Goal: Task Accomplishment & Management: Complete application form

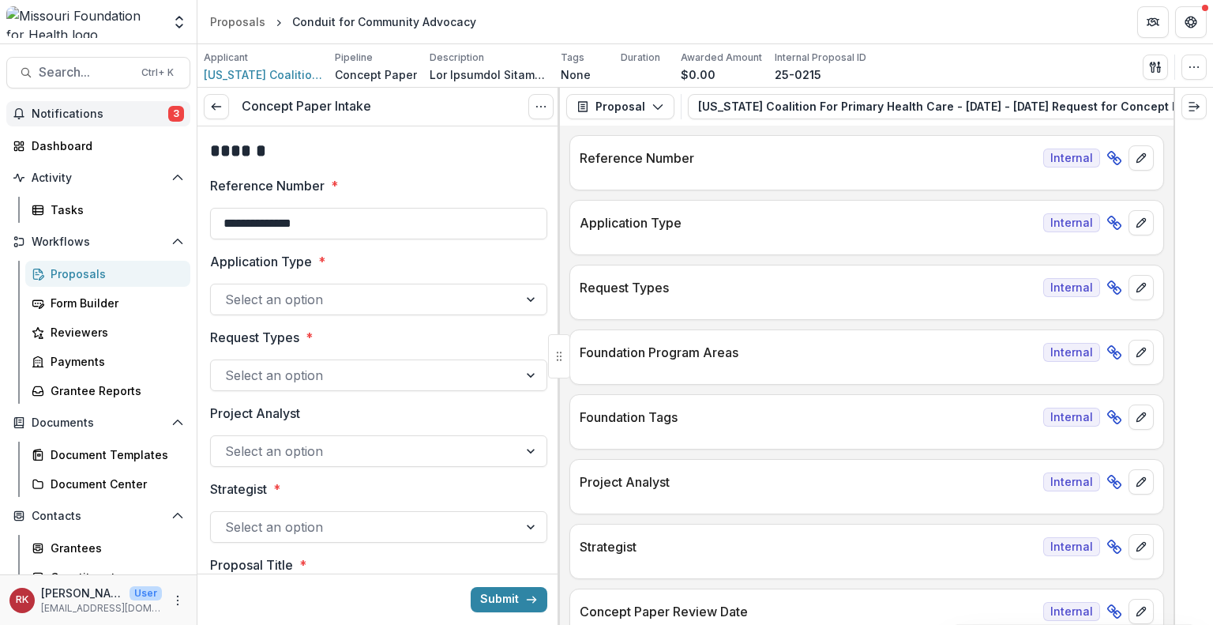
click at [122, 116] on span "Notifications" at bounding box center [100, 113] width 137 height 13
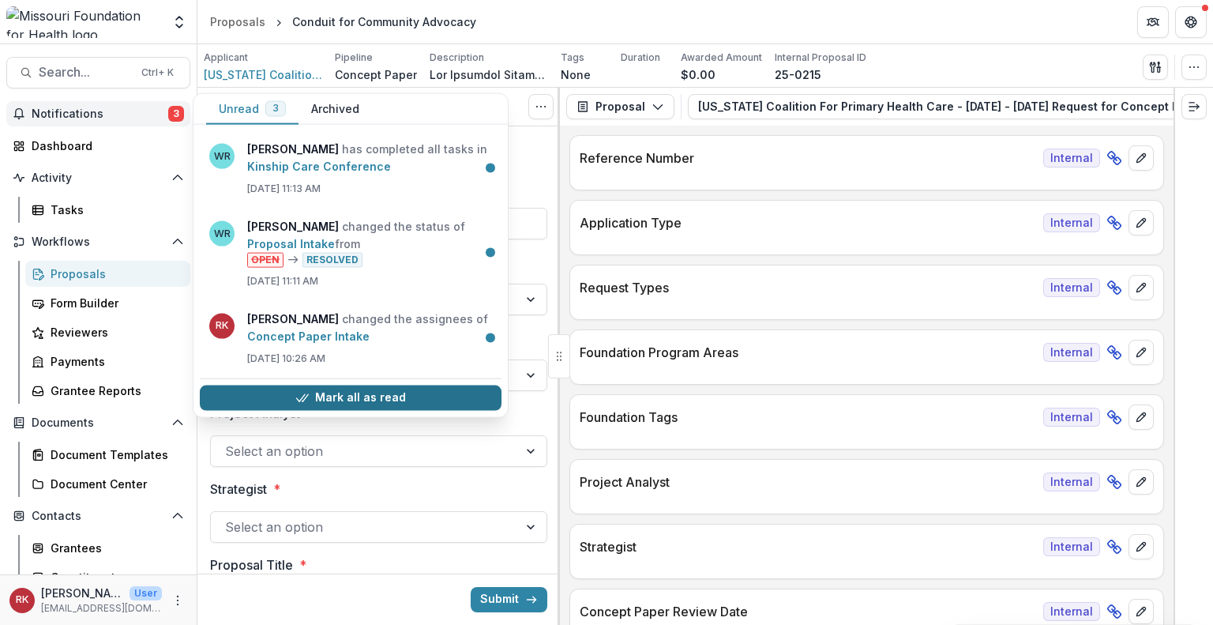
click at [280, 400] on button "Mark all as read" at bounding box center [351, 397] width 302 height 25
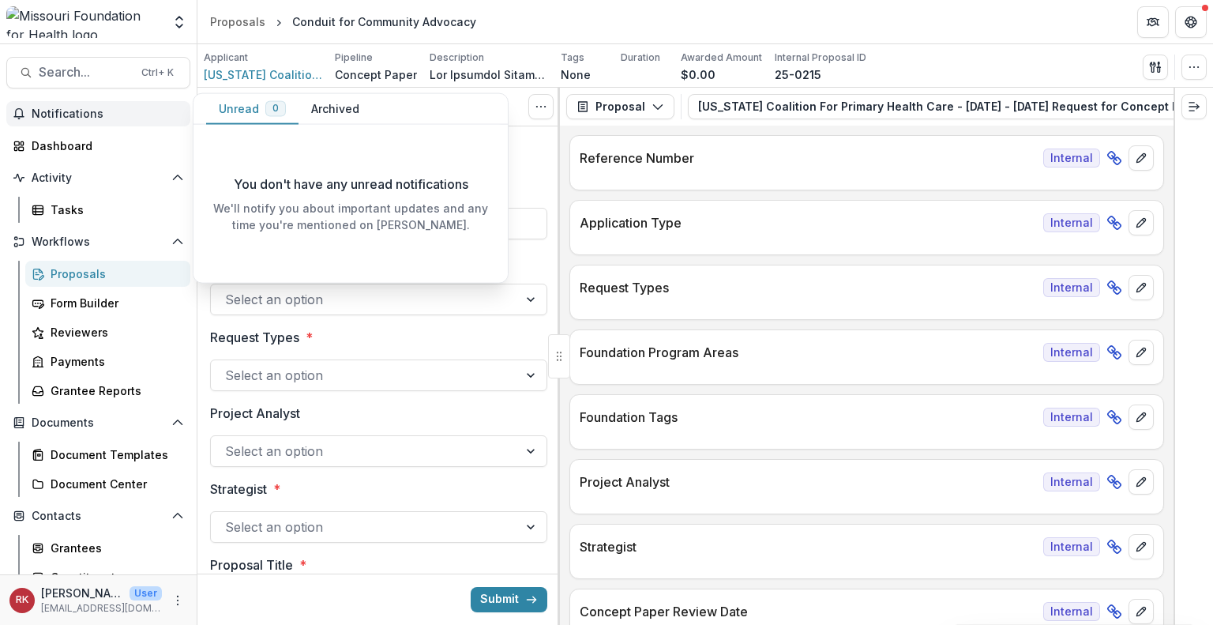
click at [564, 233] on div "**********" at bounding box center [867, 375] width 614 height 499
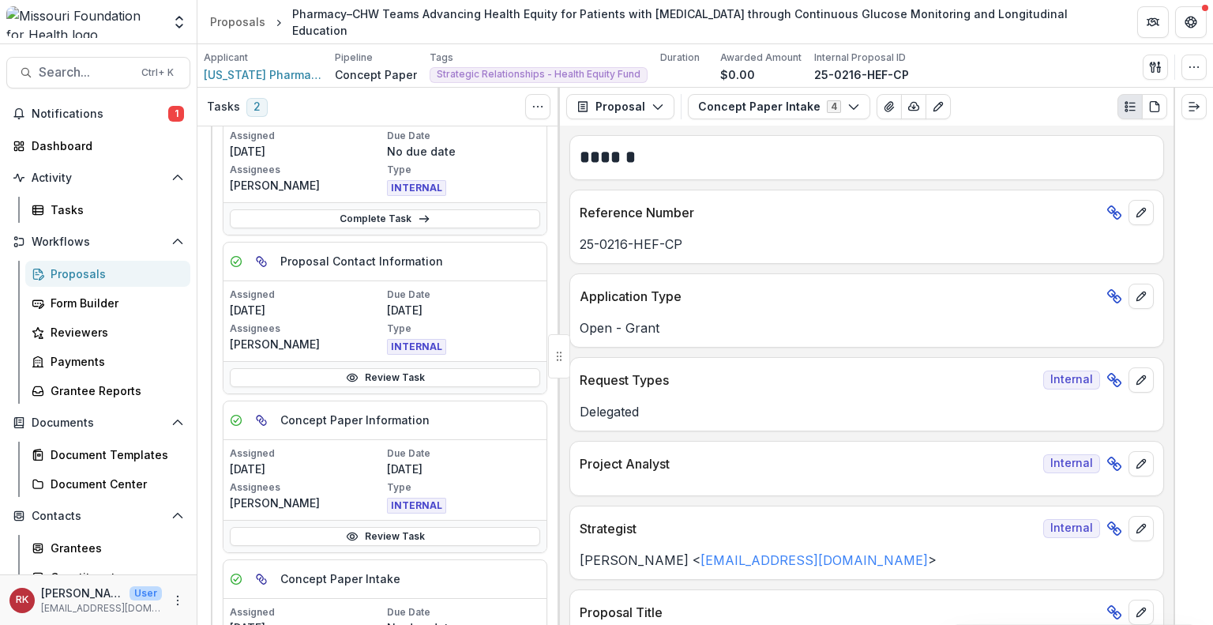
scroll to position [1488, 0]
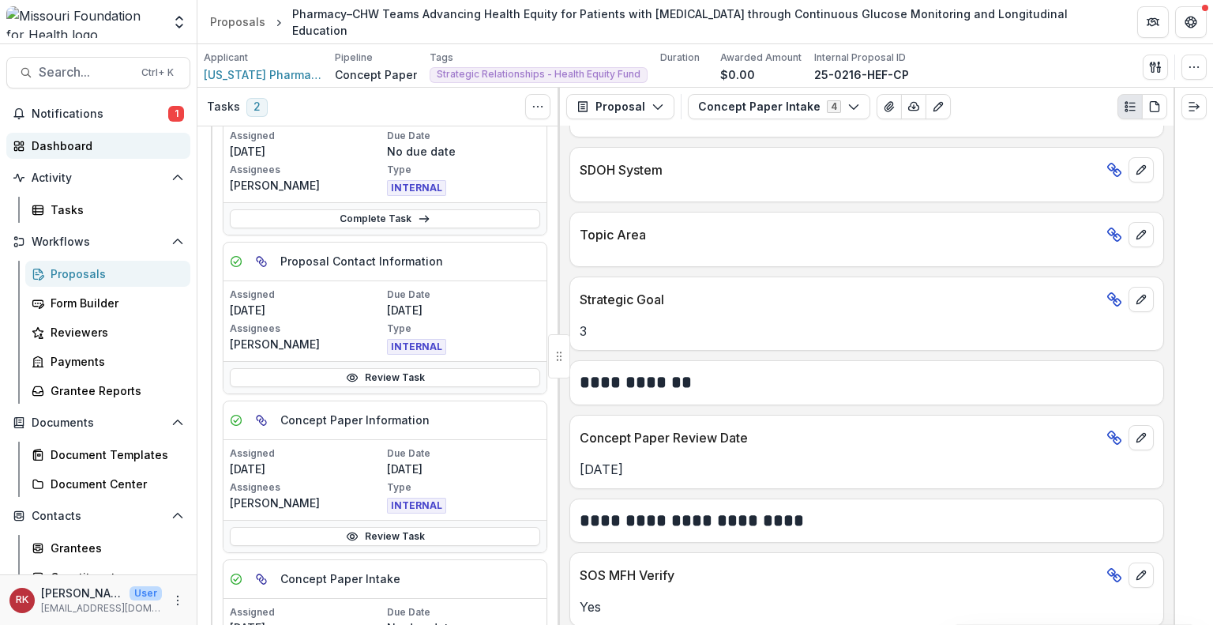
click at [98, 145] on div "Dashboard" at bounding box center [105, 145] width 146 height 17
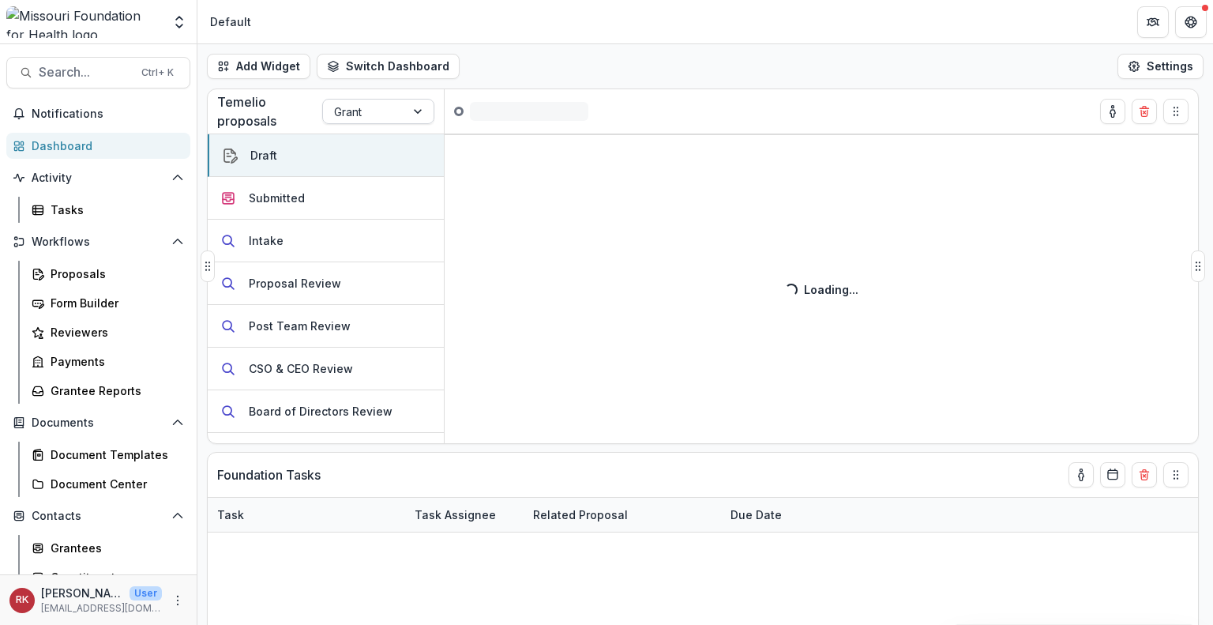
click at [370, 112] on div at bounding box center [364, 112] width 60 height 20
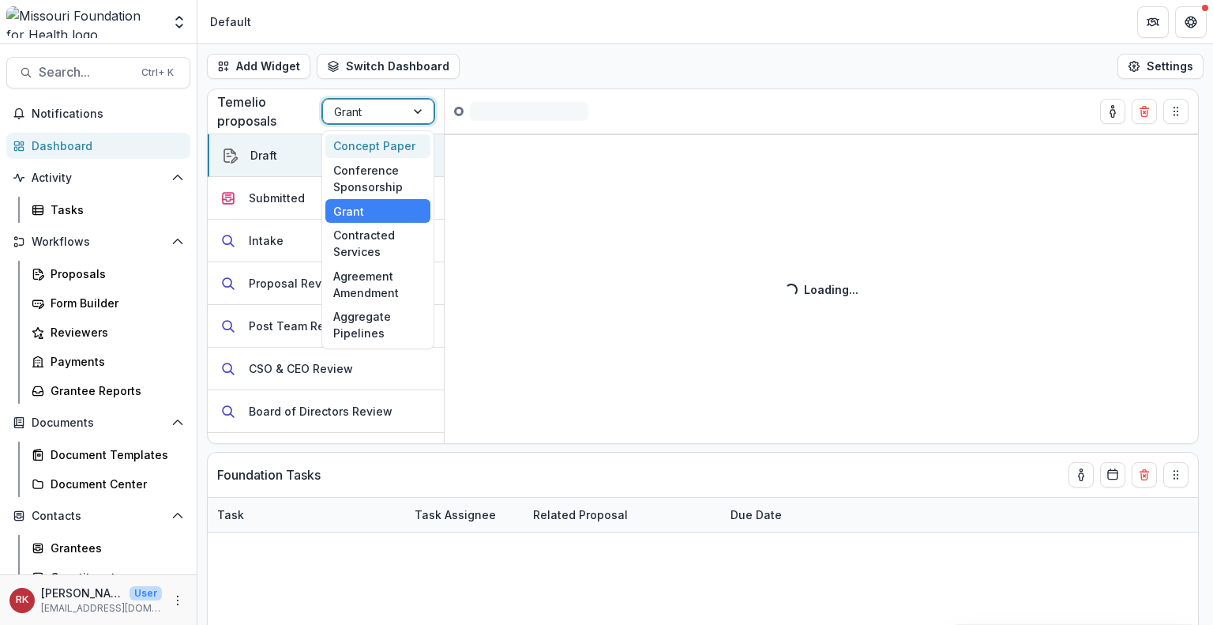
click at [359, 154] on div "Concept Paper" at bounding box center [377, 146] width 105 height 24
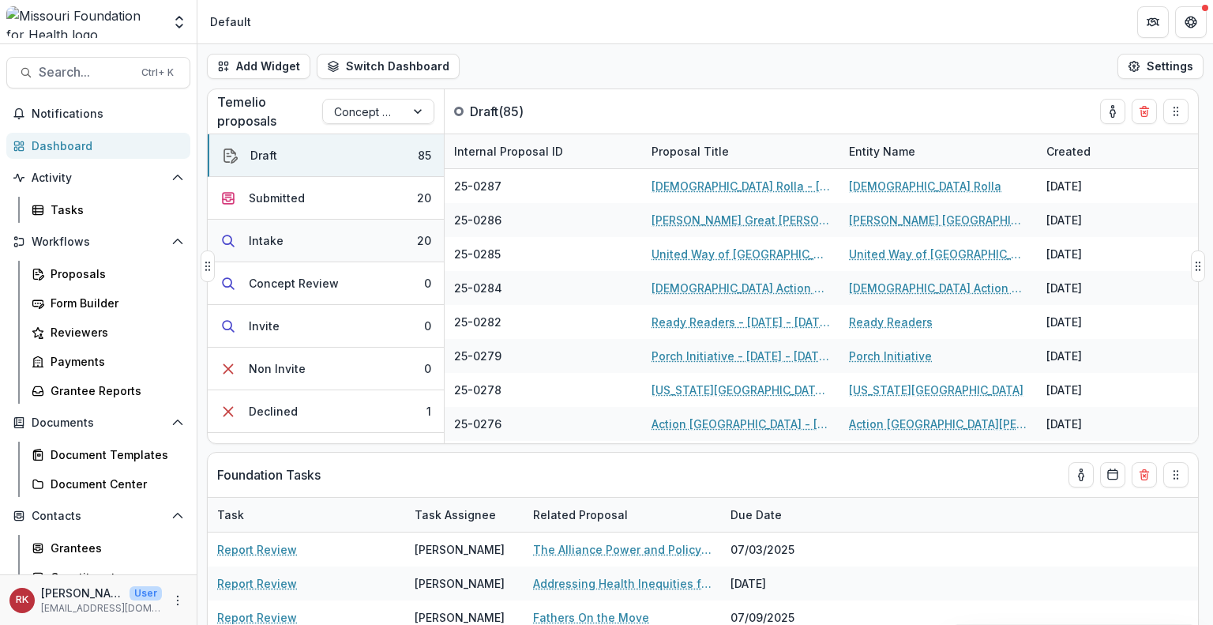
click at [323, 232] on button "Intake 20" at bounding box center [326, 241] width 236 height 43
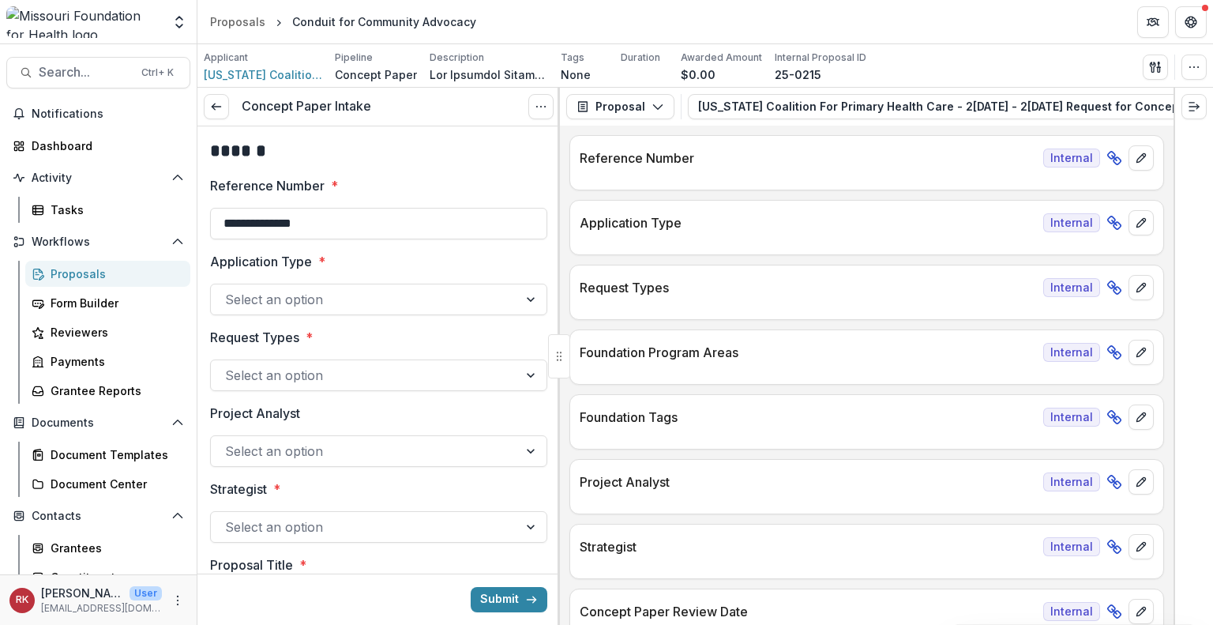
click at [389, 297] on div at bounding box center [364, 299] width 279 height 22
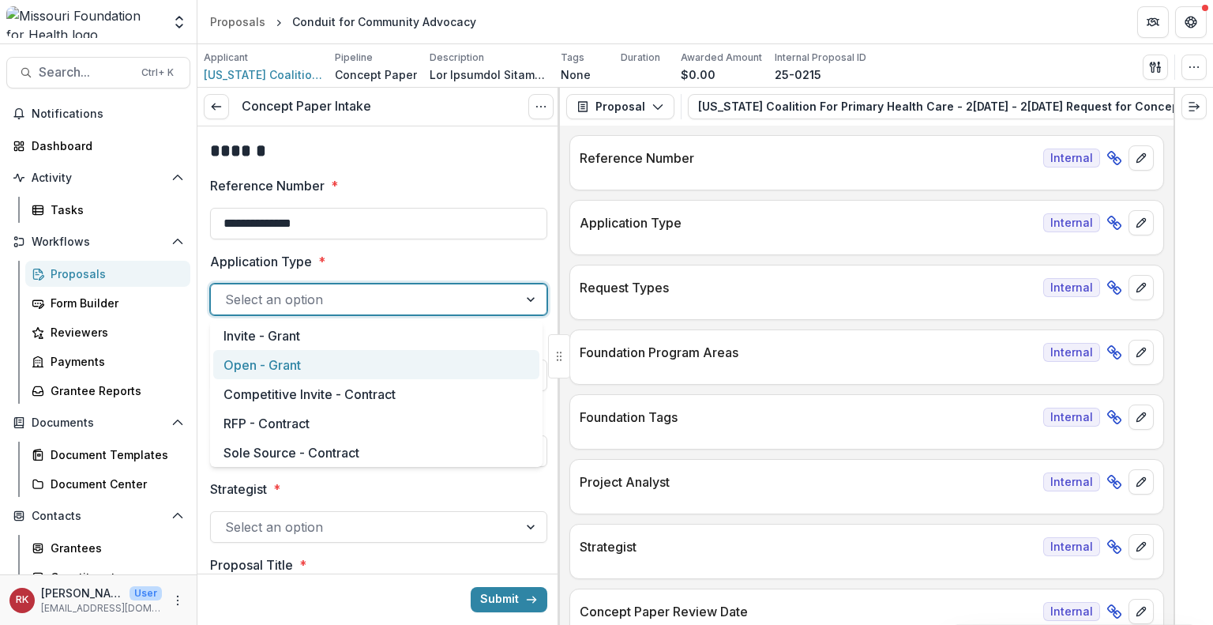
click at [319, 366] on div "Open - Grant" at bounding box center [376, 364] width 326 height 29
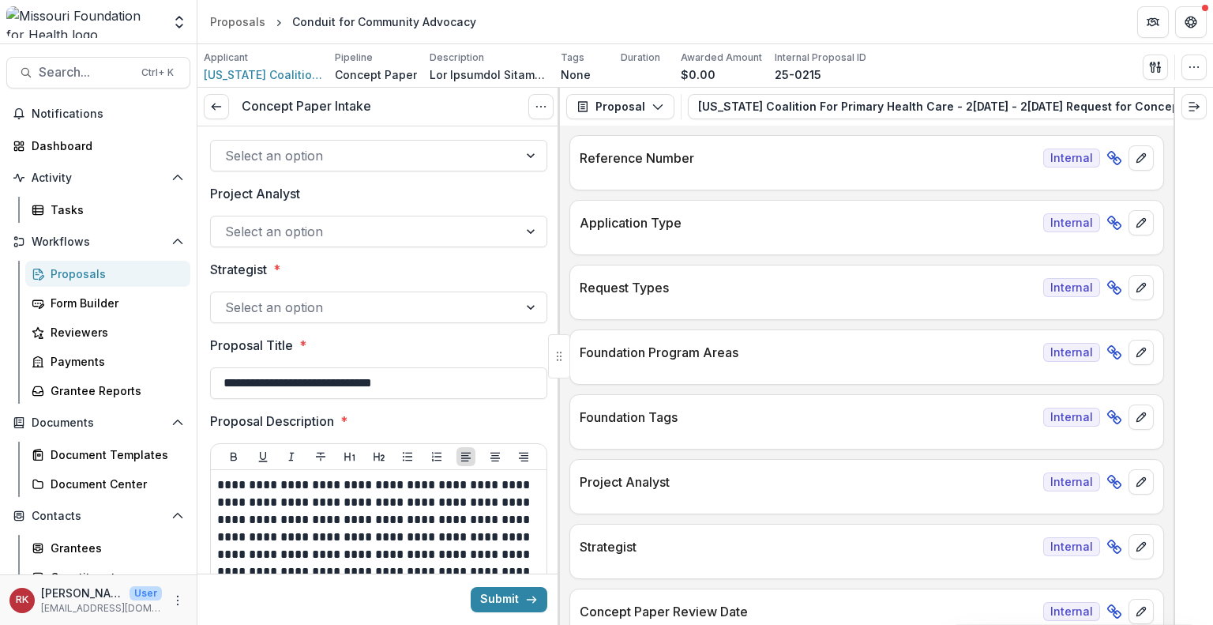
scroll to position [221, 0]
click at [287, 310] on div at bounding box center [364, 306] width 279 height 22
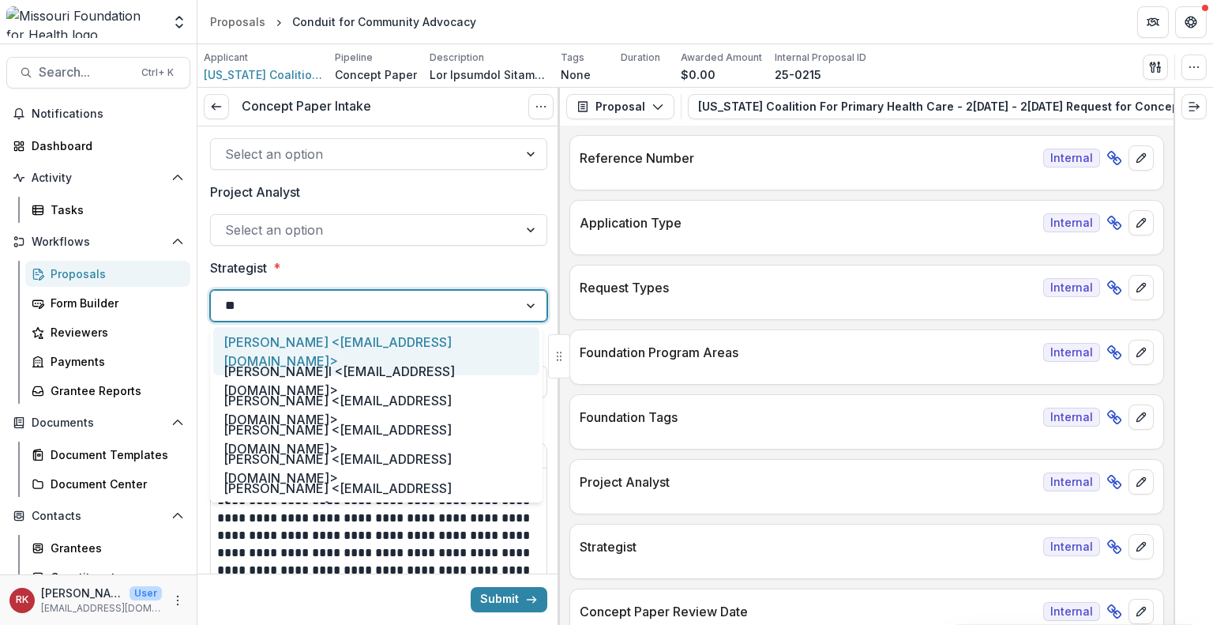
type input "***"
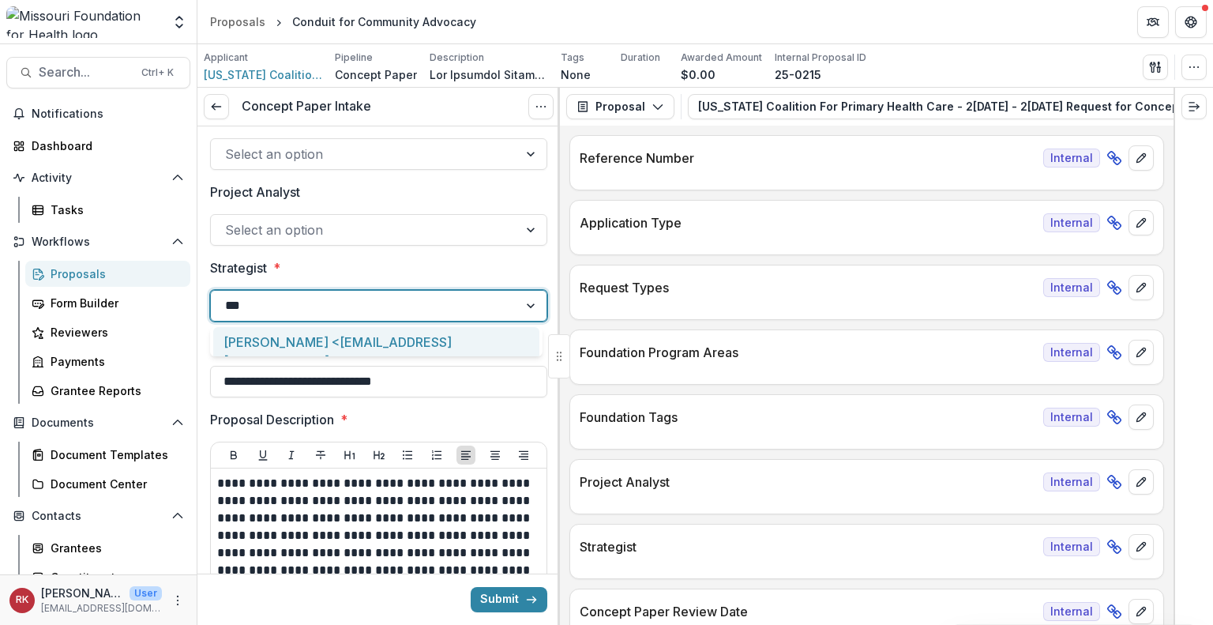
click at [289, 333] on div "Alyssa Curran <acurran@mffh.org>" at bounding box center [376, 351] width 326 height 48
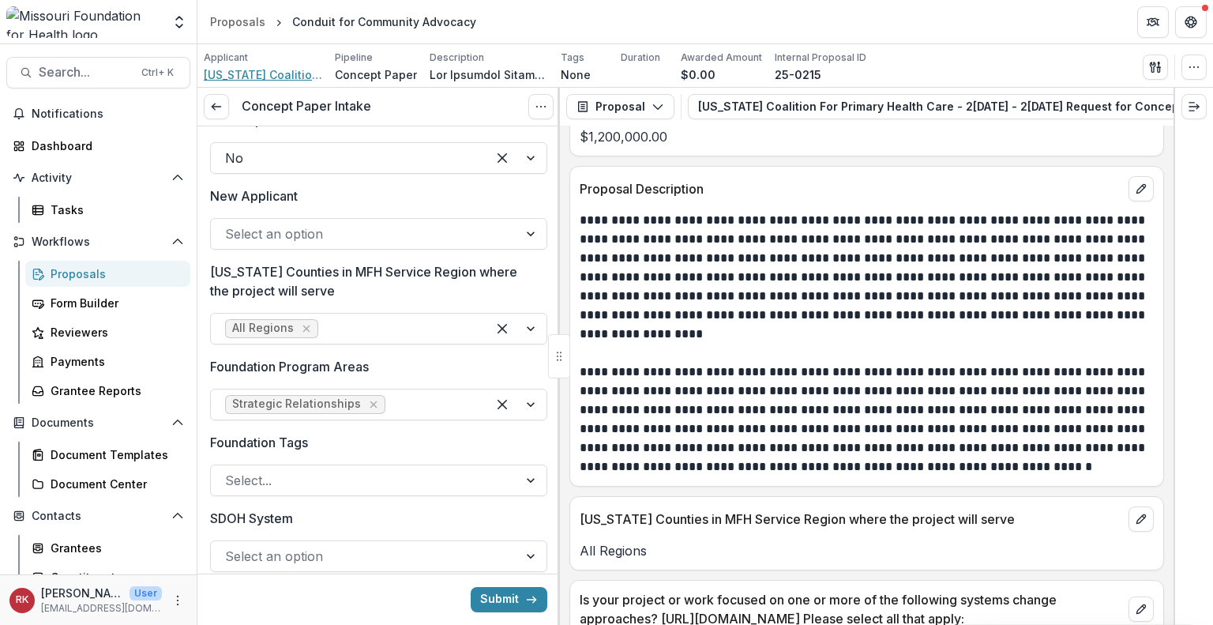
scroll to position [3413, 0]
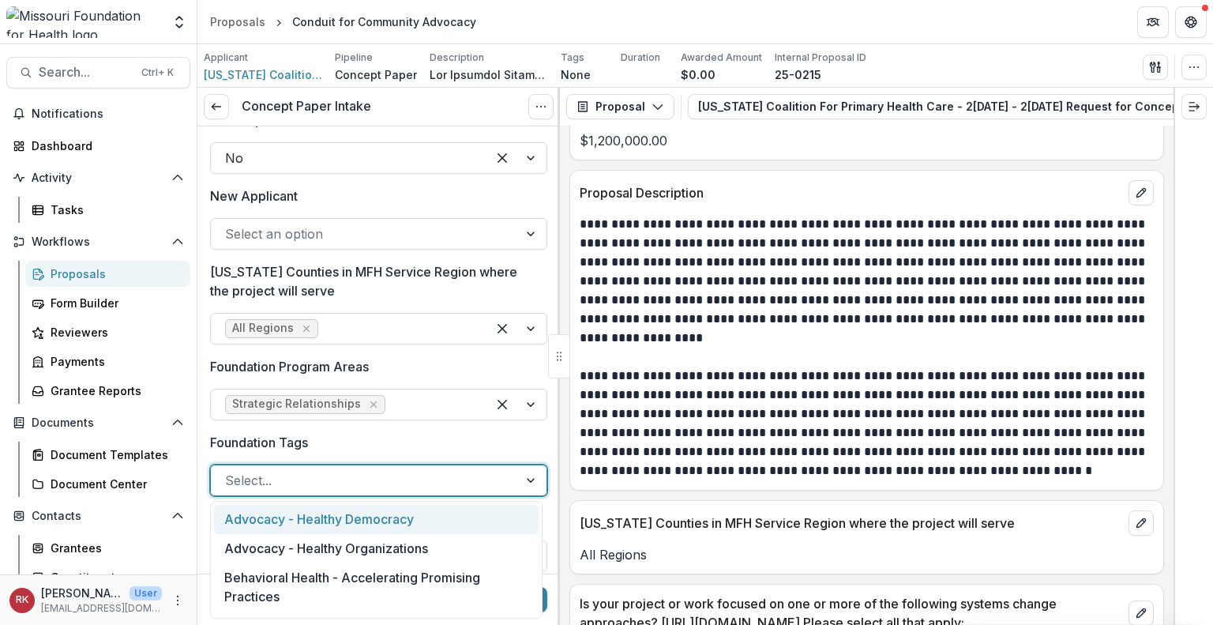
click at [275, 483] on div at bounding box center [364, 480] width 279 height 22
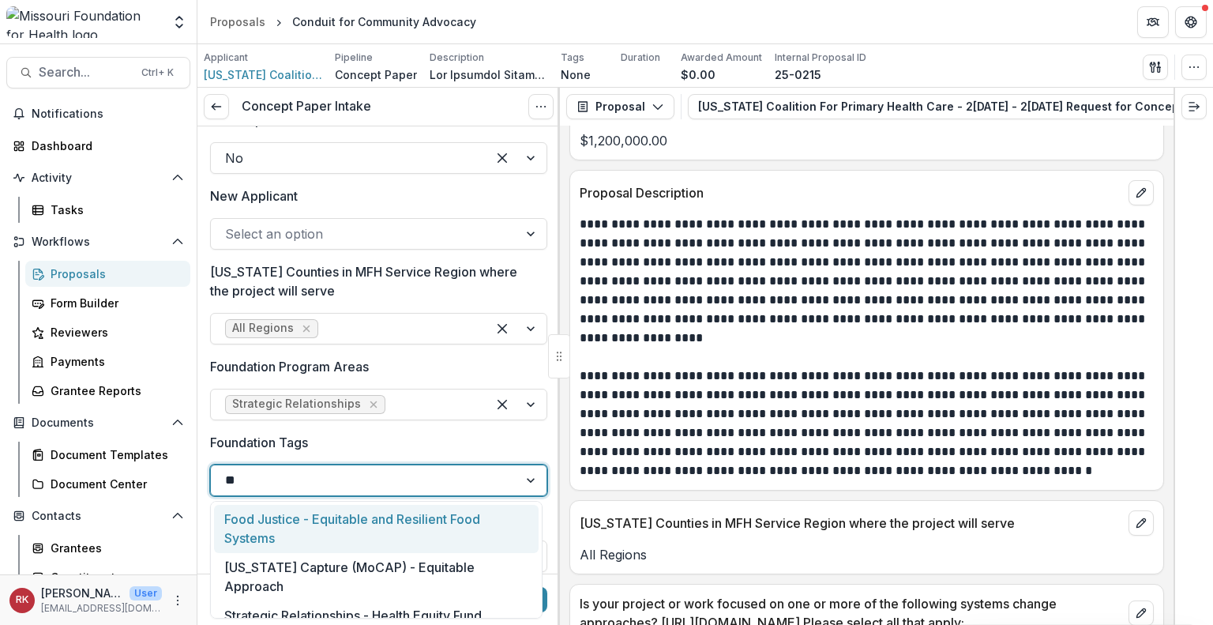
type input "***"
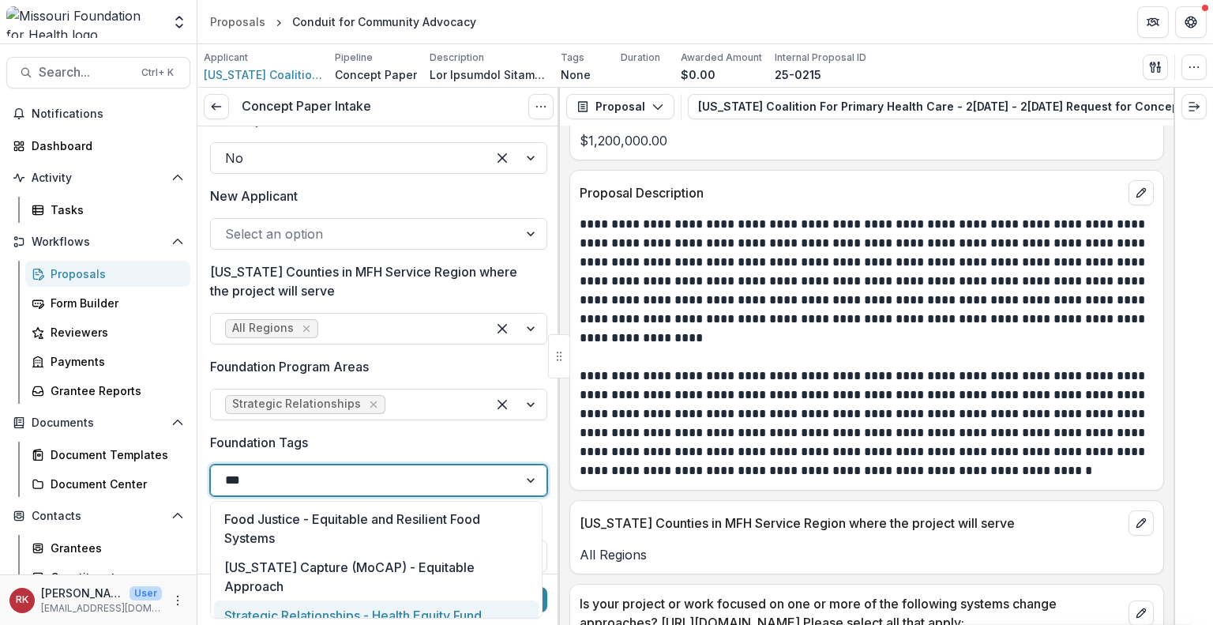
click at [334, 600] on div "Strategic Relationships - Health Equity Fund" at bounding box center [376, 614] width 325 height 29
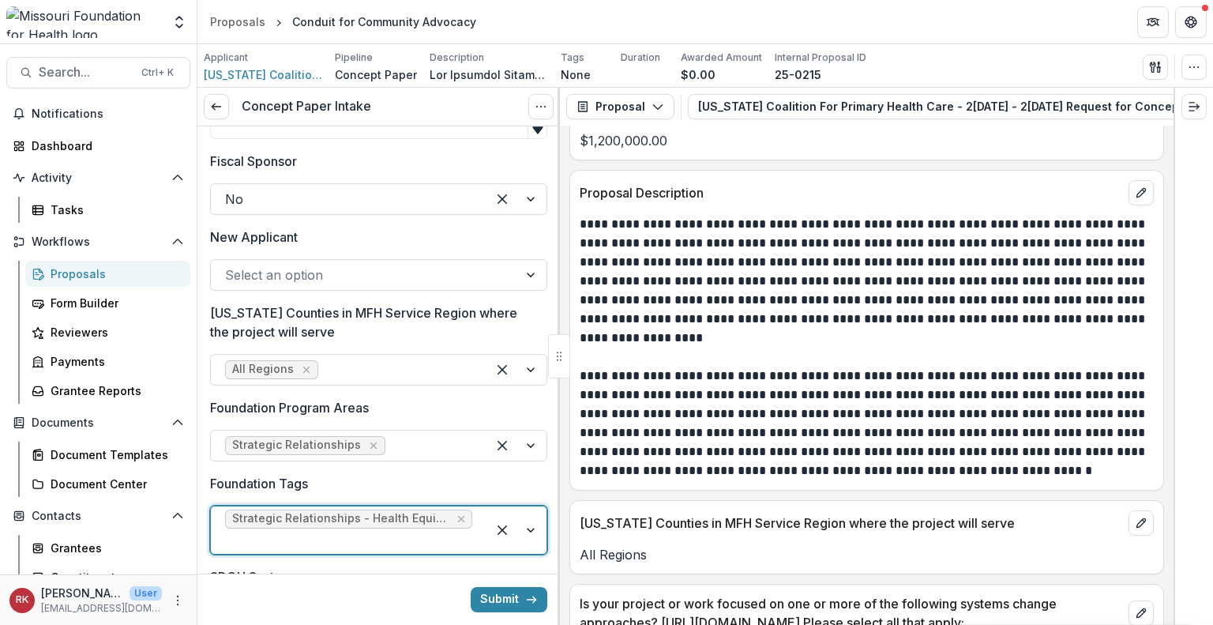
scroll to position [1197, 0]
click at [340, 269] on div at bounding box center [364, 276] width 279 height 22
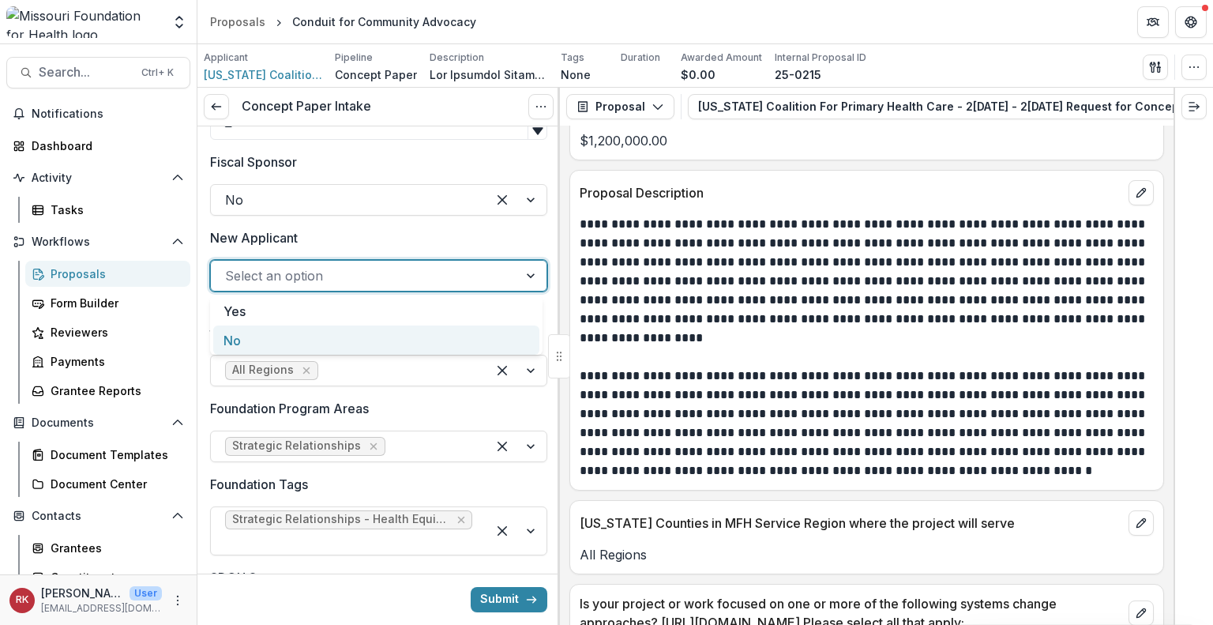
click at [250, 339] on div "No" at bounding box center [376, 339] width 326 height 29
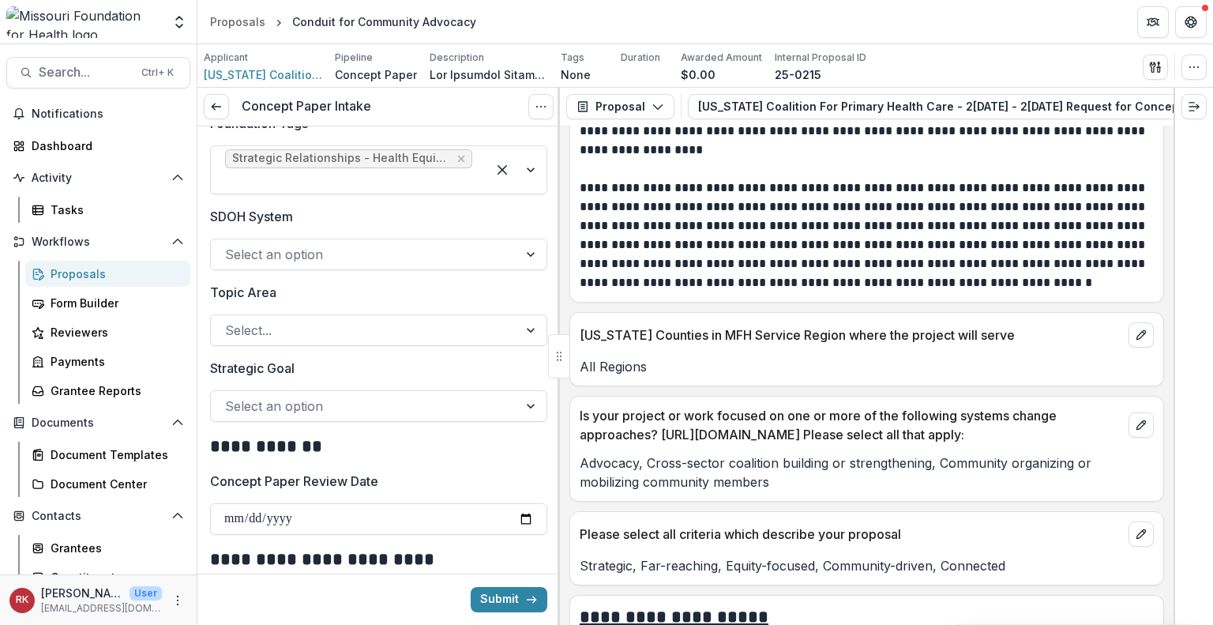
scroll to position [1567, 0]
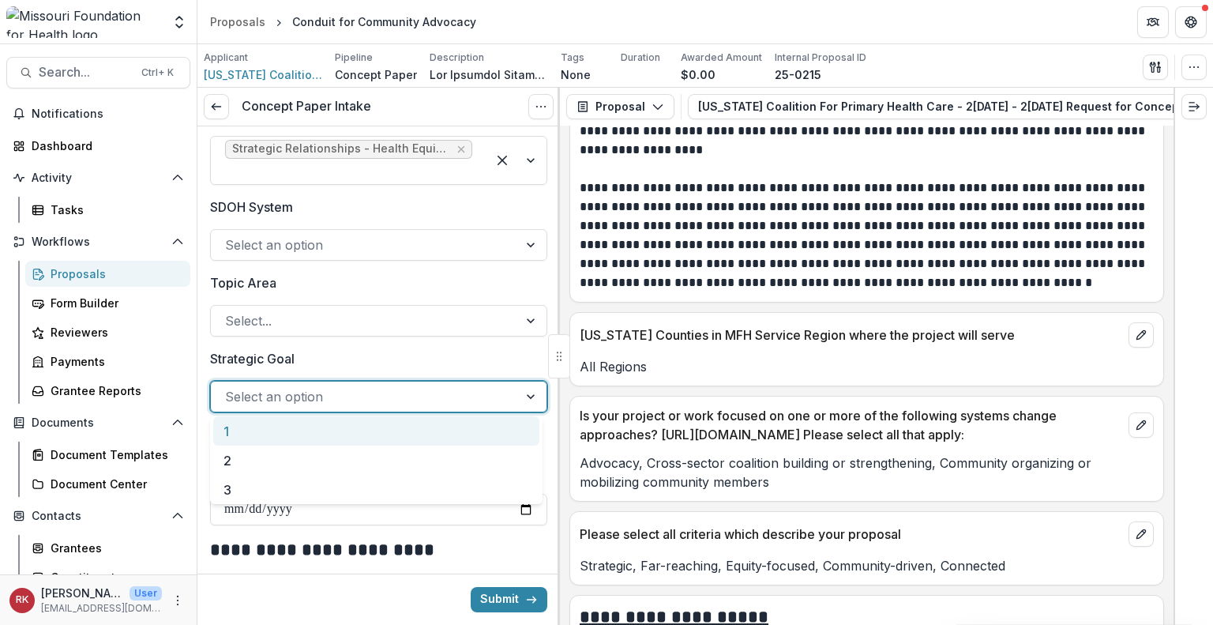
click at [277, 391] on div at bounding box center [364, 396] width 279 height 22
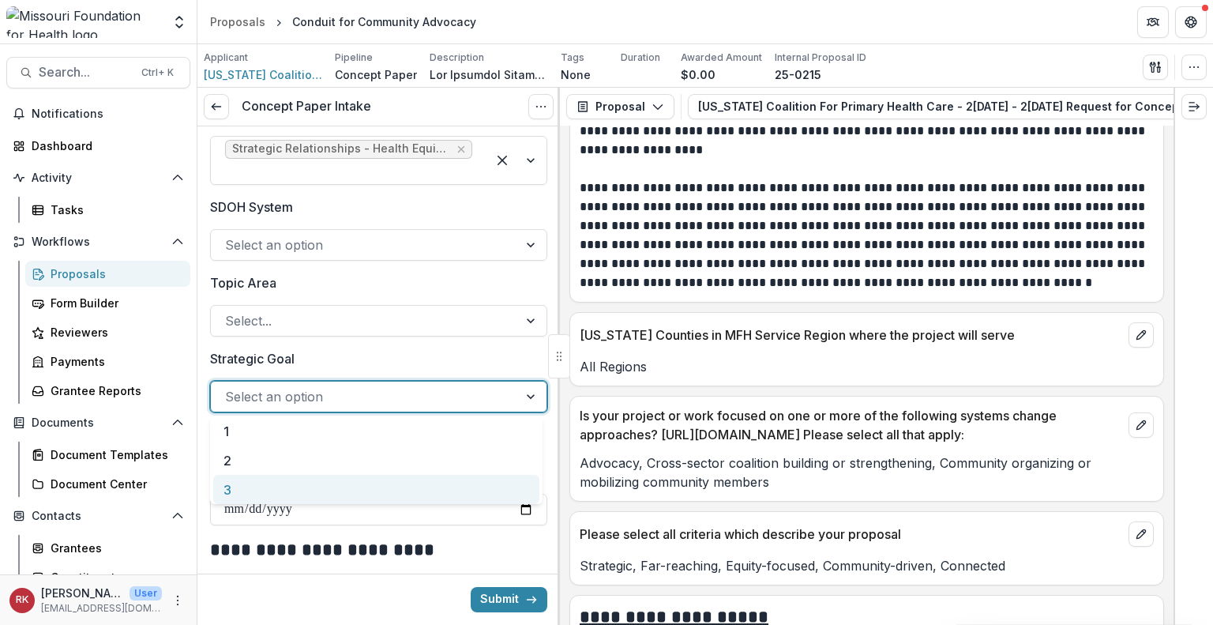
click at [269, 484] on div "3" at bounding box center [376, 489] width 326 height 29
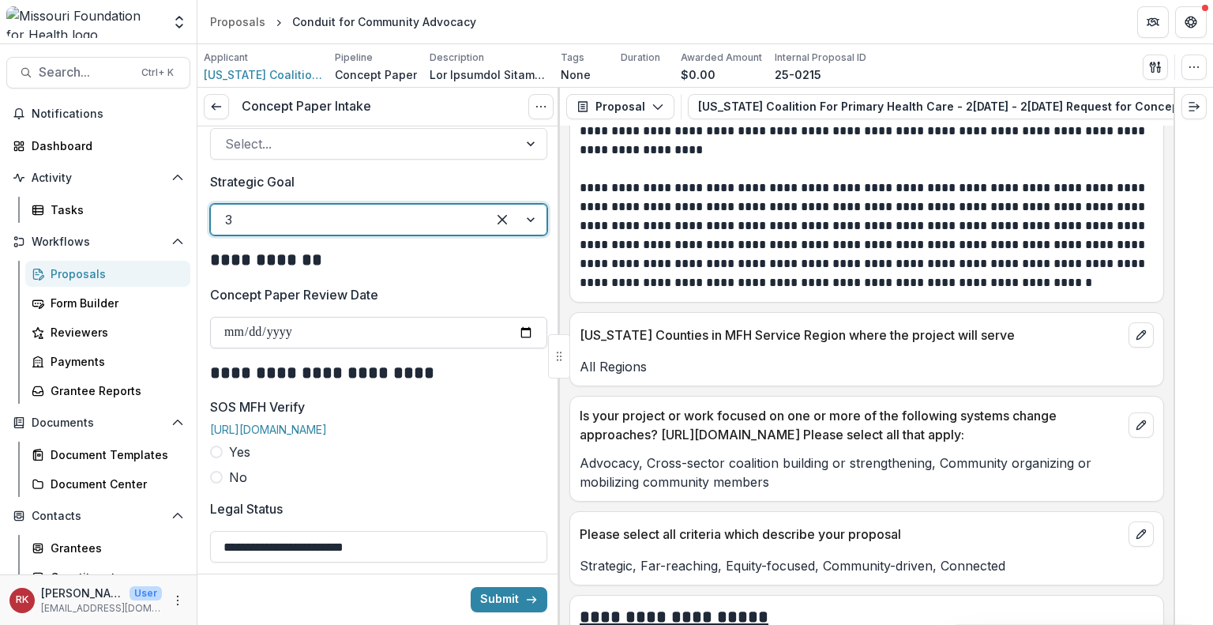
scroll to position [1744, 0]
click at [231, 325] on input "Concept Paper Review Date" at bounding box center [378, 333] width 337 height 32
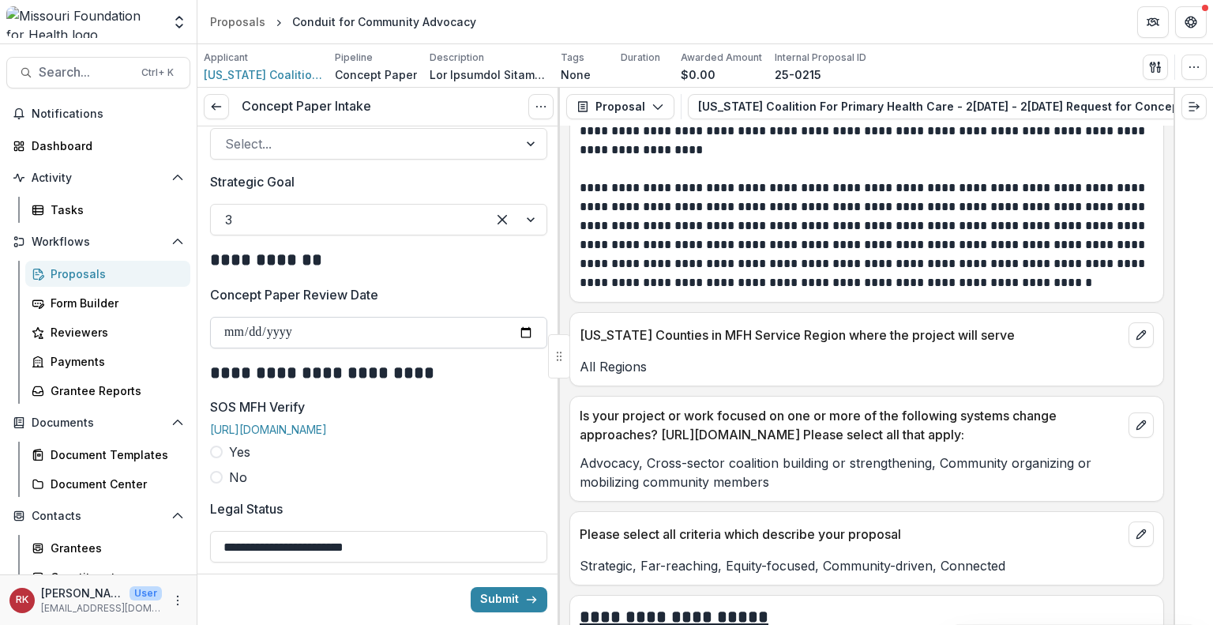
click at [524, 333] on input "Concept Paper Review Date" at bounding box center [378, 333] width 337 height 32
type input "**********"
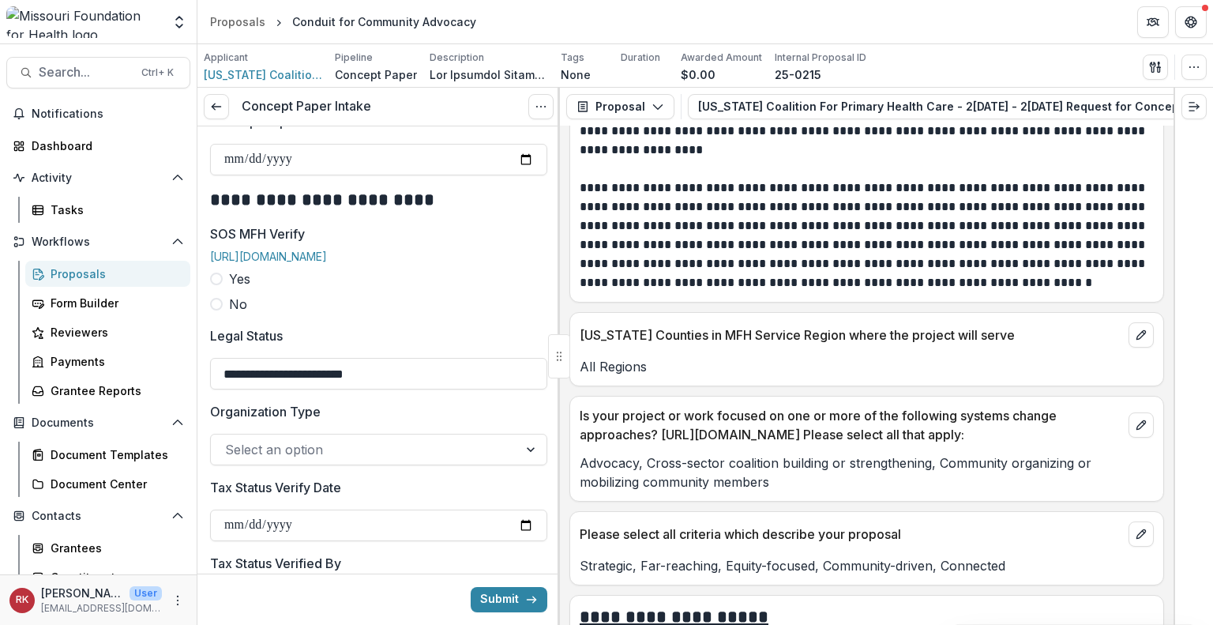
scroll to position [1922, 0]
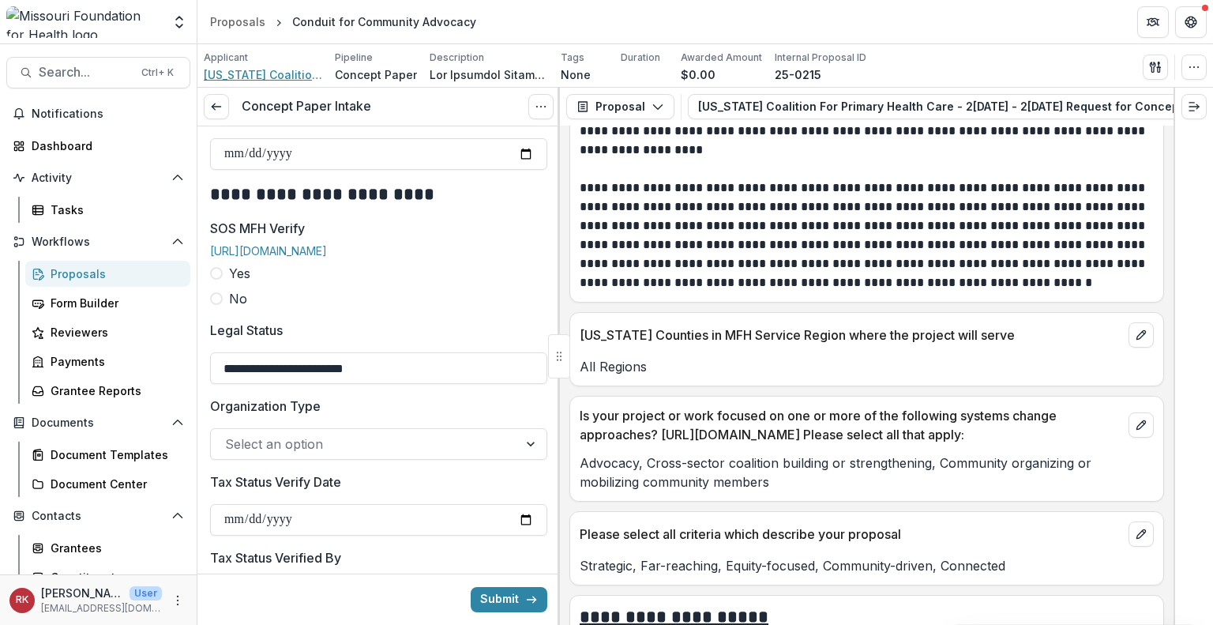
click at [230, 283] on span "Yes" at bounding box center [239, 273] width 21 height 19
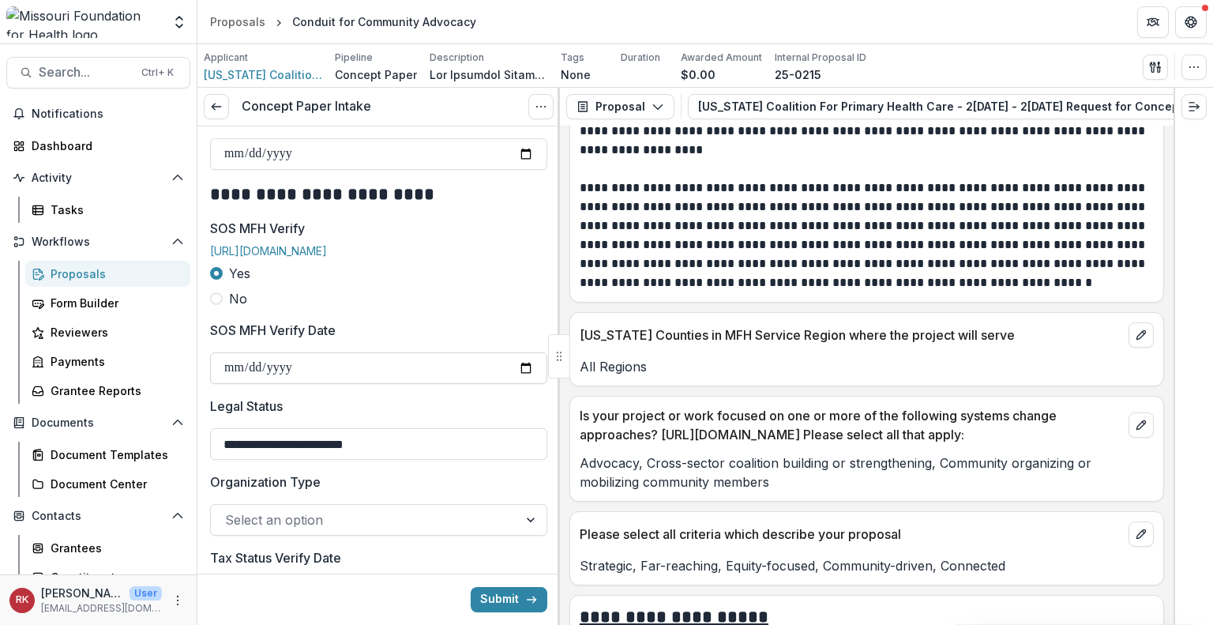
click at [518, 380] on input "SOS MFH Verify Date" at bounding box center [378, 368] width 337 height 32
type input "**********"
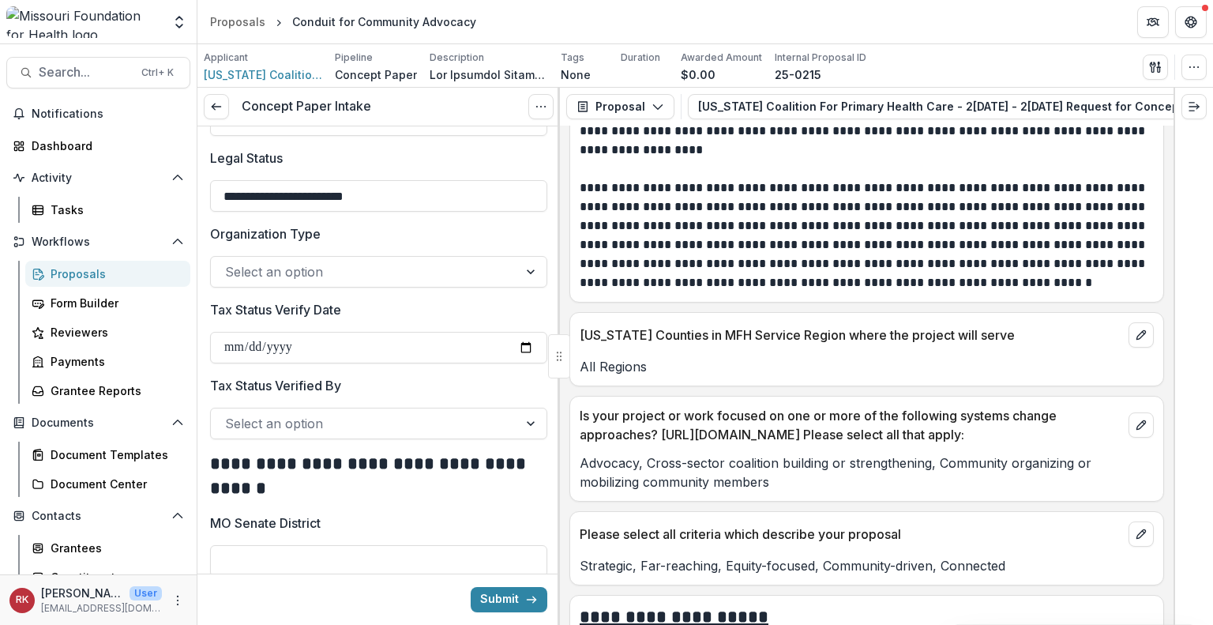
scroll to position [2172, 0]
click at [295, 286] on div "Select an option" at bounding box center [378, 270] width 337 height 32
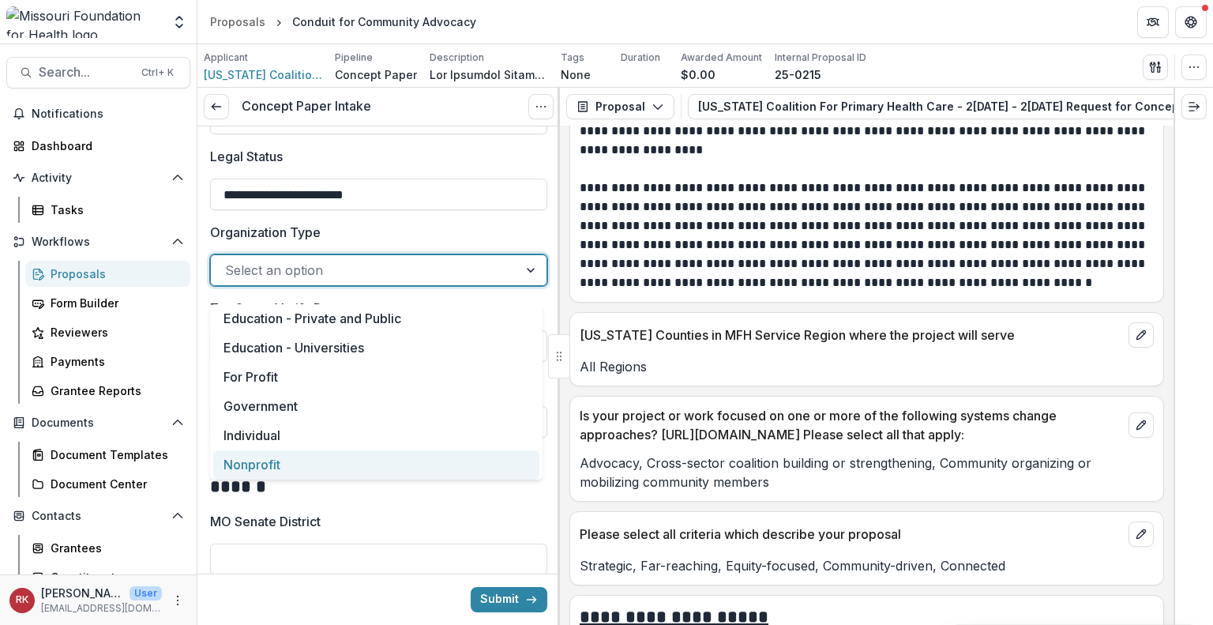
click at [279, 460] on div "Nonprofit" at bounding box center [376, 464] width 326 height 29
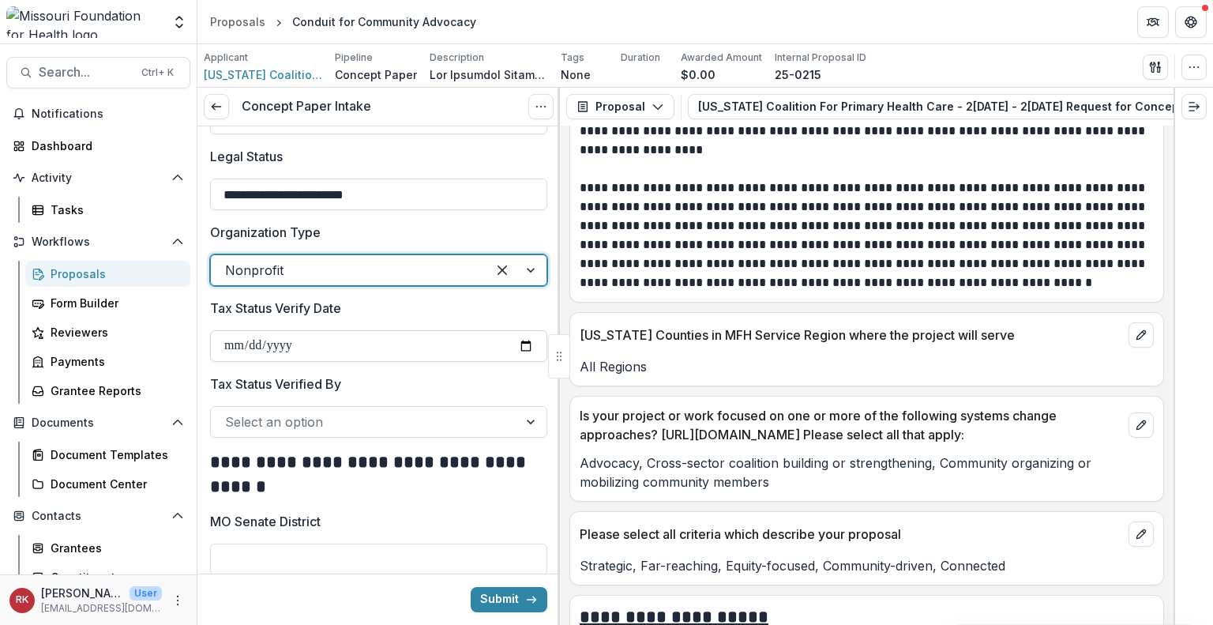
click at [521, 357] on input "Tax Status Verify Date" at bounding box center [378, 346] width 337 height 32
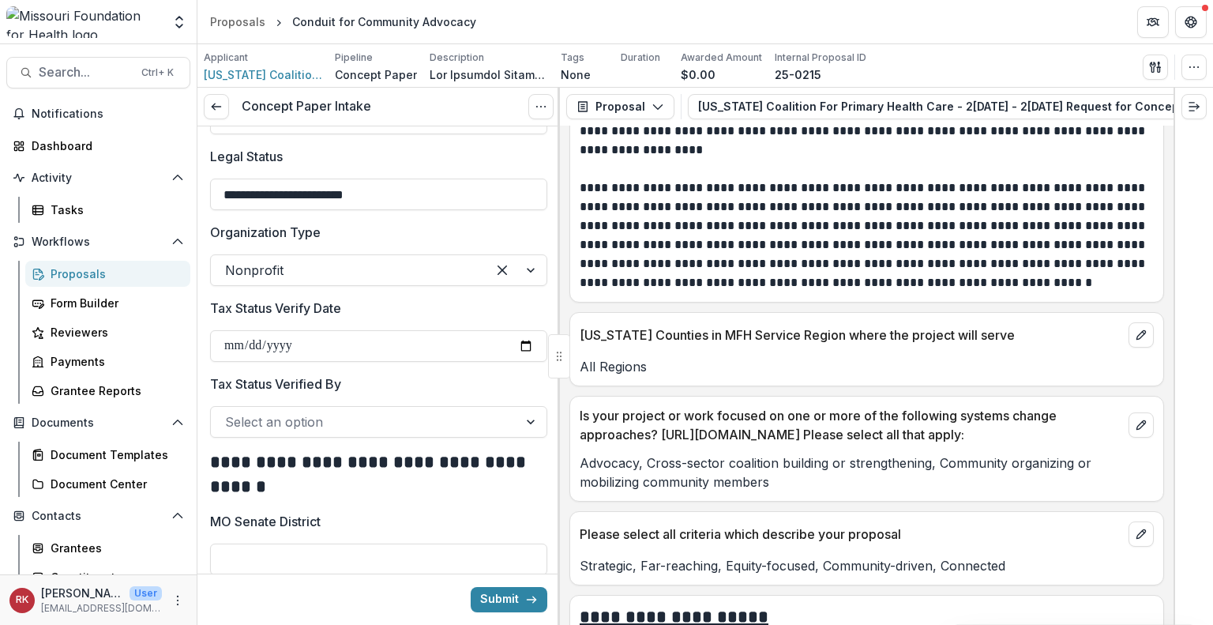
type input "**********"
click at [269, 429] on div at bounding box center [364, 422] width 279 height 22
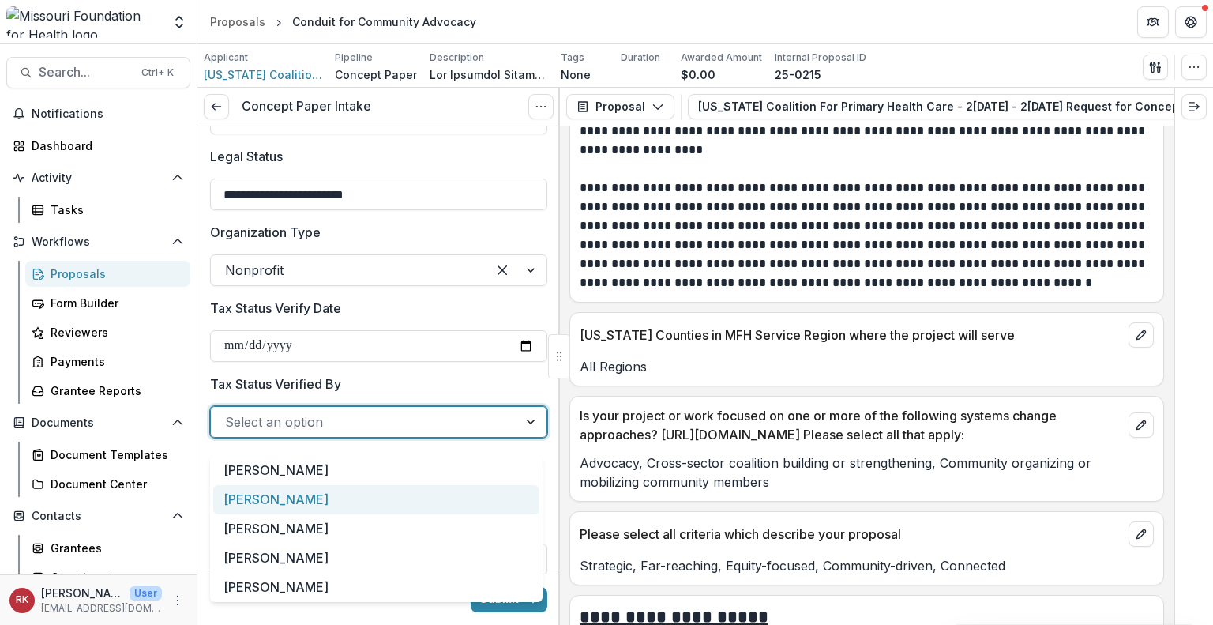
click at [284, 498] on div "[PERSON_NAME]" at bounding box center [376, 499] width 326 height 29
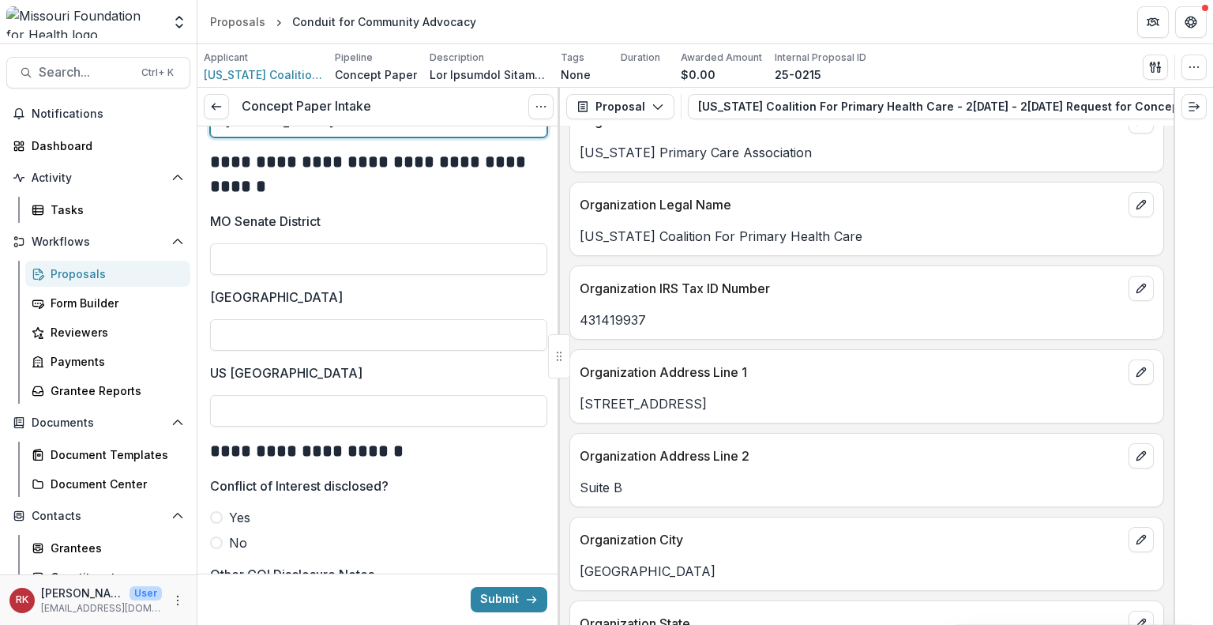
scroll to position [767, 0]
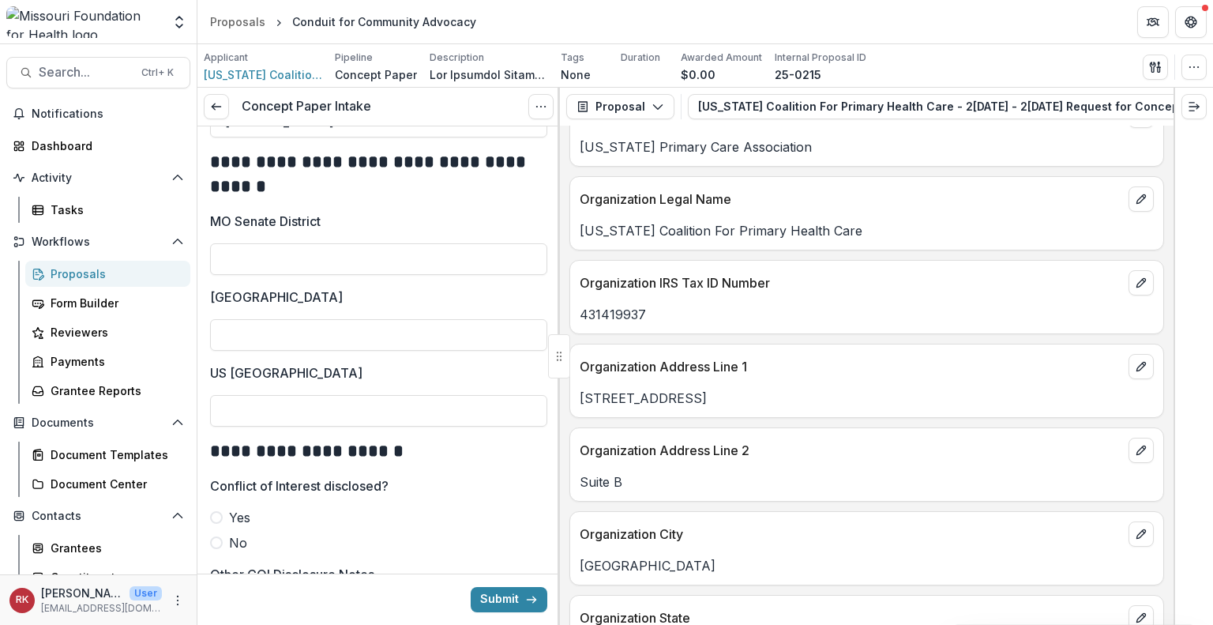
drag, startPoint x: 714, startPoint y: 398, endPoint x: 559, endPoint y: 396, distance: 154.8
click at [559, 396] on div "**********" at bounding box center [705, 356] width 1016 height 537
click at [559, 396] on div at bounding box center [559, 356] width 2 height 537
click at [581, 396] on p "3325 Emerald Lane" at bounding box center [867, 398] width 574 height 19
drag, startPoint x: 581, startPoint y: 396, endPoint x: 719, endPoint y: 395, distance: 137.4
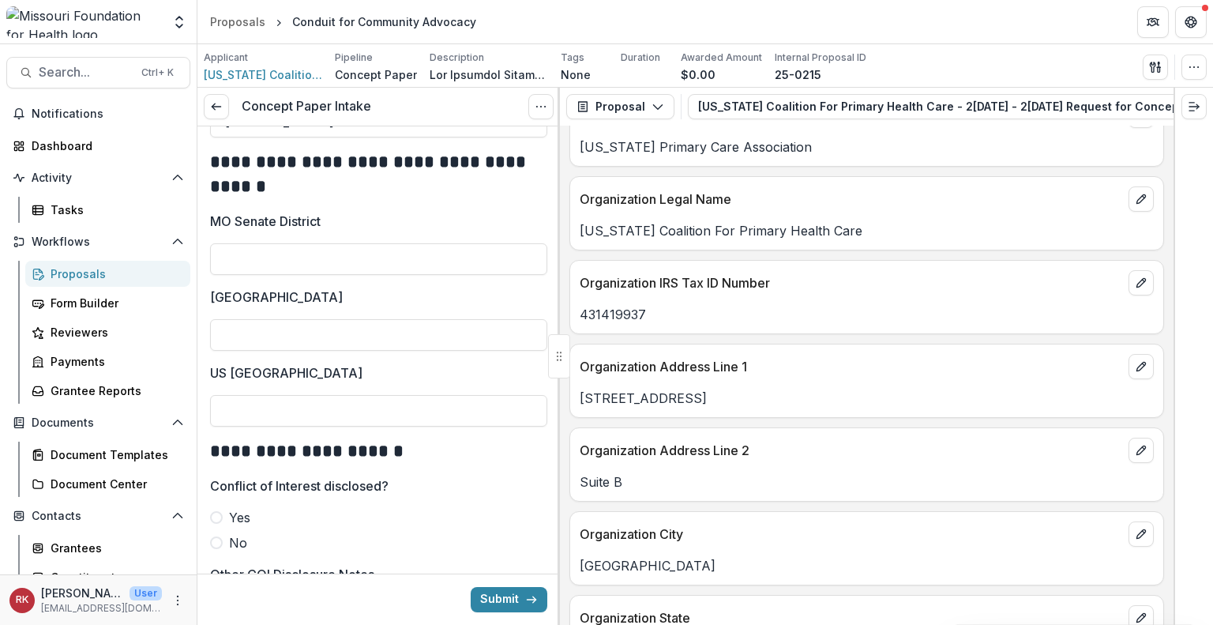
click at [719, 395] on p "3325 Emerald Lane" at bounding box center [867, 398] width 574 height 19
copy p "3325 Emerald Lane"
click at [295, 275] on input "MO Senate District" at bounding box center [378, 259] width 337 height 32
type input "*"
type input "**"
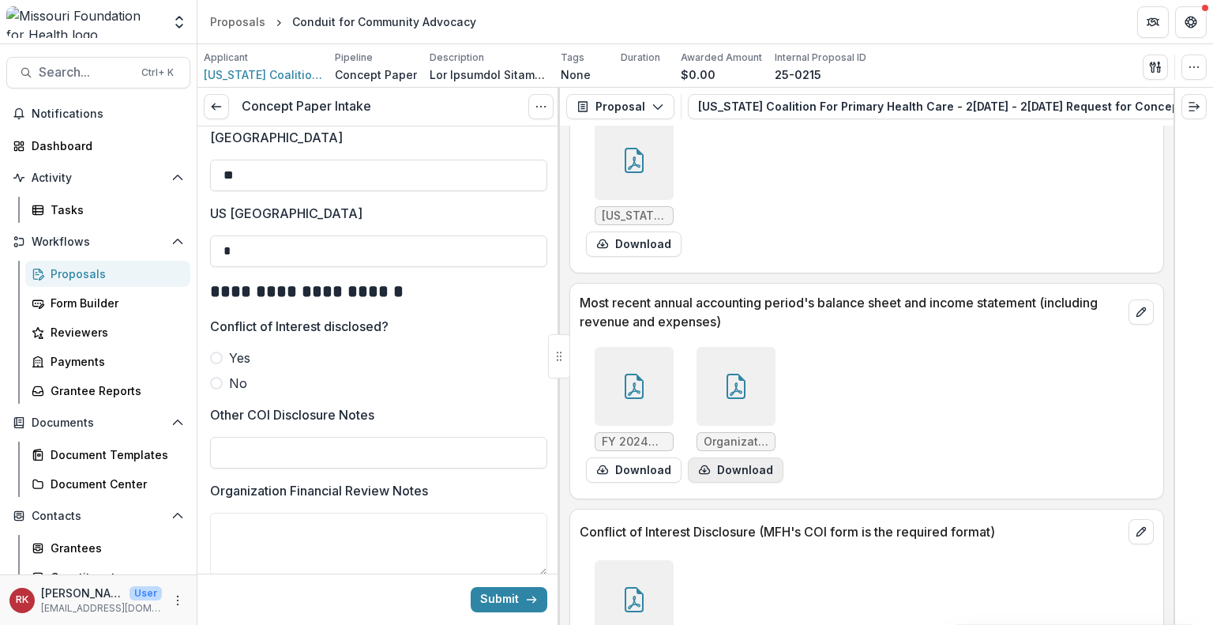
scroll to position [4916, 0]
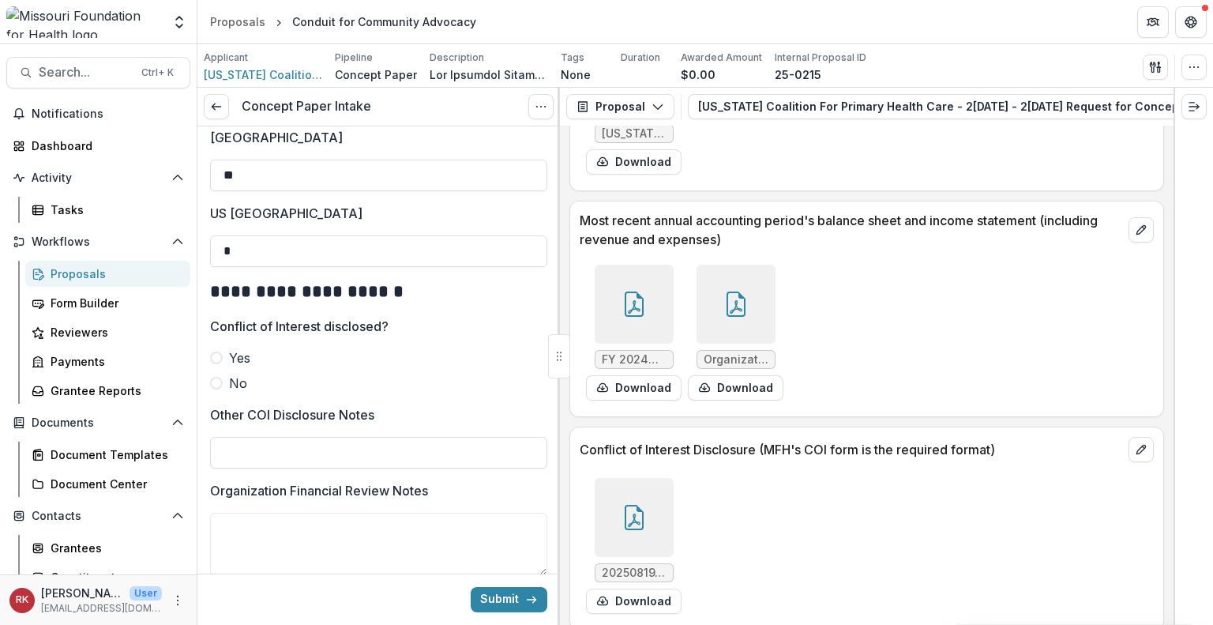
type input "*"
click at [663, 478] on div at bounding box center [634, 517] width 79 height 79
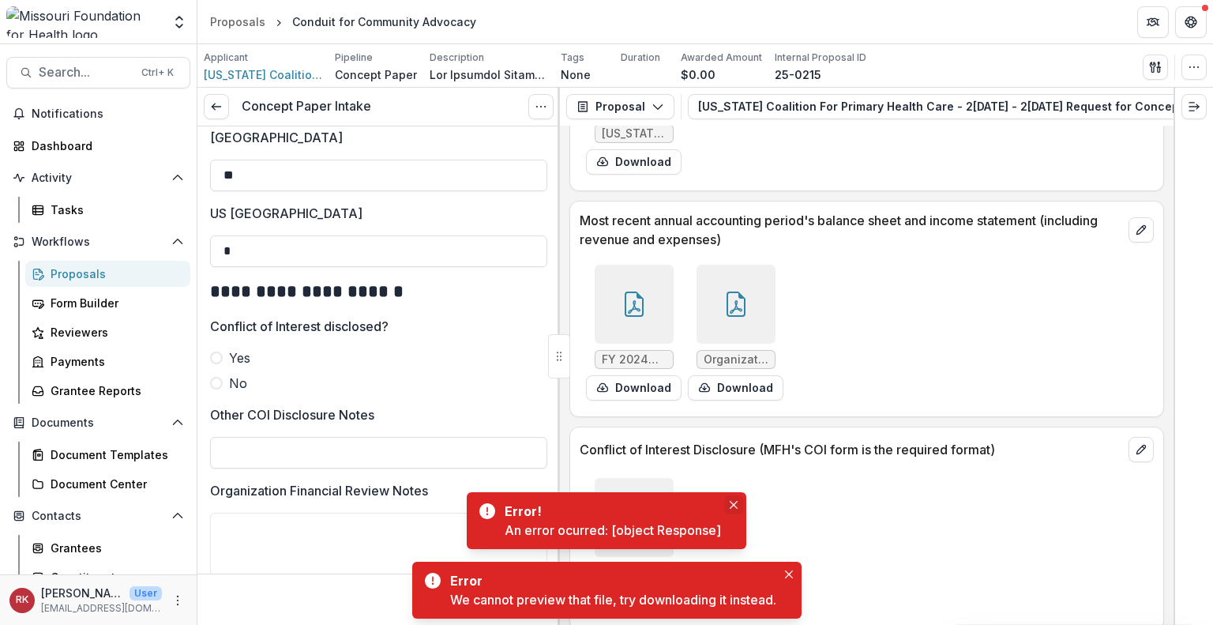
click at [735, 507] on icon "Close" at bounding box center [734, 505] width 8 height 8
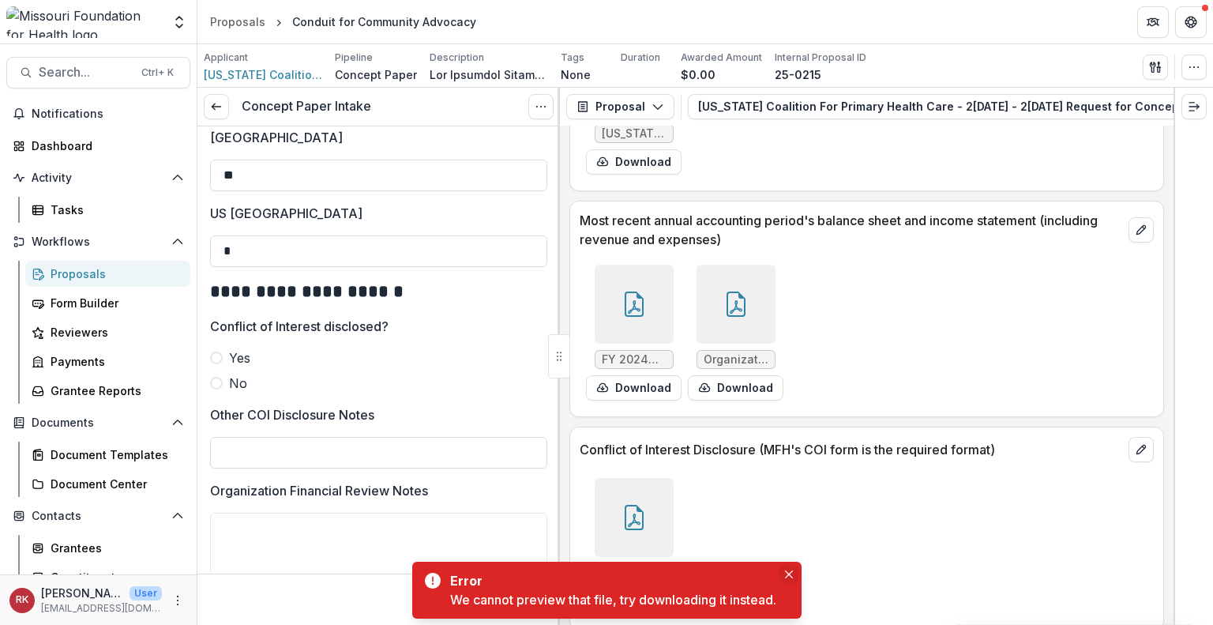
click at [791, 575] on icon "Close" at bounding box center [789, 574] width 8 height 8
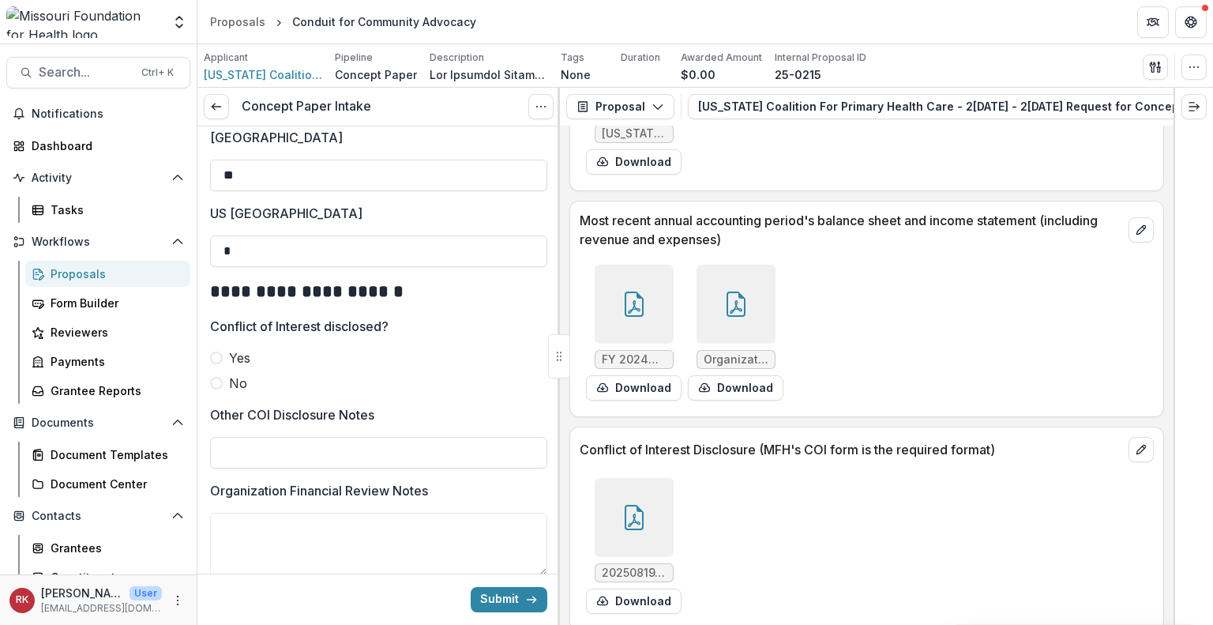
click at [607, 495] on div at bounding box center [634, 517] width 79 height 79
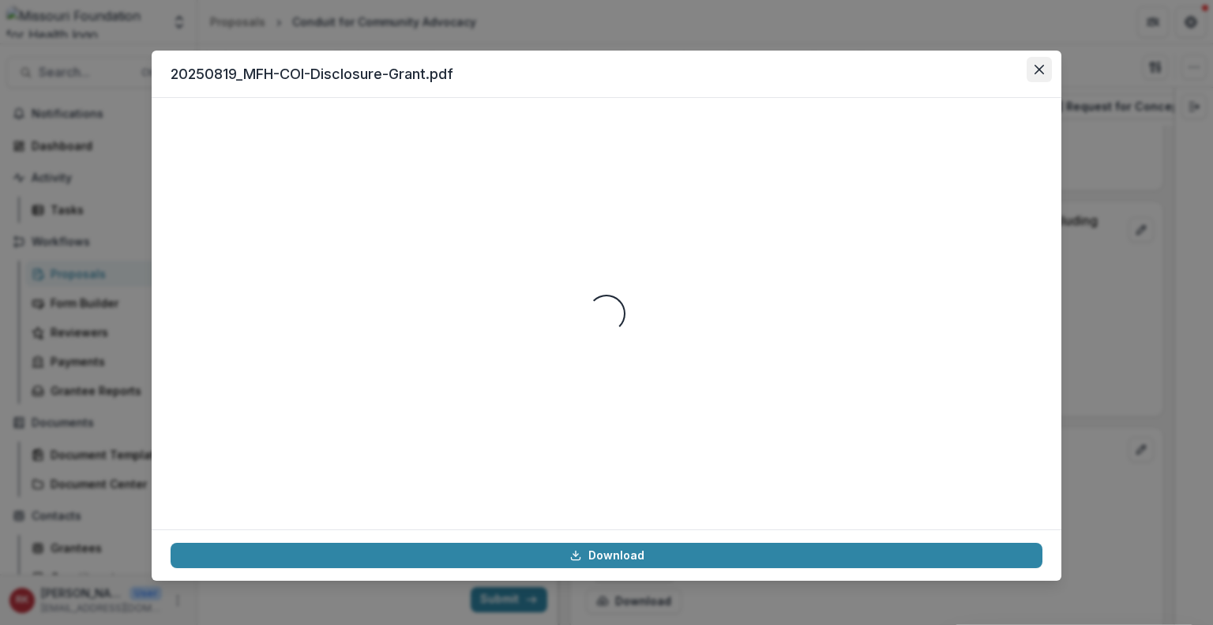
click at [1033, 69] on button "Close" at bounding box center [1039, 69] width 25 height 25
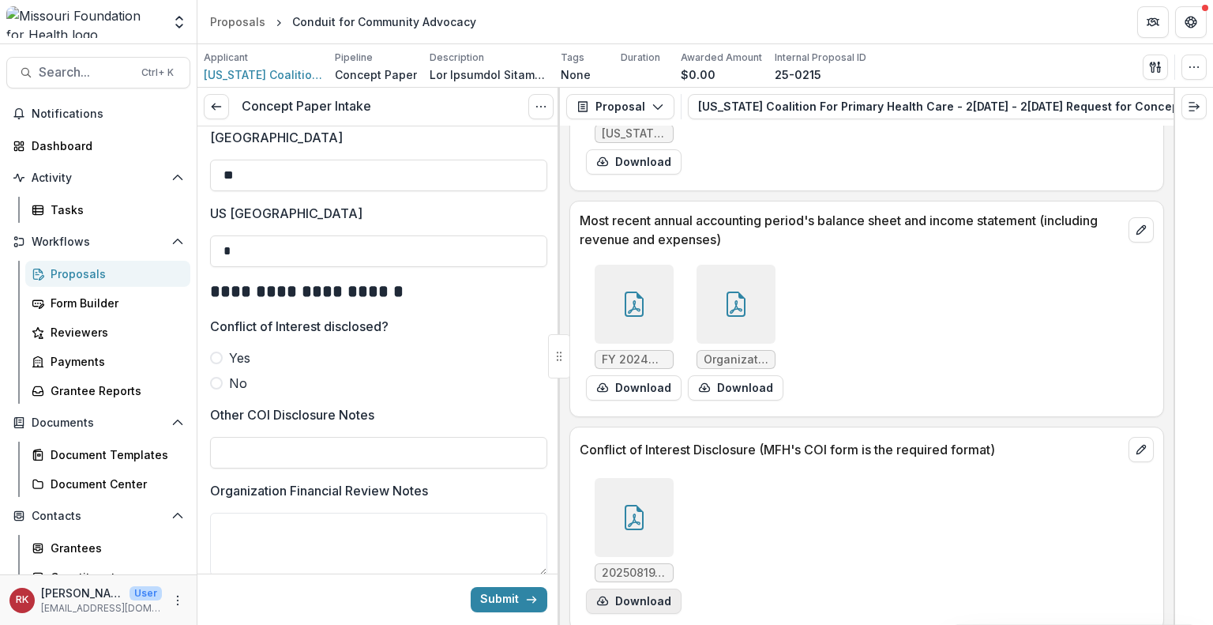
click at [646, 588] on button "Download" at bounding box center [634, 600] width 96 height 25
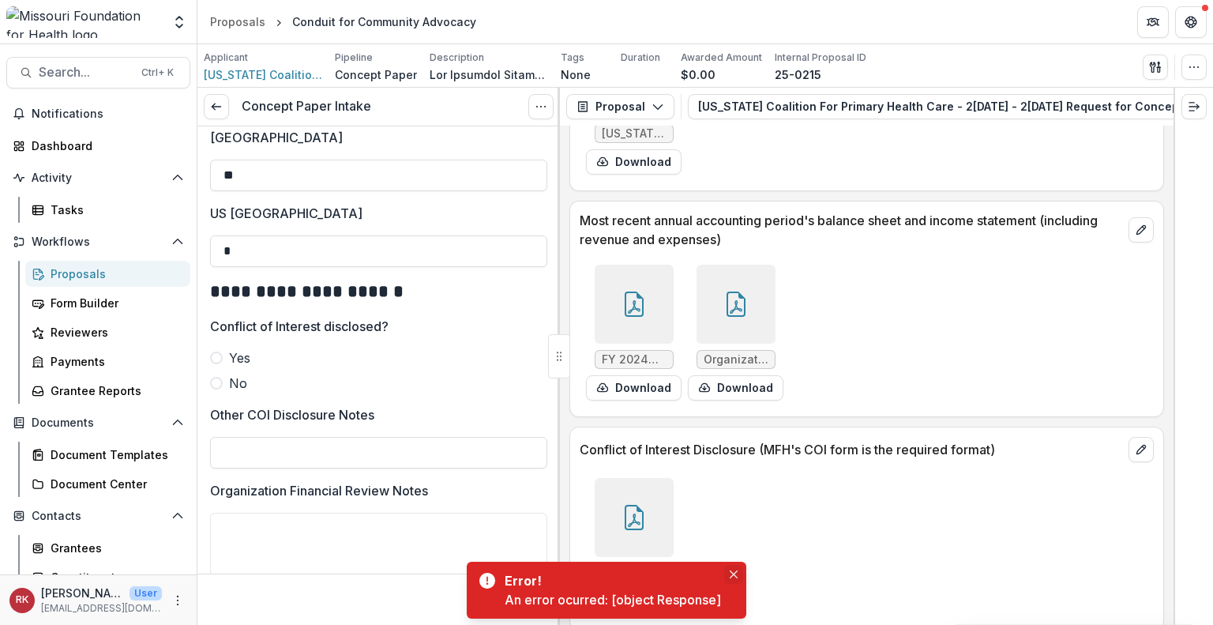
click at [731, 572] on icon "Close" at bounding box center [734, 574] width 8 height 8
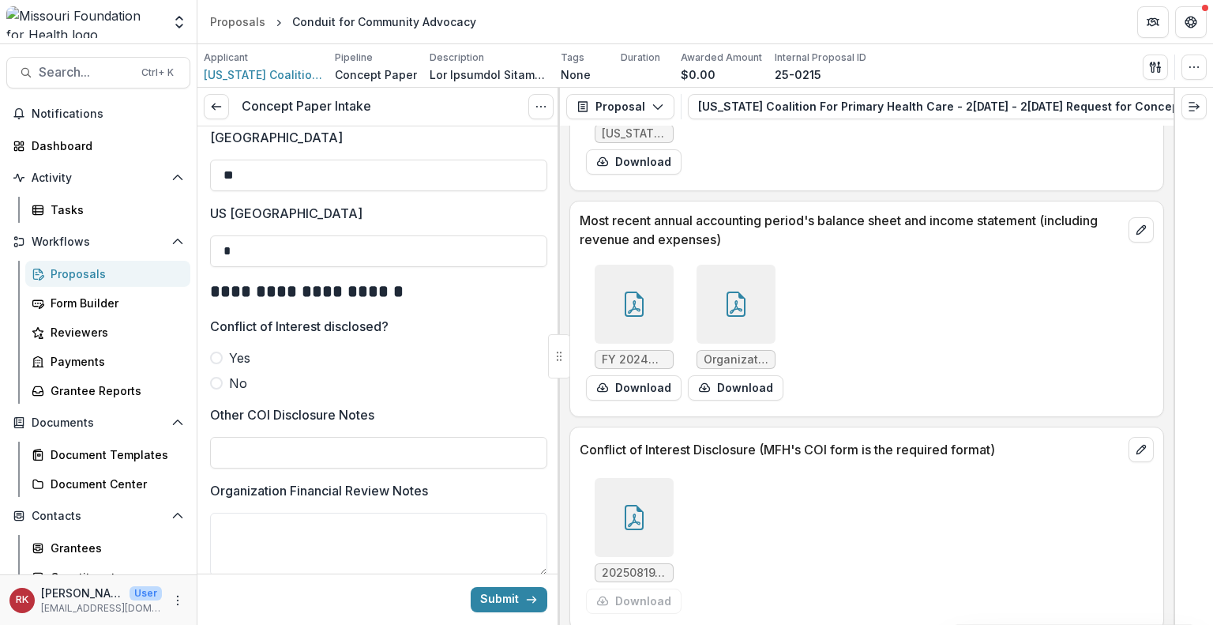
click at [727, 566] on div "20250819_MFH-COI-Disclosure-Grant.pdf Download" at bounding box center [817, 546] width 474 height 148
click at [633, 479] on div at bounding box center [634, 517] width 79 height 79
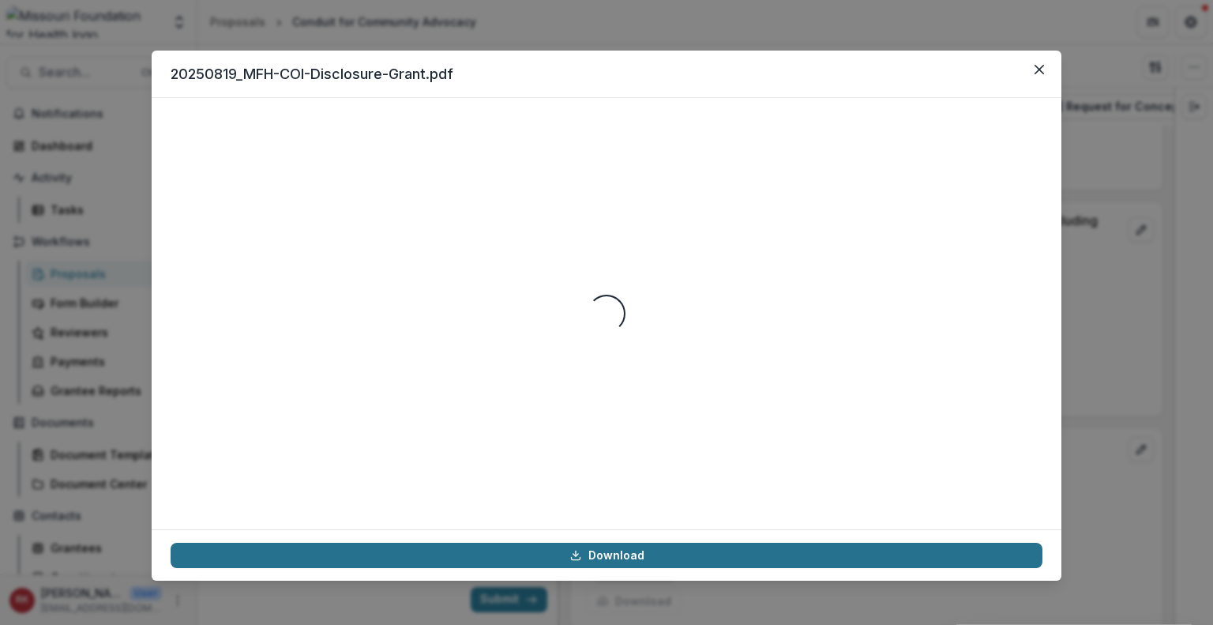
click at [684, 561] on link "Download" at bounding box center [607, 555] width 872 height 25
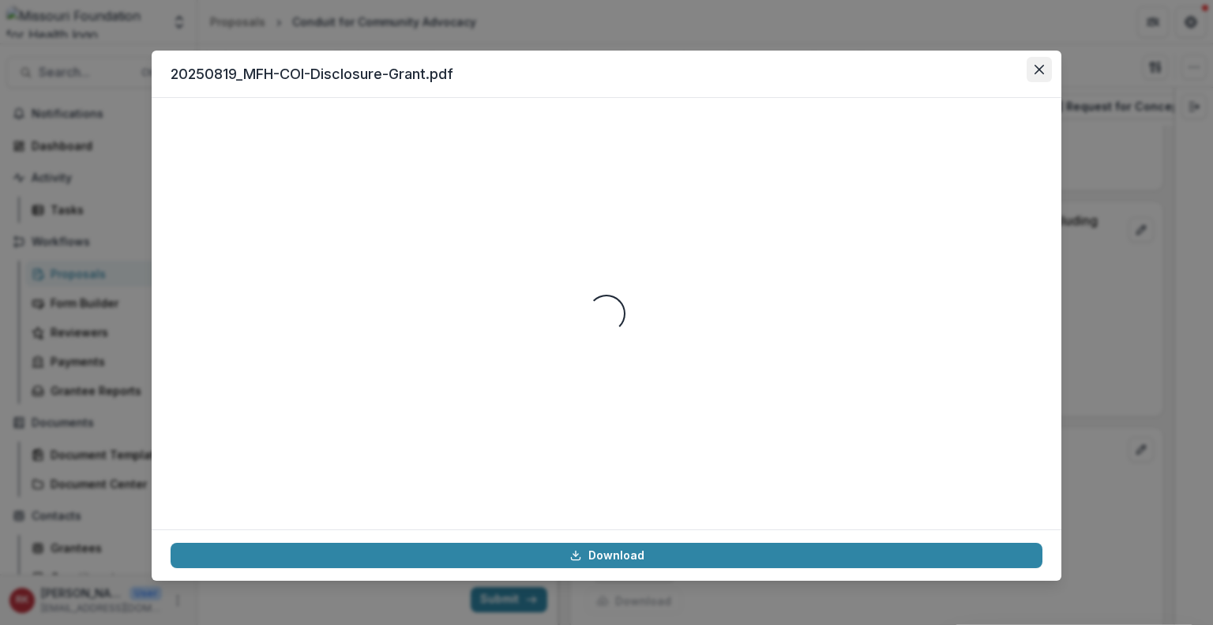
click at [1041, 62] on button "Close" at bounding box center [1039, 69] width 25 height 25
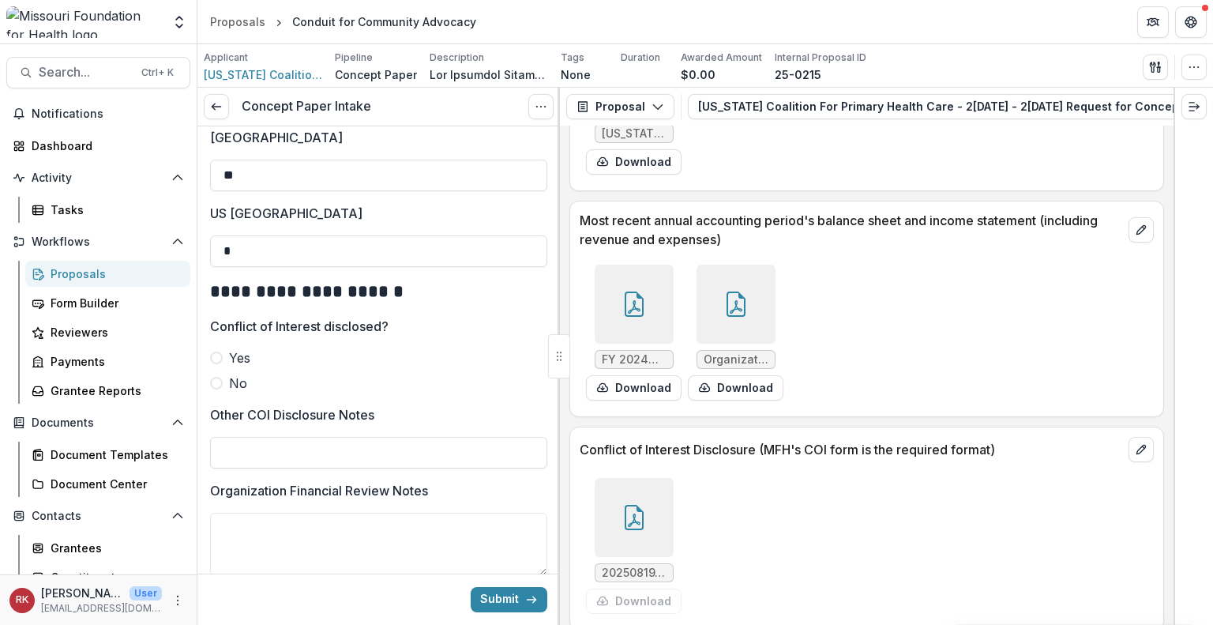
click at [218, 389] on span at bounding box center [216, 383] width 13 height 13
click at [249, 457] on input "Other COI Disclosure Notes" at bounding box center [378, 453] width 337 height 32
click at [299, 468] on input "**********" at bounding box center [378, 453] width 337 height 32
type input "**********"
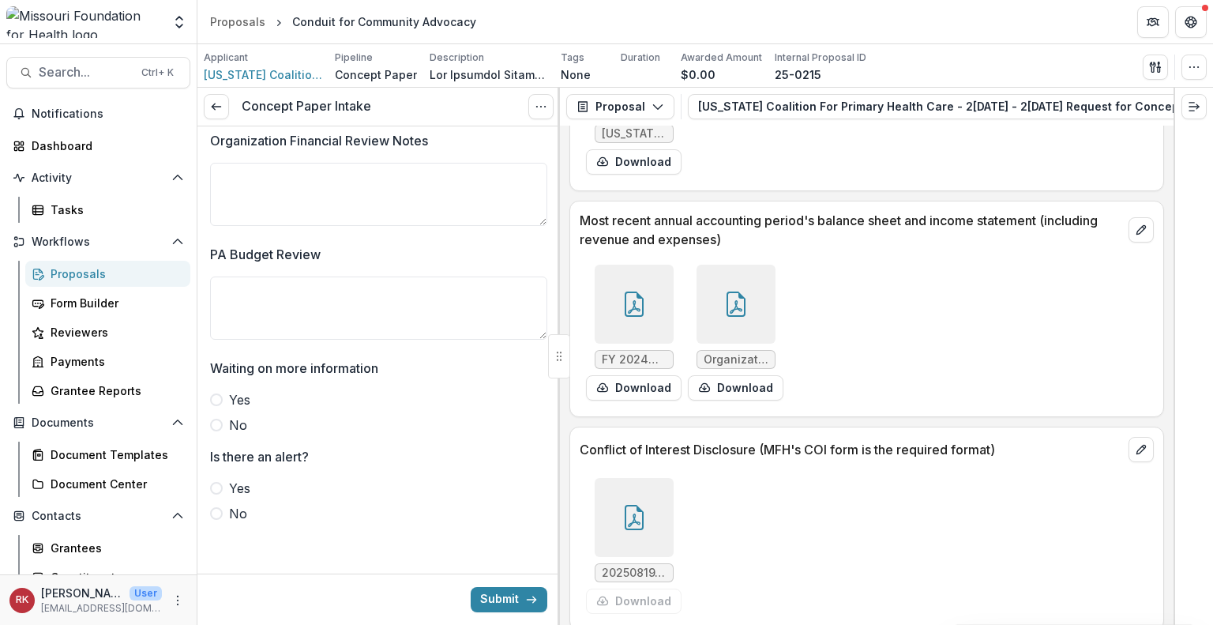
scroll to position [2993, 0]
click at [212, 426] on span at bounding box center [216, 425] width 13 height 13
click at [212, 511] on span at bounding box center [216, 513] width 13 height 13
click at [643, 270] on div at bounding box center [634, 304] width 79 height 79
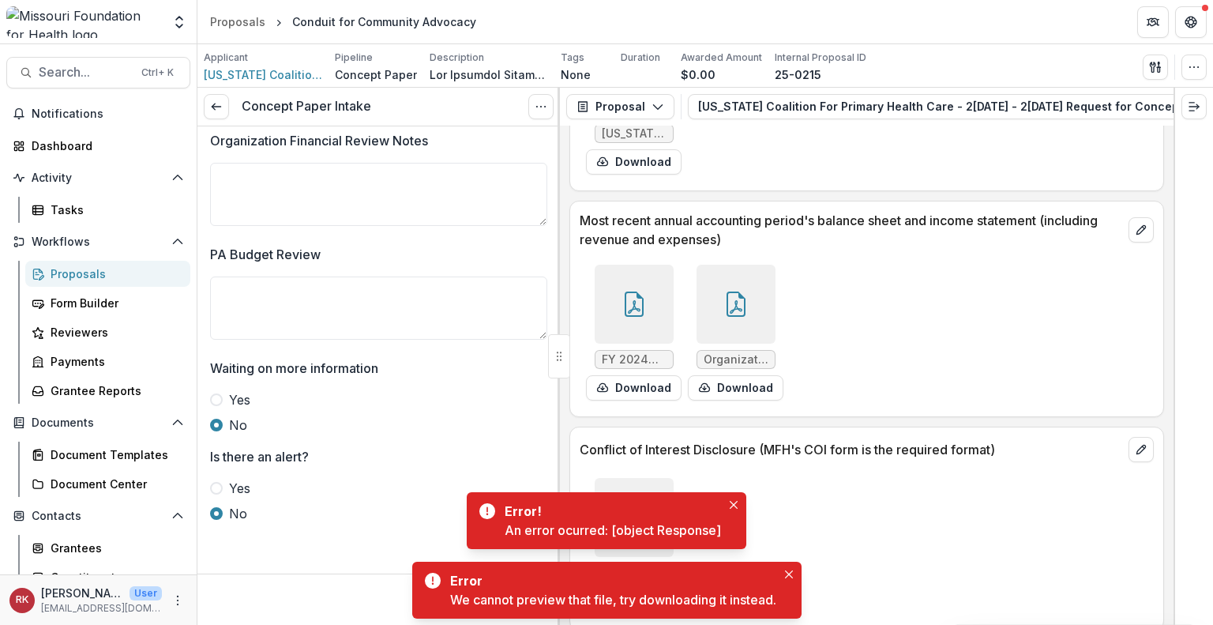
click at [743, 299] on icon at bounding box center [735, 303] width 25 height 25
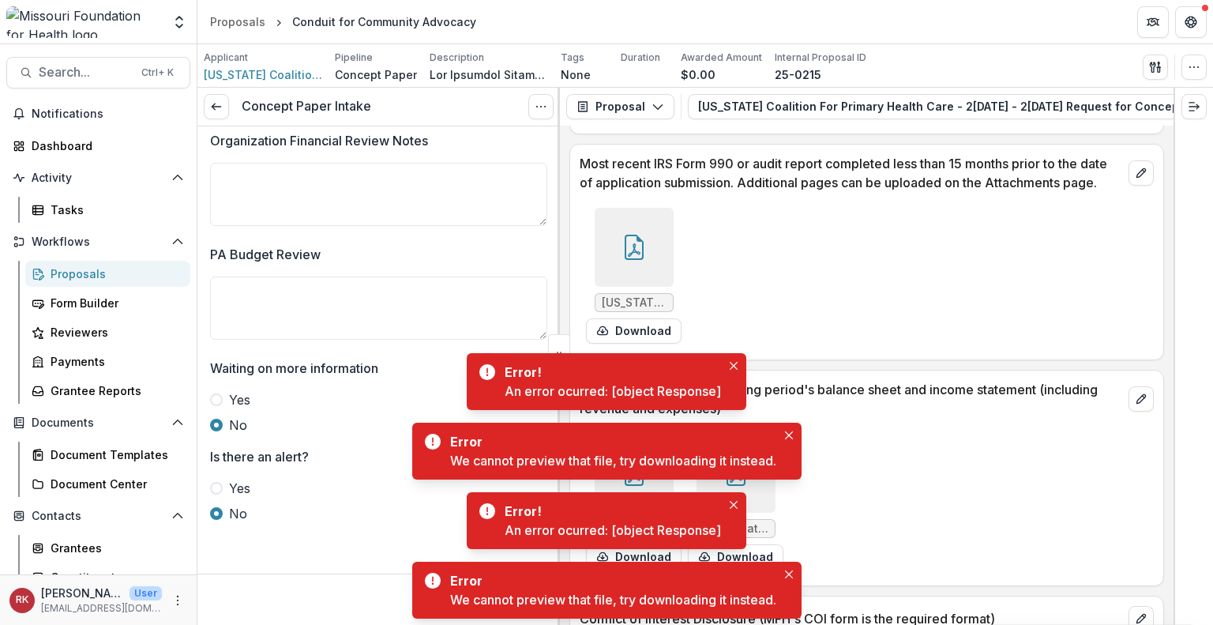
scroll to position [4743, 0]
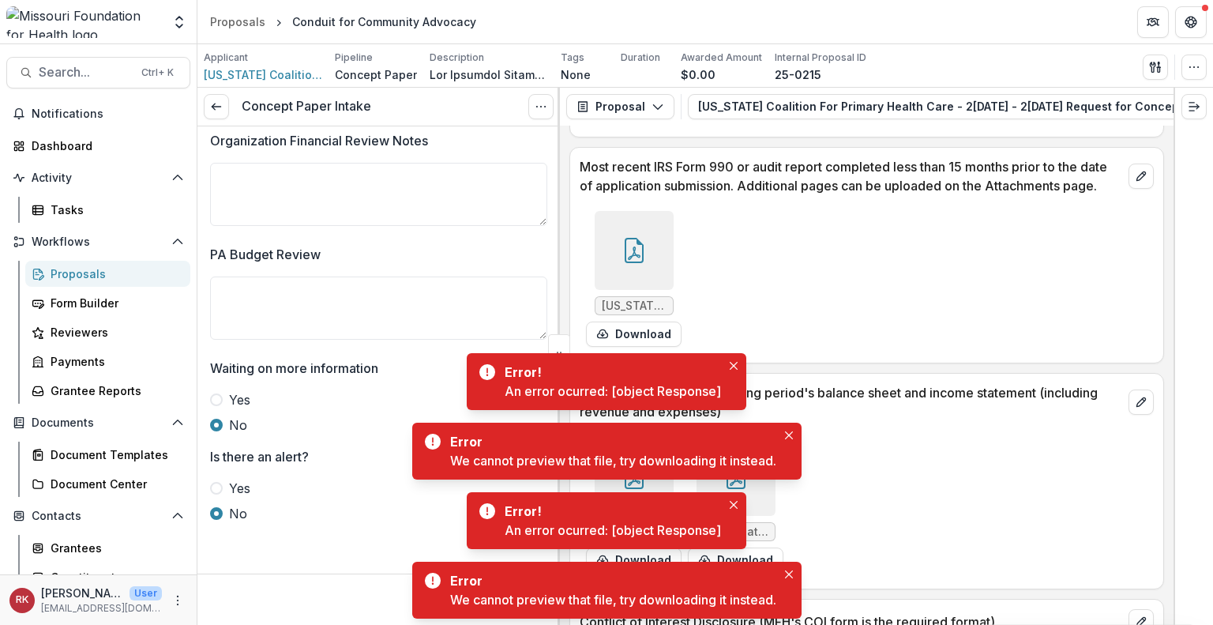
click at [647, 238] on div at bounding box center [634, 250] width 79 height 79
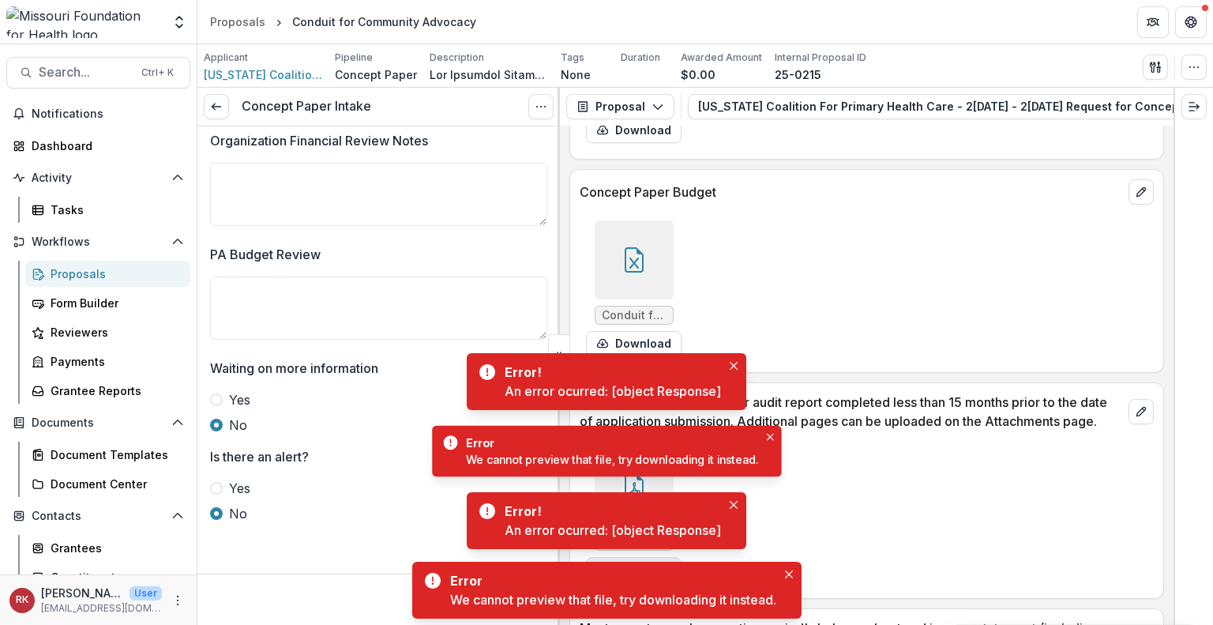
scroll to position [4508, 0]
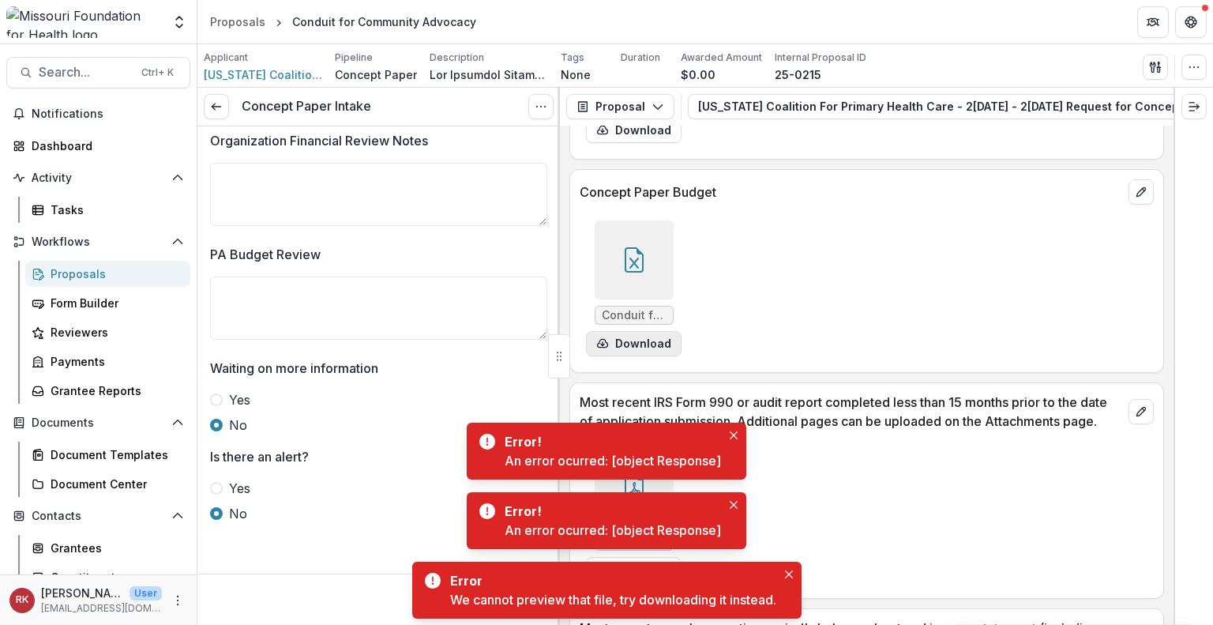
click at [618, 331] on button "Download" at bounding box center [634, 343] width 96 height 25
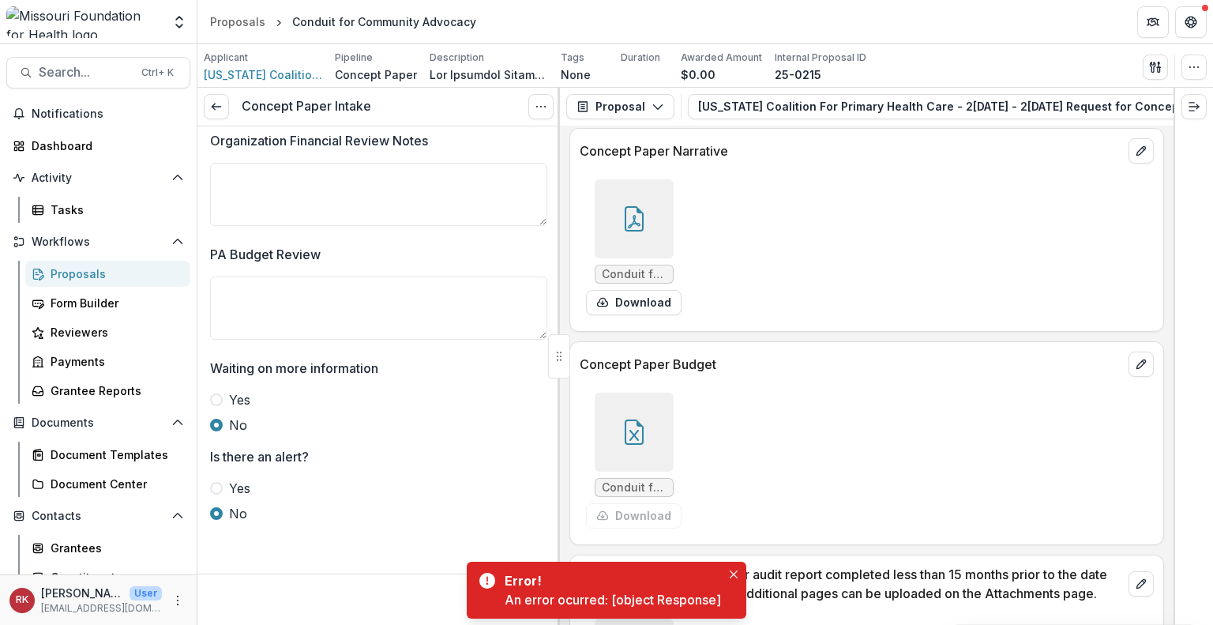
scroll to position [4323, 0]
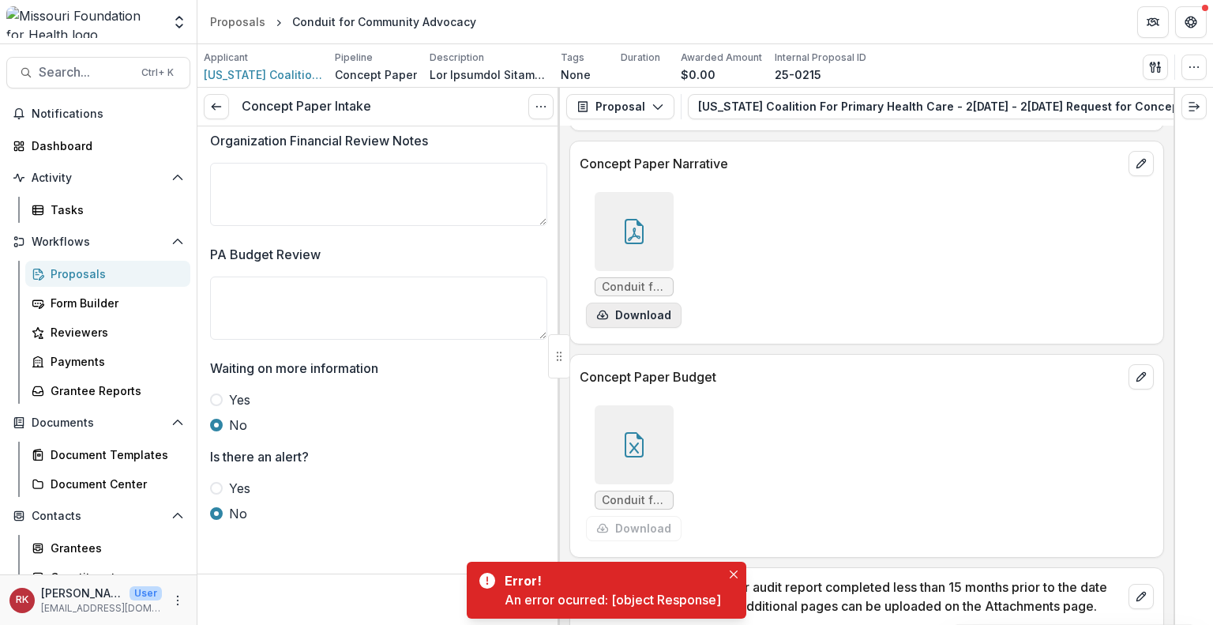
click at [618, 302] on button "Download" at bounding box center [634, 314] width 96 height 25
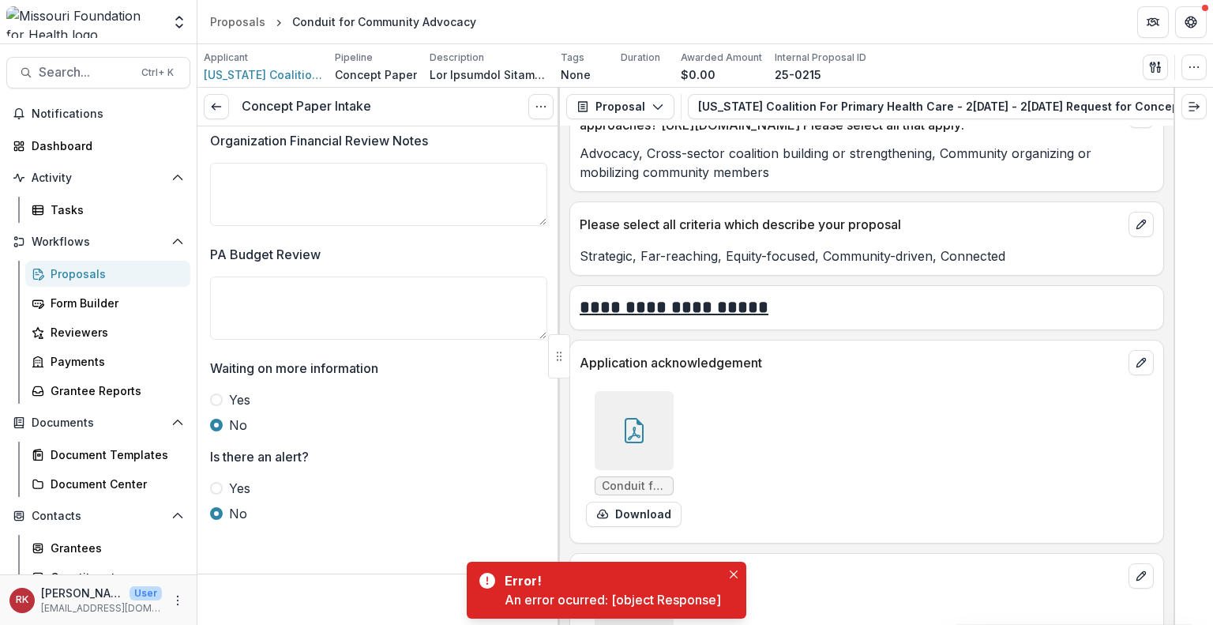
scroll to position [3913, 0]
click at [736, 574] on icon "Close" at bounding box center [734, 574] width 8 height 8
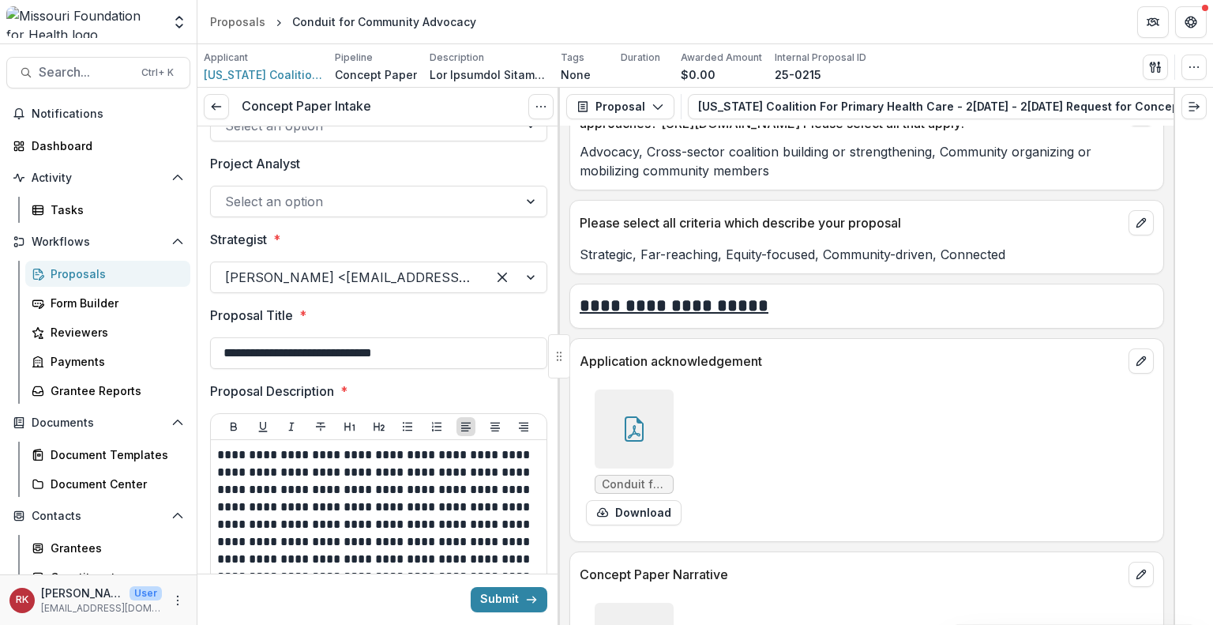
scroll to position [0, 0]
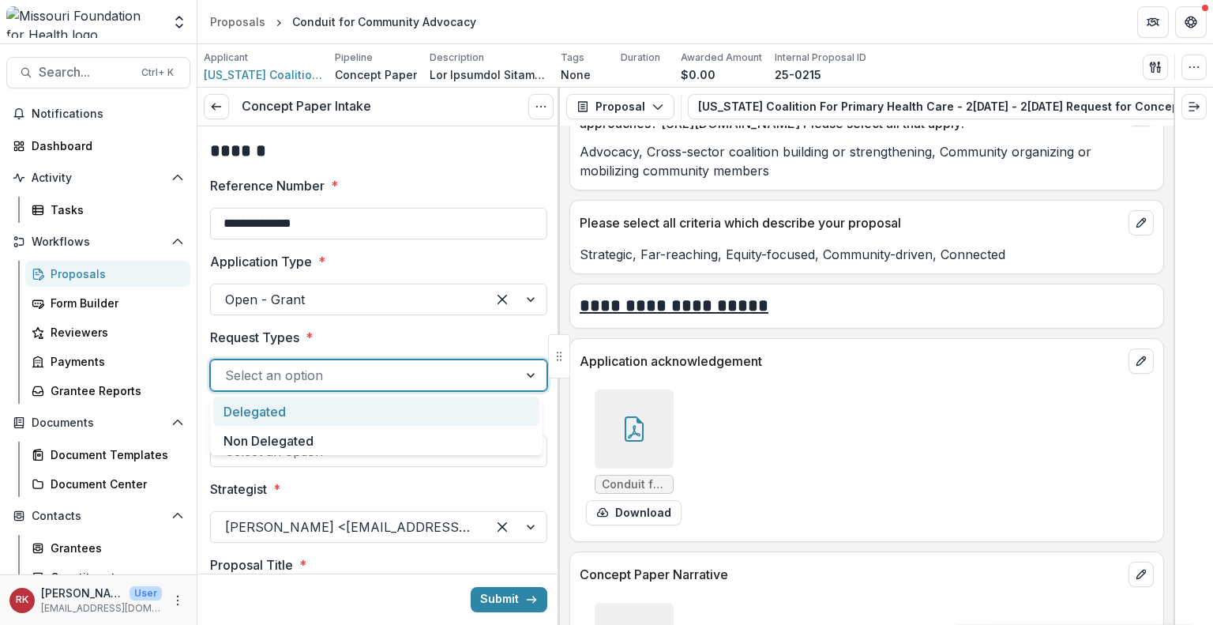
click at [284, 388] on div "Select an option" at bounding box center [378, 375] width 337 height 32
click at [291, 412] on div "Delegated" at bounding box center [376, 410] width 326 height 29
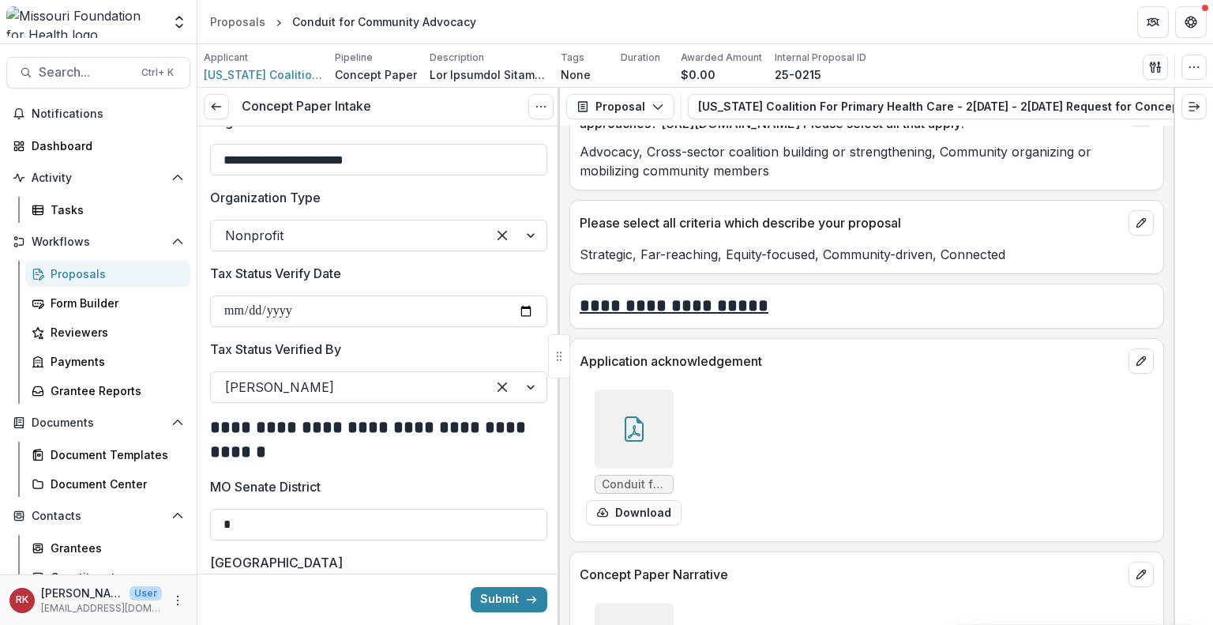
scroll to position [2232, 0]
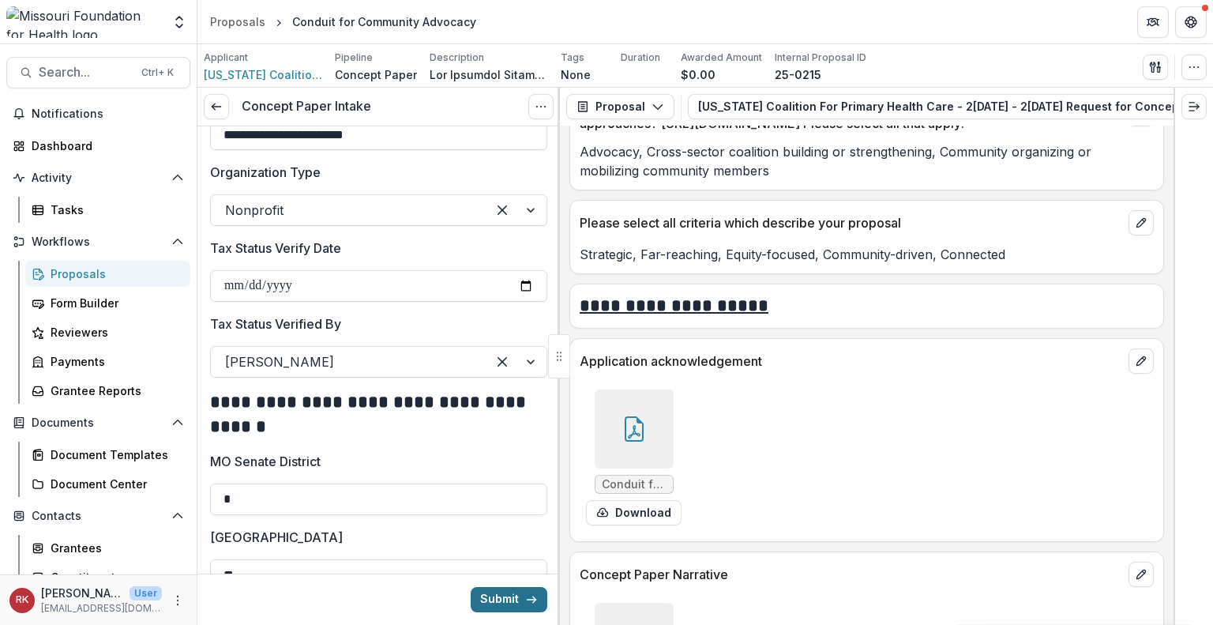
click at [502, 603] on button "Submit" at bounding box center [509, 599] width 77 height 25
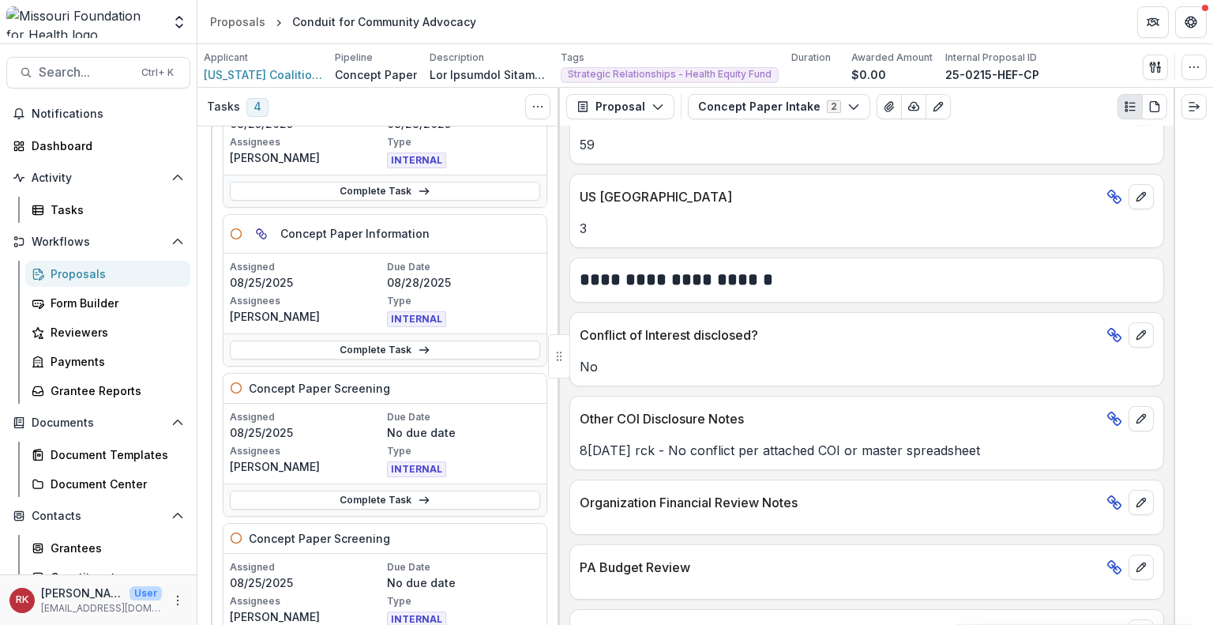
scroll to position [161, 0]
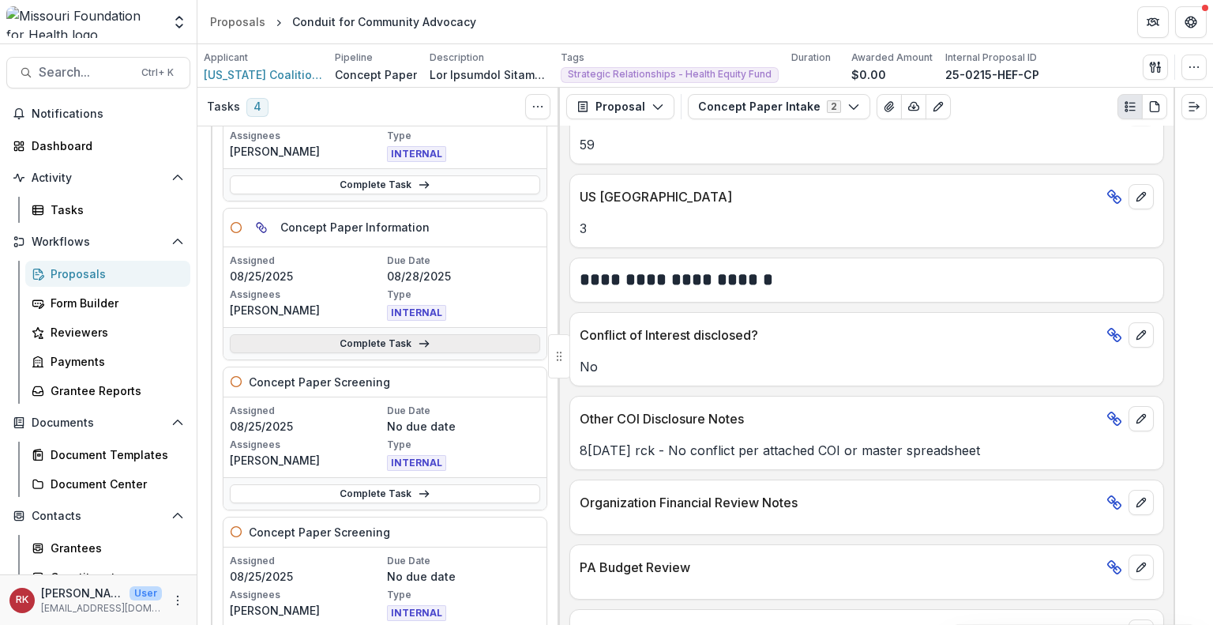
click at [304, 350] on link "Complete Task" at bounding box center [385, 343] width 310 height 19
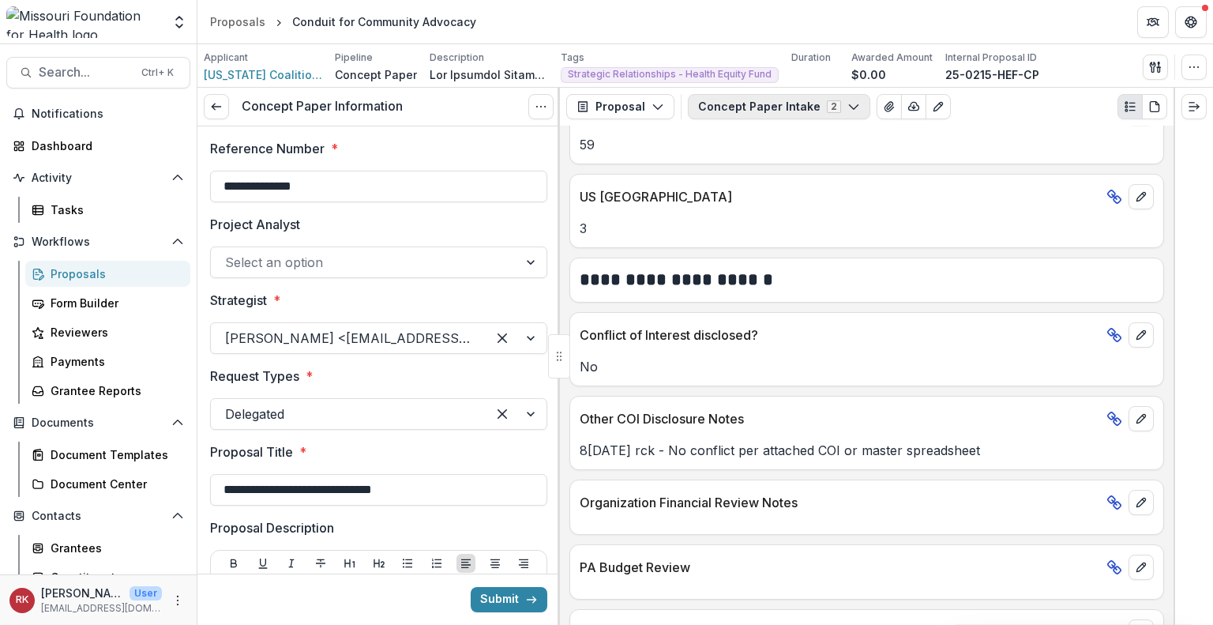
click at [710, 107] on button "Concept Paper Intake 2" at bounding box center [779, 106] width 182 height 25
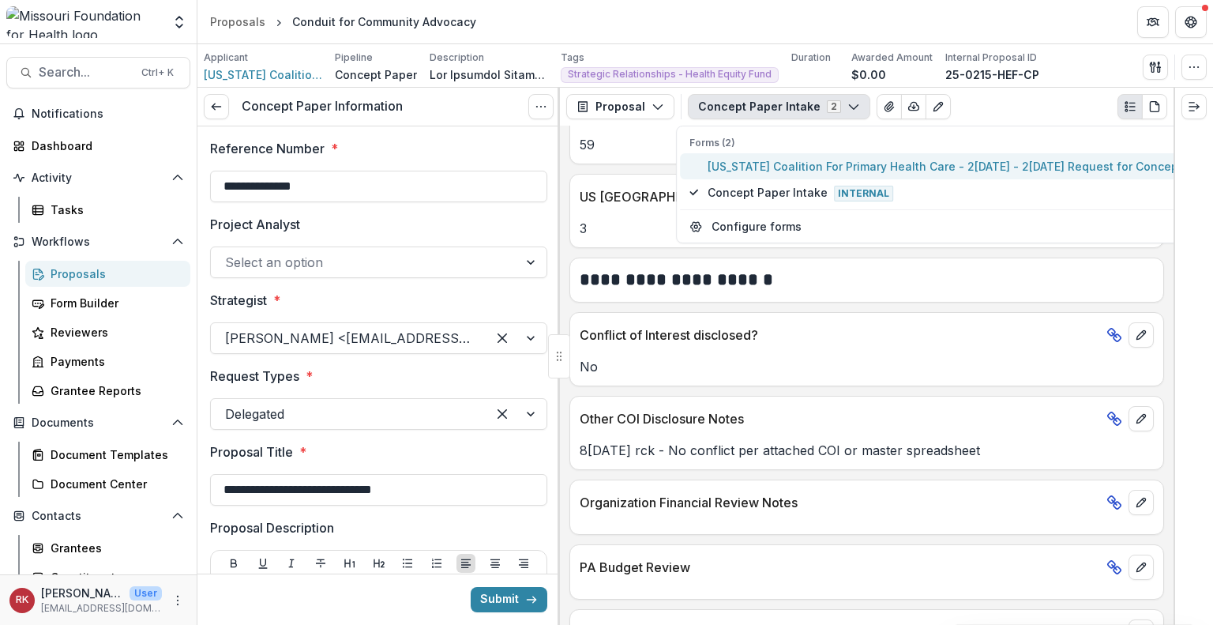
click at [718, 171] on span "Missouri Coalition For Primary Health Care - 2025 - 2025 Request for Concept Pa…" at bounding box center [966, 166] width 517 height 17
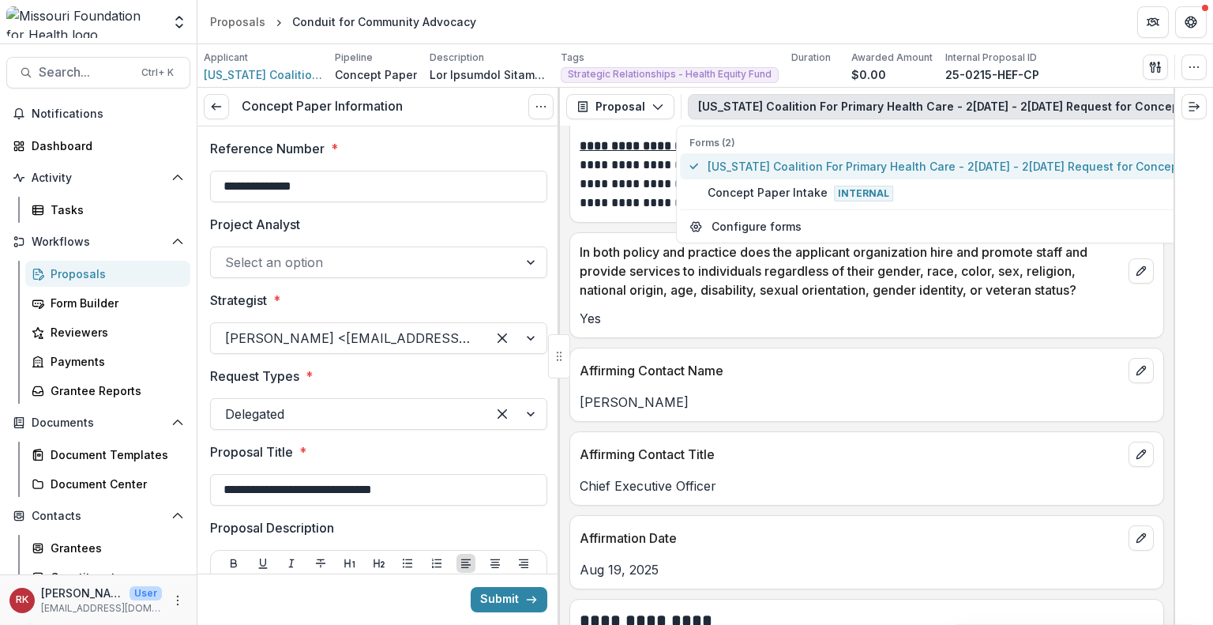
scroll to position [2824, 0]
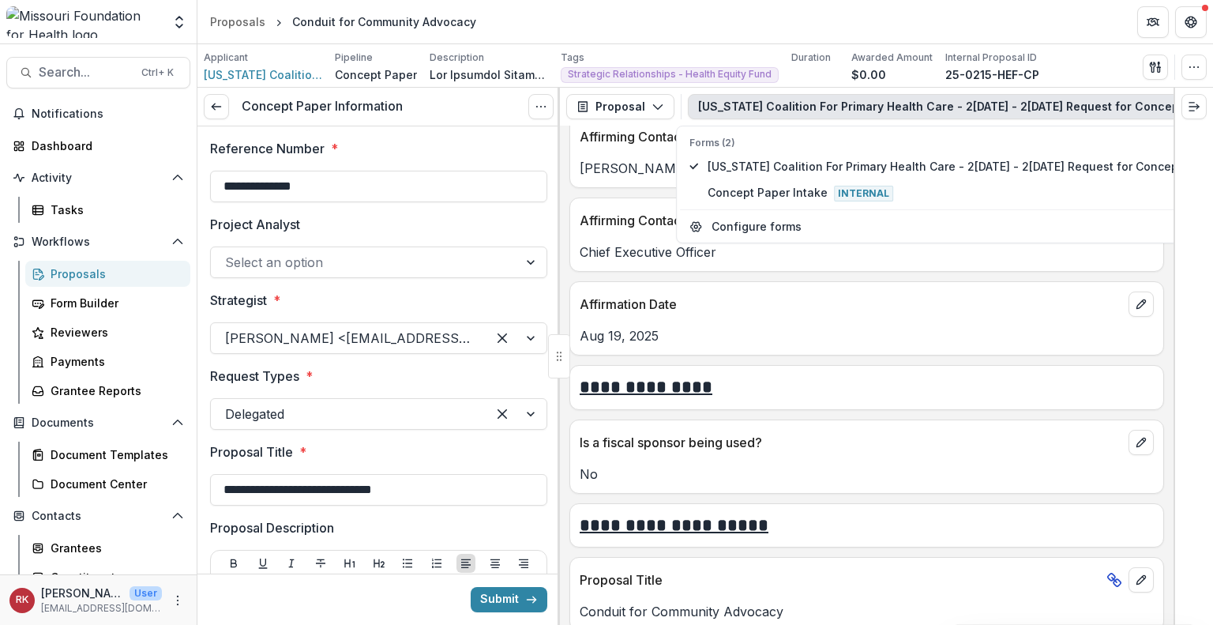
click at [622, 244] on div "**********" at bounding box center [867, 375] width 614 height 499
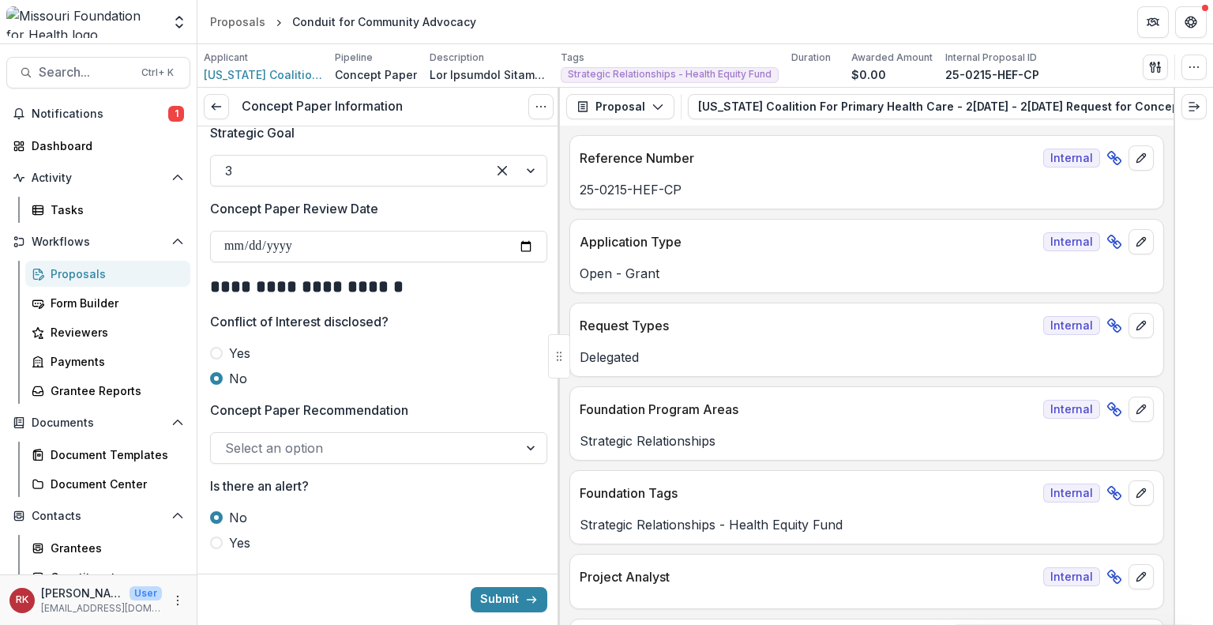
scroll to position [1887, 0]
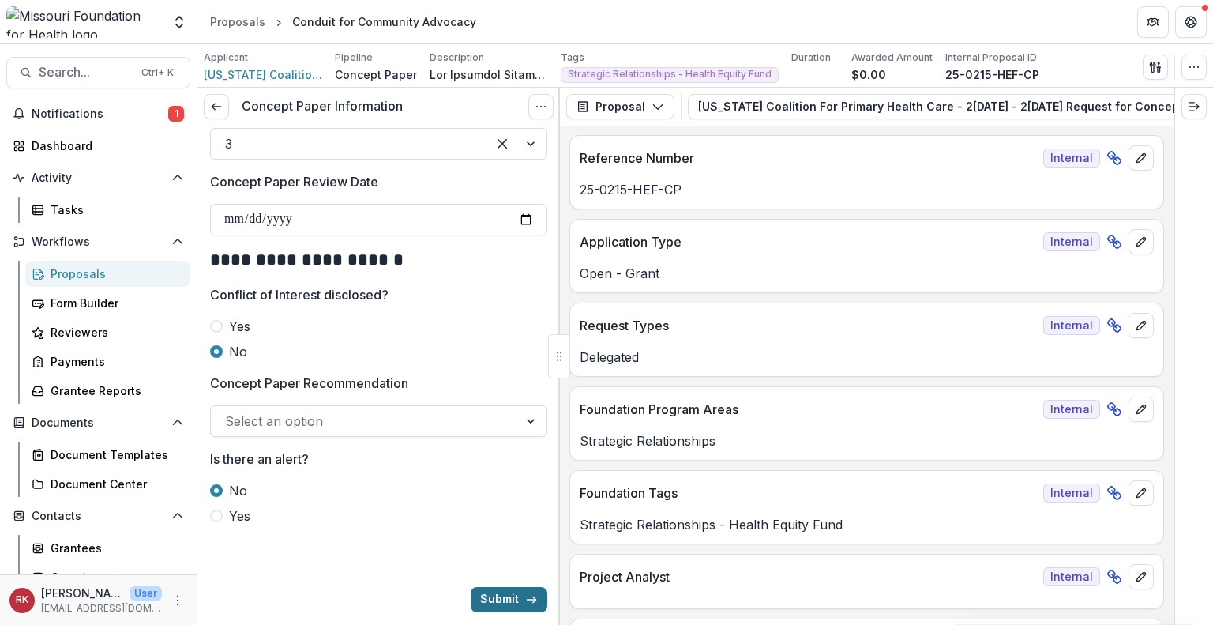
click at [518, 597] on button "Submit" at bounding box center [509, 599] width 77 height 25
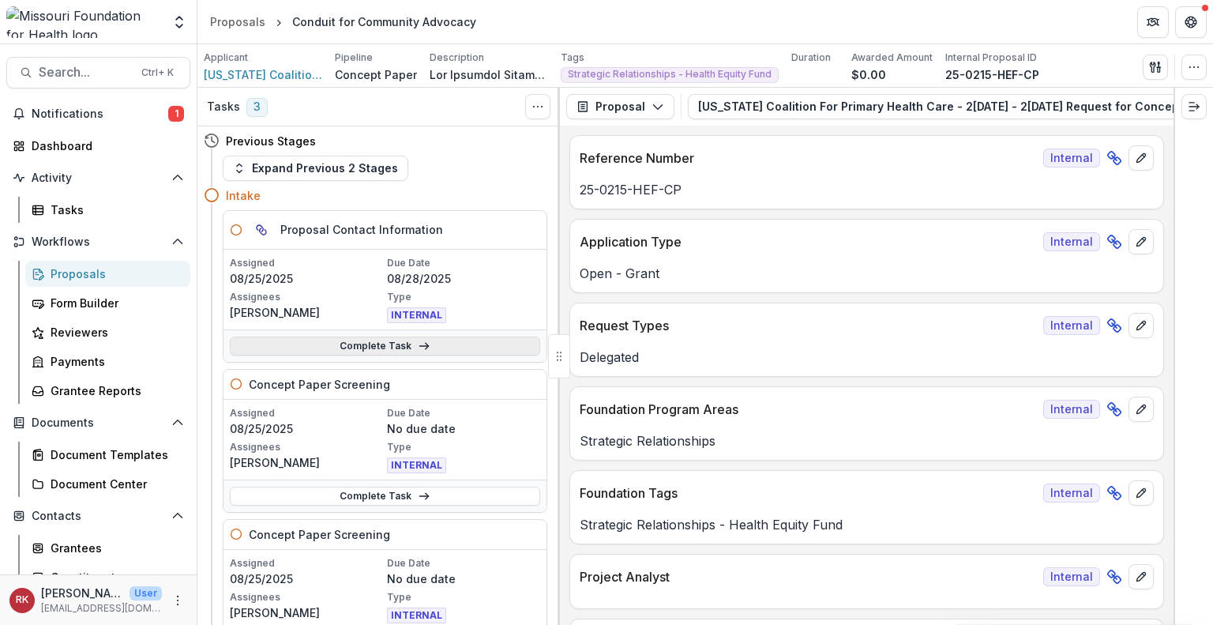
click at [370, 345] on link "Complete Task" at bounding box center [385, 345] width 310 height 19
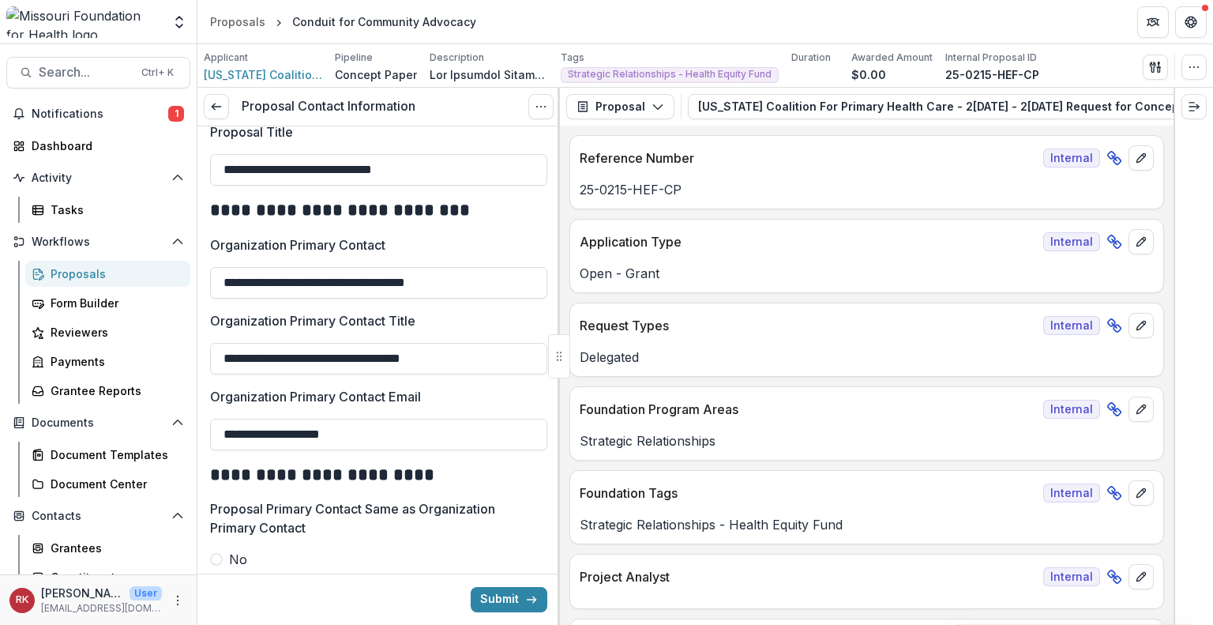
scroll to position [207, 0]
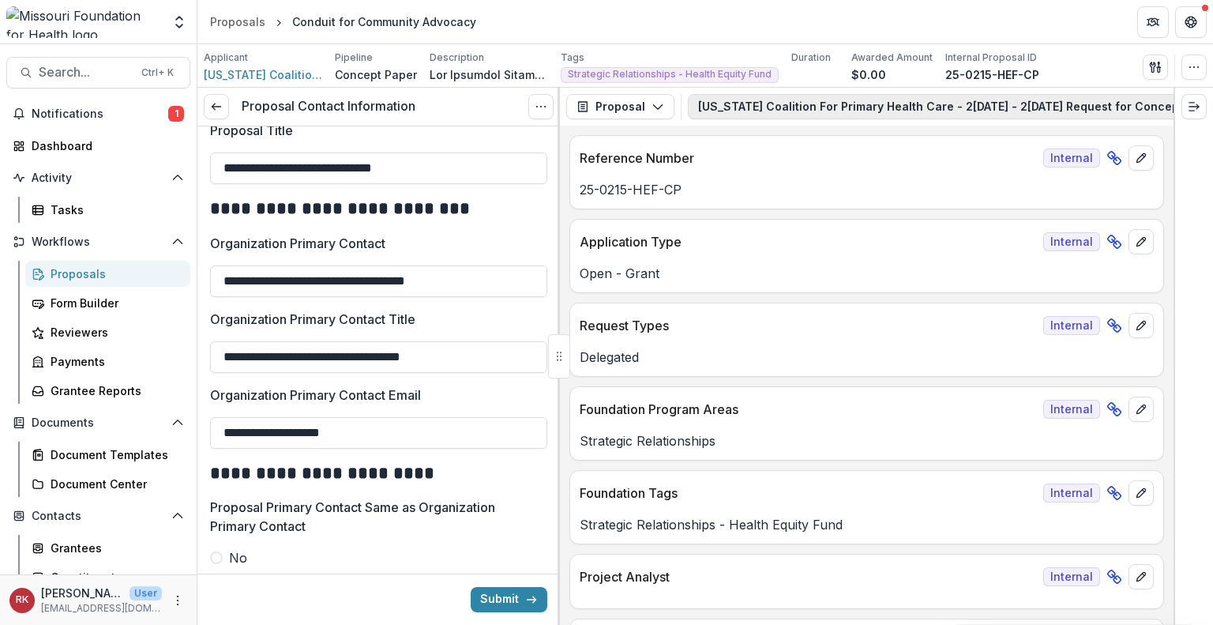
click at [798, 102] on button "Missouri Coalition For Primary Health Care - 2025 - 2025 Request for Concept Pa…" at bounding box center [981, 106] width 587 height 25
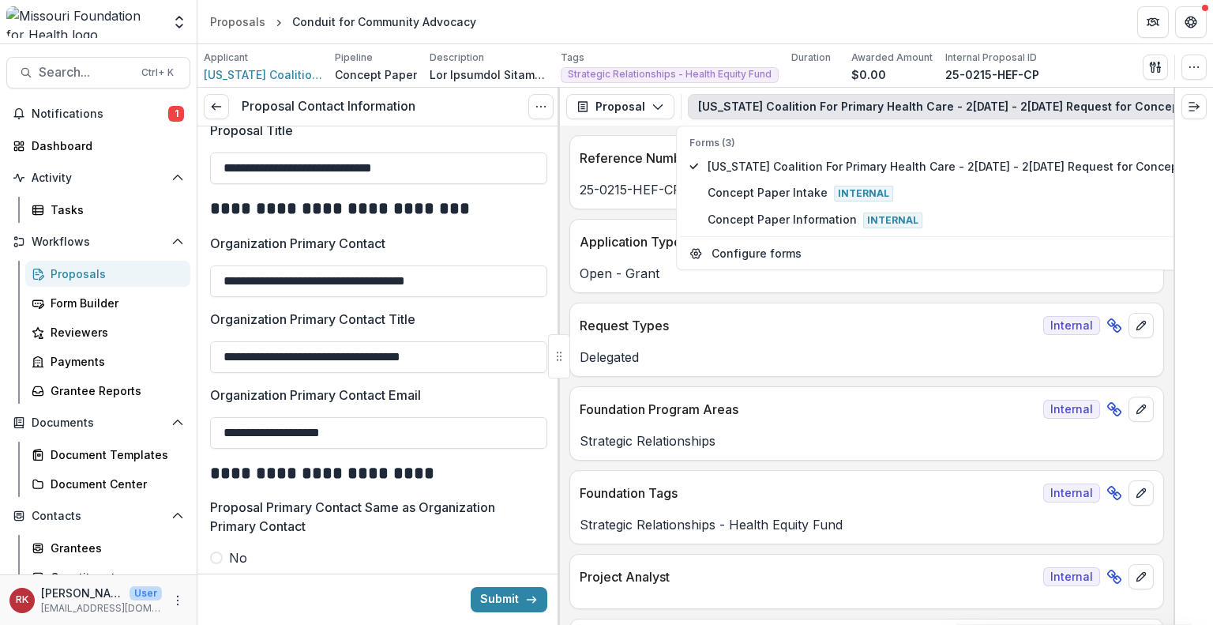
click at [603, 266] on p "Open - Grant" at bounding box center [867, 273] width 574 height 19
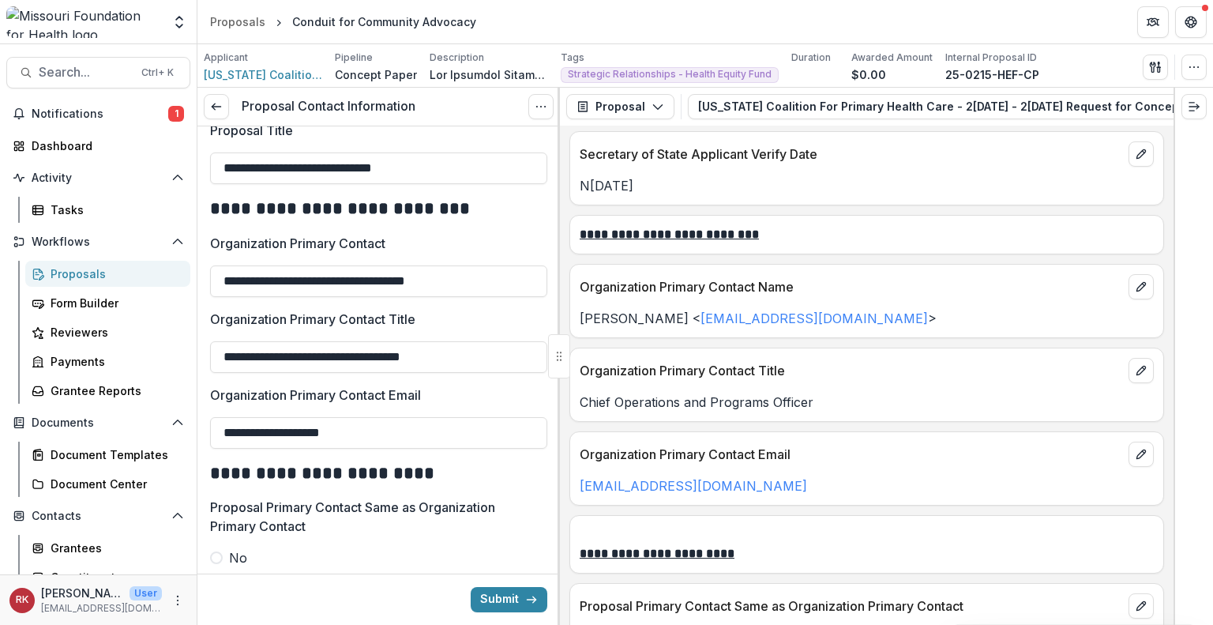
scroll to position [2034, 0]
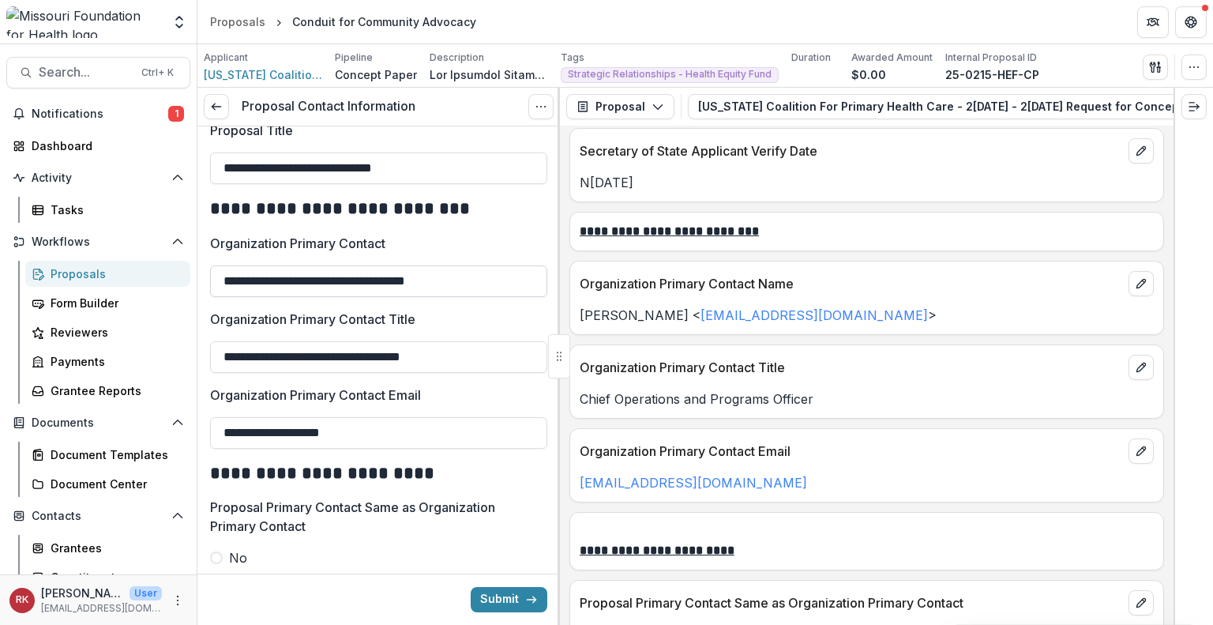
drag, startPoint x: 494, startPoint y: 280, endPoint x: 322, endPoint y: 272, distance: 171.6
click at [322, 272] on input "**********" at bounding box center [378, 281] width 337 height 32
type input "**********"
click at [1135, 277] on icon "edit" at bounding box center [1141, 283] width 13 height 13
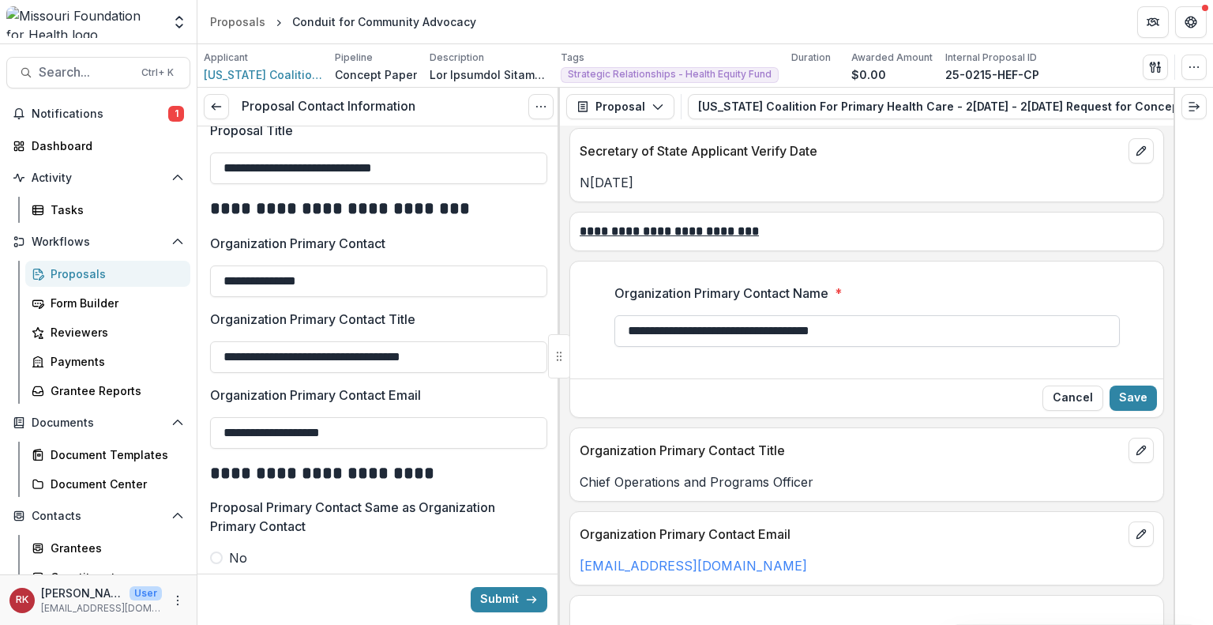
drag, startPoint x: 921, startPoint y: 312, endPoint x: 719, endPoint y: 307, distance: 202.2
drag, startPoint x: 719, startPoint y: 307, endPoint x: 730, endPoint y: 308, distance: 11.1
click at [730, 315] on input "**********" at bounding box center [866, 331] width 505 height 32
drag, startPoint x: 723, startPoint y: 305, endPoint x: 947, endPoint y: 274, distance: 225.6
click at [947, 284] on div "**********" at bounding box center [866, 315] width 505 height 63
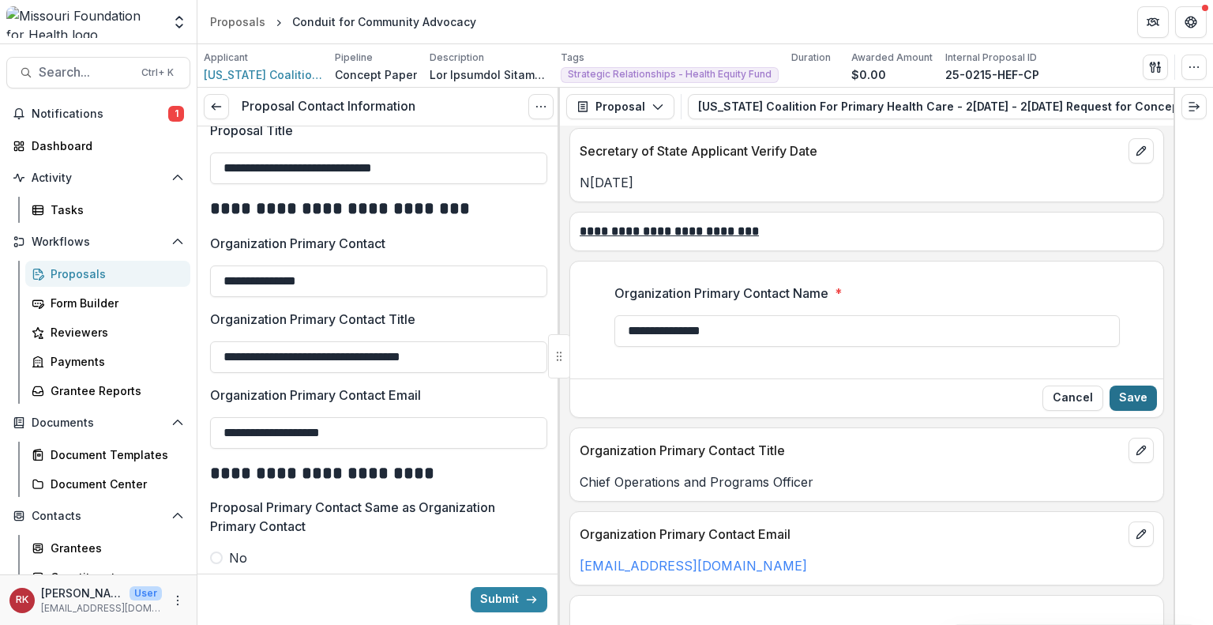
type input "**********"
click at [1125, 385] on button "Save" at bounding box center [1133, 397] width 47 height 25
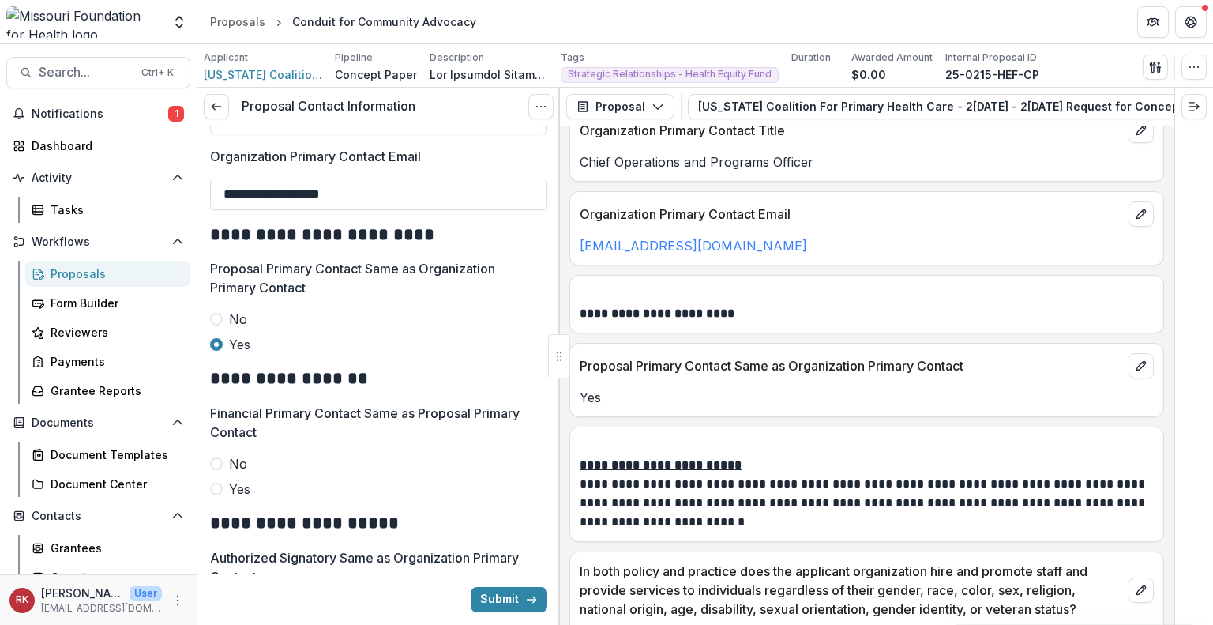
scroll to position [468, 0]
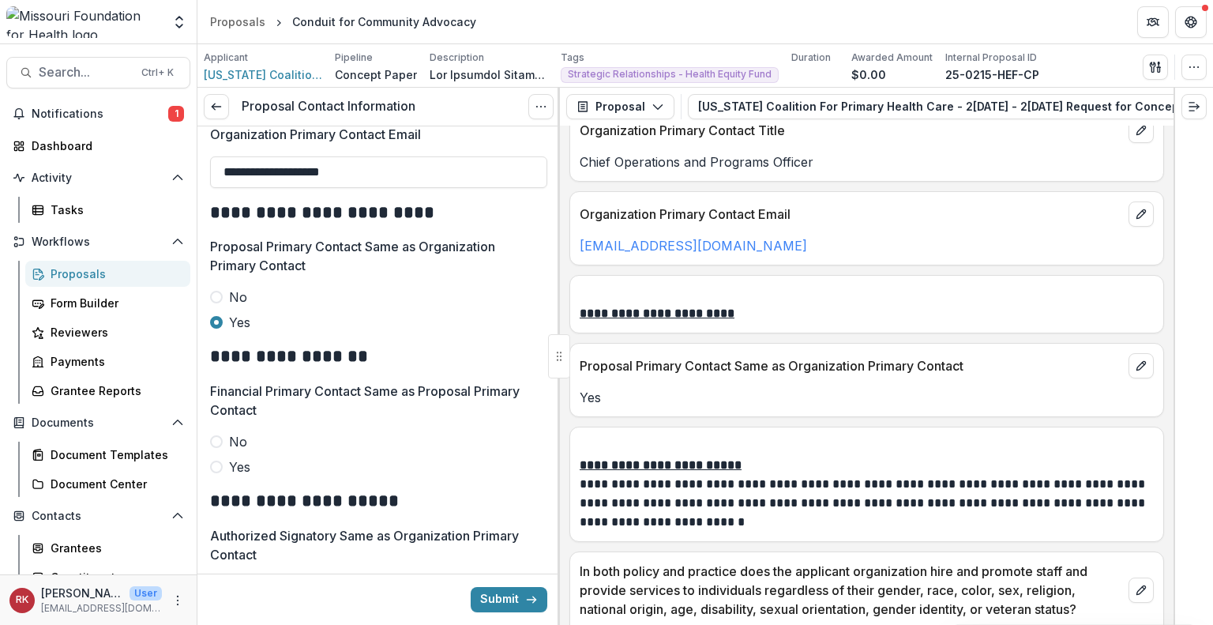
click at [216, 470] on span at bounding box center [216, 466] width 13 height 13
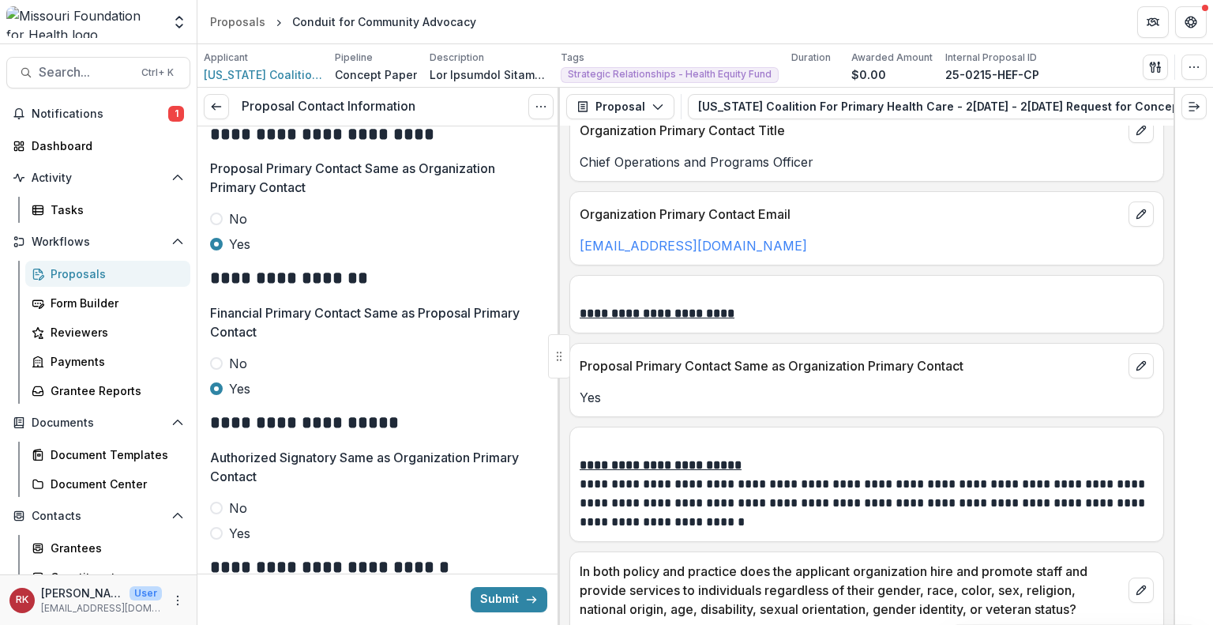
scroll to position [547, 0]
click at [218, 532] on span at bounding box center [216, 532] width 13 height 13
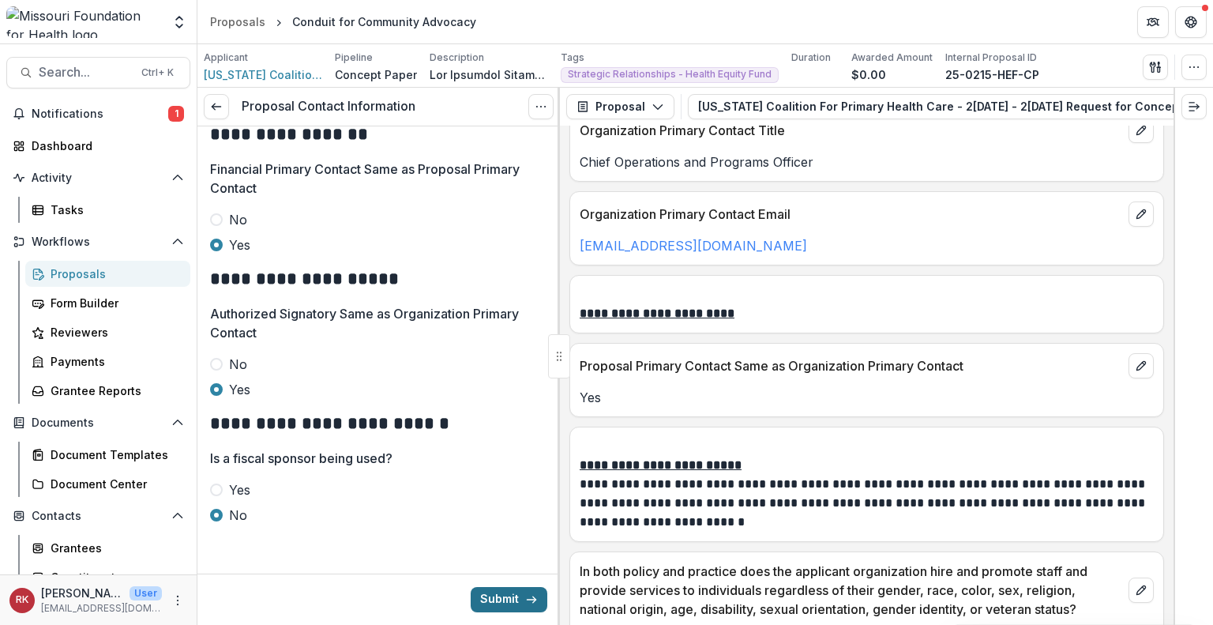
click at [516, 587] on button "Submit" at bounding box center [509, 599] width 77 height 25
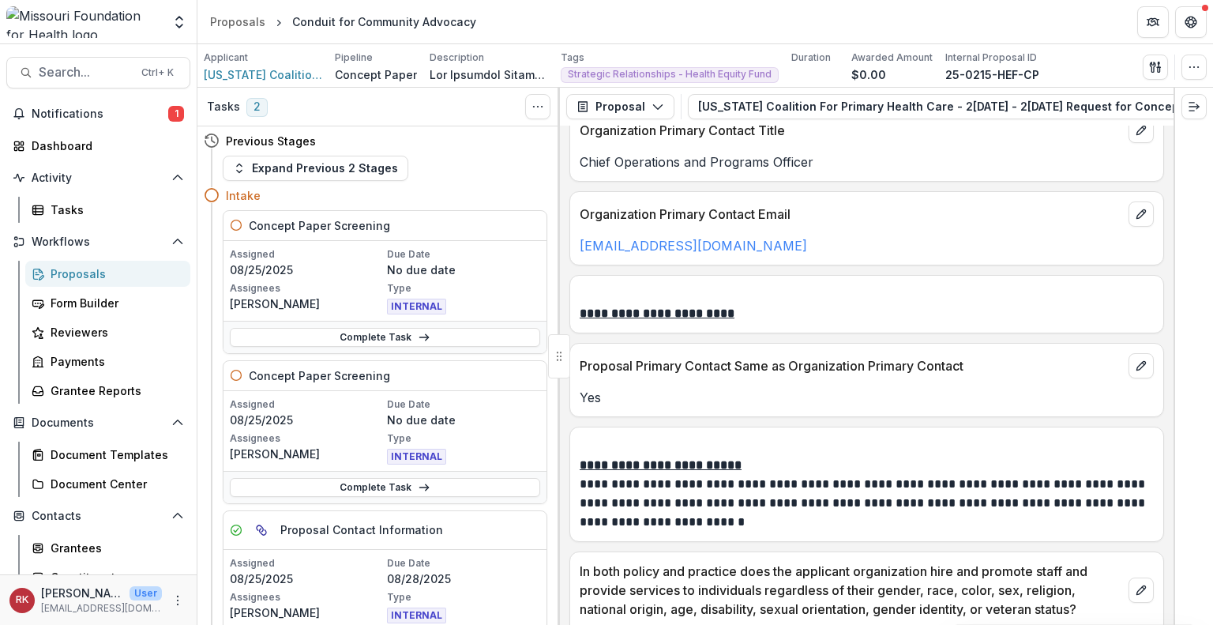
click at [85, 269] on div "Proposals" at bounding box center [114, 273] width 127 height 17
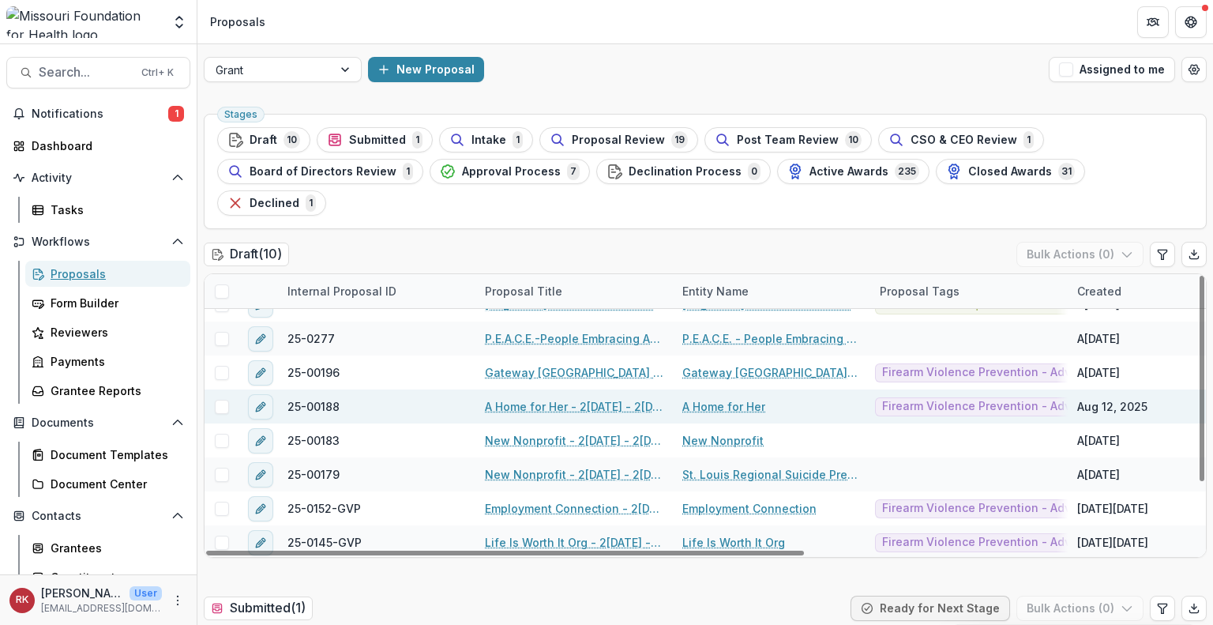
scroll to position [22, 0]
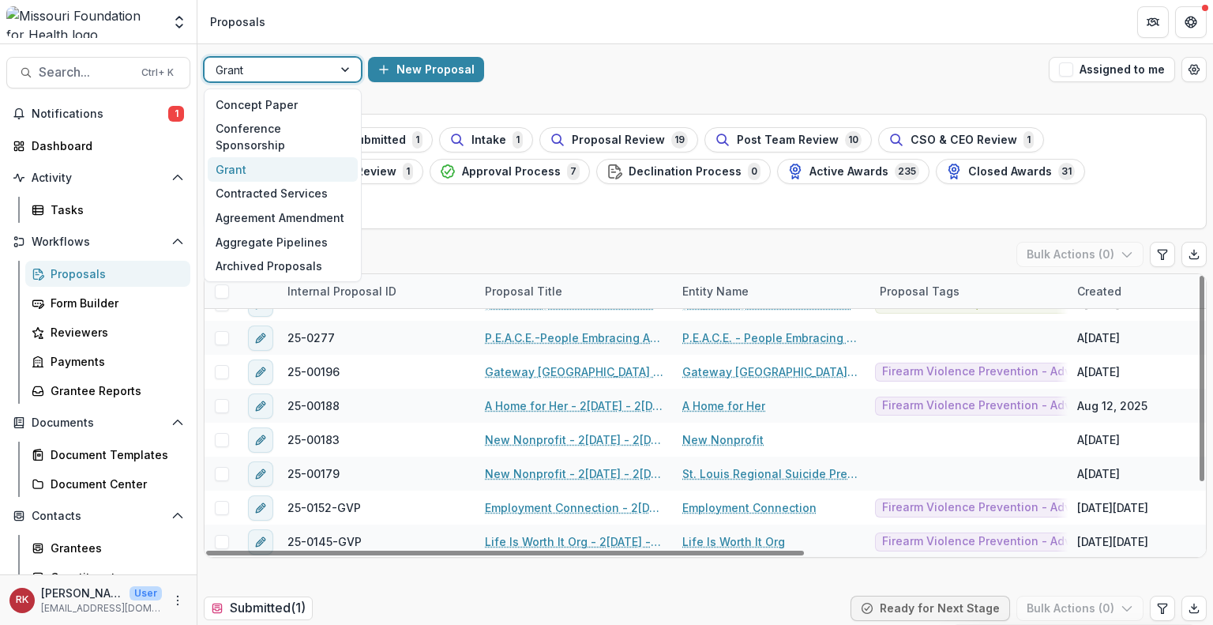
click at [319, 70] on div at bounding box center [269, 70] width 106 height 20
click at [292, 100] on div "Concept Paper" at bounding box center [283, 104] width 150 height 24
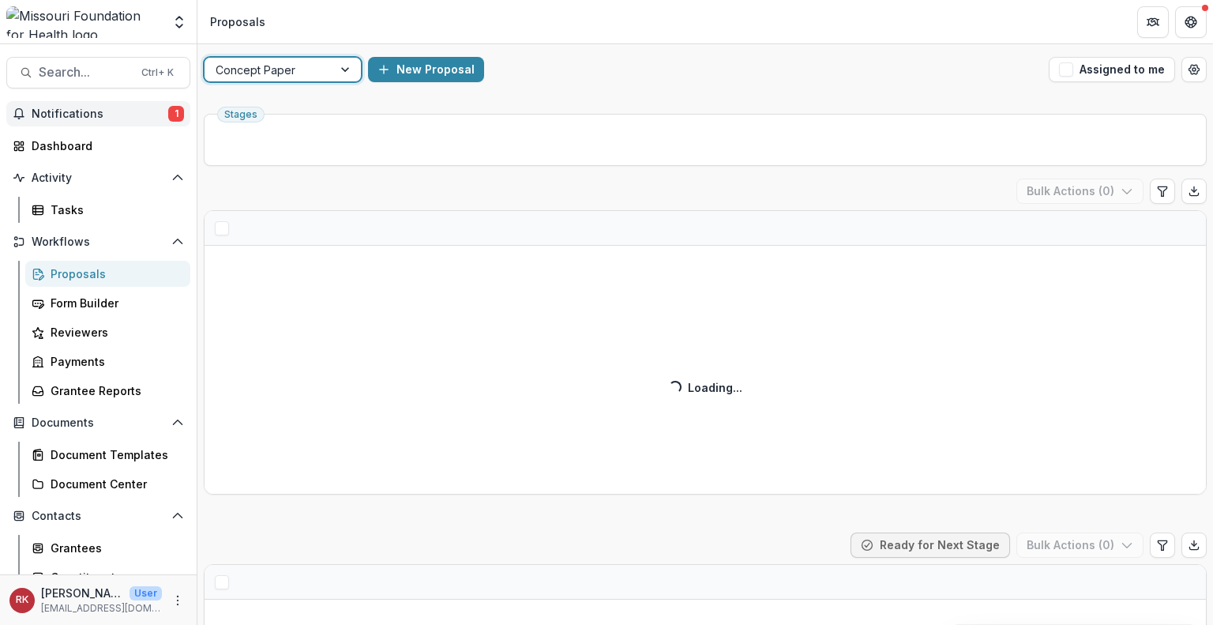
click at [138, 109] on span "Notifications" at bounding box center [100, 113] width 137 height 13
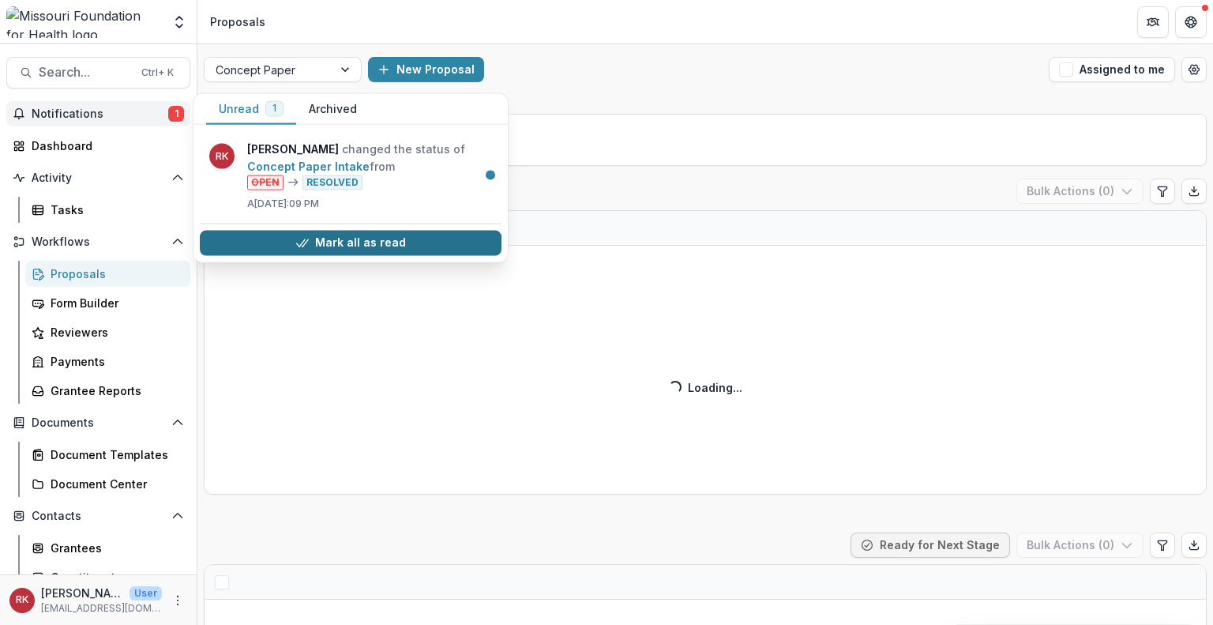
click at [308, 239] on icon "button" at bounding box center [302, 242] width 13 height 13
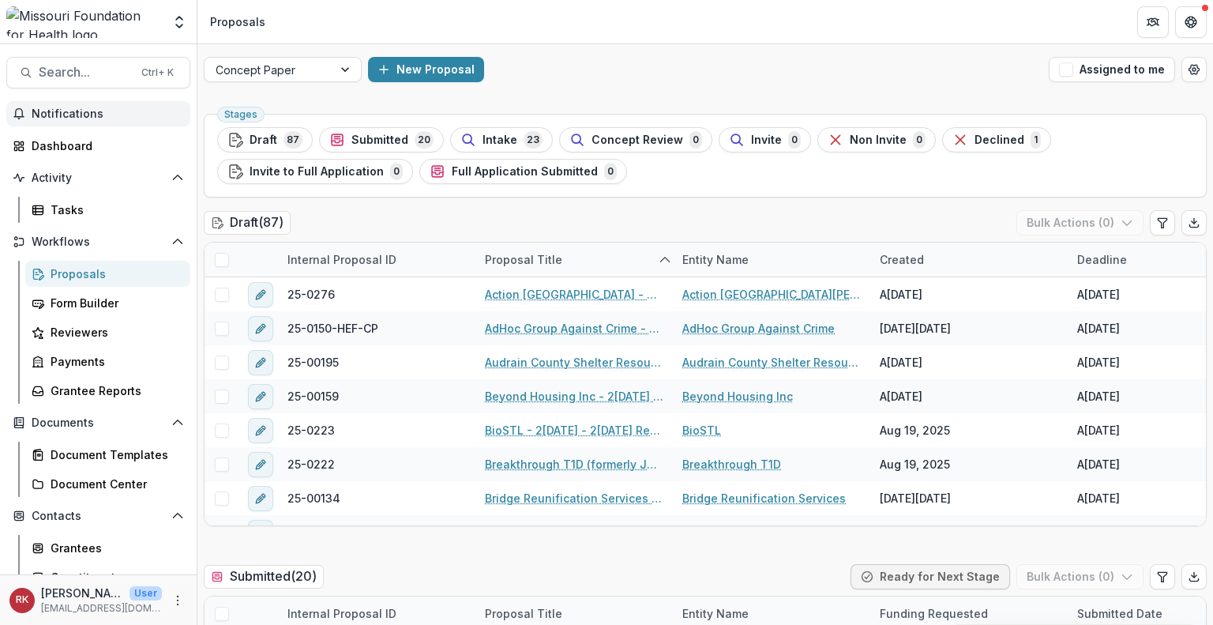
click at [578, 220] on div "Draft ( 87 ) Bulk Actions ( 0 )" at bounding box center [705, 226] width 1003 height 32
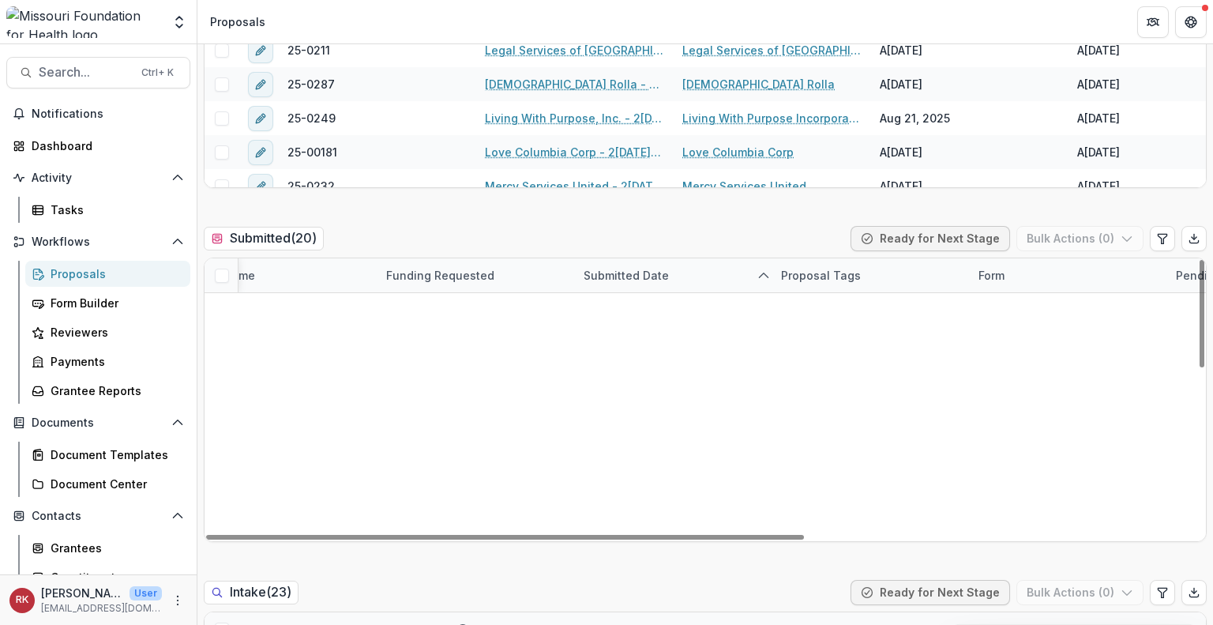
scroll to position [0, 493]
click at [92, 137] on div "Dashboard" at bounding box center [105, 145] width 146 height 17
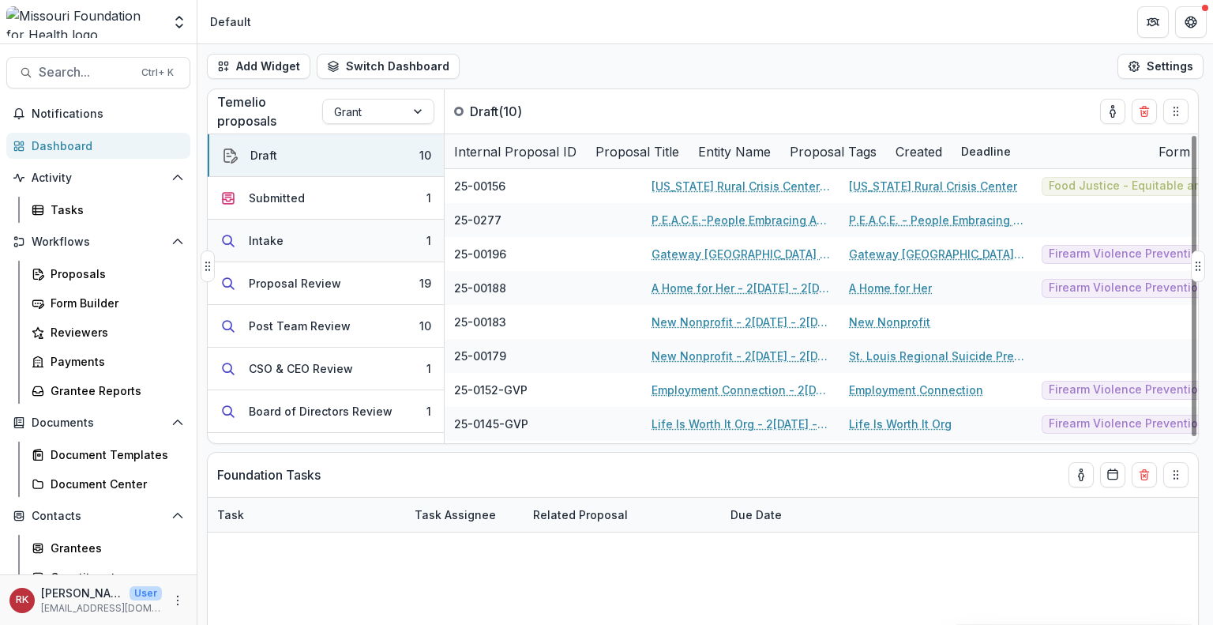
click at [311, 256] on button "Intake 1" at bounding box center [326, 241] width 236 height 43
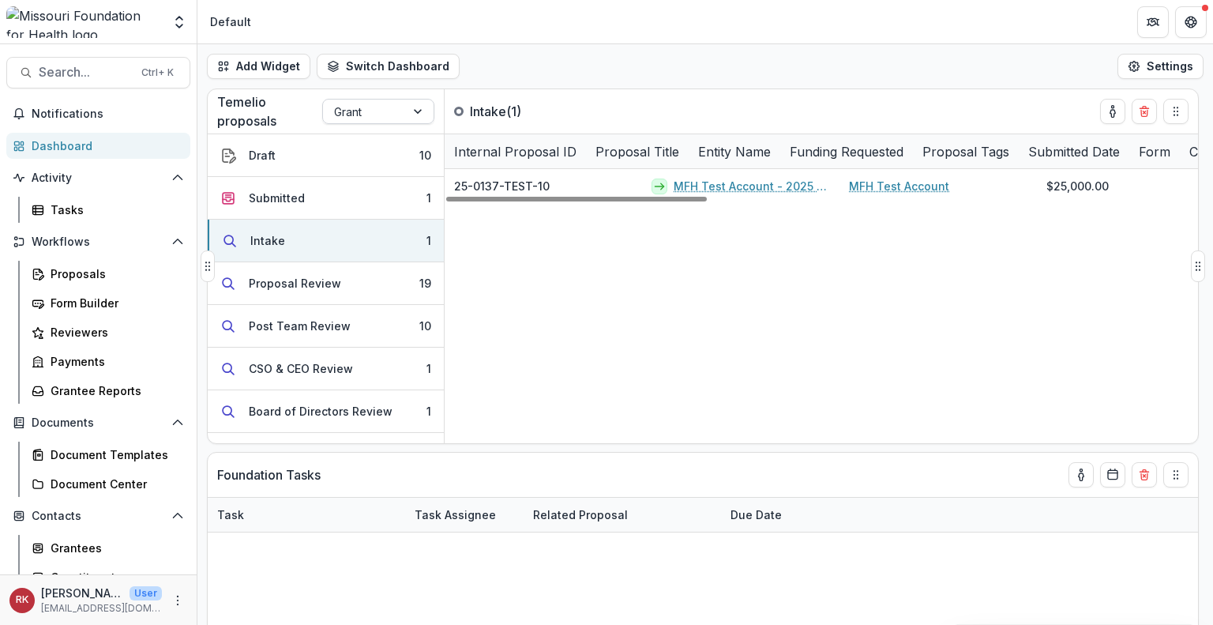
click at [348, 111] on div at bounding box center [364, 112] width 60 height 20
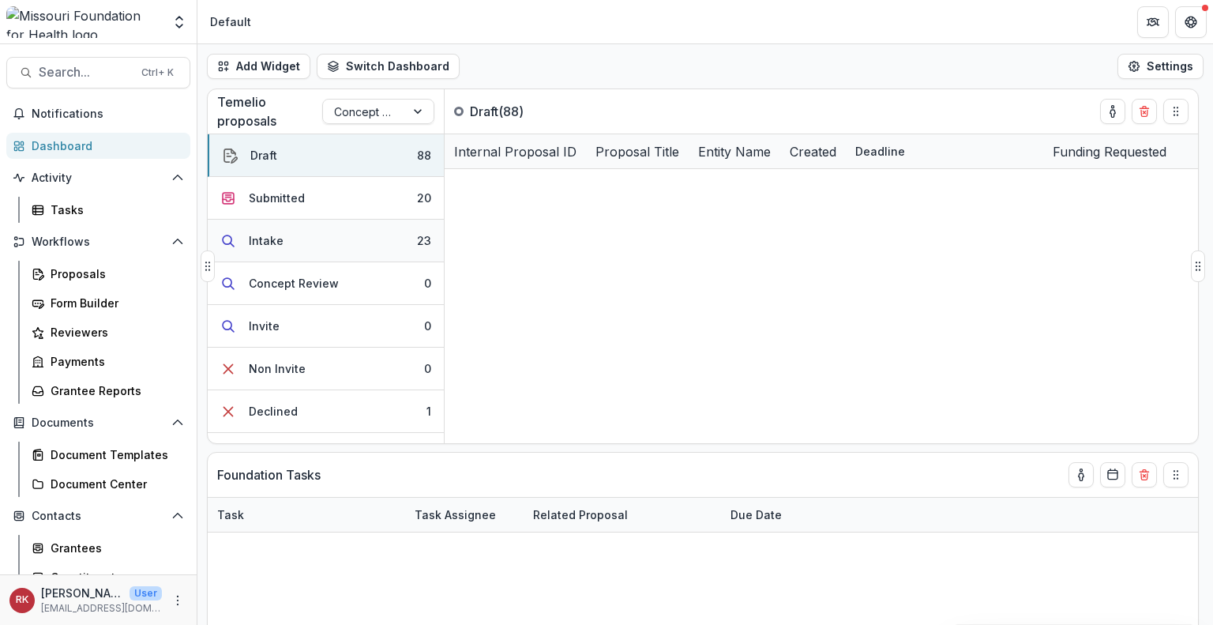
click at [299, 245] on button "Intake 23" at bounding box center [326, 241] width 236 height 43
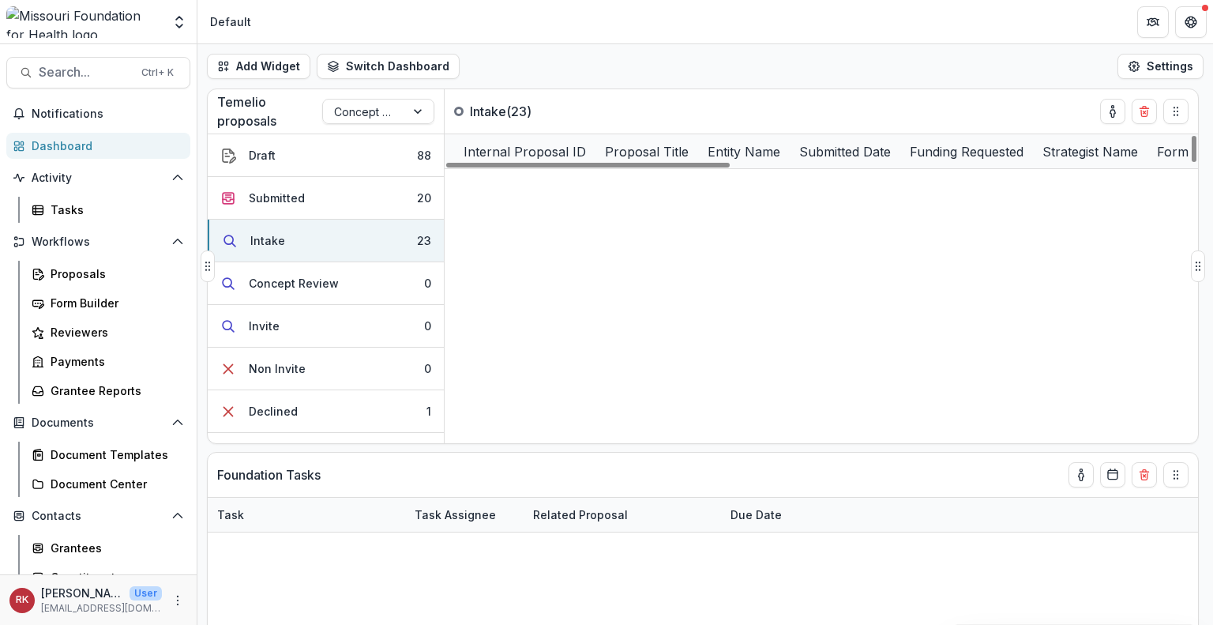
scroll to position [505, 533]
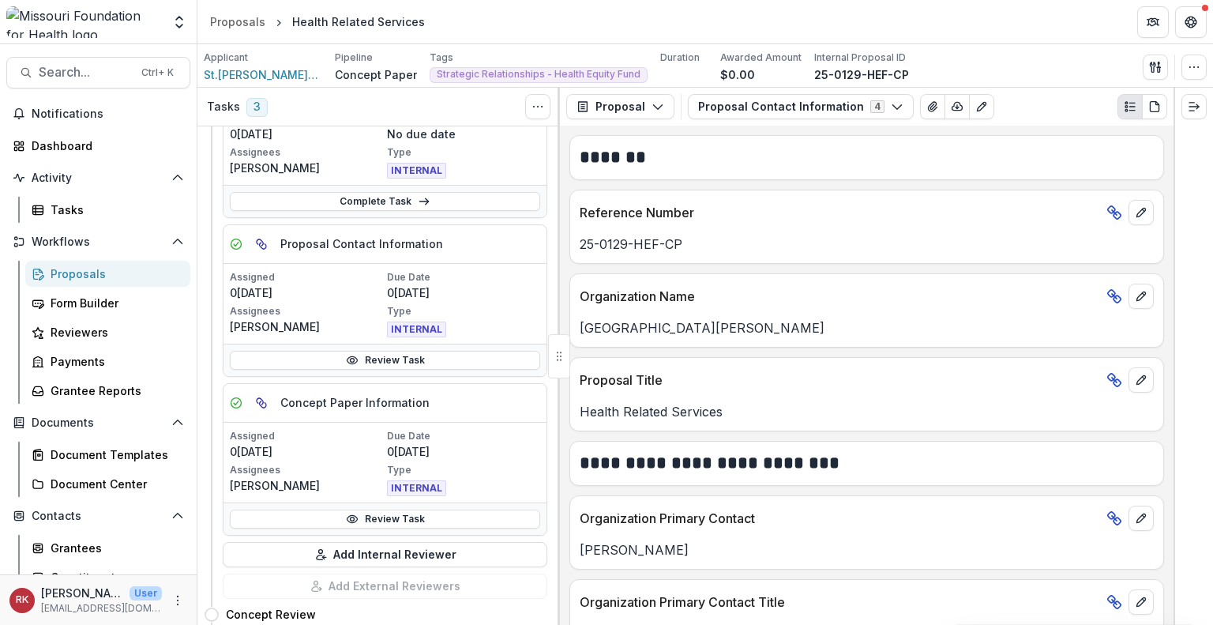
scroll to position [454, 0]
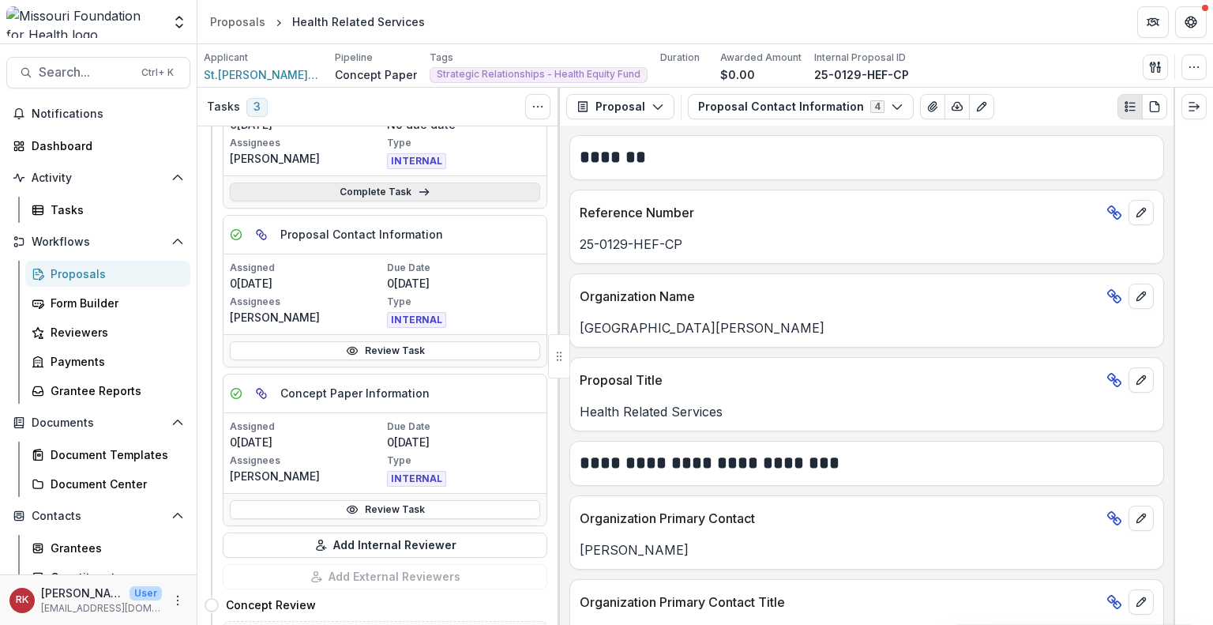
click at [317, 190] on link "Complete Task" at bounding box center [385, 191] width 310 height 19
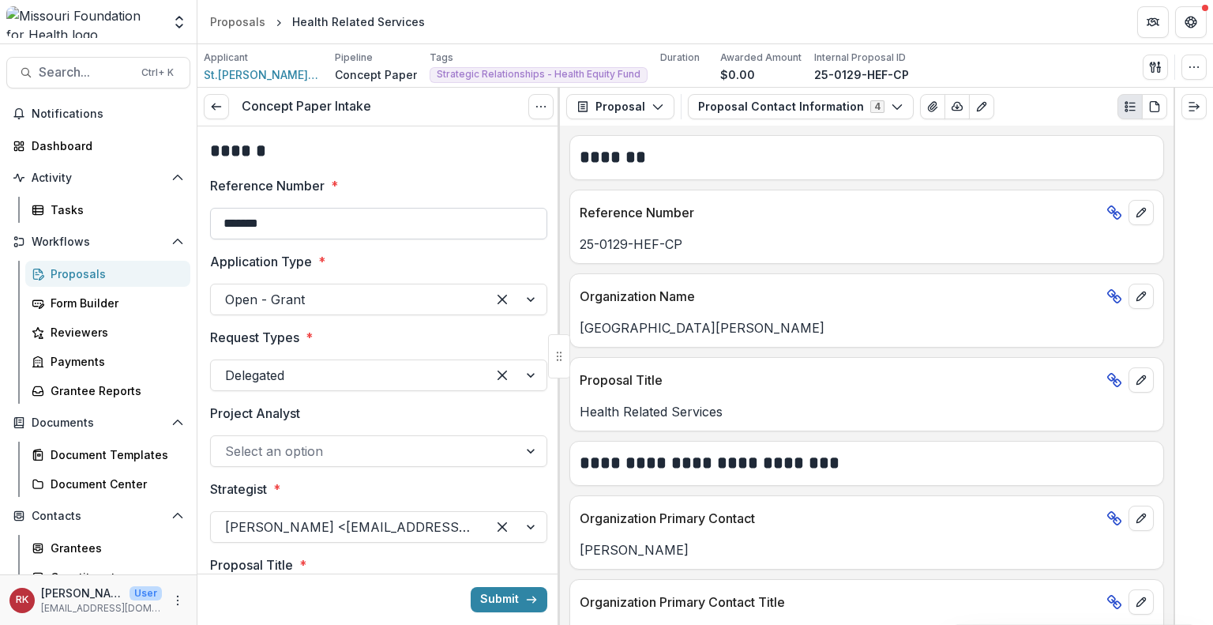
click at [430, 224] on input "*******" at bounding box center [378, 224] width 337 height 32
type input "**********"
click at [221, 110] on icon at bounding box center [216, 106] width 13 height 13
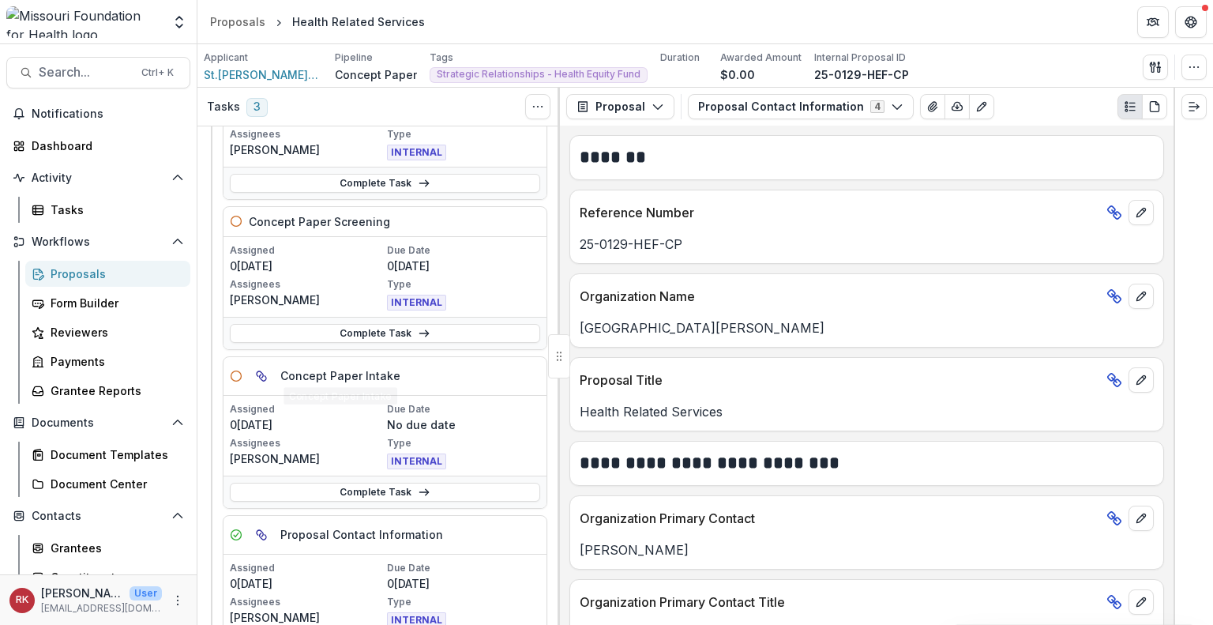
scroll to position [158, 0]
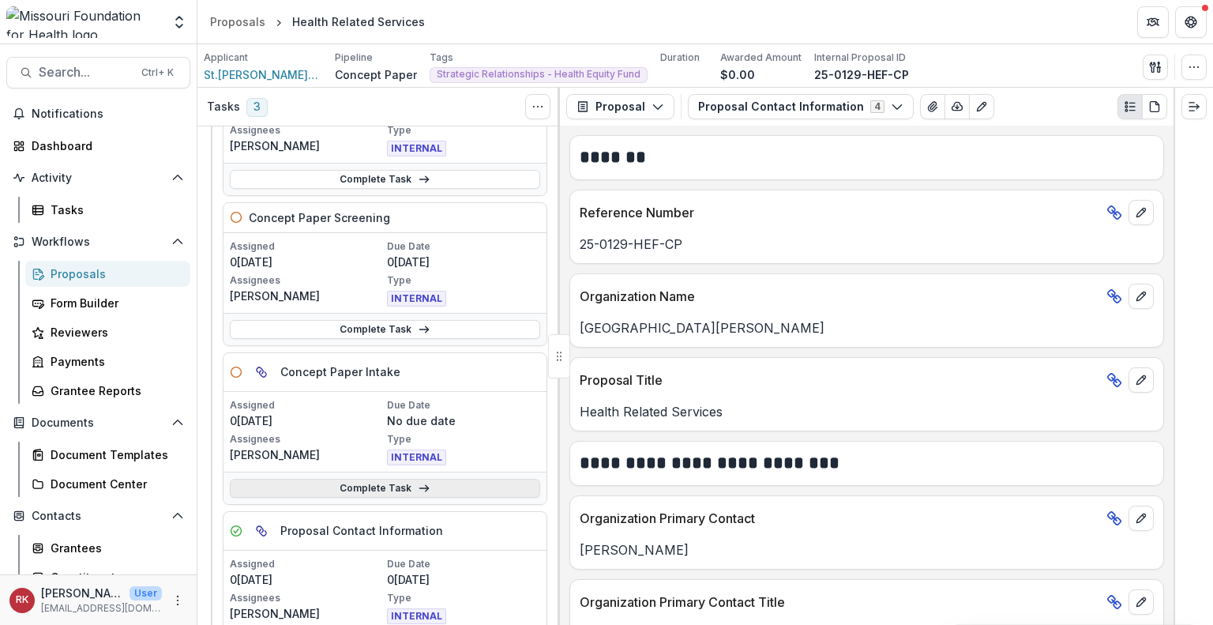
click at [333, 483] on link "Complete Task" at bounding box center [385, 488] width 310 height 19
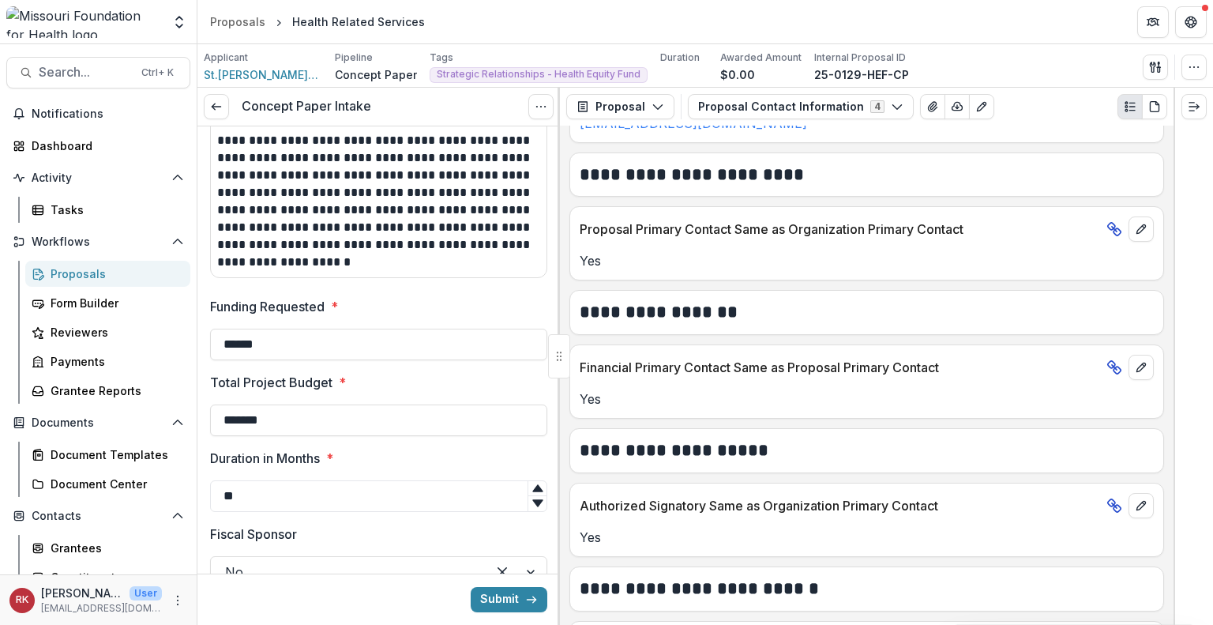
scroll to position [597, 0]
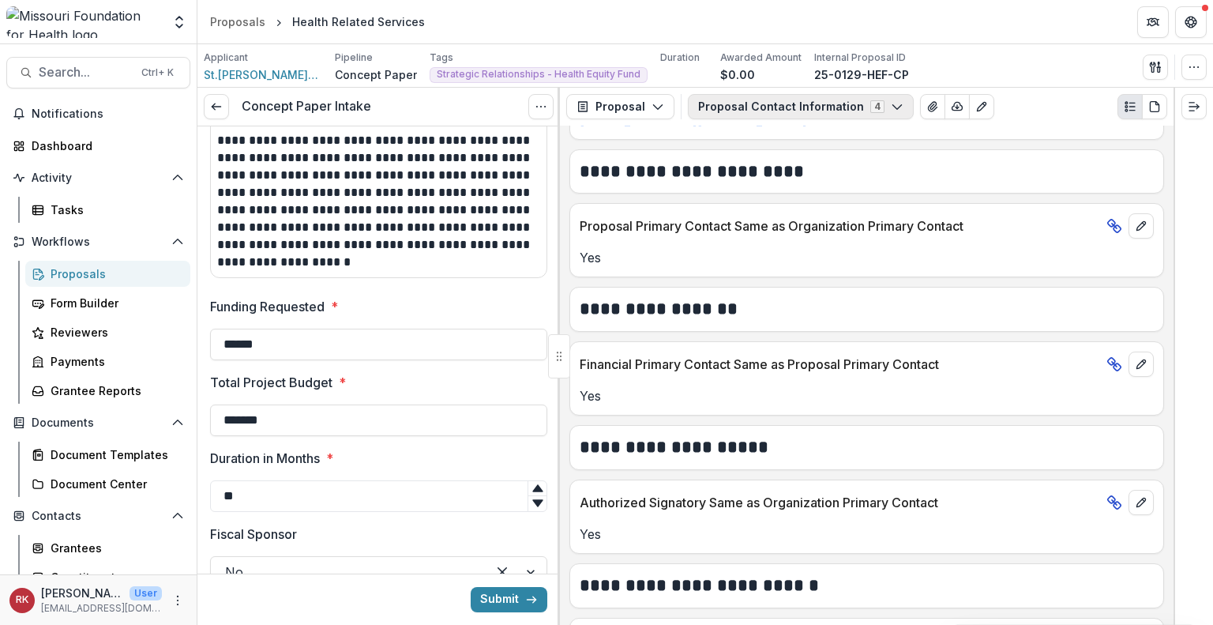
click at [750, 109] on button "Proposal Contact Information 4" at bounding box center [801, 106] width 226 height 25
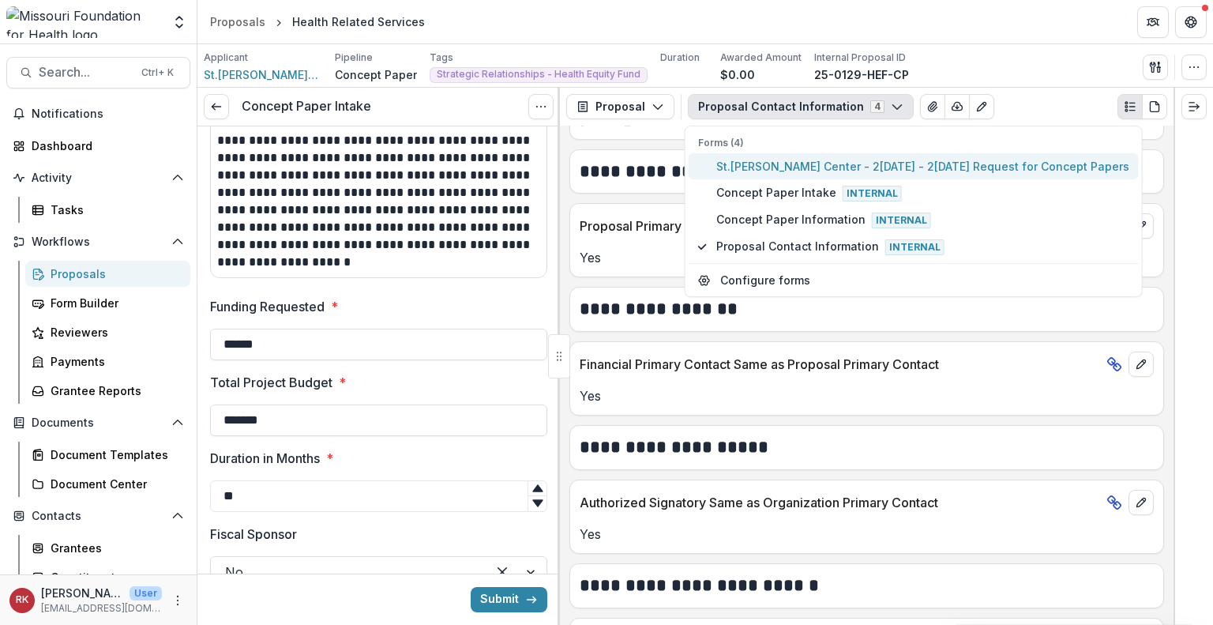
click at [730, 166] on span "St. James Caring Center - 2025 - 2025 Request for Concept Papers" at bounding box center [922, 166] width 413 height 17
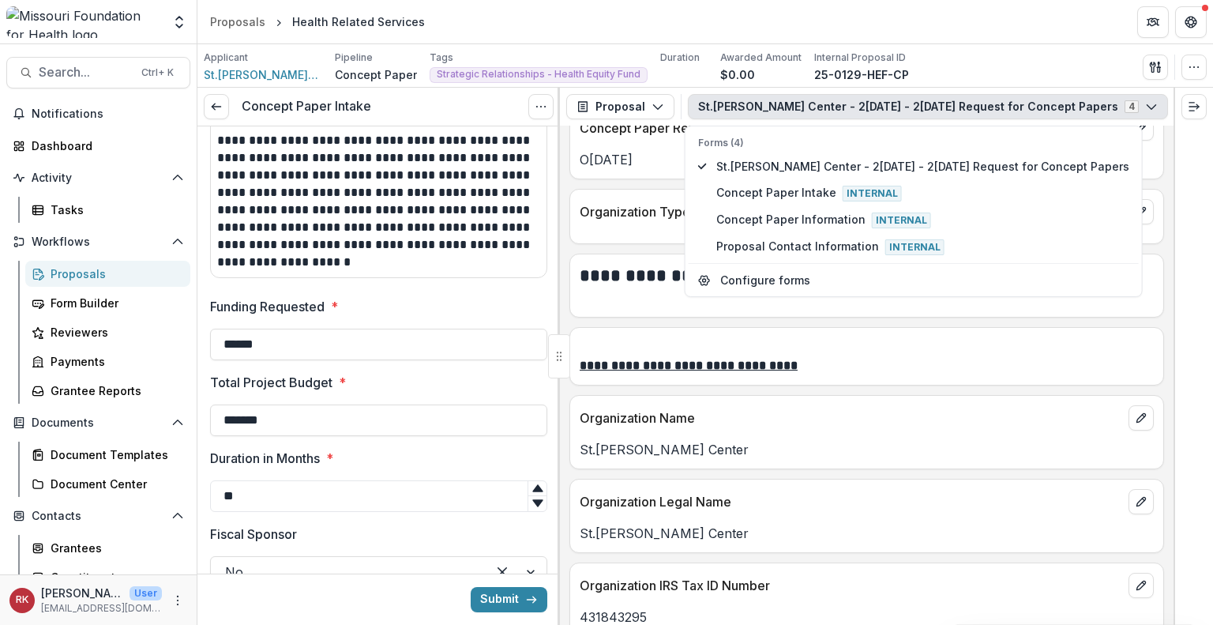
click at [601, 303] on p at bounding box center [867, 297] width 574 height 19
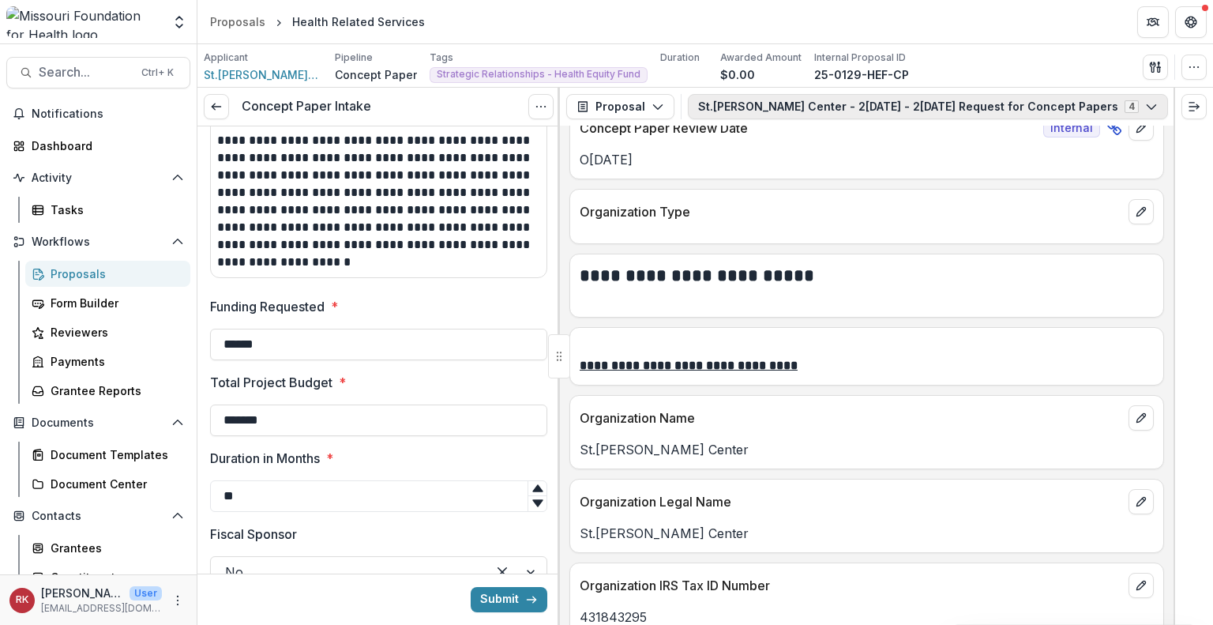
click at [750, 95] on button "St. James Caring Center - 2025 - 2025 Request for Concept Papers 4" at bounding box center [928, 106] width 480 height 25
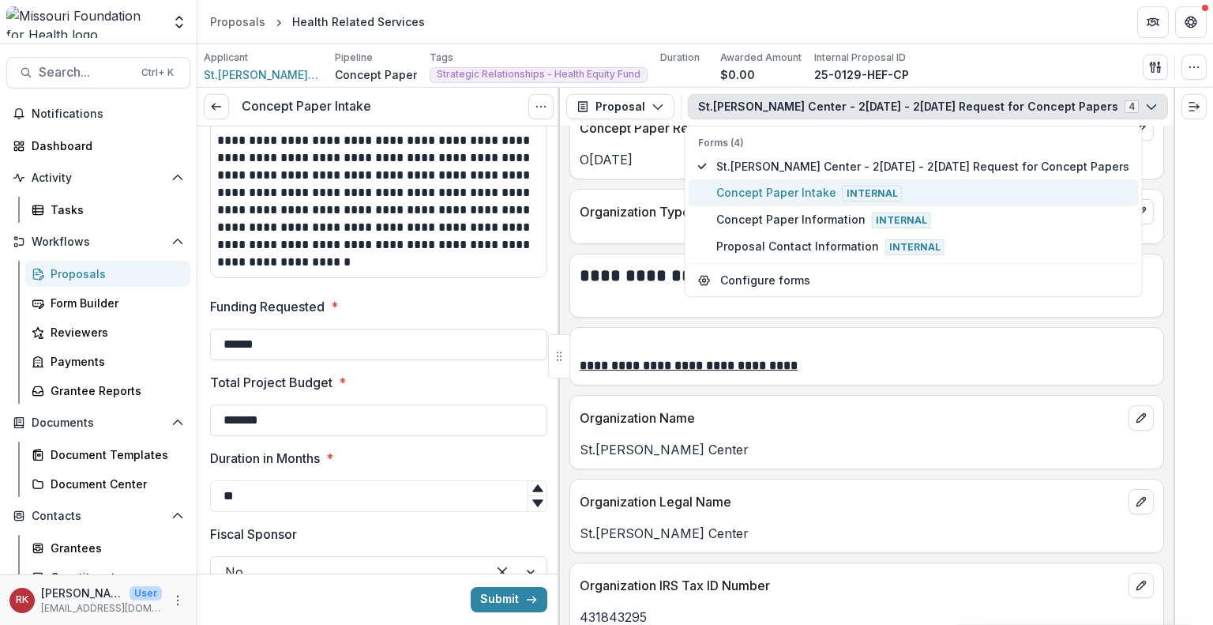
click at [752, 186] on span "Concept Paper Intake Internal" at bounding box center [922, 192] width 413 height 17
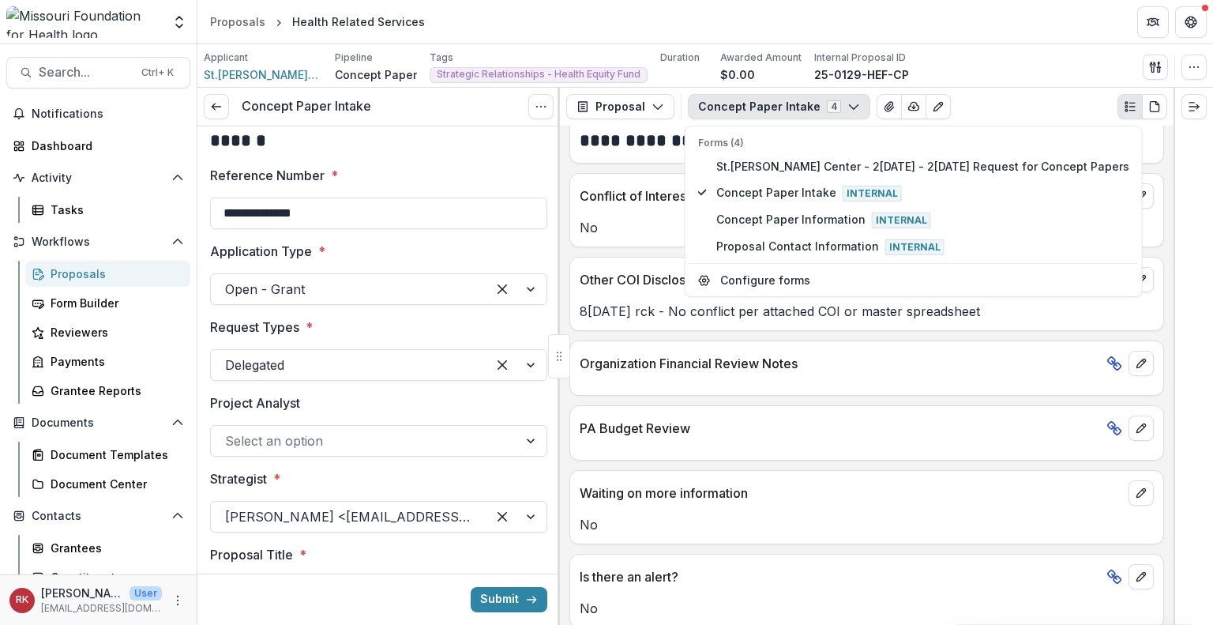
scroll to position [0, 0]
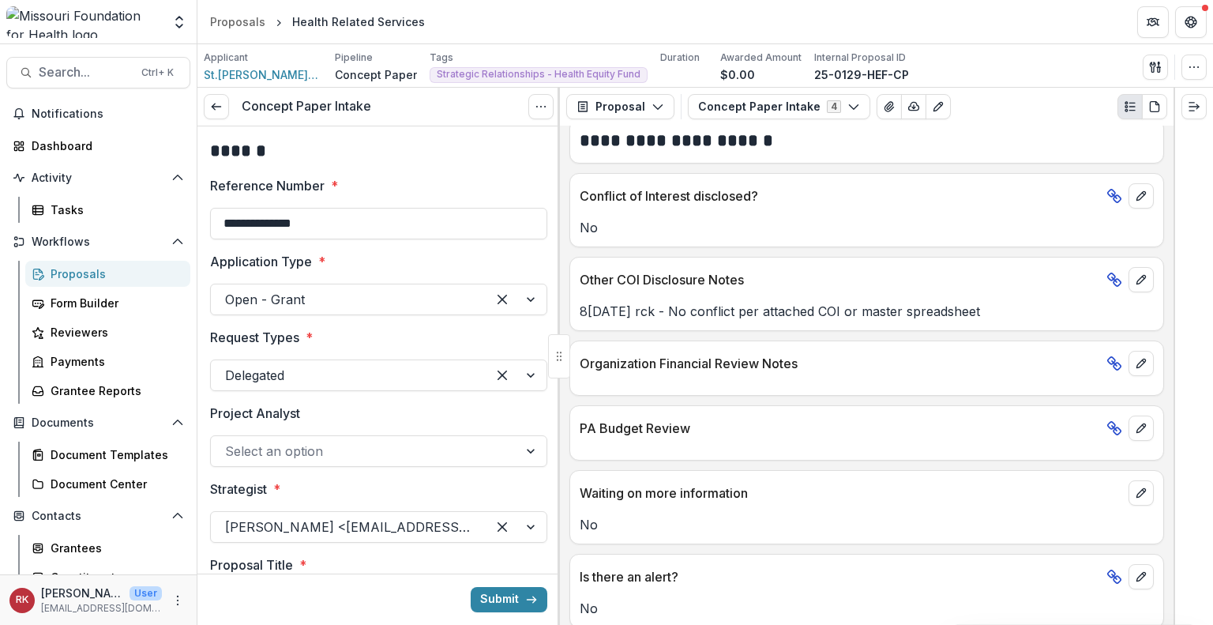
drag, startPoint x: 366, startPoint y: 162, endPoint x: 333, endPoint y: 154, distance: 34.9
click at [333, 154] on h2 "******" at bounding box center [376, 151] width 333 height 24
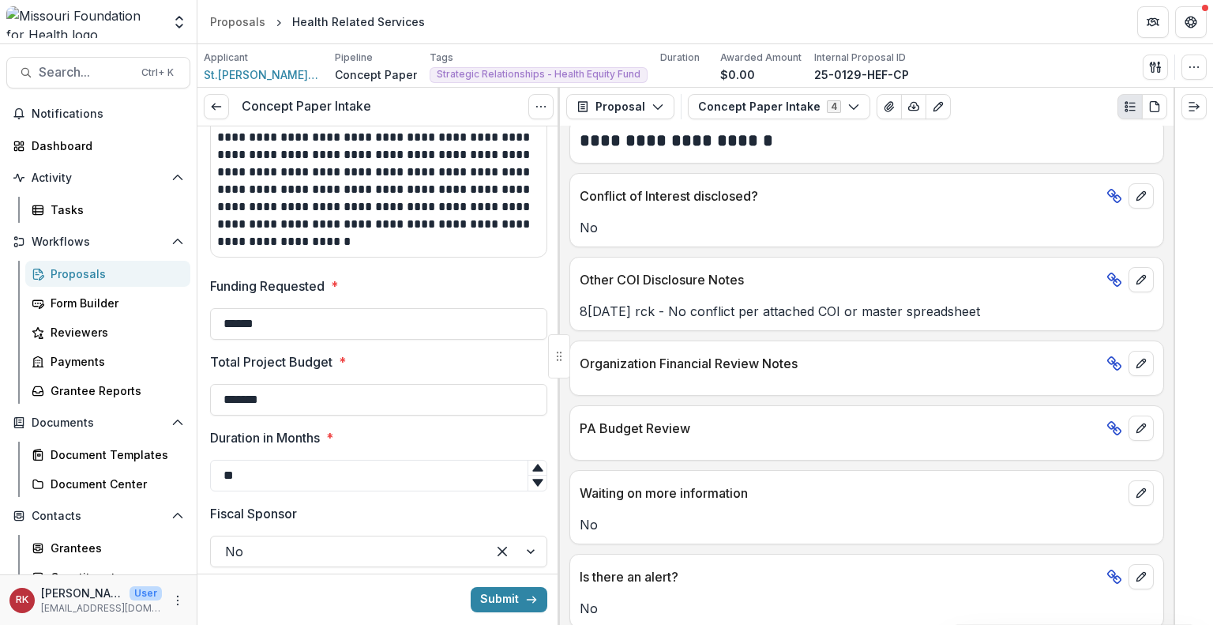
scroll to position [1392, 0]
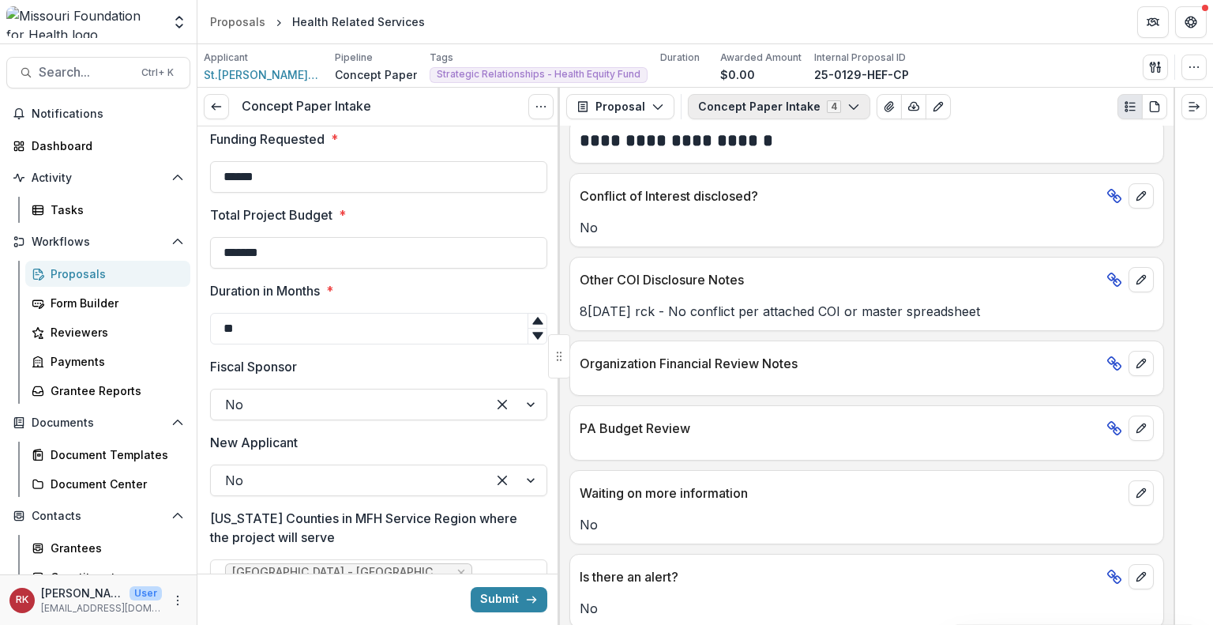
click at [736, 101] on button "Concept Paper Intake 4" at bounding box center [779, 106] width 182 height 25
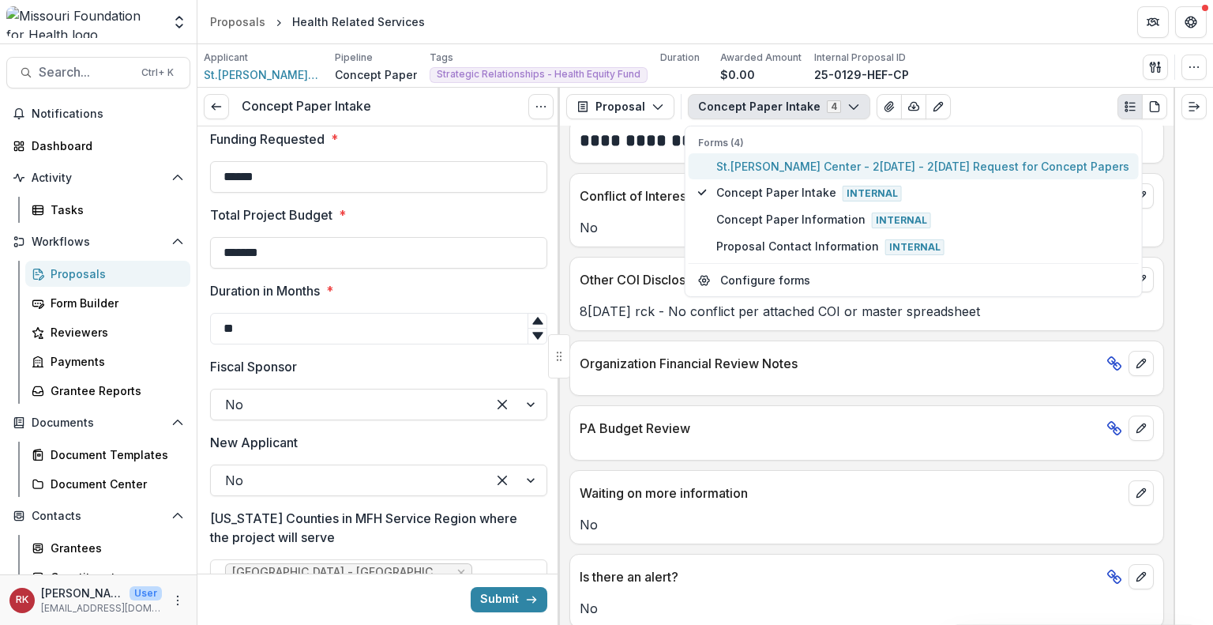
click at [716, 163] on span "St. James Caring Center - 2025 - 2025 Request for Concept Papers" at bounding box center [922, 166] width 413 height 17
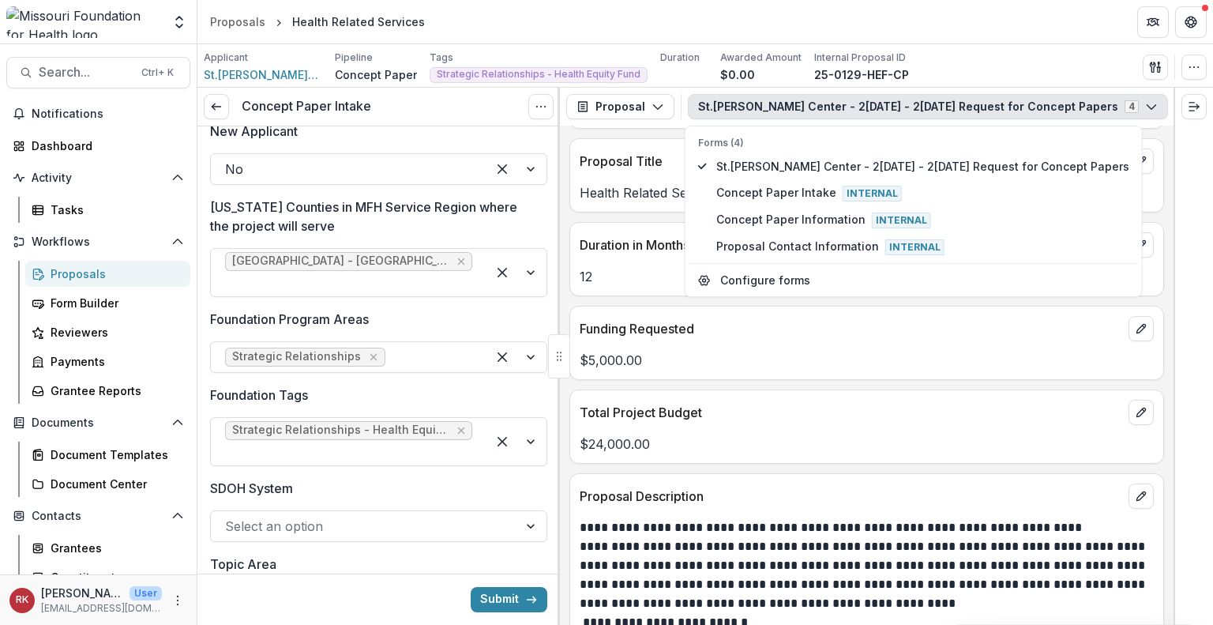
scroll to position [1708, 0]
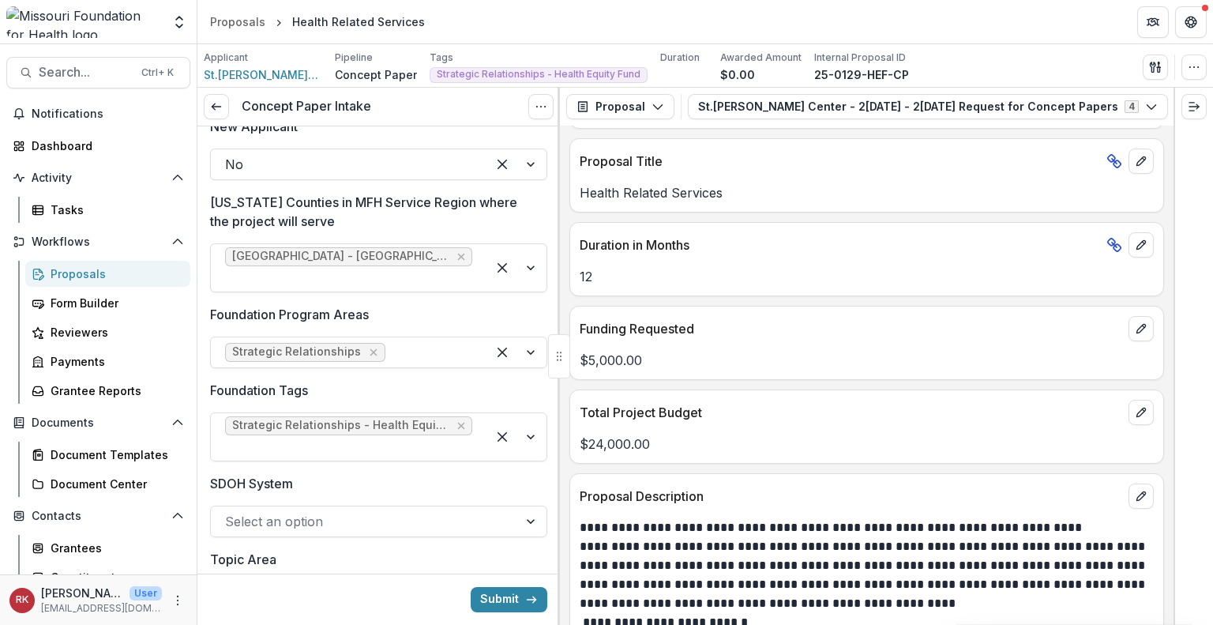
drag, startPoint x: 636, startPoint y: 432, endPoint x: 593, endPoint y: 343, distance: 98.9
click at [593, 343] on div "Funding Requested $5,000.00" at bounding box center [866, 343] width 595 height 74
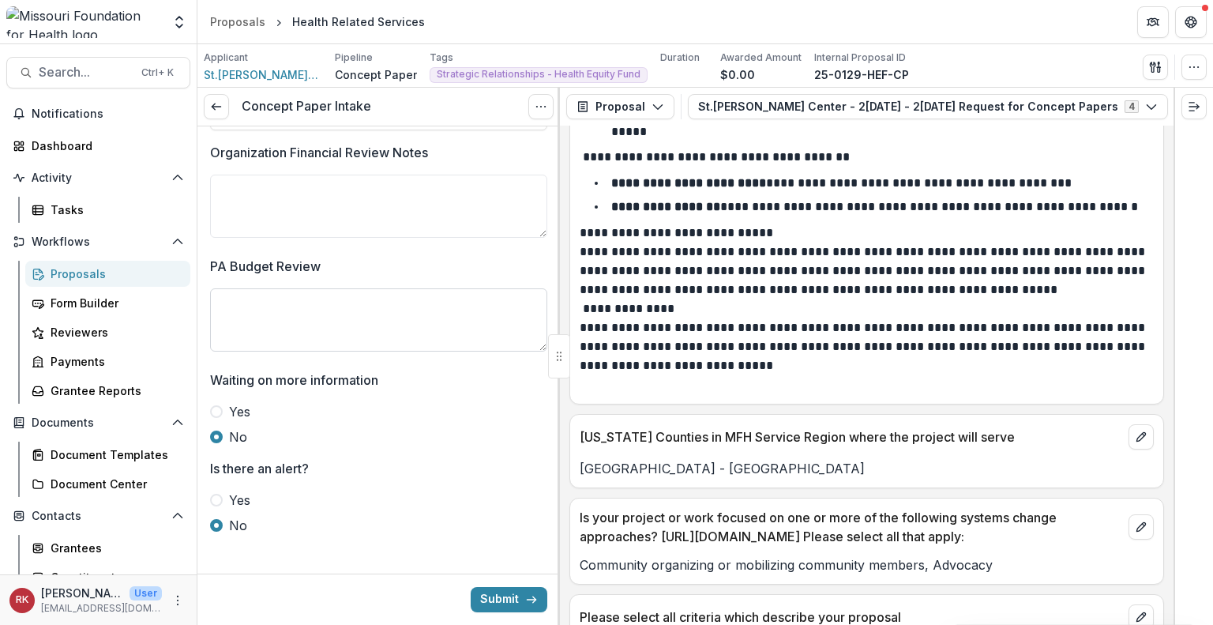
scroll to position [3392, 0]
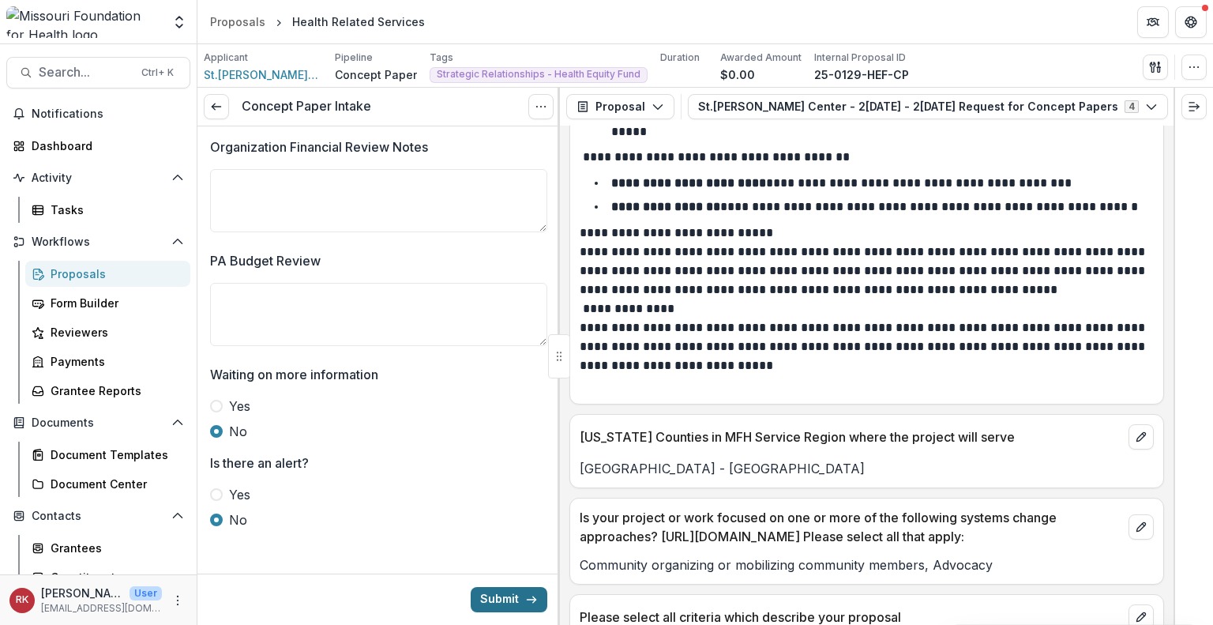
click at [498, 596] on button "Submit" at bounding box center [509, 599] width 77 height 25
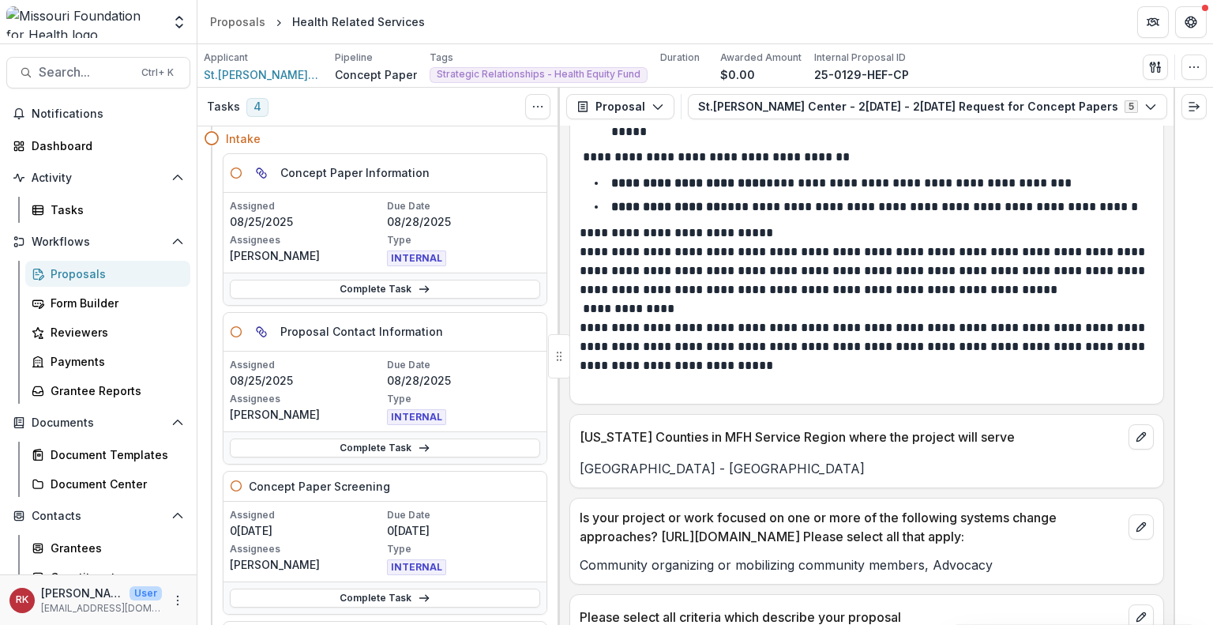
scroll to position [54, 0]
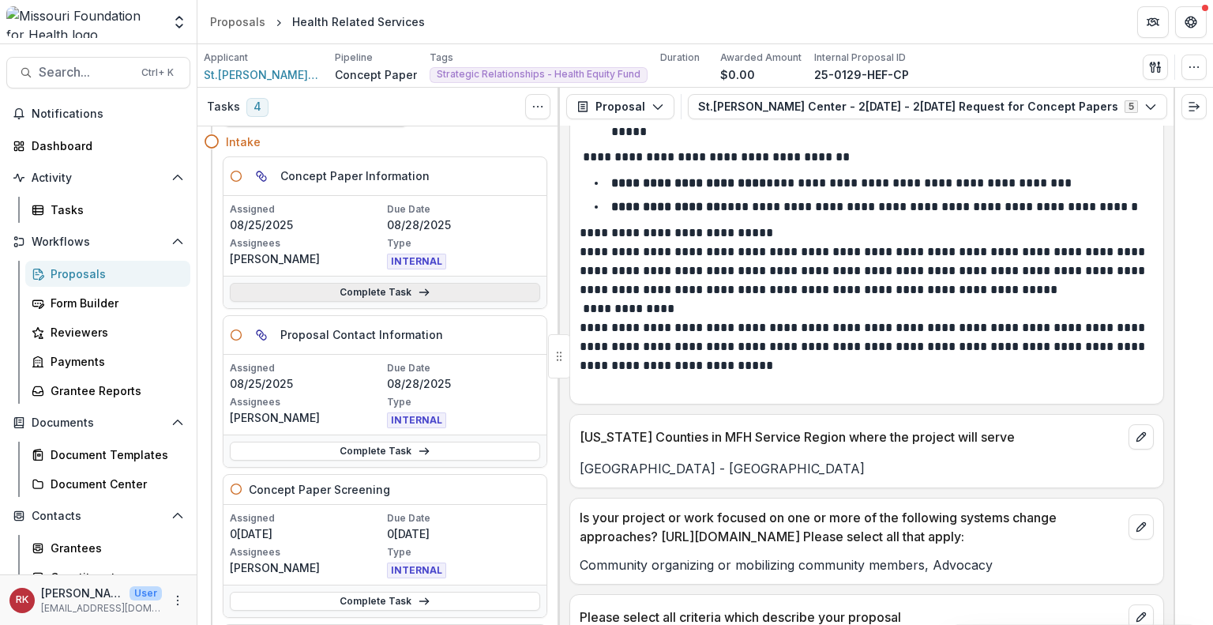
click at [348, 290] on link "Complete Task" at bounding box center [385, 292] width 310 height 19
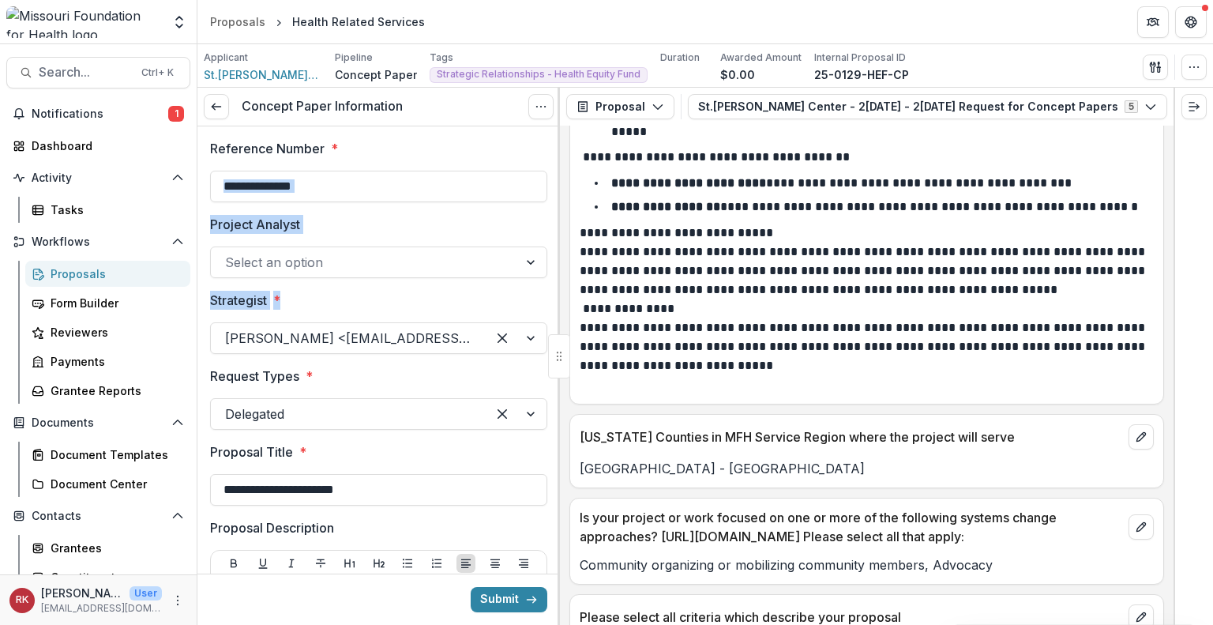
drag, startPoint x: 348, startPoint y: 290, endPoint x: 460, endPoint y: 206, distance: 139.3
click at [542, 104] on icon "Options" at bounding box center [541, 106] width 13 height 13
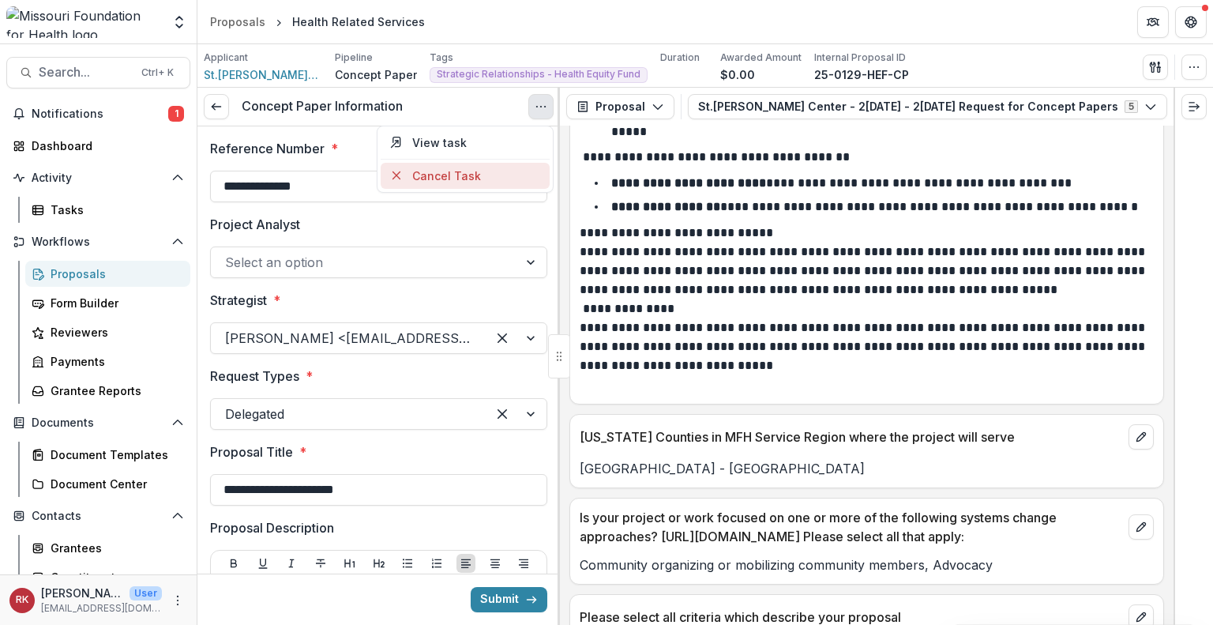
click at [465, 178] on button "Cancel Task" at bounding box center [465, 176] width 169 height 26
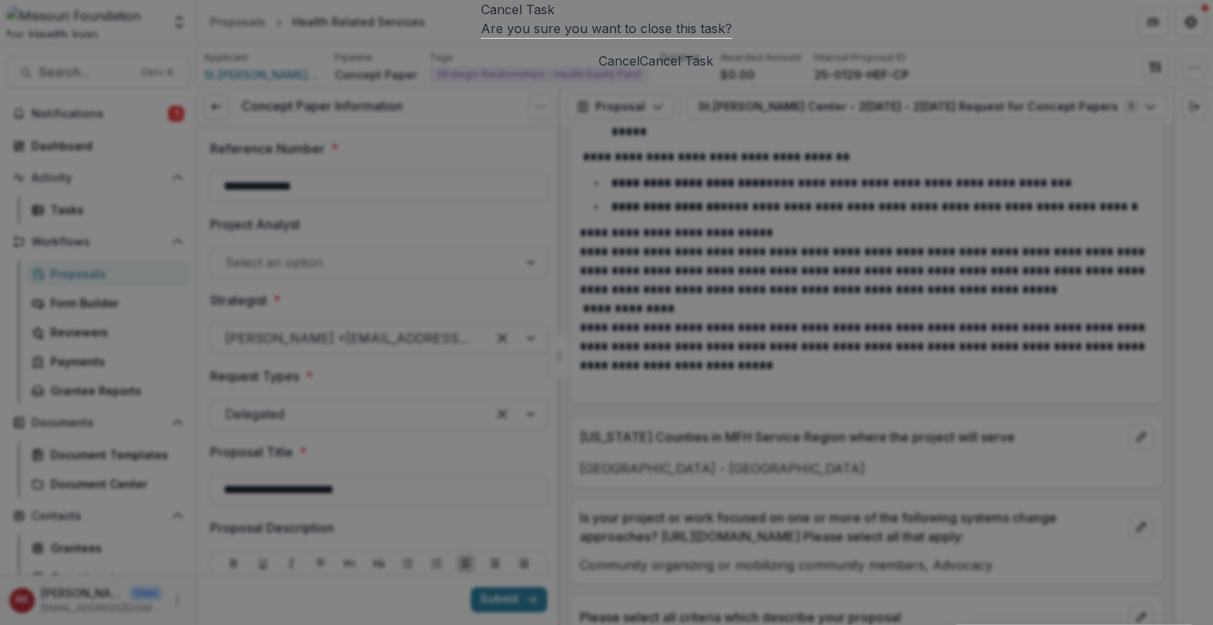
click at [692, 70] on button "Cancel Task" at bounding box center [676, 60] width 73 height 19
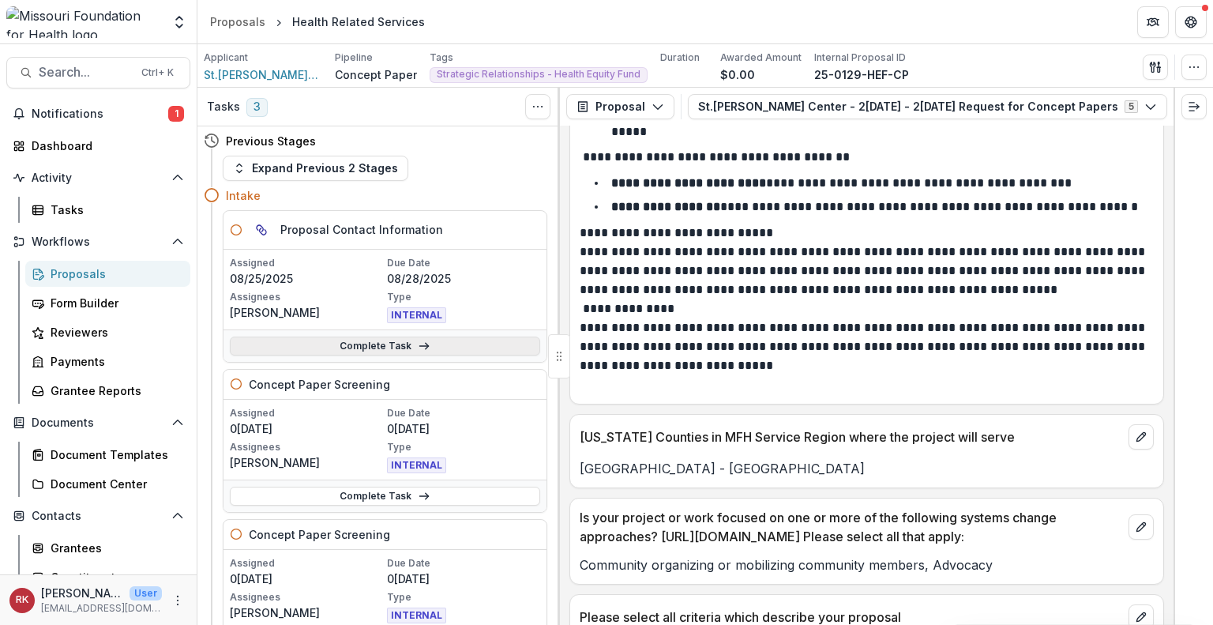
click at [376, 344] on link "Complete Task" at bounding box center [385, 345] width 310 height 19
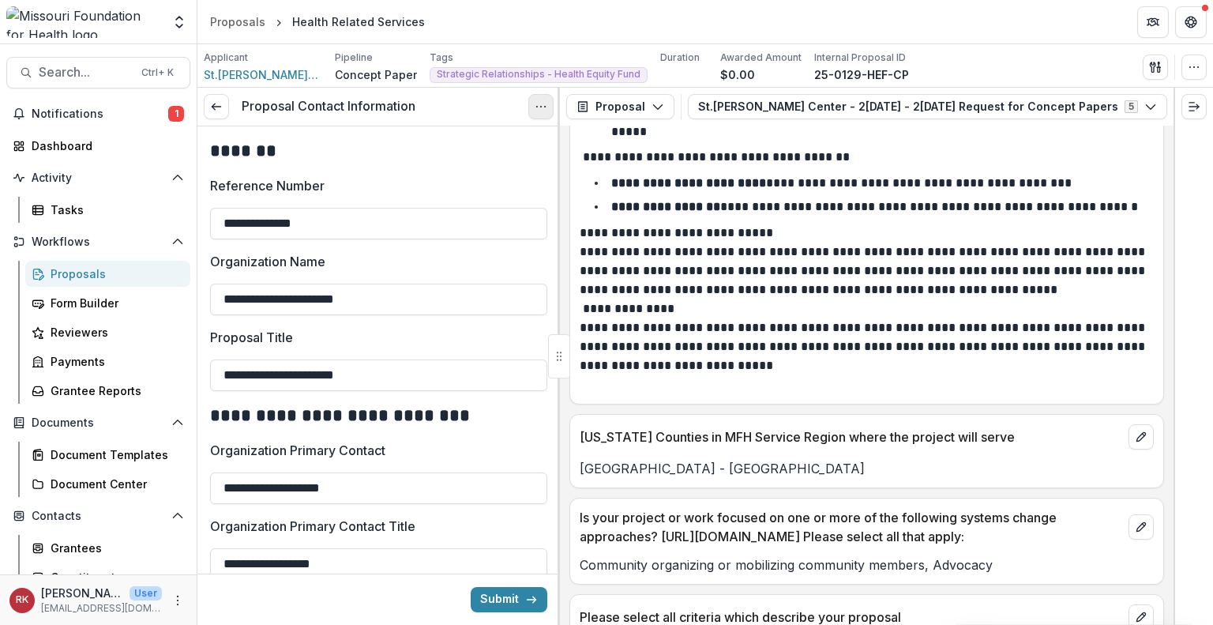
click at [540, 111] on icon "Options" at bounding box center [541, 106] width 13 height 13
click at [477, 182] on button "Cancel Task" at bounding box center [465, 176] width 169 height 26
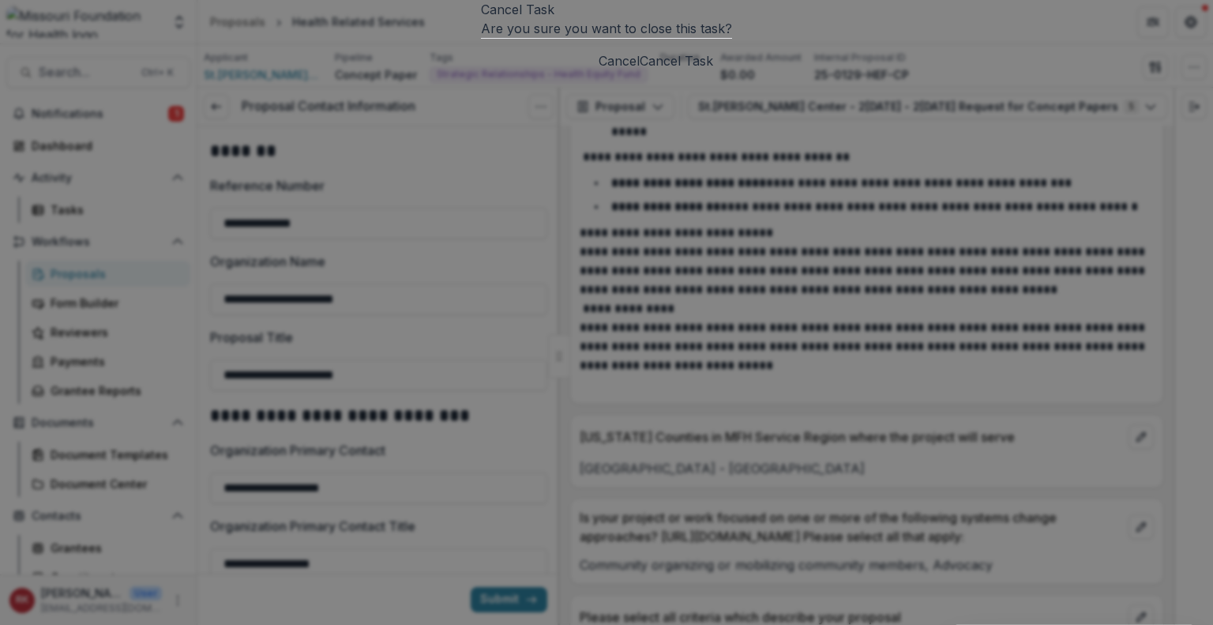
click at [700, 70] on button "Cancel Task" at bounding box center [676, 60] width 73 height 19
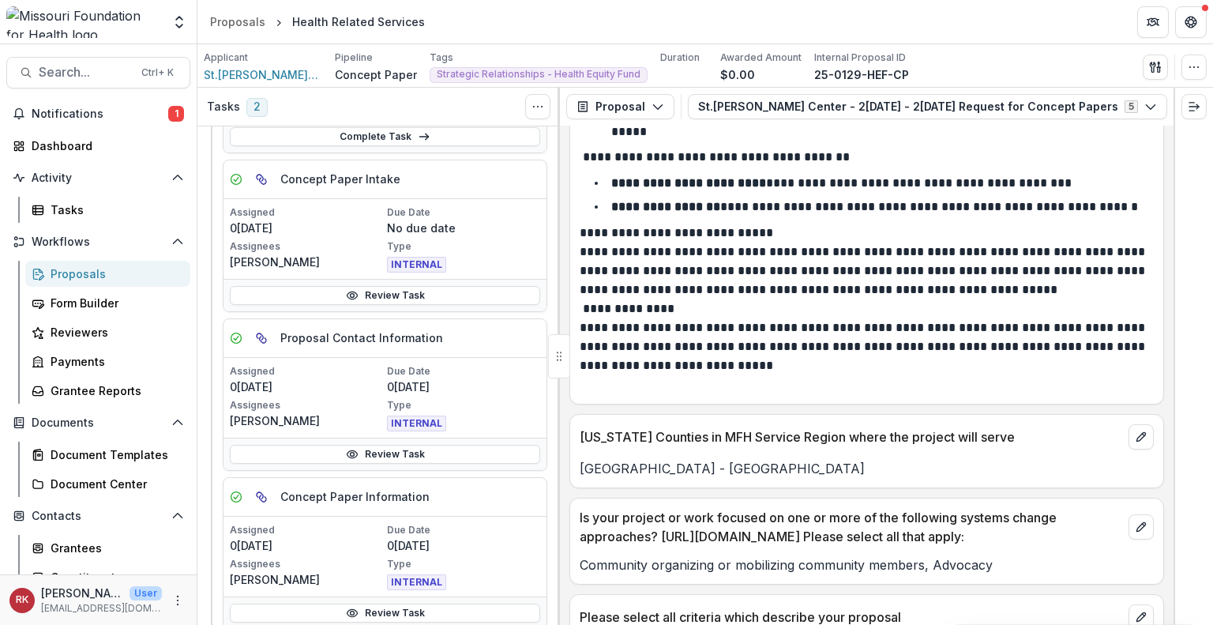
scroll to position [333, 0]
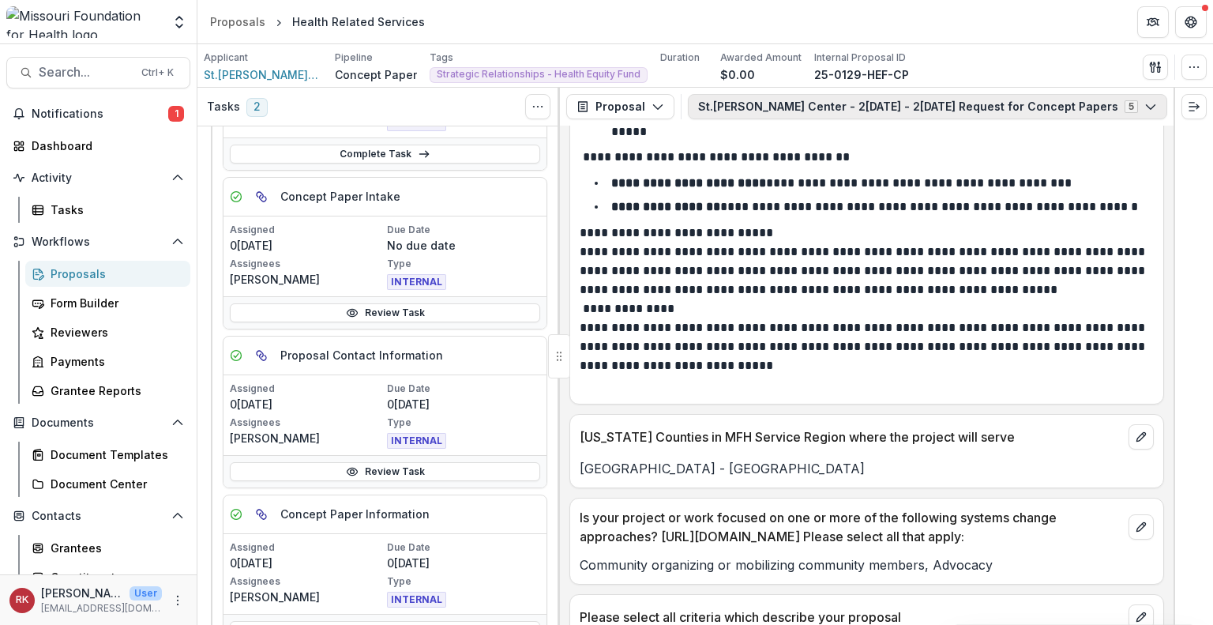
click at [721, 104] on button "St. James Caring Center - 2025 - 2025 Request for Concept Papers 5" at bounding box center [927, 106] width 479 height 25
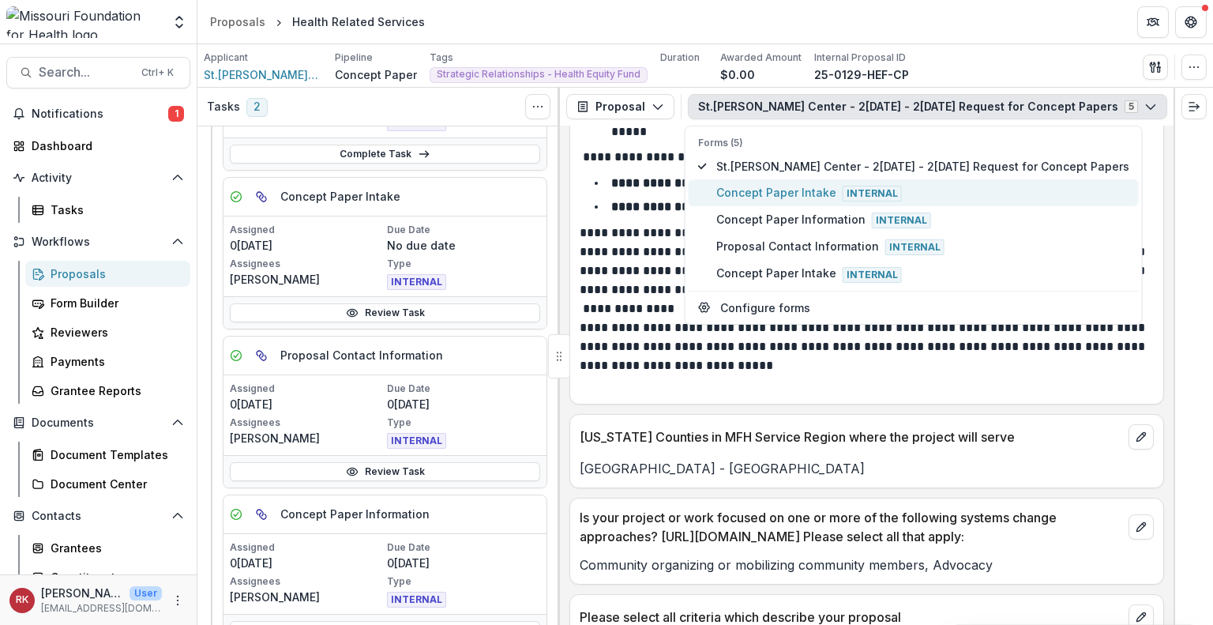
click at [735, 190] on span "Concept Paper Intake Internal" at bounding box center [922, 192] width 413 height 17
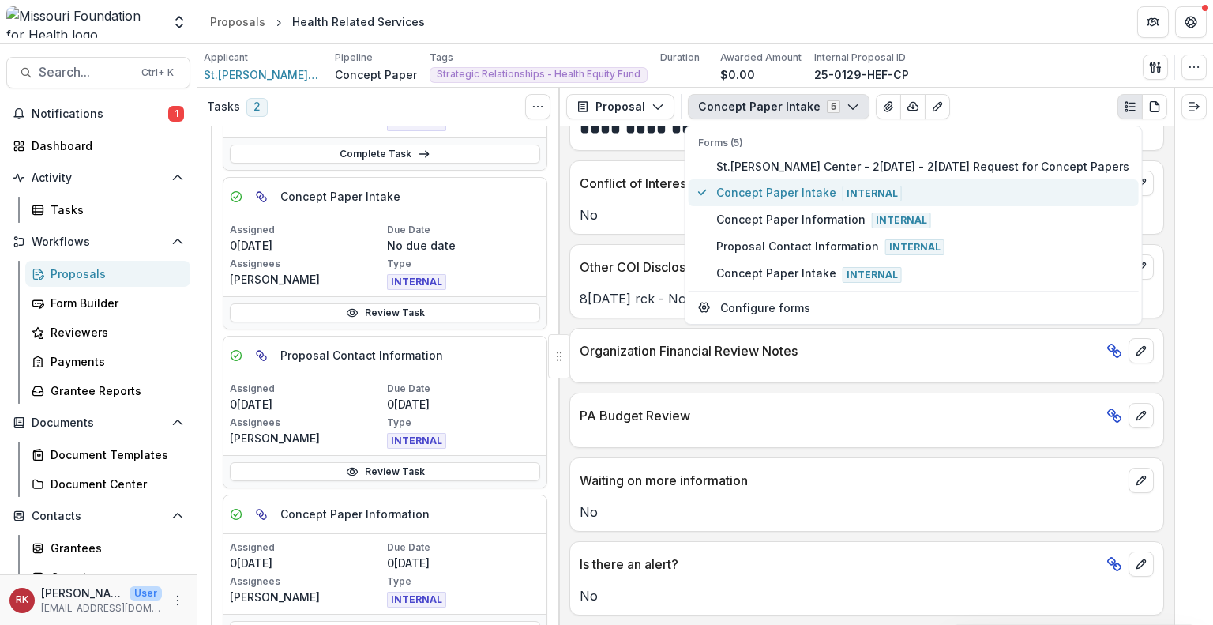
scroll to position [2970, 0]
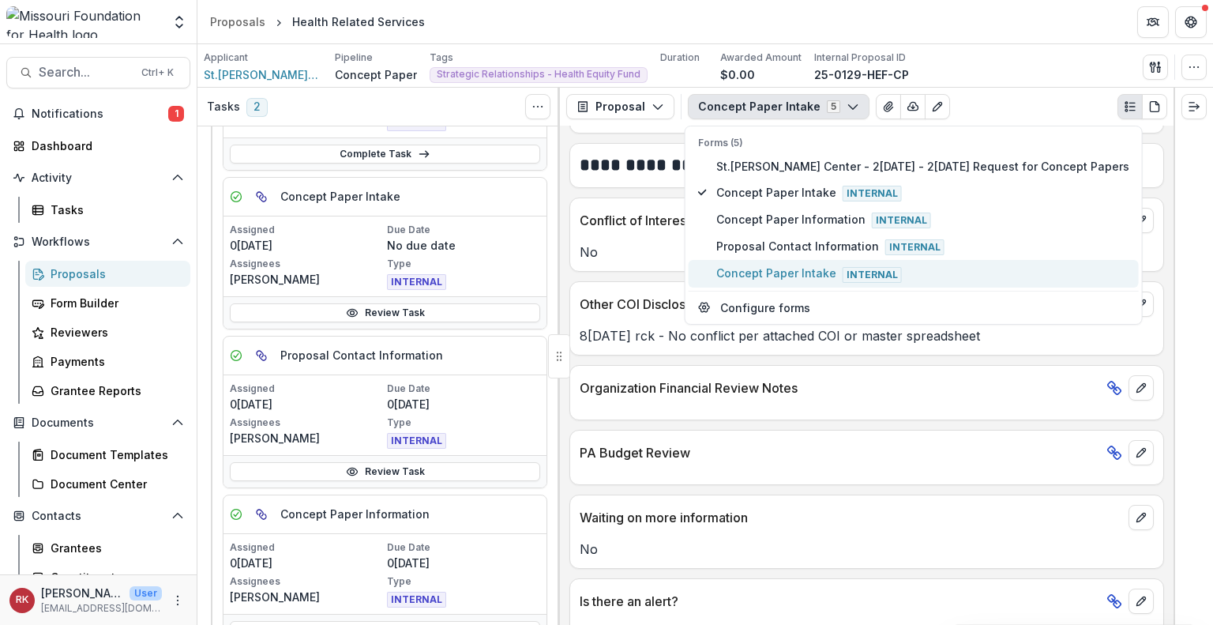
click at [763, 270] on span "Concept Paper Intake Internal" at bounding box center [922, 273] width 413 height 17
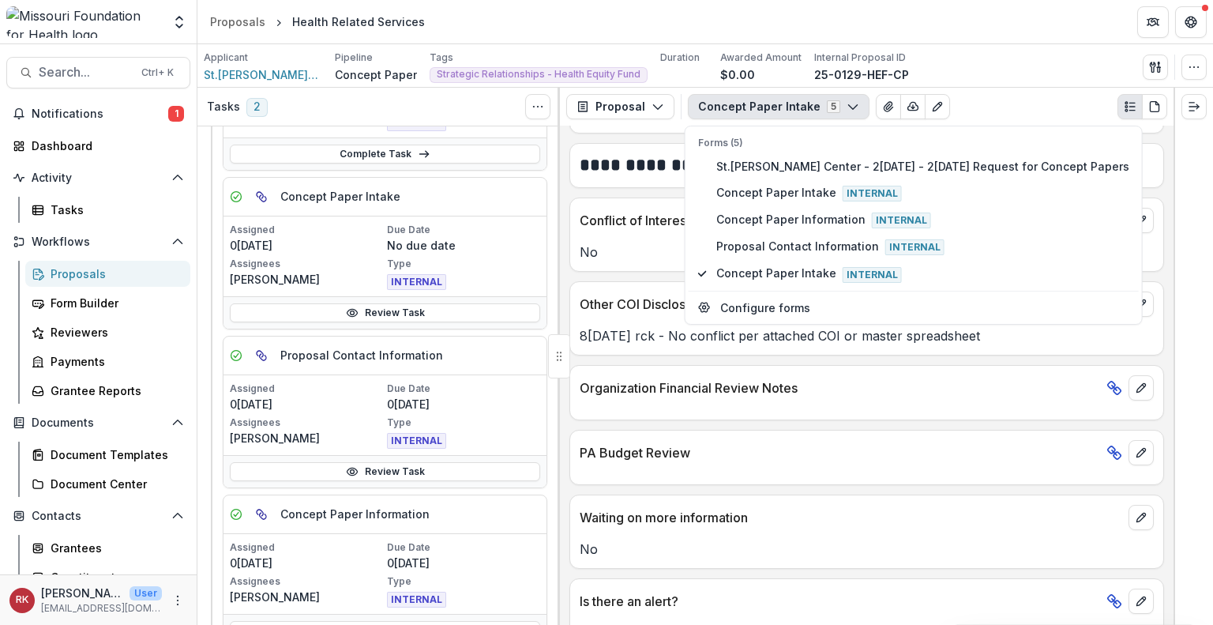
click at [659, 326] on p "8/18/25 rck - No conflict per attached COI or master spreadsheet" at bounding box center [867, 335] width 574 height 19
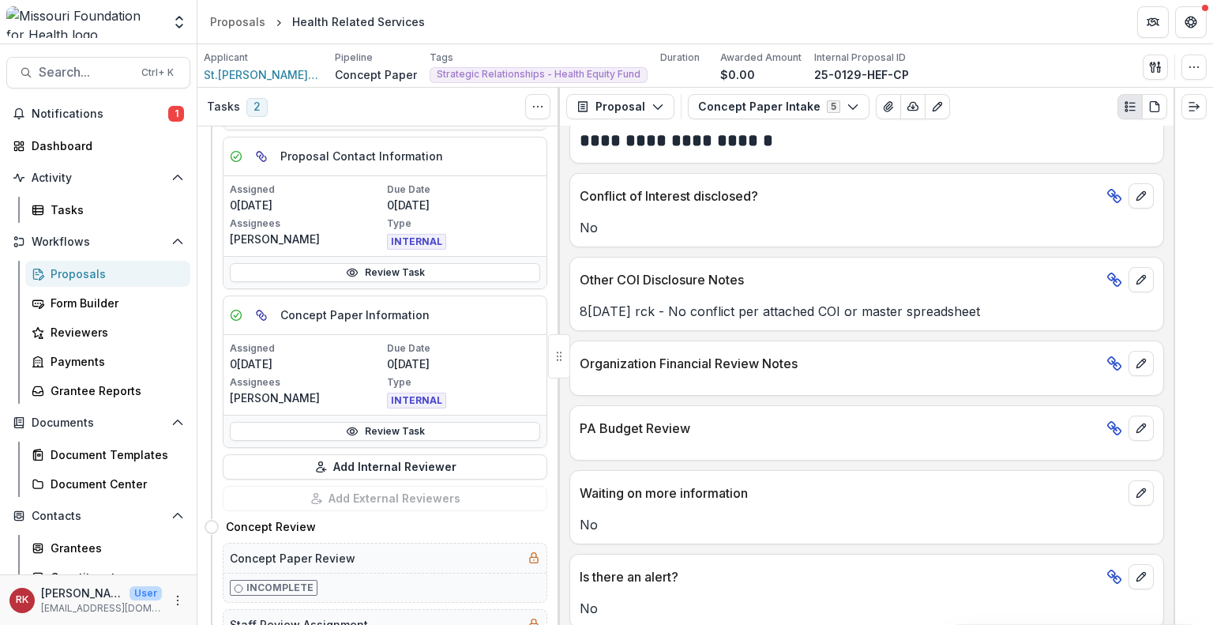
scroll to position [534, 0]
click at [745, 103] on button "Concept Paper Intake 5" at bounding box center [779, 106] width 182 height 25
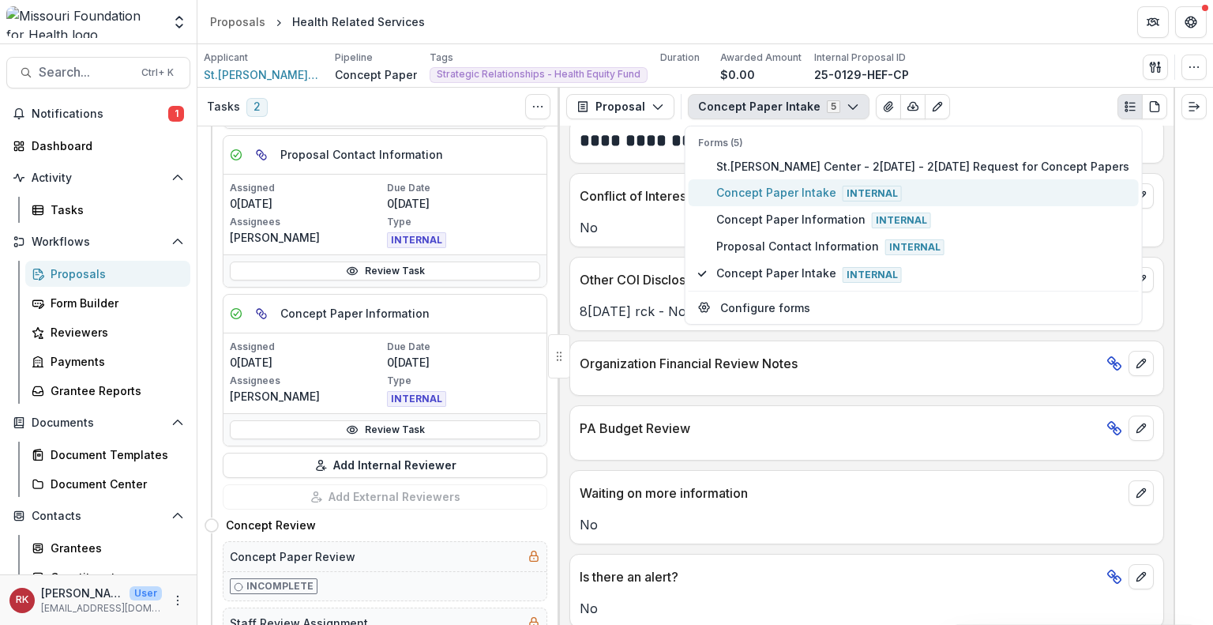
click at [758, 186] on span "Concept Paper Intake Internal" at bounding box center [922, 192] width 413 height 17
click at [619, 306] on p "8/18/25 rck - No conflict per attached COI or master spreadsheet" at bounding box center [867, 311] width 574 height 19
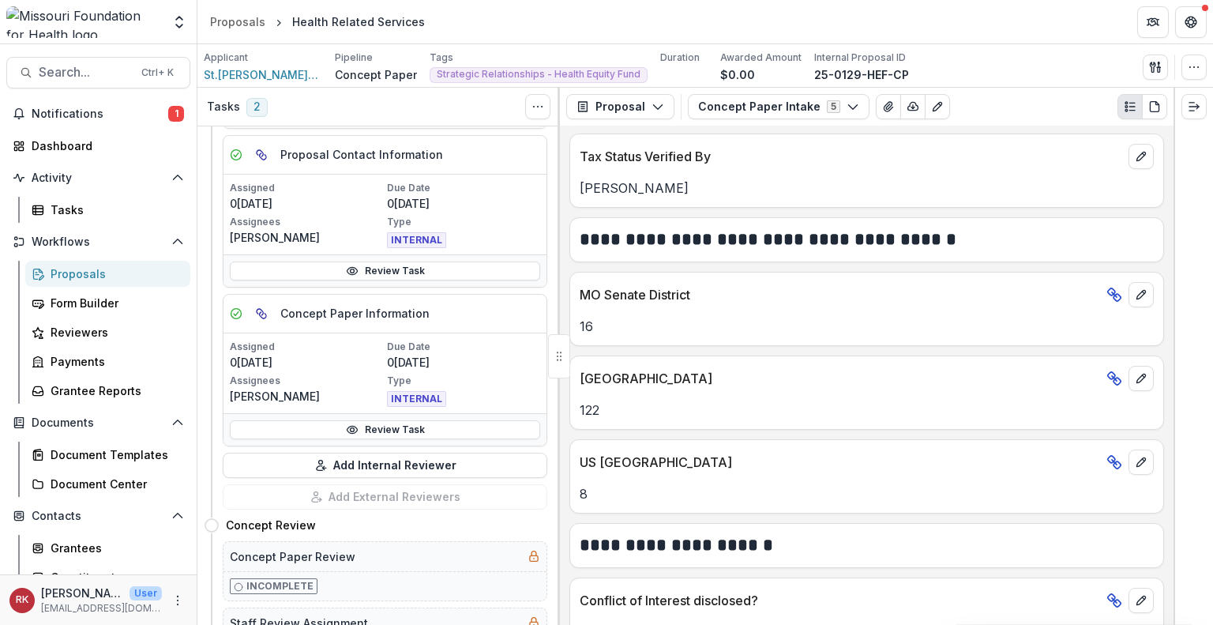
scroll to position [2995, 0]
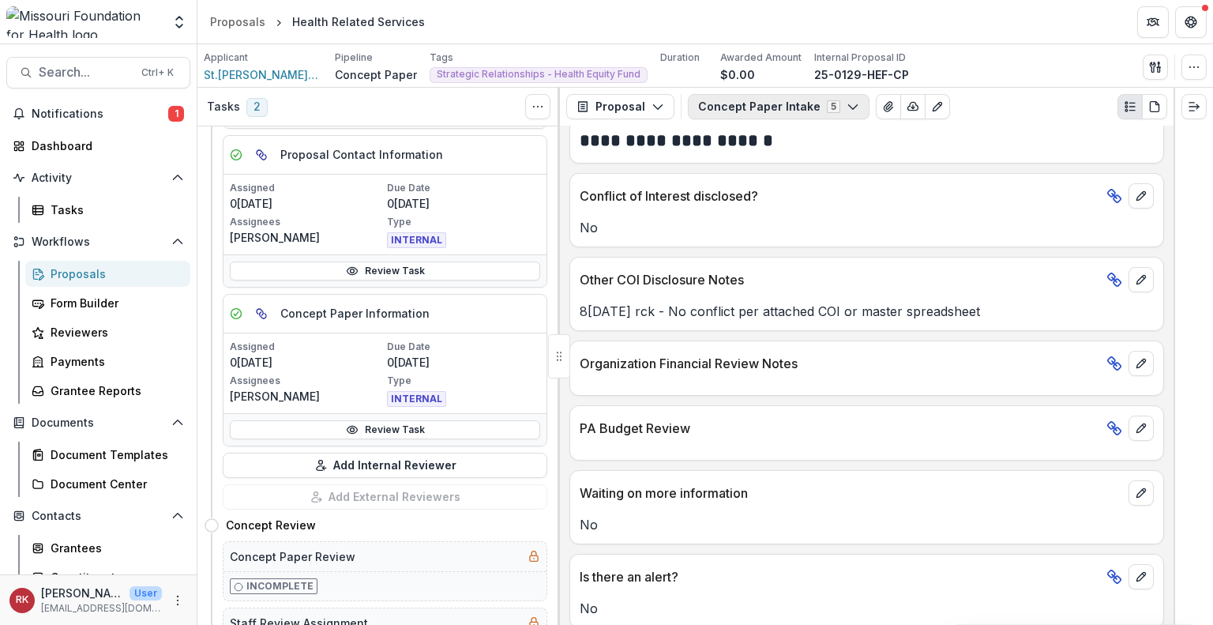
click at [788, 107] on button "Concept Paper Intake 5" at bounding box center [779, 106] width 182 height 25
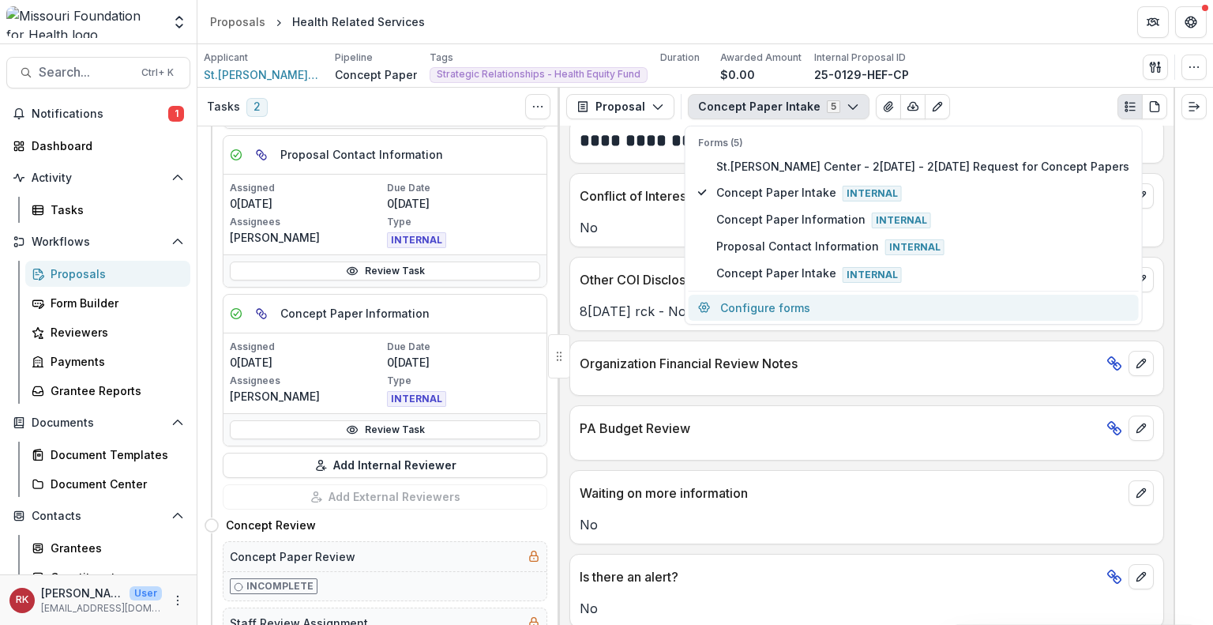
click at [736, 304] on button "Configure forms" at bounding box center [914, 308] width 450 height 26
select select "****"
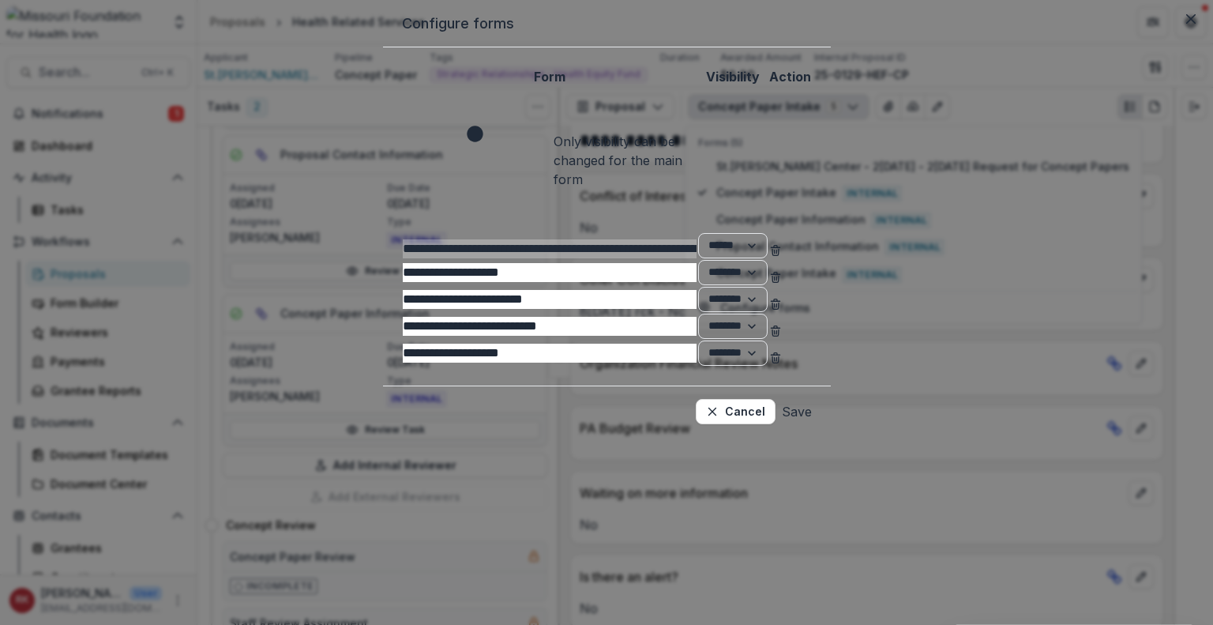
click at [779, 363] on icon "Delete Concept Paper Intake" at bounding box center [775, 359] width 6 height 6
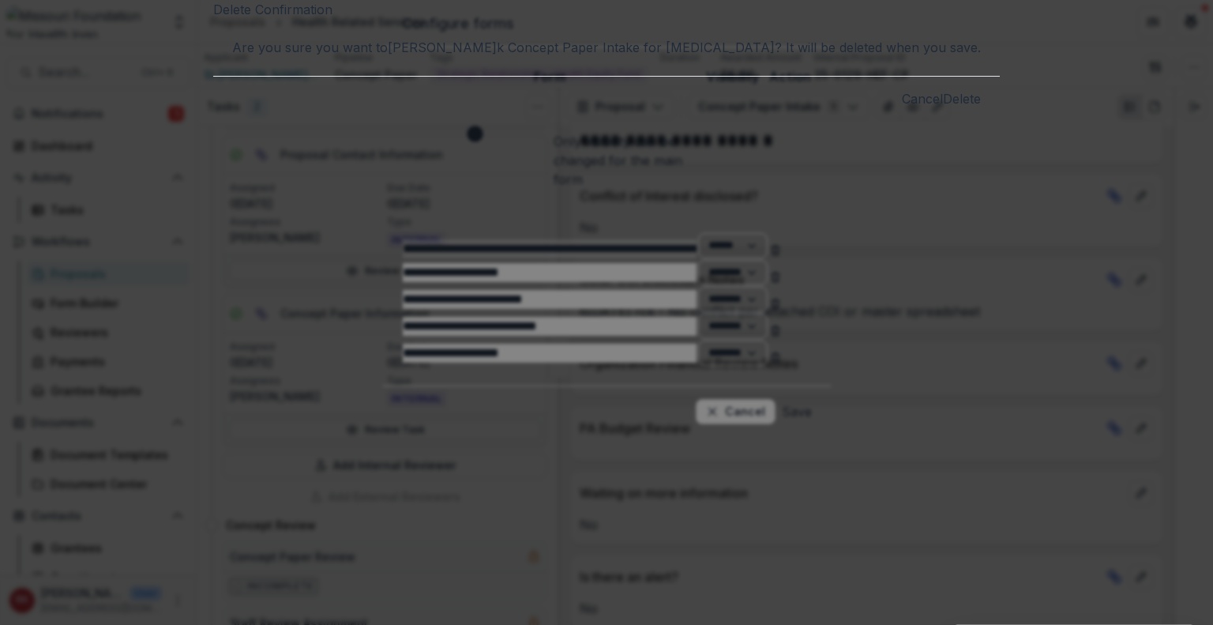
drag, startPoint x: 755, startPoint y: 192, endPoint x: 713, endPoint y: 201, distance: 42.9
click at [943, 108] on button "Delete" at bounding box center [962, 98] width 38 height 19
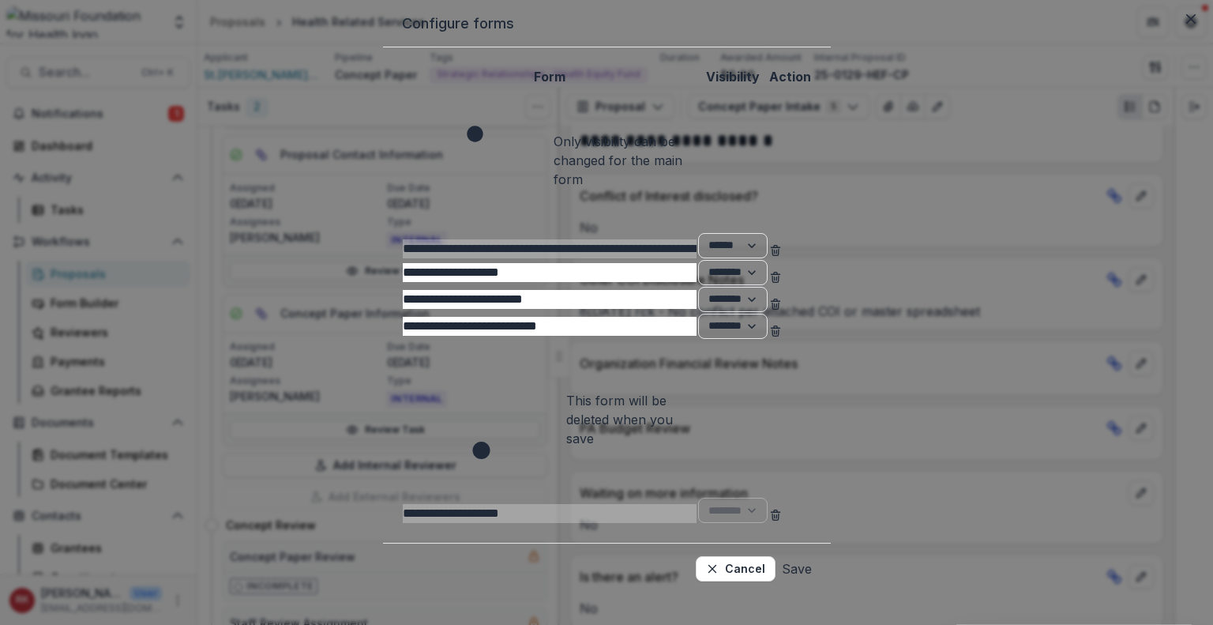
click at [812, 556] on button "Save" at bounding box center [797, 568] width 30 height 25
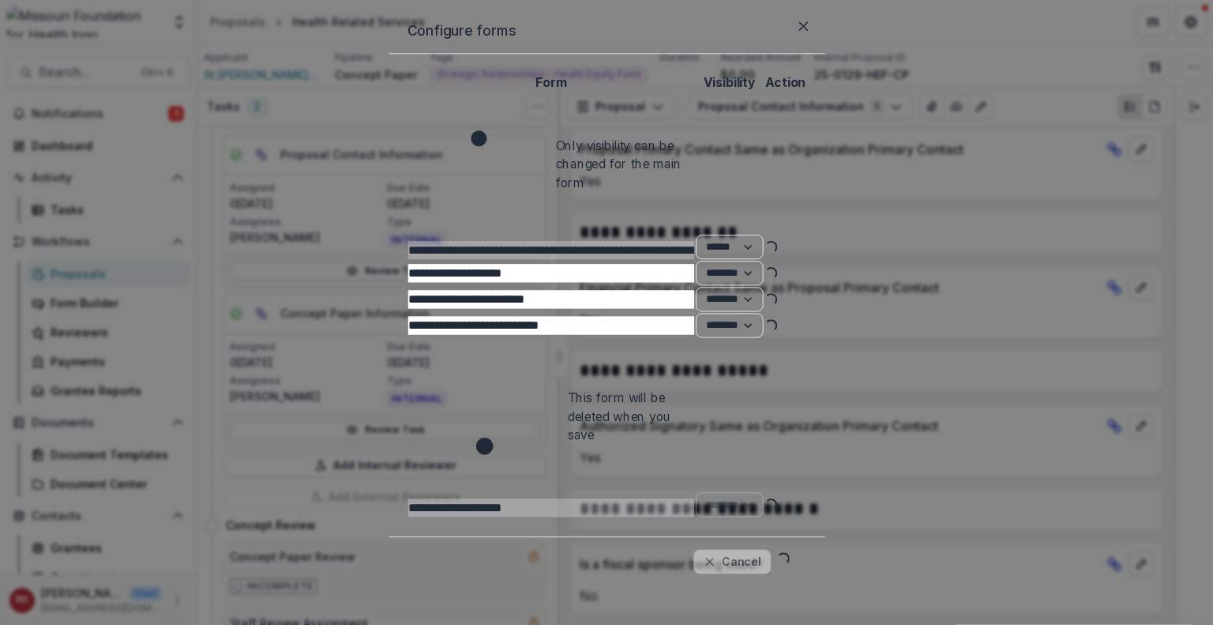
scroll to position [668, 0]
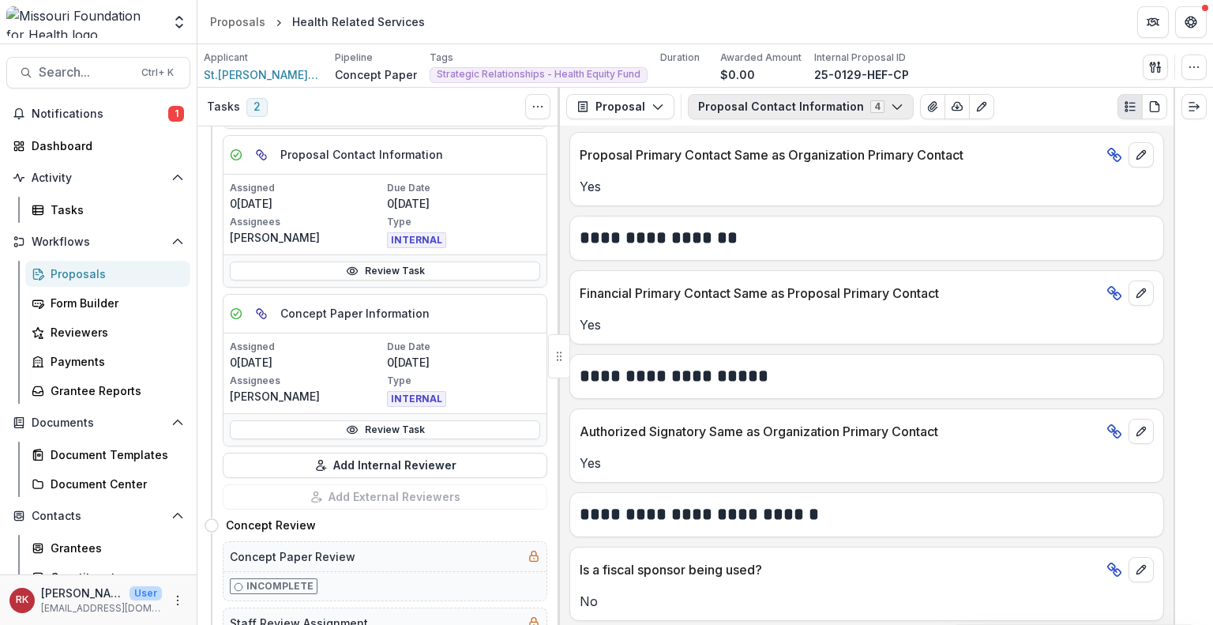
drag, startPoint x: 768, startPoint y: 97, endPoint x: 723, endPoint y: 104, distance: 45.6
click at [723, 104] on button "Proposal Contact Information 4" at bounding box center [801, 106] width 226 height 25
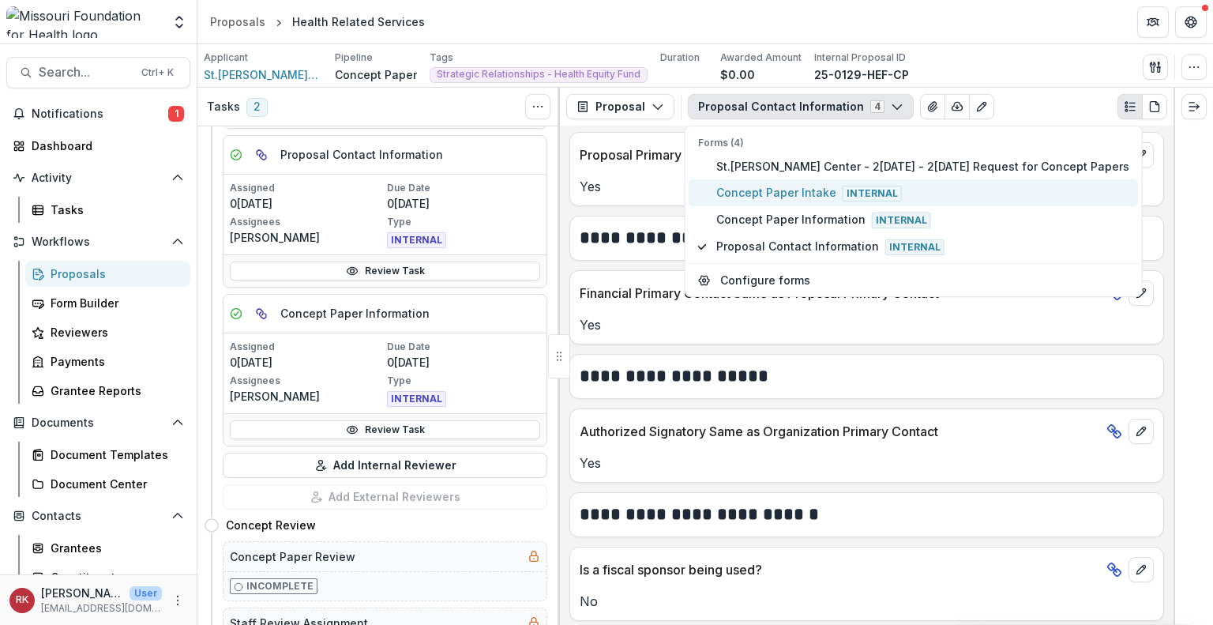
click at [746, 190] on span "Concept Paper Intake Internal" at bounding box center [922, 192] width 413 height 17
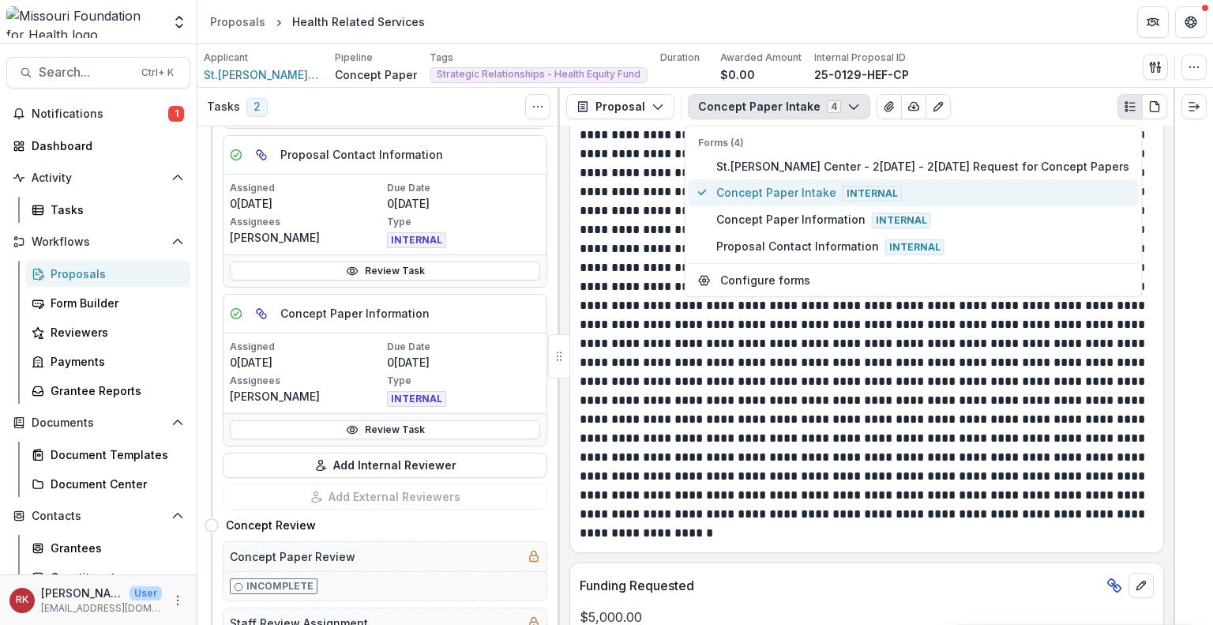
scroll to position [1185, 0]
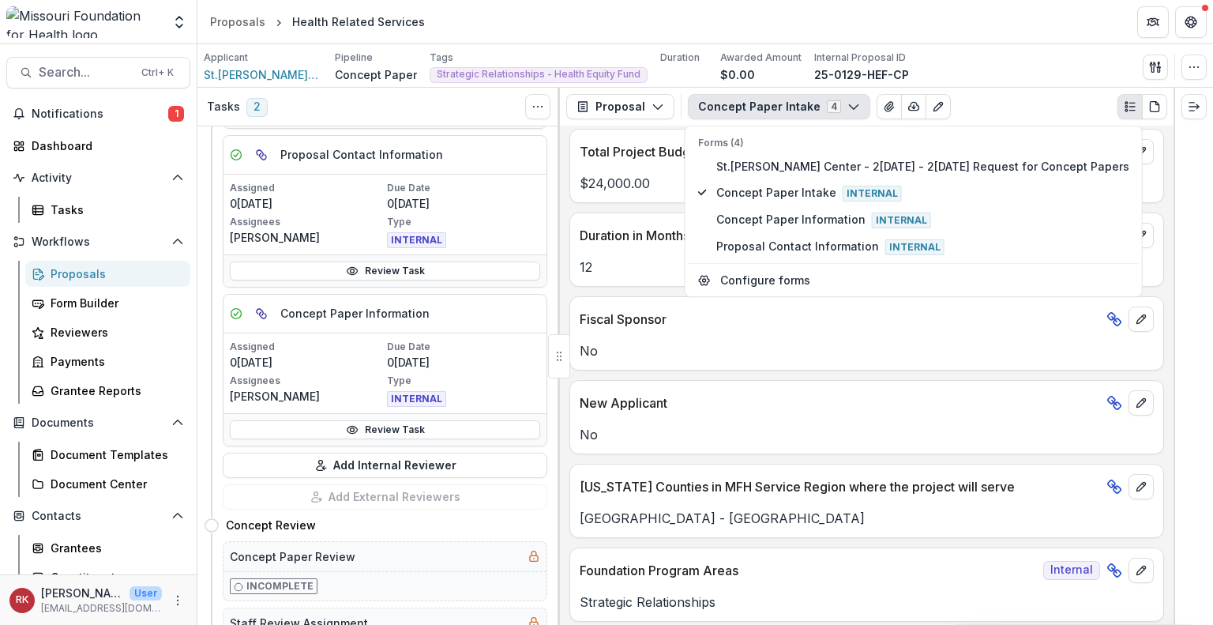
click at [600, 229] on p "Duration in Months" at bounding box center [840, 235] width 520 height 19
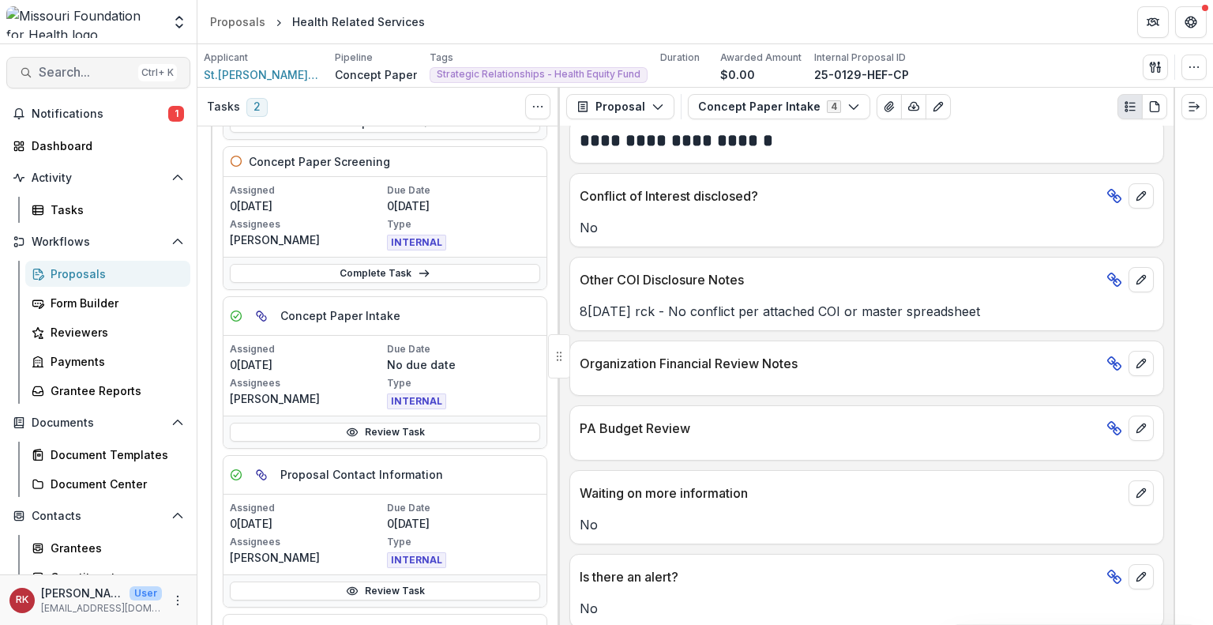
scroll to position [177, 0]
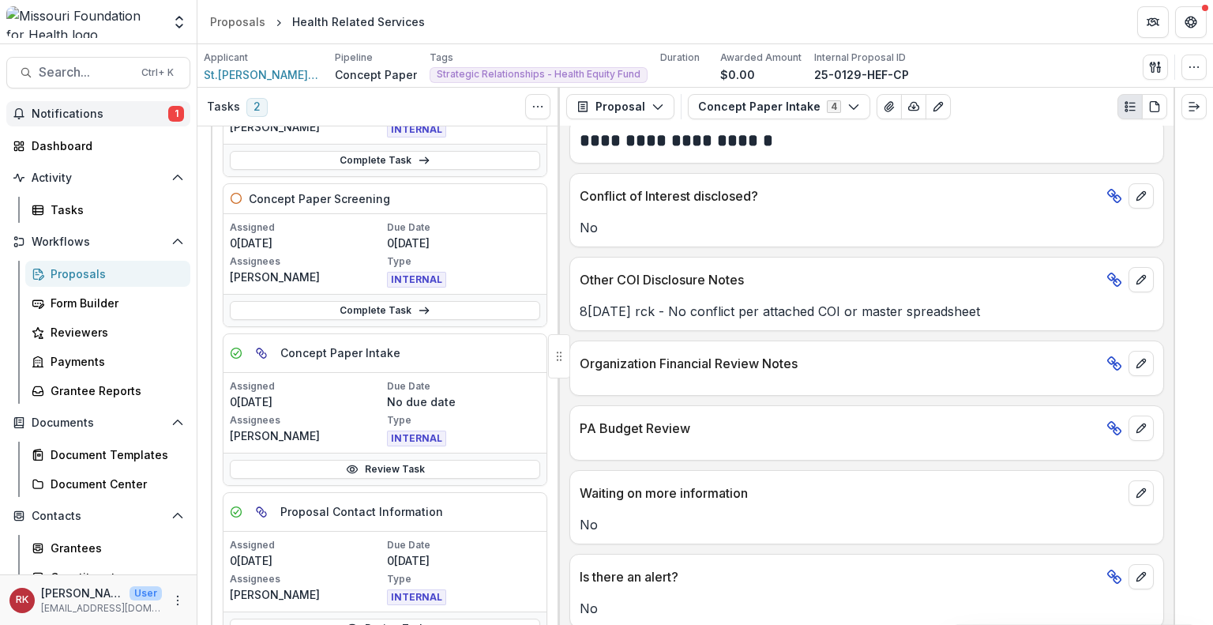
click at [122, 114] on span "Notifications" at bounding box center [100, 113] width 137 height 13
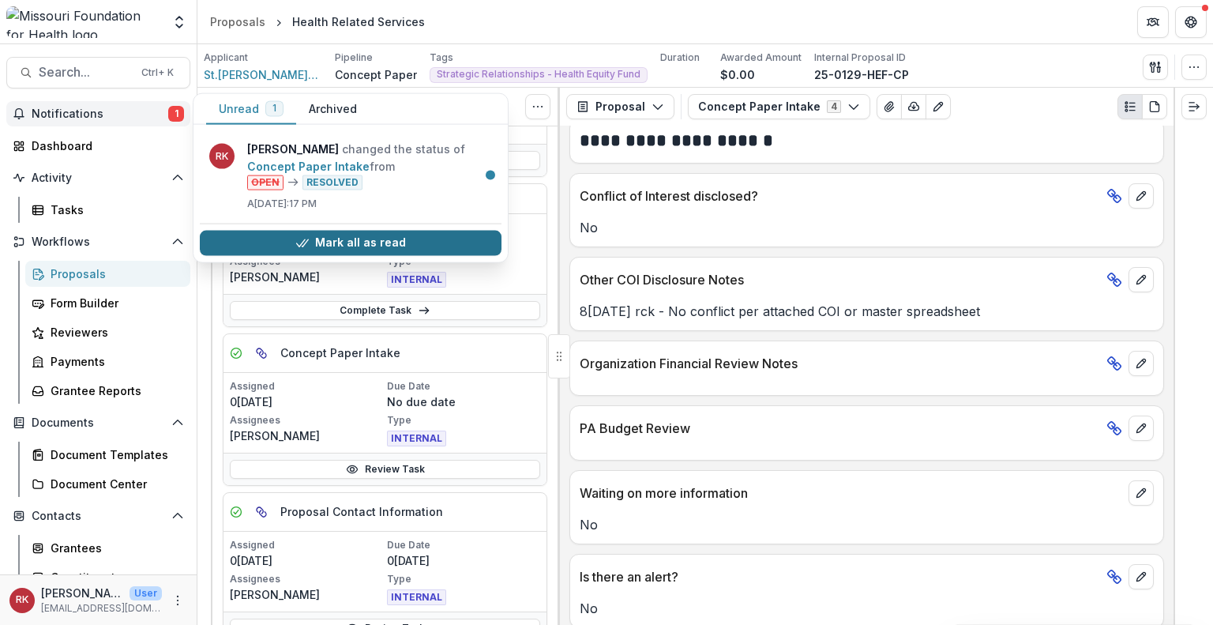
click at [246, 231] on button "Mark all as read" at bounding box center [351, 242] width 302 height 25
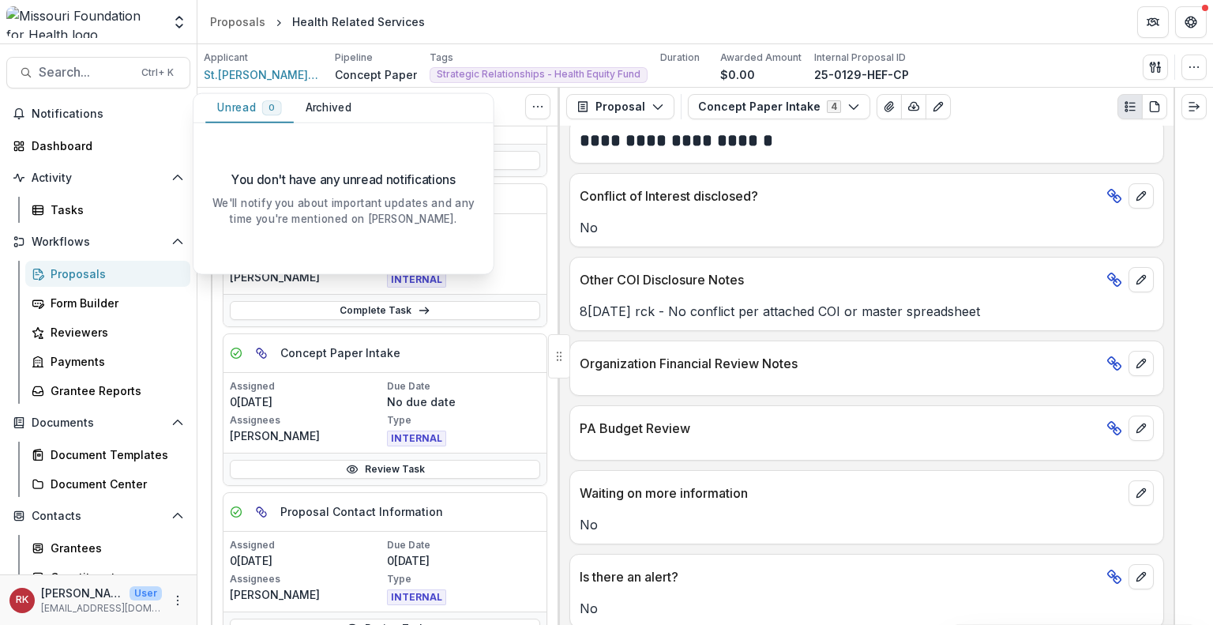
click at [709, 28] on header "Proposals Health Related Services" at bounding box center [705, 21] width 1016 height 43
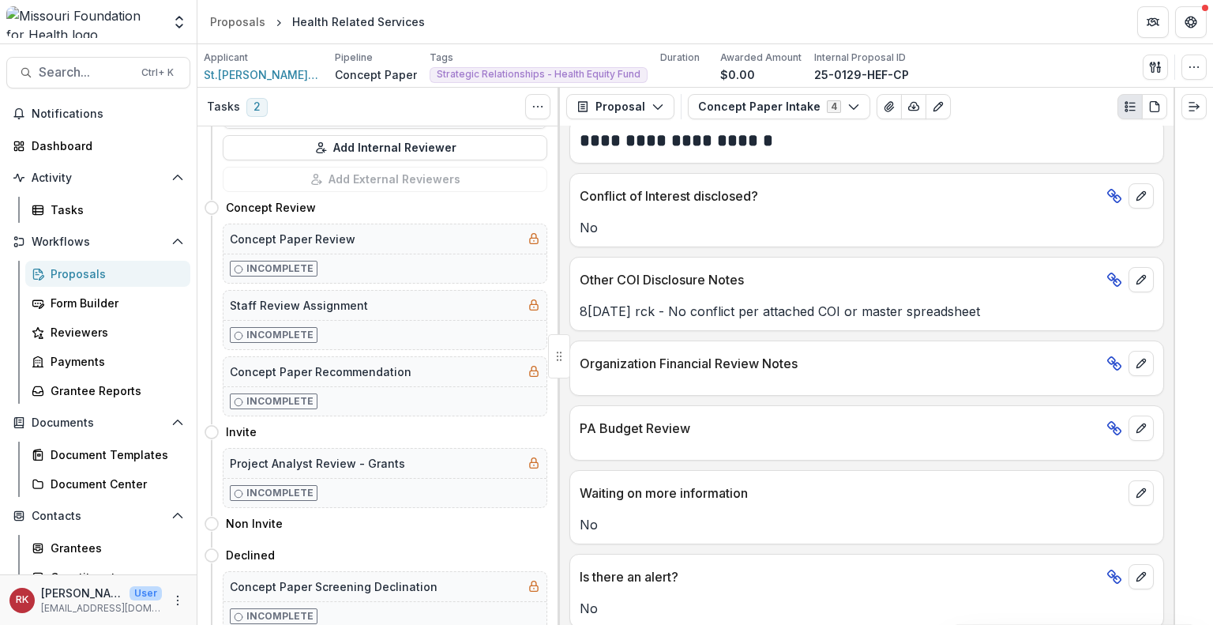
scroll to position [913, 0]
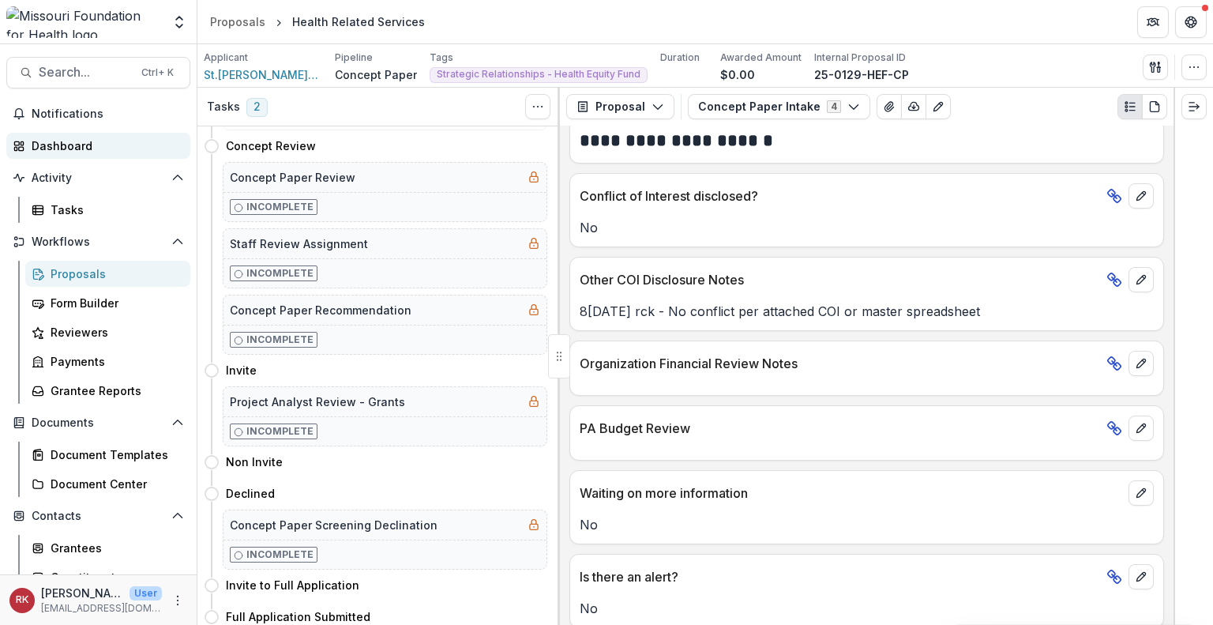
click at [111, 150] on div "Dashboard" at bounding box center [105, 145] width 146 height 17
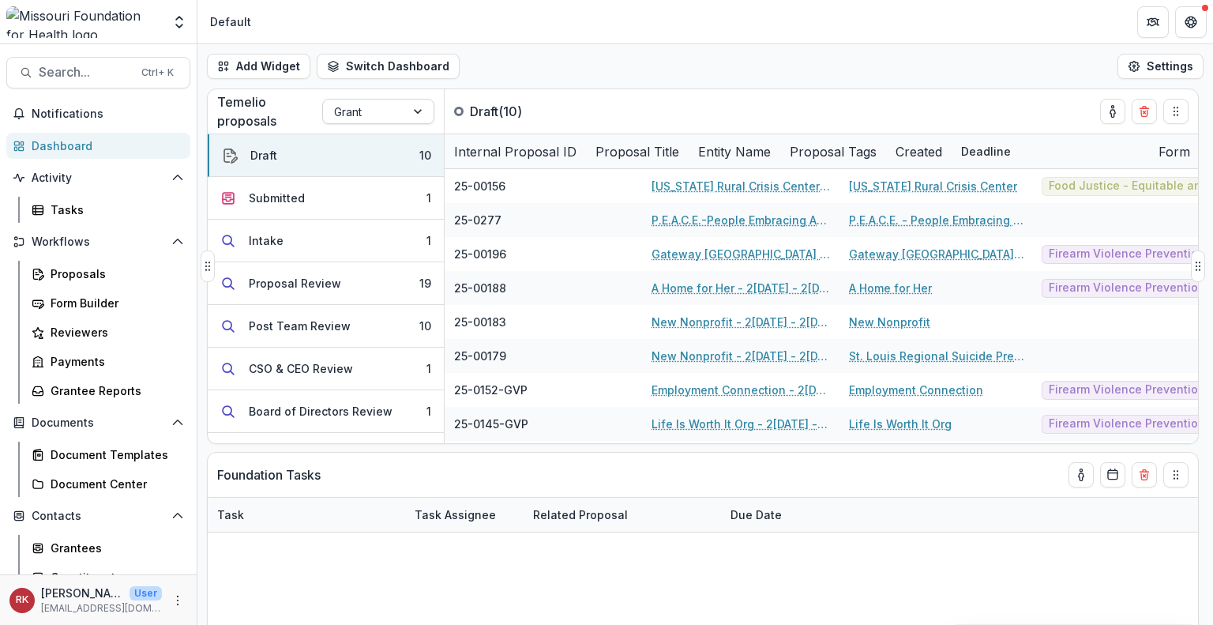
click at [343, 112] on div at bounding box center [364, 112] width 60 height 20
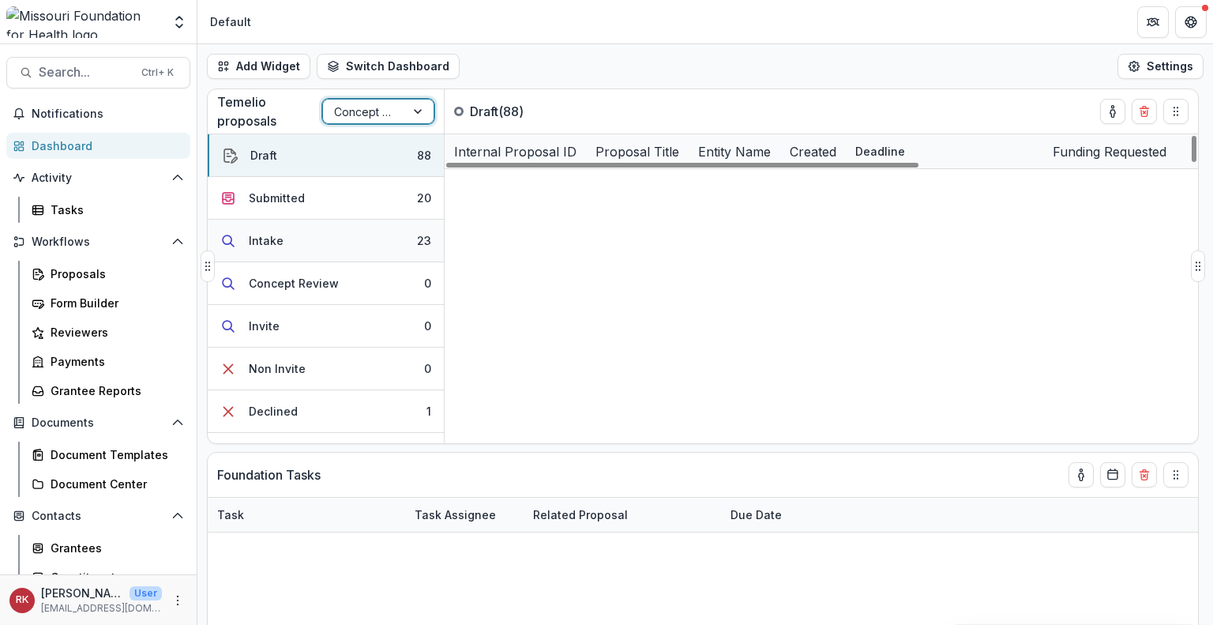
click at [338, 240] on button "Intake 23" at bounding box center [326, 241] width 236 height 43
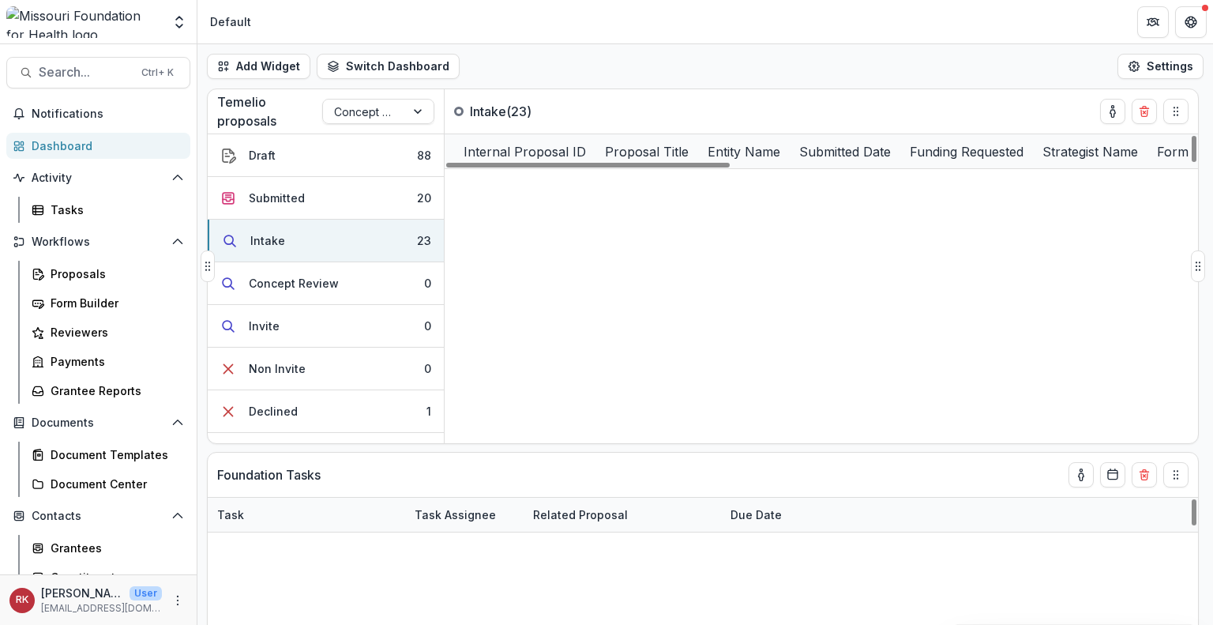
scroll to position [505, 0]
click at [1112, 113] on icon "toggle-assigned-to-me" at bounding box center [1112, 111] width 13 height 13
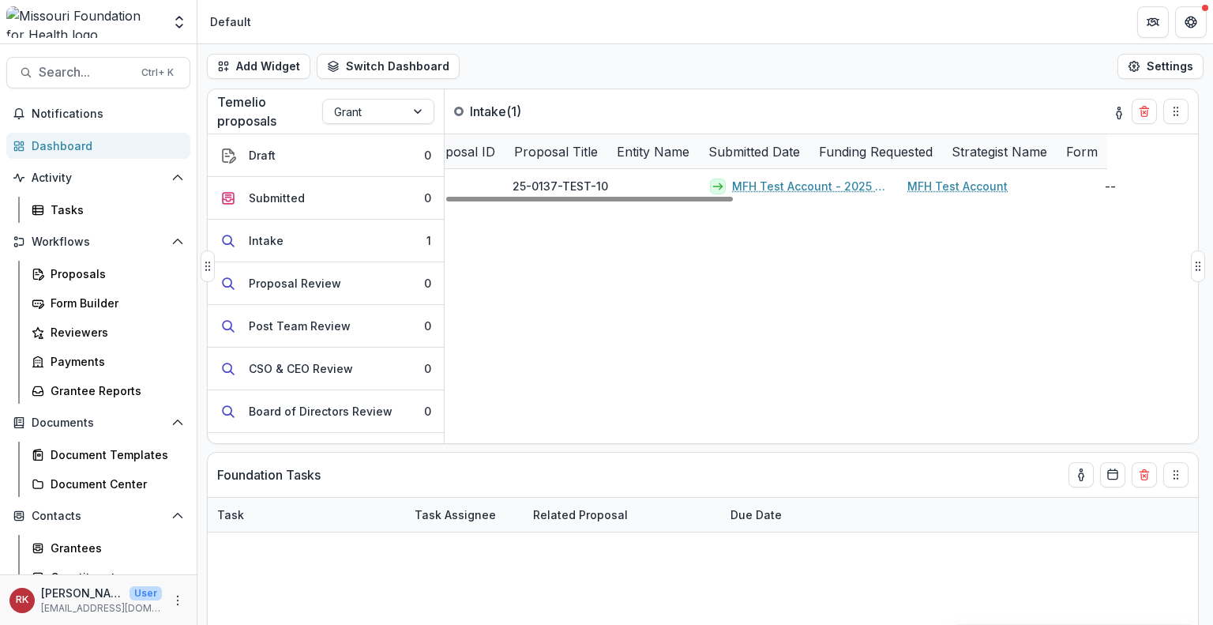
scroll to position [0, 537]
click at [1117, 115] on icon "toggle-assigned-to-me" at bounding box center [1119, 114] width 5 height 7
click at [353, 111] on div at bounding box center [364, 112] width 60 height 20
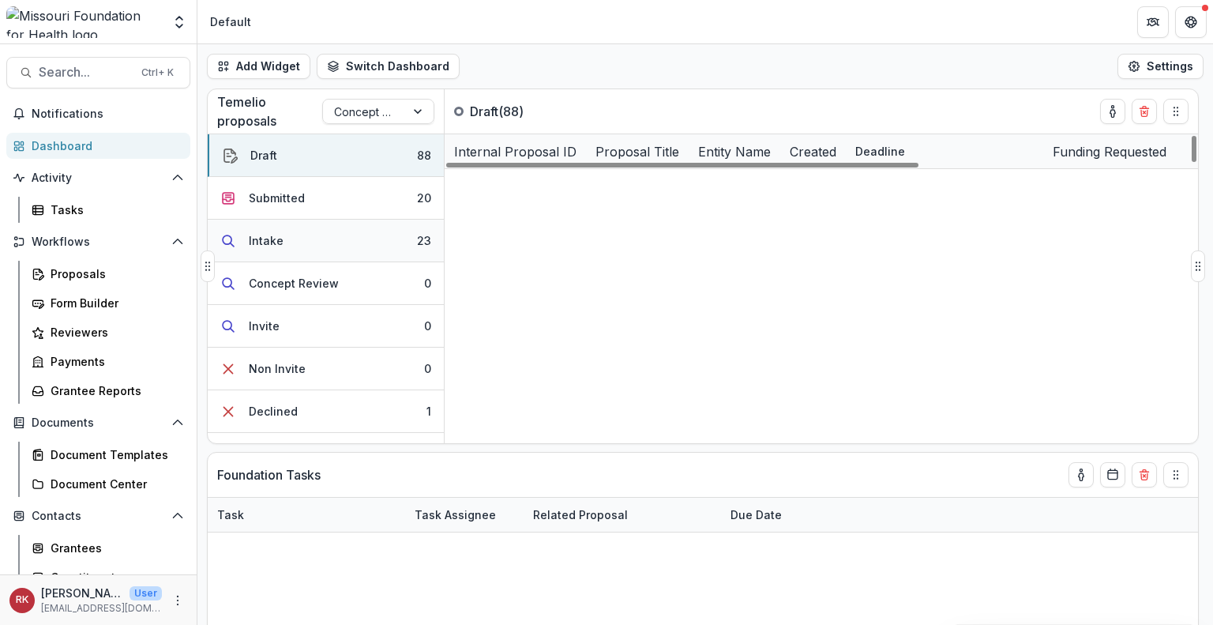
click at [386, 236] on button "Intake 23" at bounding box center [326, 241] width 236 height 43
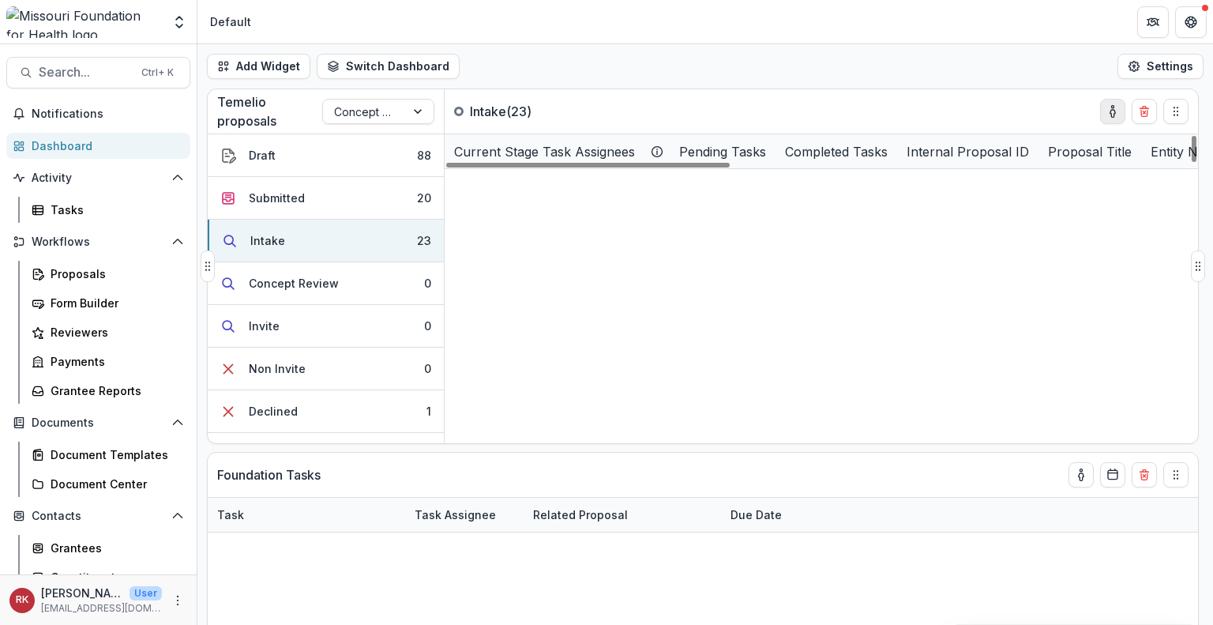
click at [1114, 112] on icon "toggle-assigned-to-me" at bounding box center [1112, 111] width 13 height 13
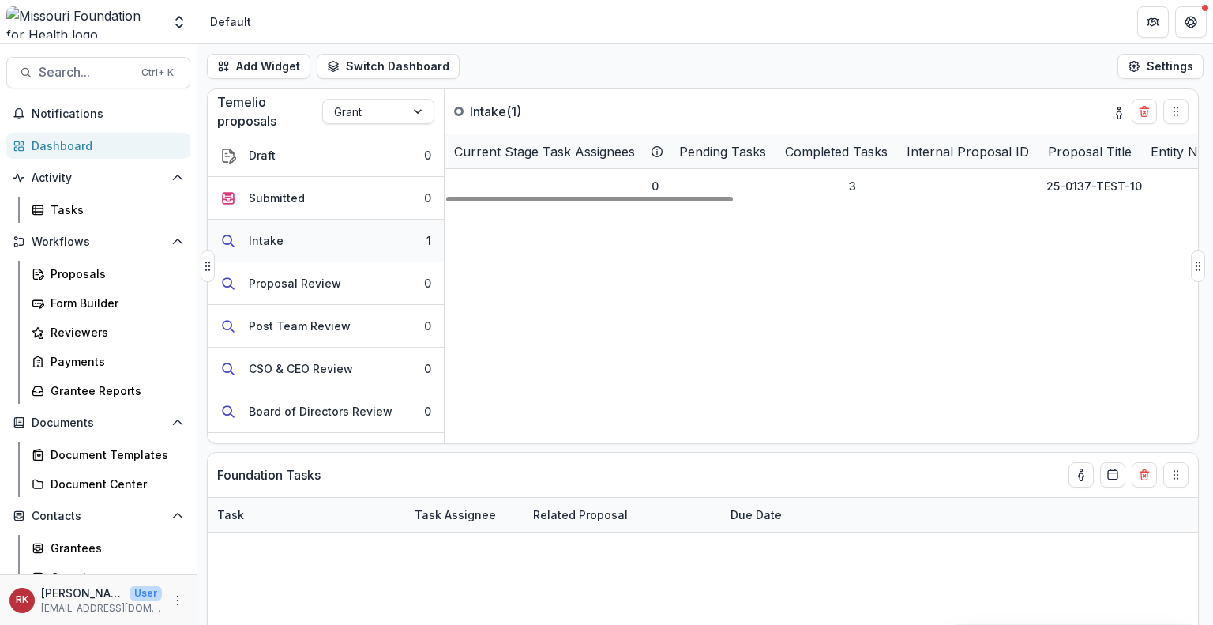
click at [287, 249] on button "Intake 1" at bounding box center [326, 241] width 236 height 43
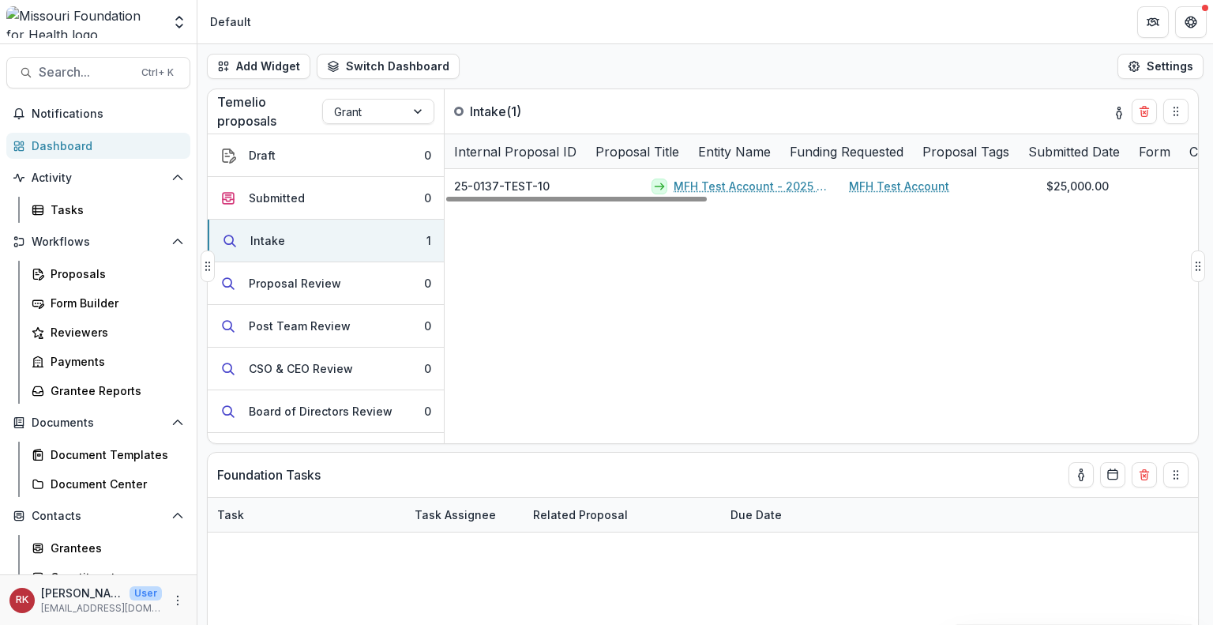
click at [1113, 110] on icon "toggle-assigned-to-me" at bounding box center [1119, 113] width 13 height 13
click at [404, 107] on div "Grant" at bounding box center [364, 111] width 82 height 23
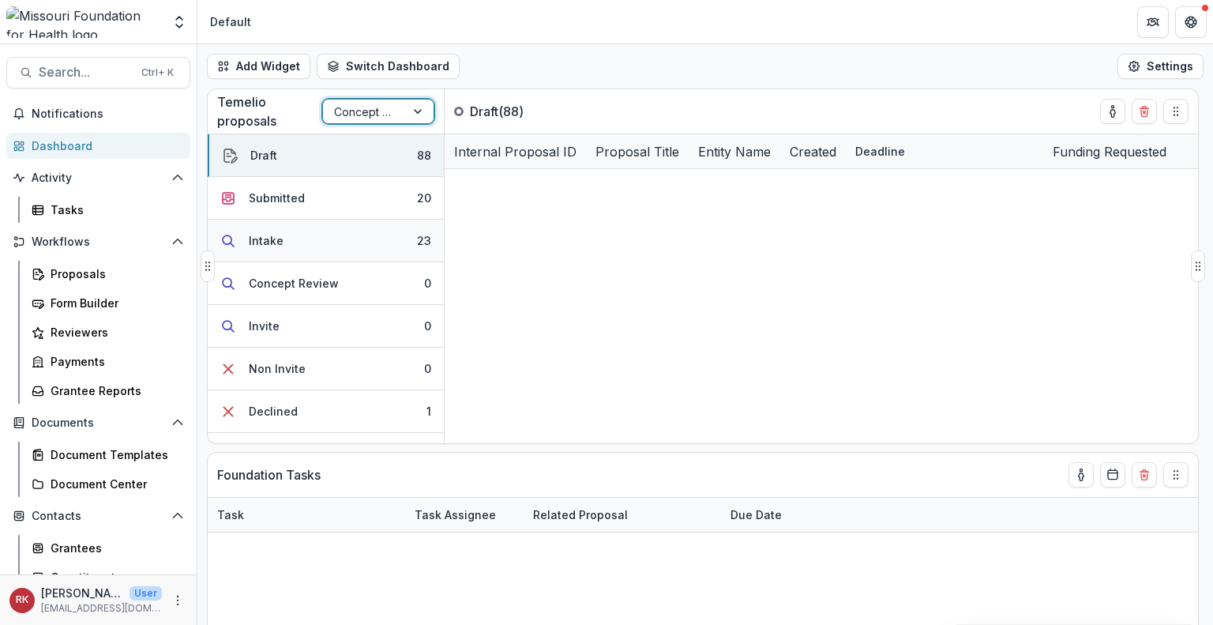
click at [325, 239] on button "Intake 23" at bounding box center [326, 241] width 236 height 43
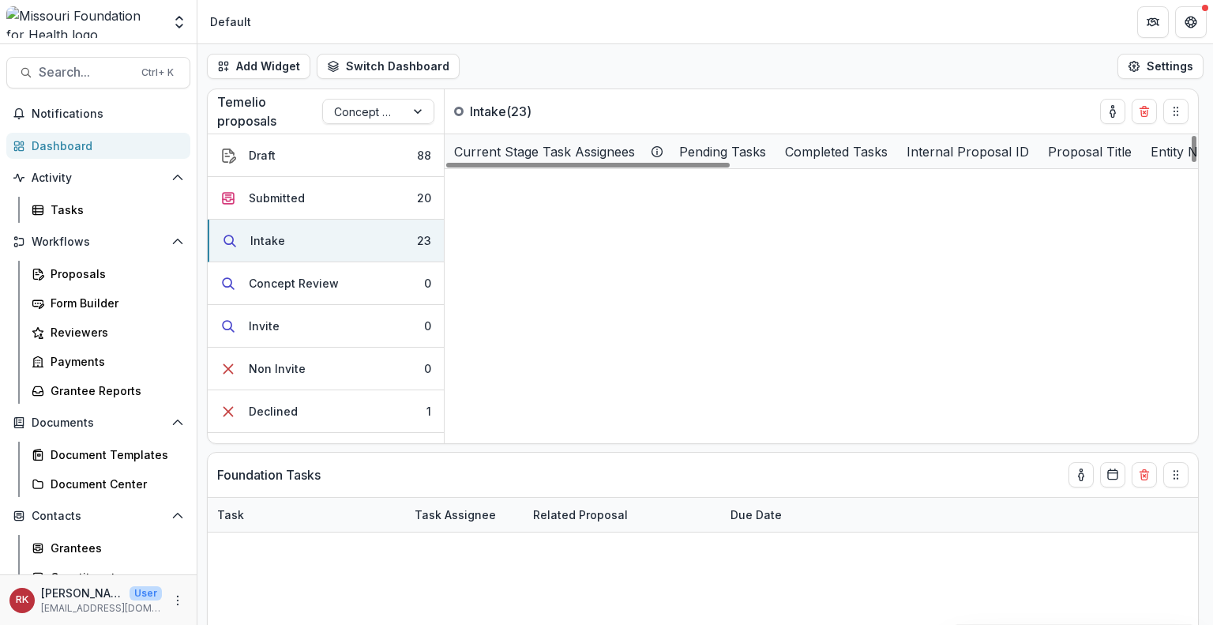
scroll to position [0, 0]
click at [339, 208] on button "Submitted 20" at bounding box center [326, 198] width 236 height 43
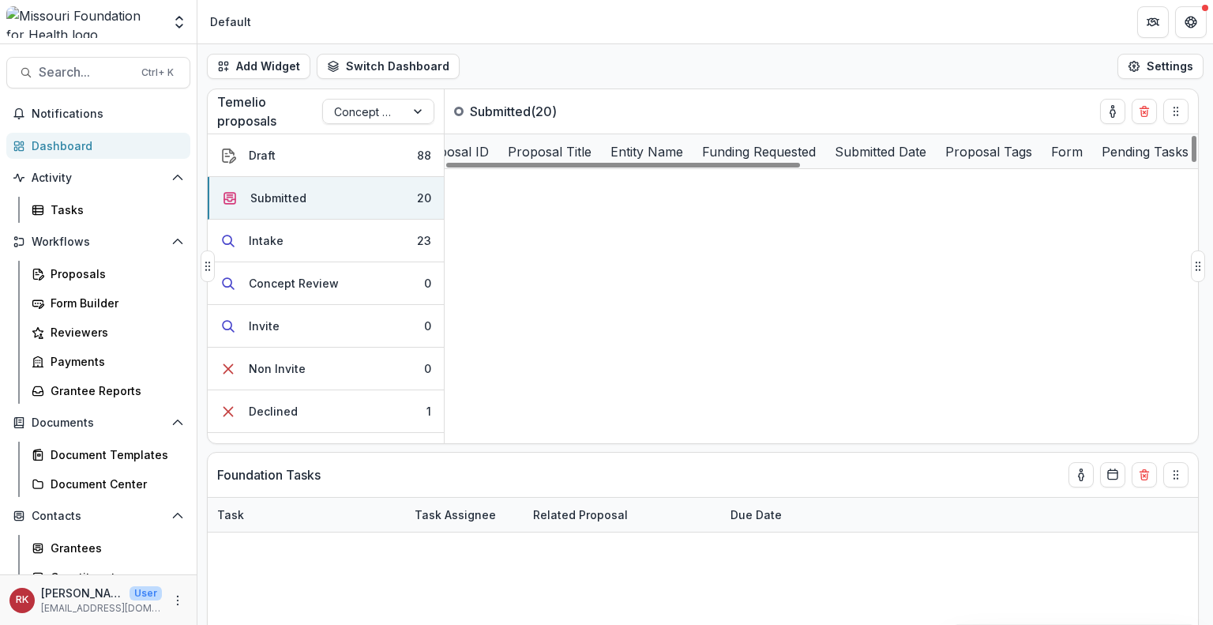
scroll to position [0, 400]
click at [859, 143] on div "Submitted Date" at bounding box center [880, 151] width 111 height 19
click at [891, 220] on span "Sort Ascending" at bounding box center [907, 218] width 84 height 13
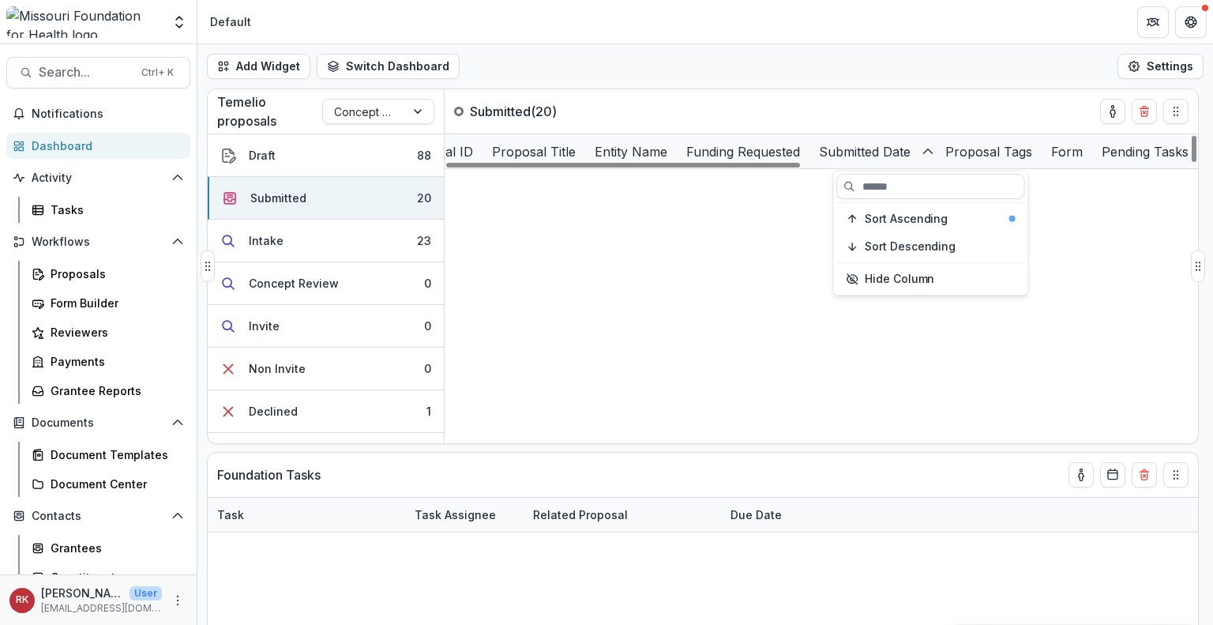
click at [777, 122] on div "Temelio proposals Concept Paper Submitted ( 20 )" at bounding box center [670, 111] width 924 height 44
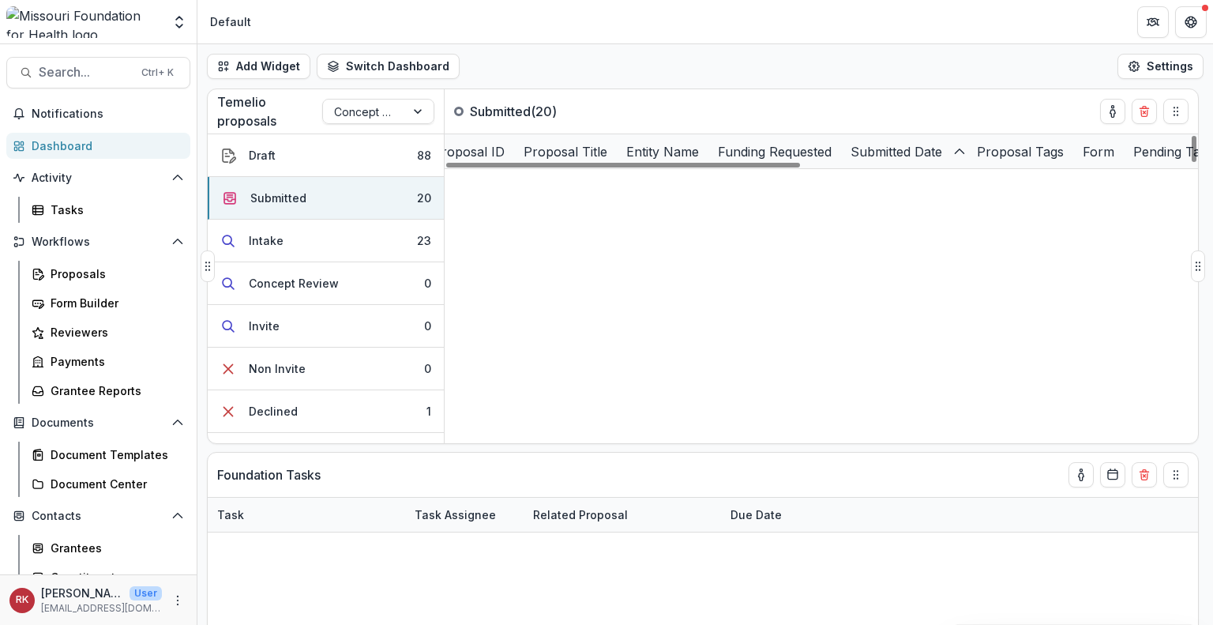
scroll to position [0, 71]
click at [674, 194] on div "Making Capital Work: Contractor Mobilization Fund" at bounding box center [669, 186] width 197 height 34
click at [671, 186] on link "Making Capital Work: Contractor Mobilization Fund" at bounding box center [681, 186] width 156 height 17
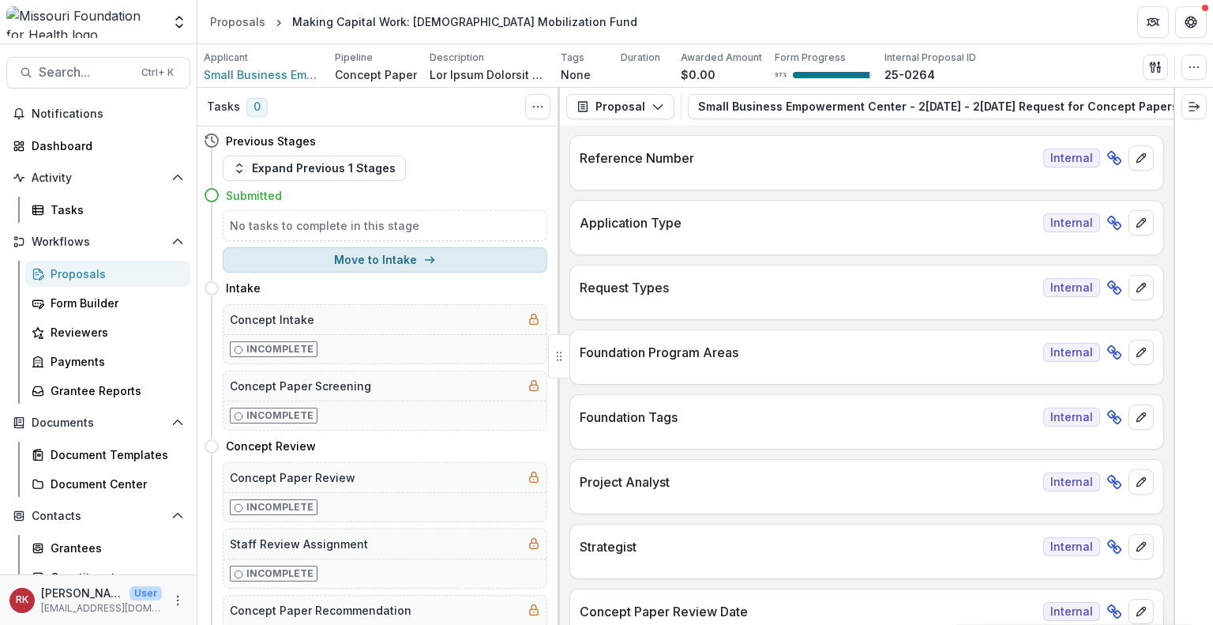
click at [293, 258] on button "Move to Intake" at bounding box center [385, 259] width 325 height 25
select select "******"
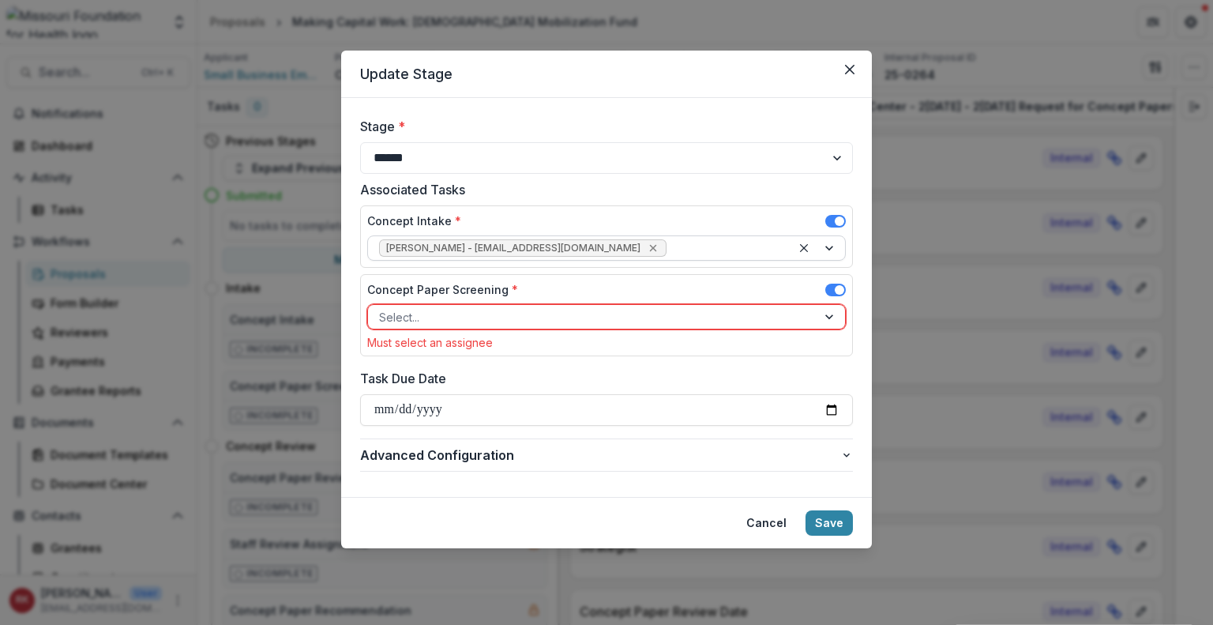
click at [647, 247] on icon "Remove Wendy Rohrbach - wrohrbach@mffh.org" at bounding box center [653, 248] width 13 height 13
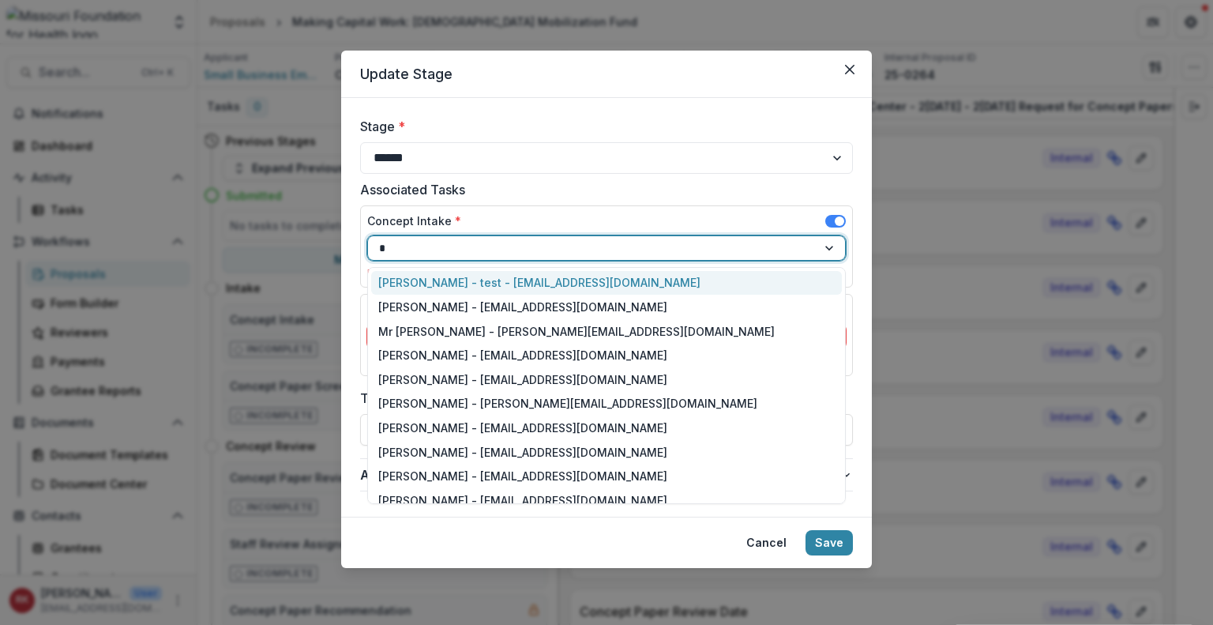
type input "**"
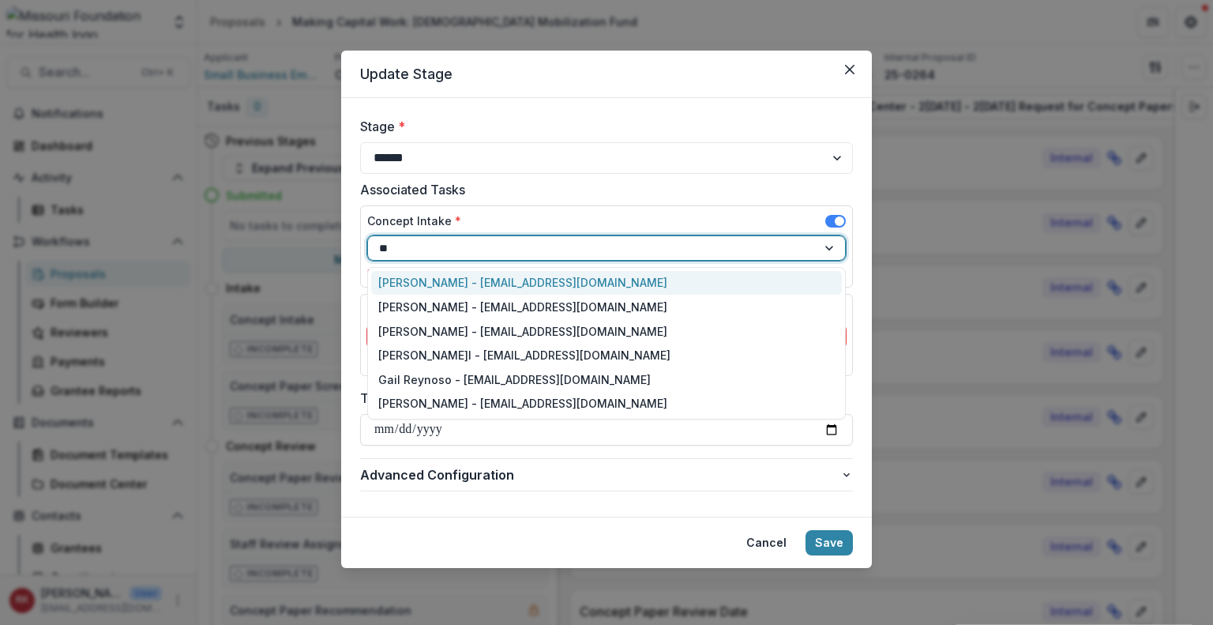
click at [479, 280] on div "Renee Klann - rklann@mffh.org" at bounding box center [606, 283] width 471 height 24
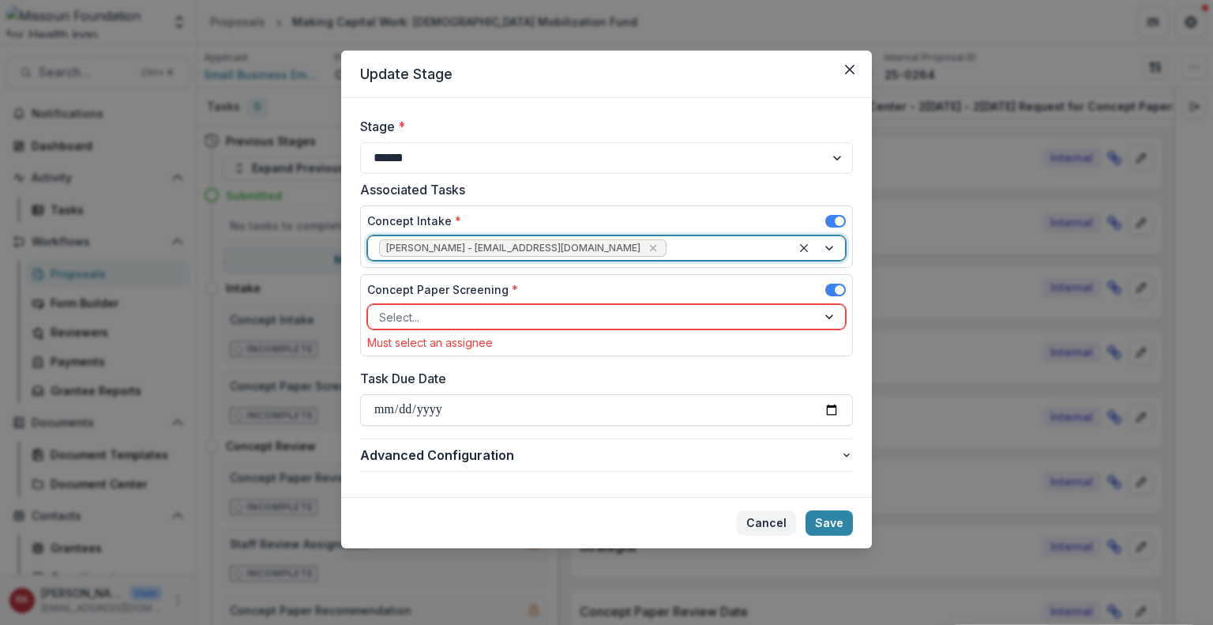
click at [760, 527] on button "Cancel" at bounding box center [766, 522] width 59 height 25
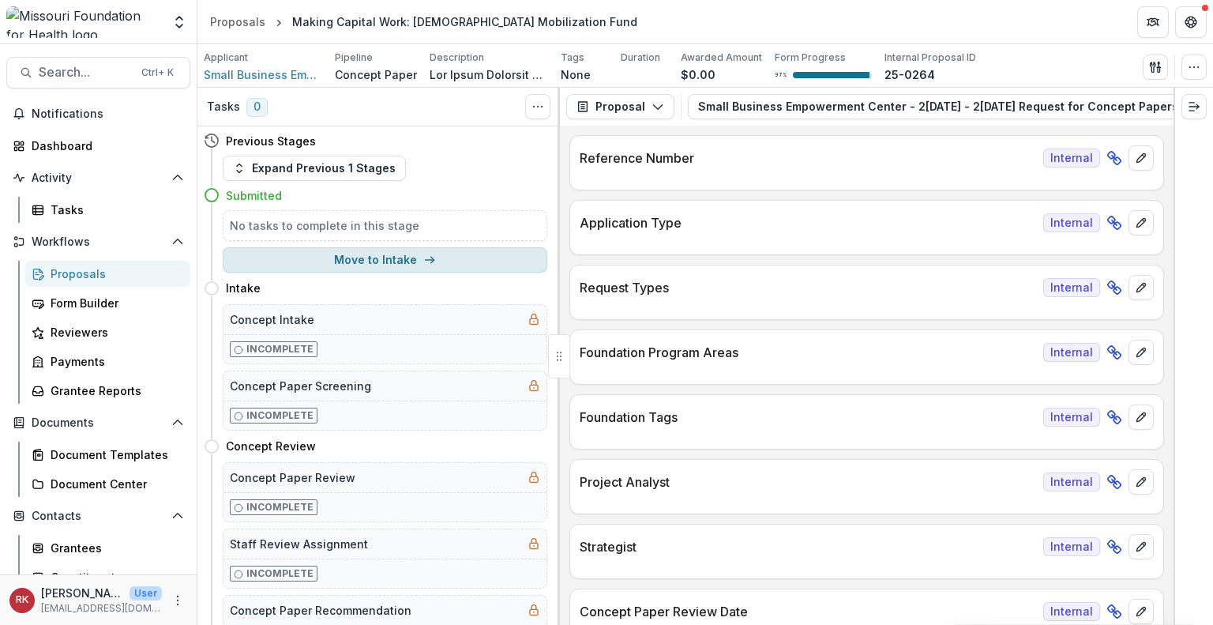
click at [425, 266] on button "Move to Intake" at bounding box center [385, 259] width 325 height 25
select select "******"
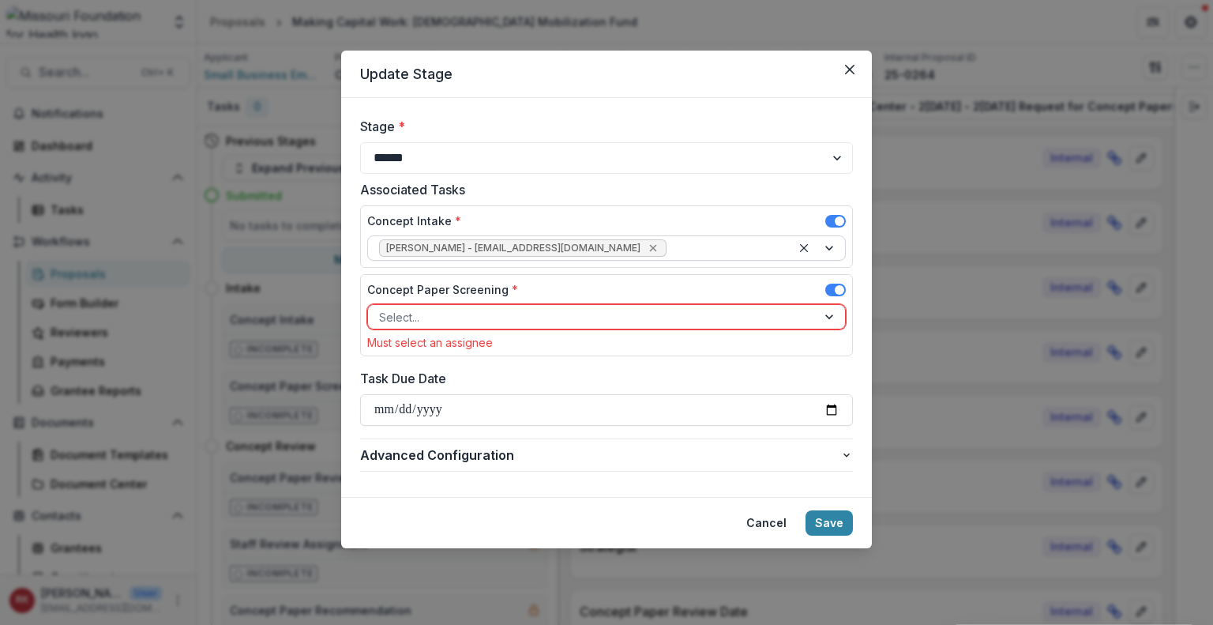
click at [647, 246] on icon "Remove Wendy Rohrbach - wrohrbach@mffh.org" at bounding box center [653, 248] width 13 height 13
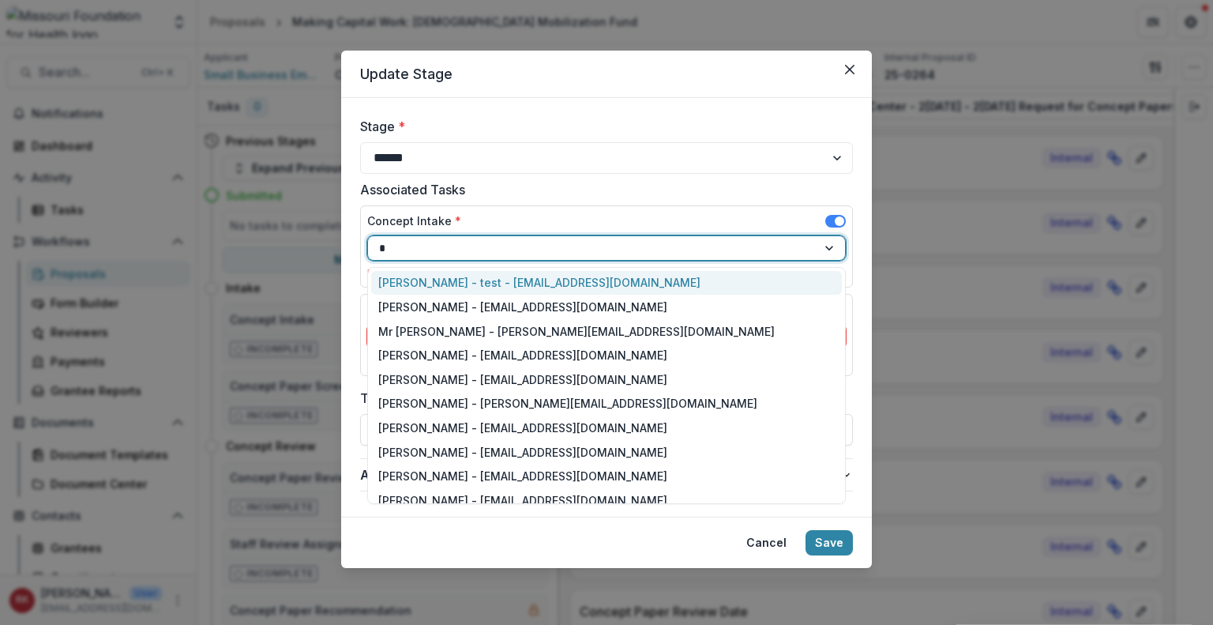
type input "**"
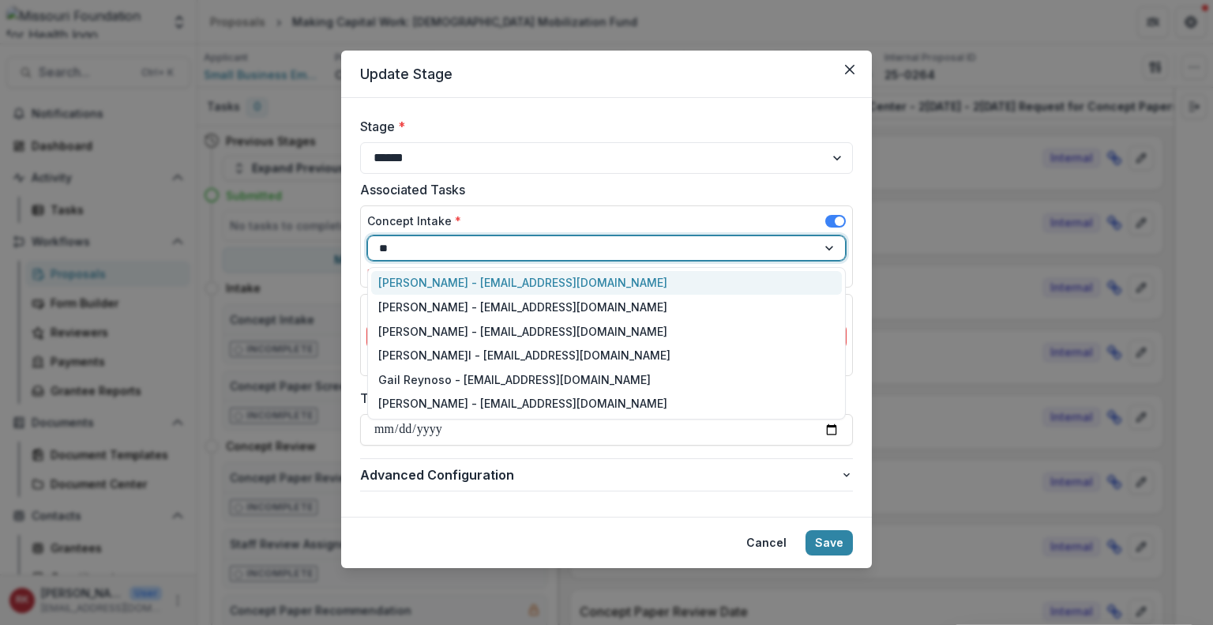
click at [490, 274] on div "Renee Klann - rklann@mffh.org" at bounding box center [606, 283] width 471 height 24
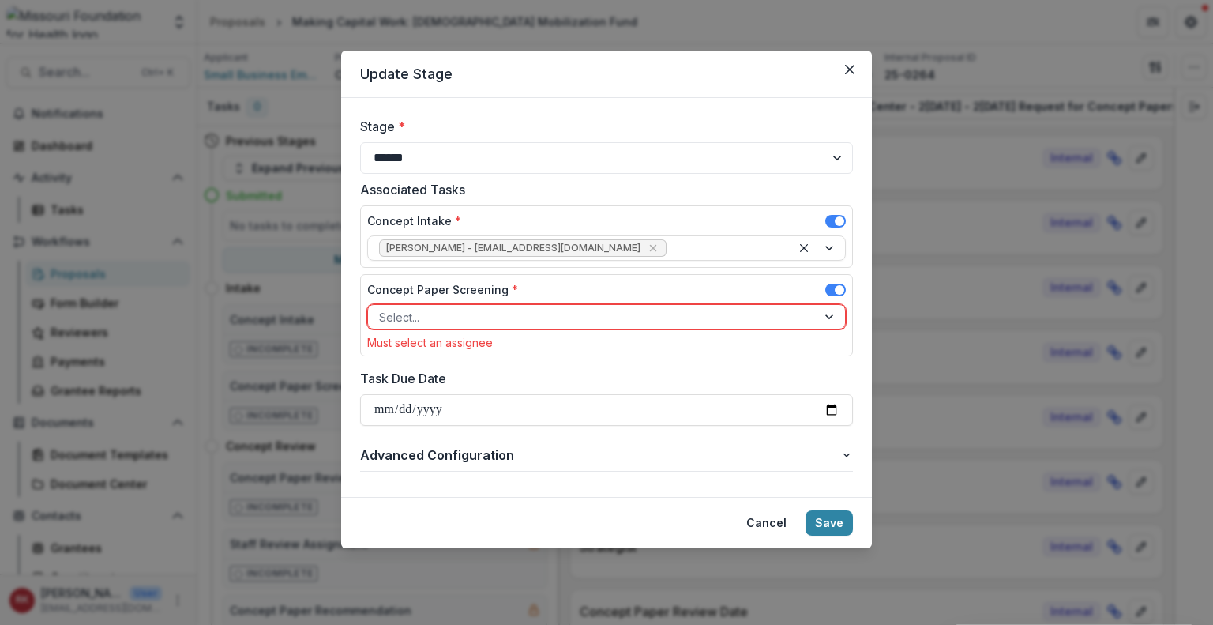
click at [470, 300] on div "Concept Paper Screening *" at bounding box center [606, 292] width 479 height 23
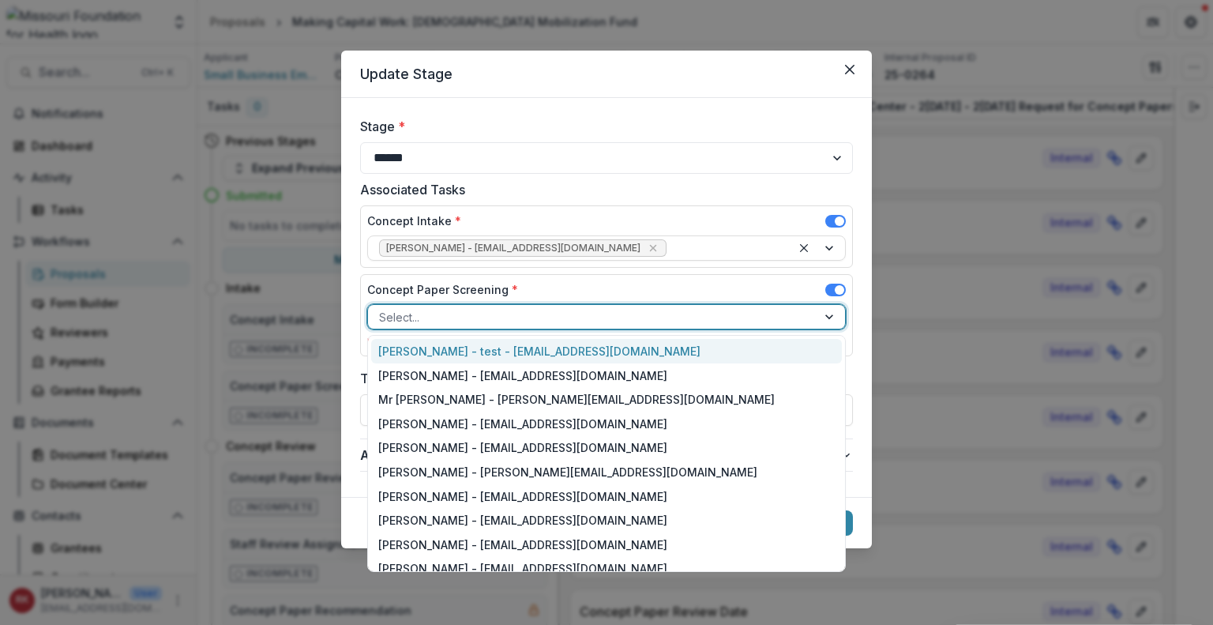
click at [470, 315] on div at bounding box center [592, 317] width 426 height 20
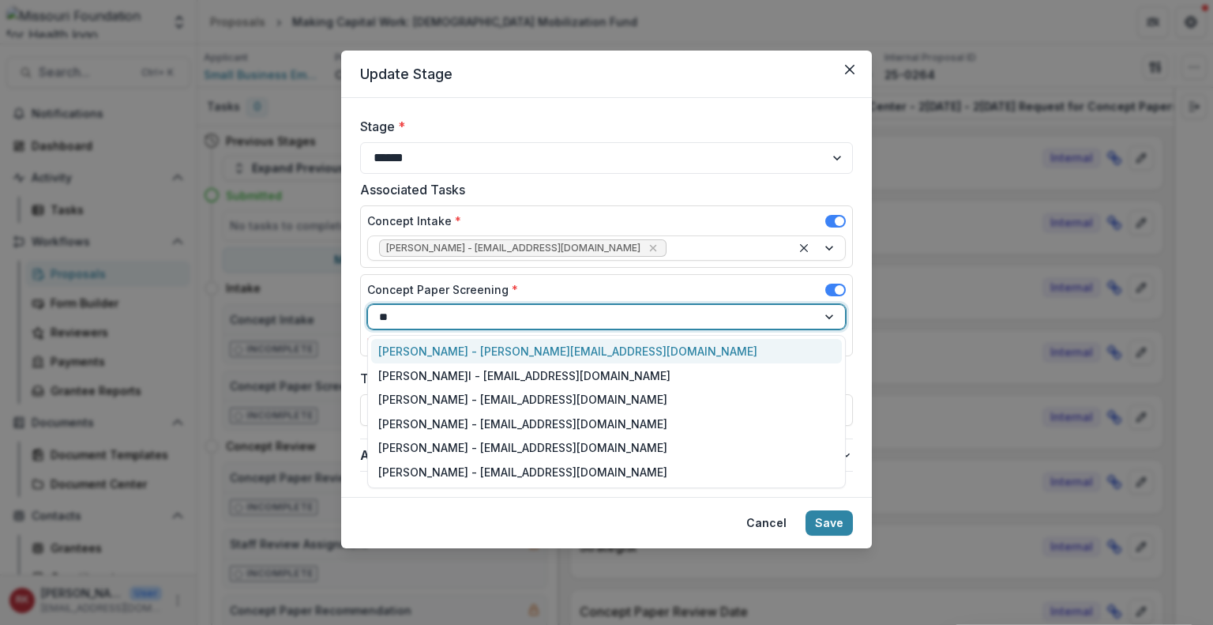
type input "***"
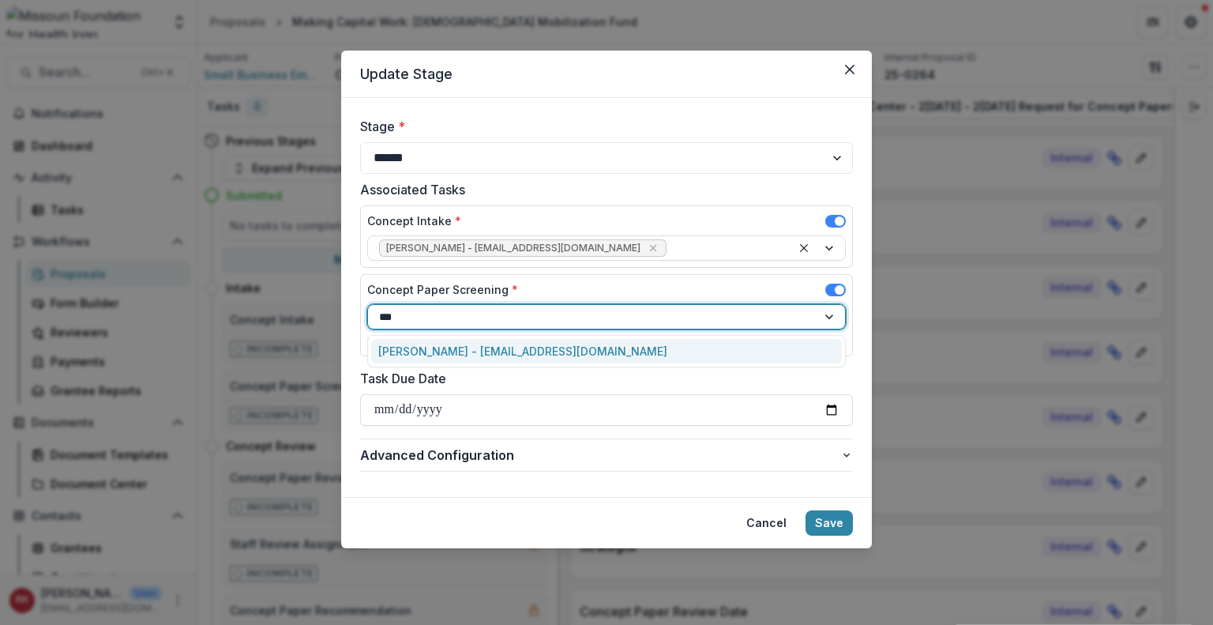
click at [476, 349] on div "Alyssa Curran - acurran@mffh.org" at bounding box center [606, 351] width 471 height 24
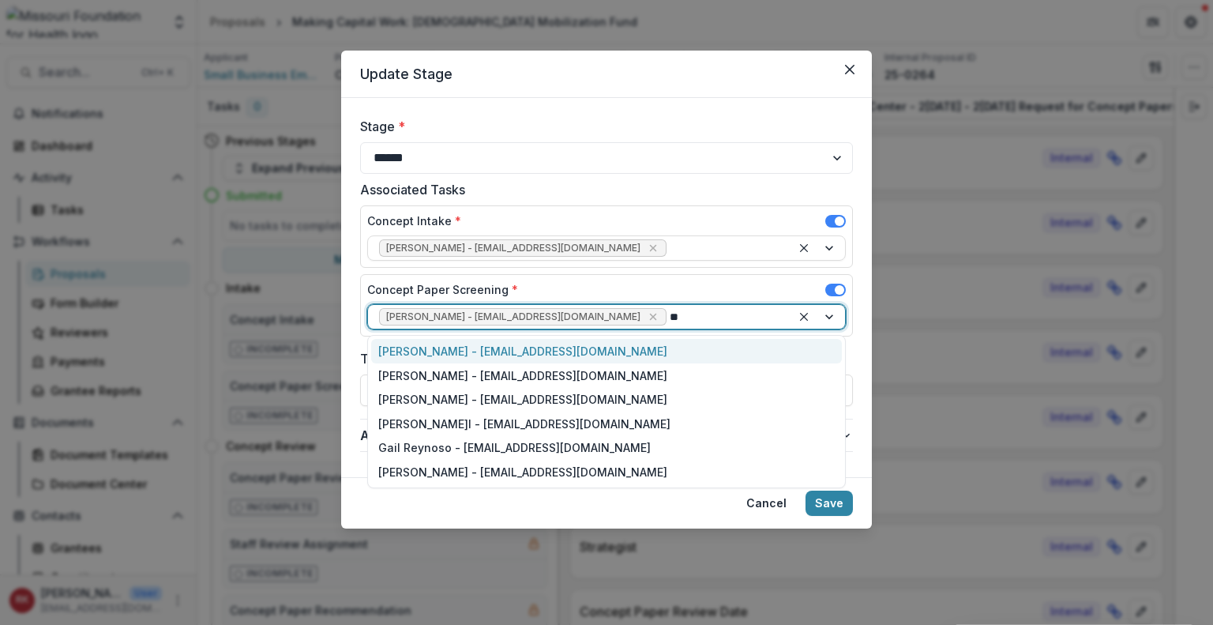
type input "***"
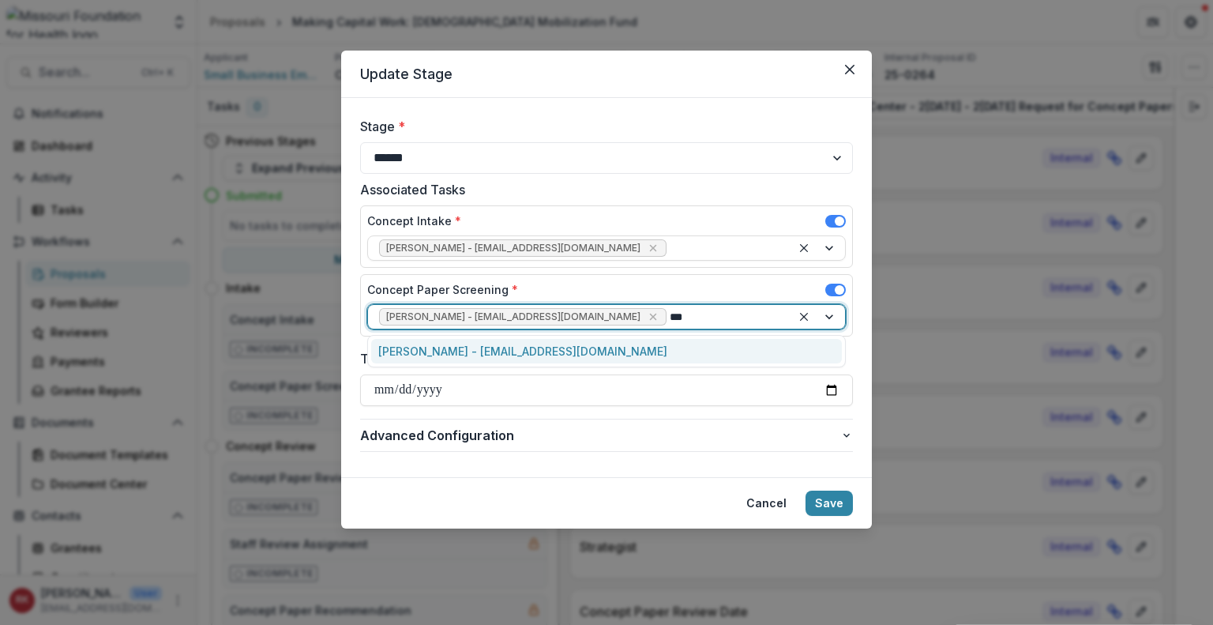
click at [476, 349] on div "Reana Thomas - rthomas@mffh.org" at bounding box center [606, 351] width 471 height 24
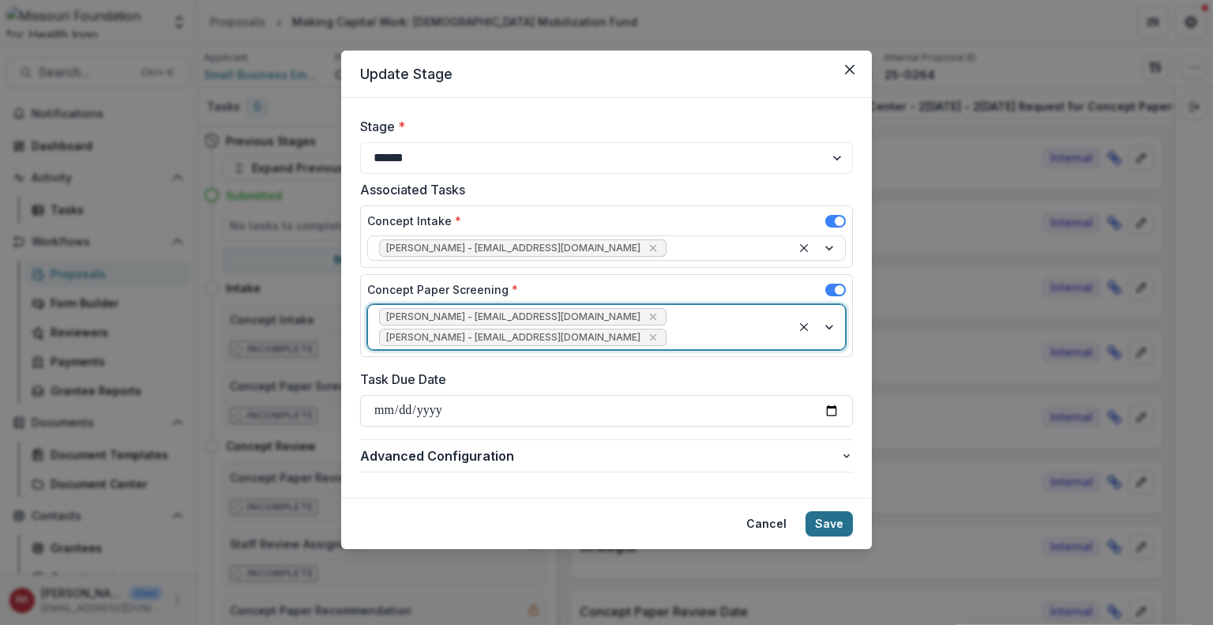
click at [828, 511] on button "Save" at bounding box center [829, 523] width 47 height 25
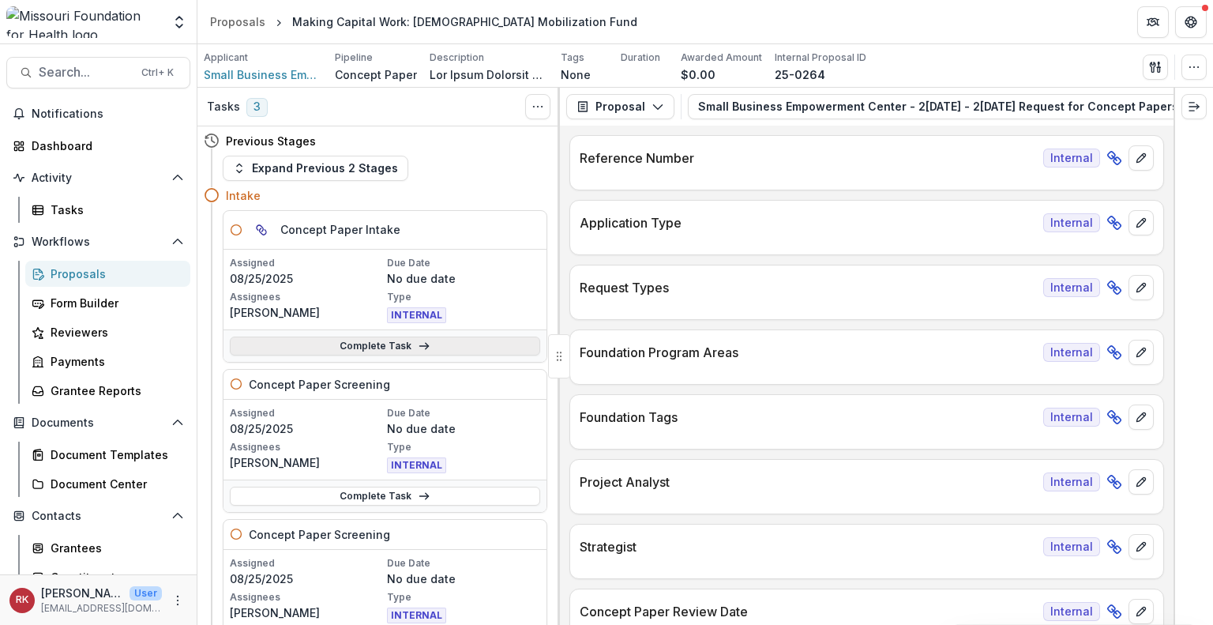
click at [398, 349] on link "Complete Task" at bounding box center [385, 345] width 310 height 19
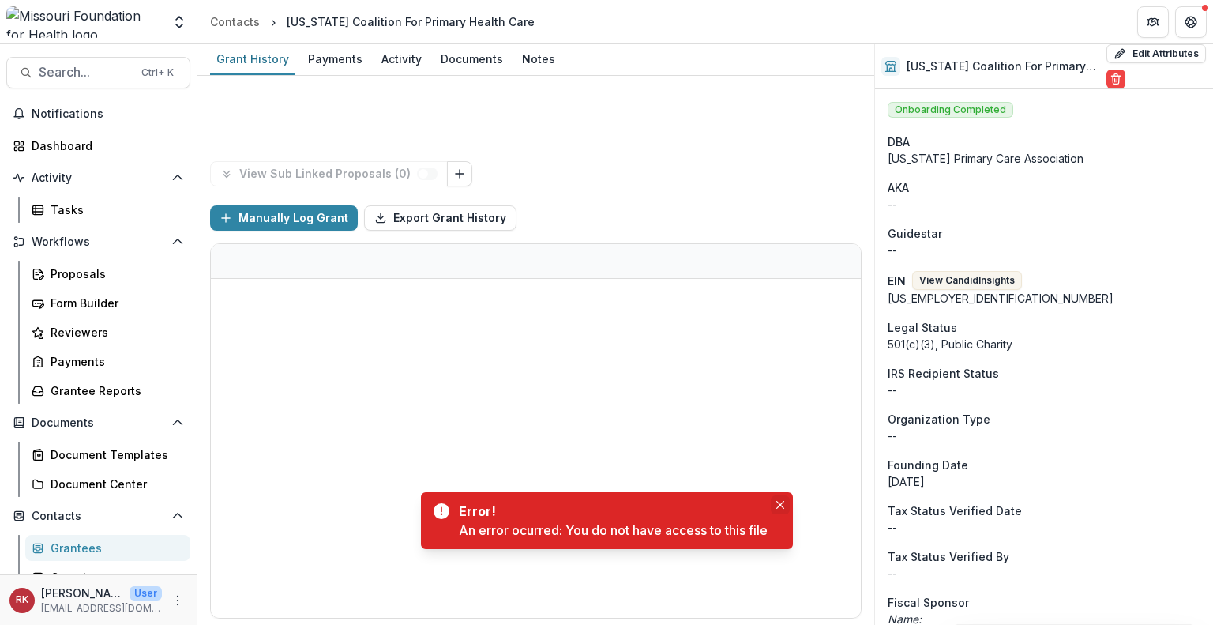
click at [783, 505] on body "Skip to content Aggregate Analysis Foundations MFH Workflow Sandbox Missouri Fo…" at bounding box center [606, 312] width 1213 height 625
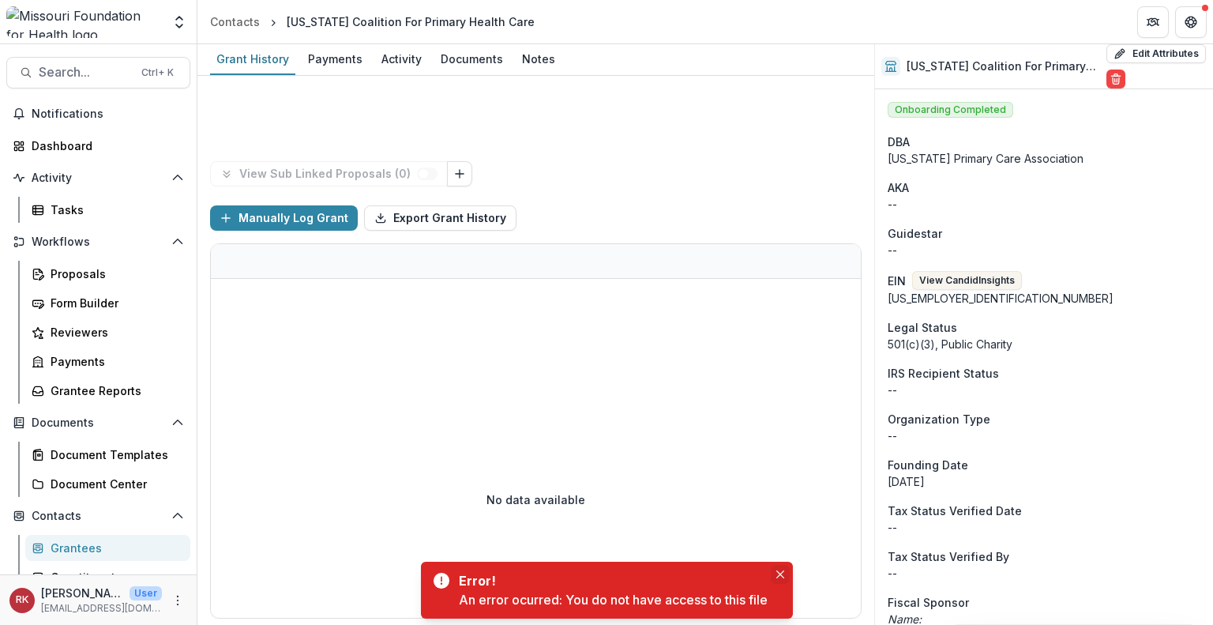
click at [779, 575] on icon "Close" at bounding box center [780, 574] width 8 height 8
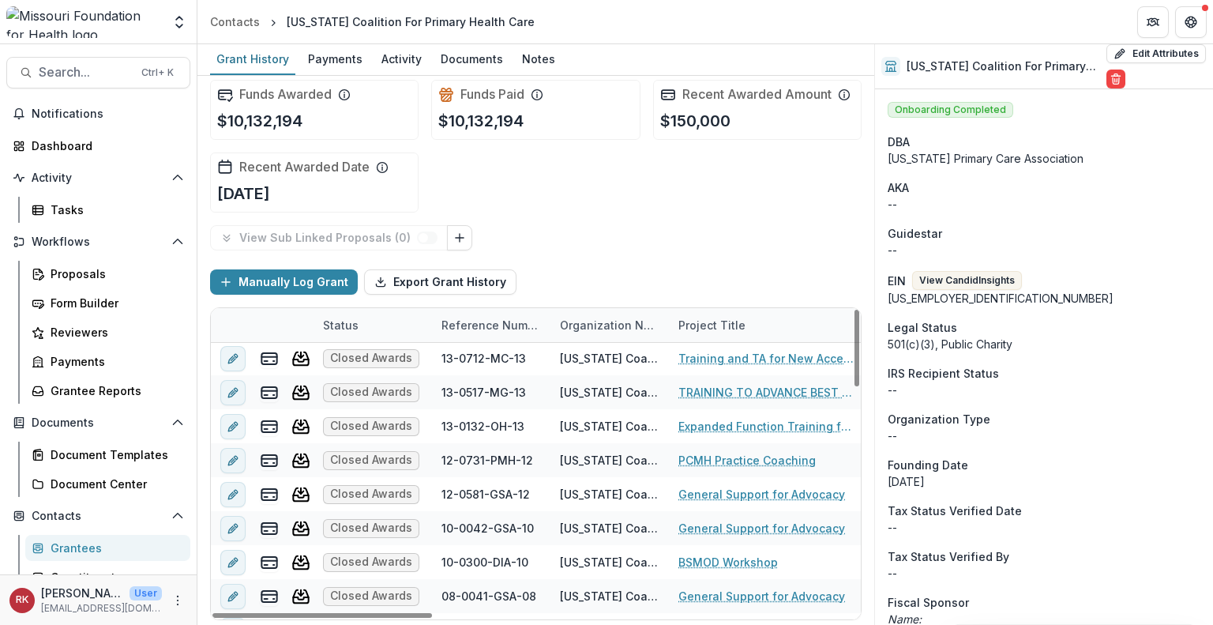
scroll to position [776, 0]
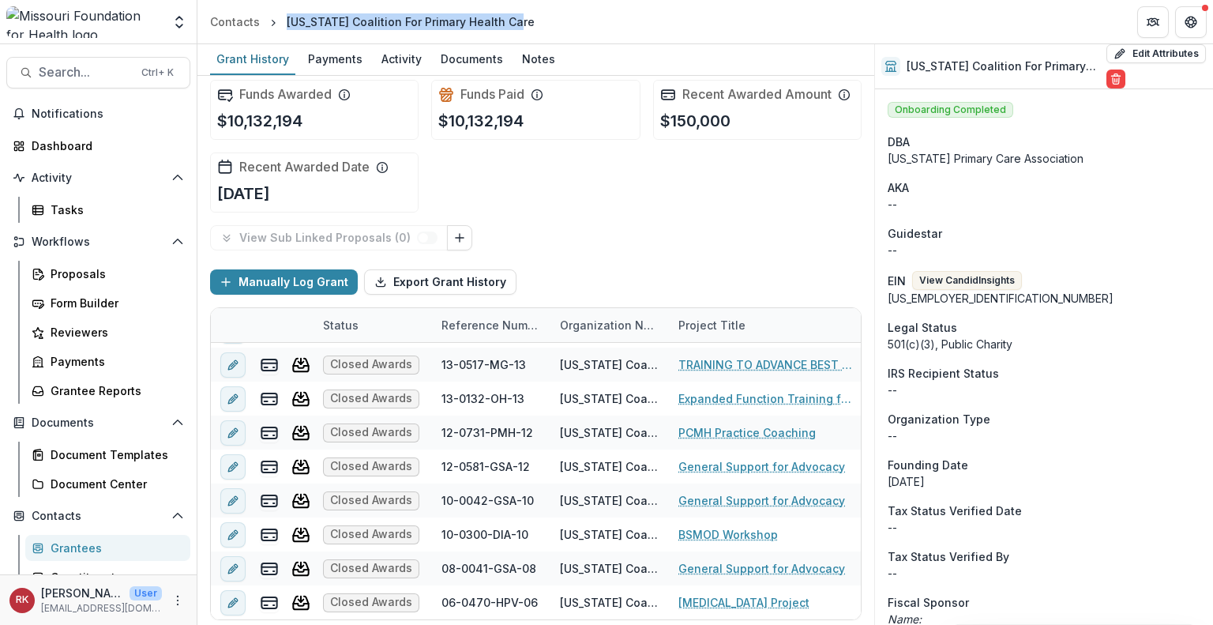
drag, startPoint x: 286, startPoint y: 22, endPoint x: 526, endPoint y: 17, distance: 240.1
click at [526, 17] on header "Contacts Missouri Coalition For Primary Health Care" at bounding box center [705, 21] width 1016 height 43
copy div "Missouri Coalition For Primary Health Care"
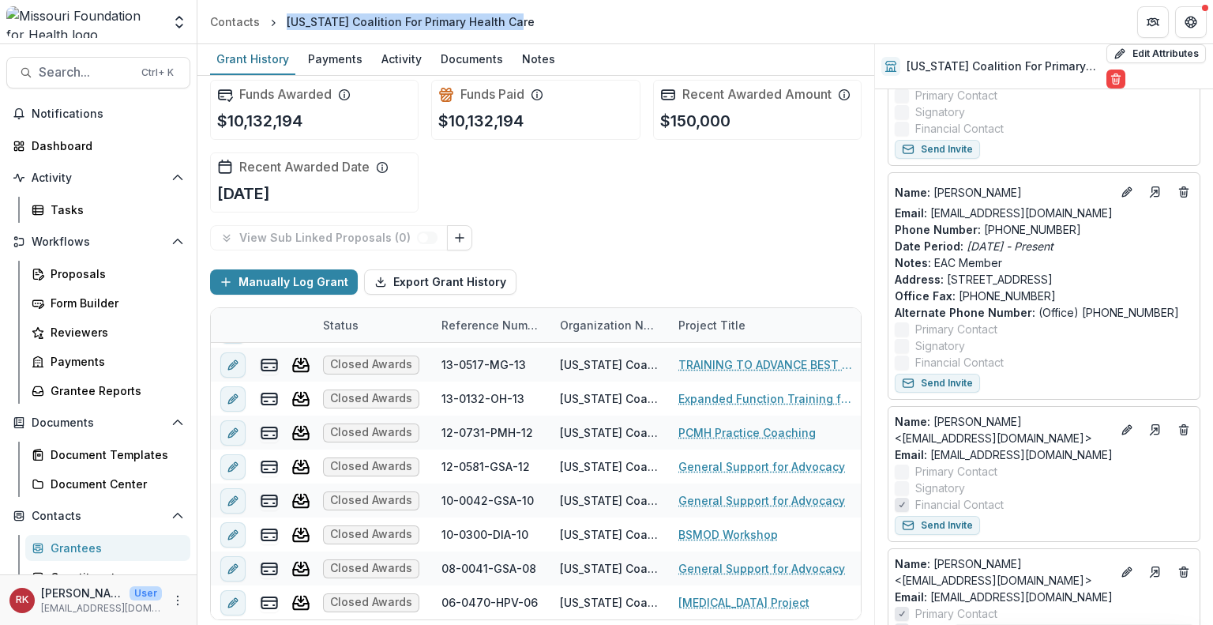
scroll to position [899, 0]
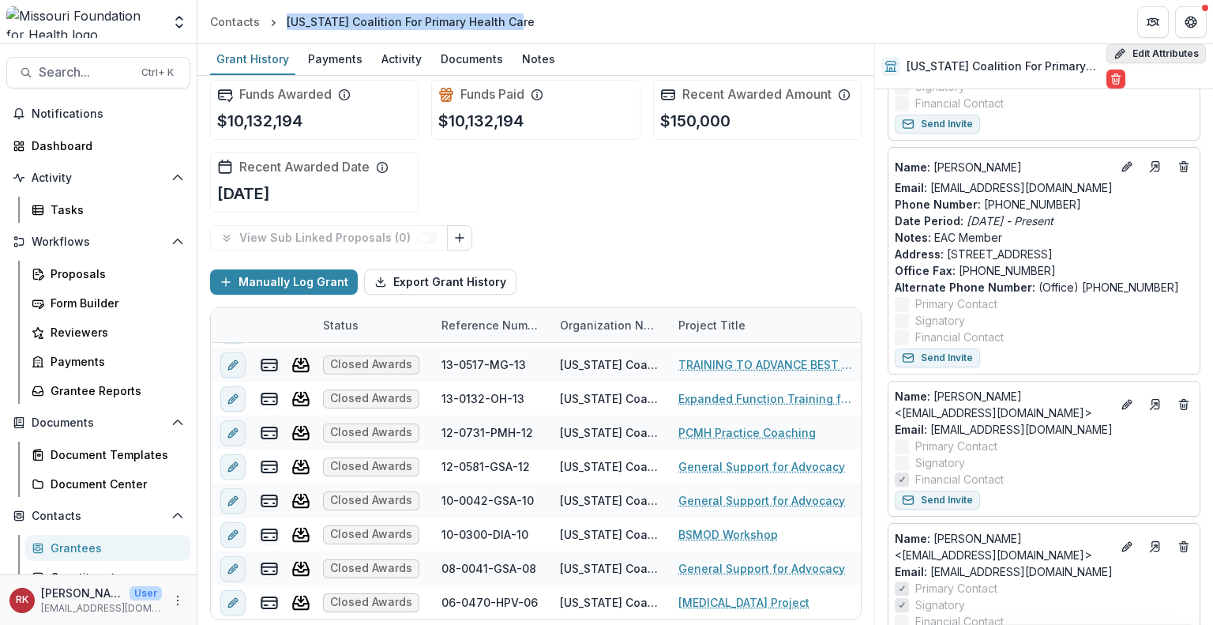
click at [1128, 53] on button "Edit Attributes" at bounding box center [1156, 53] width 100 height 19
select select
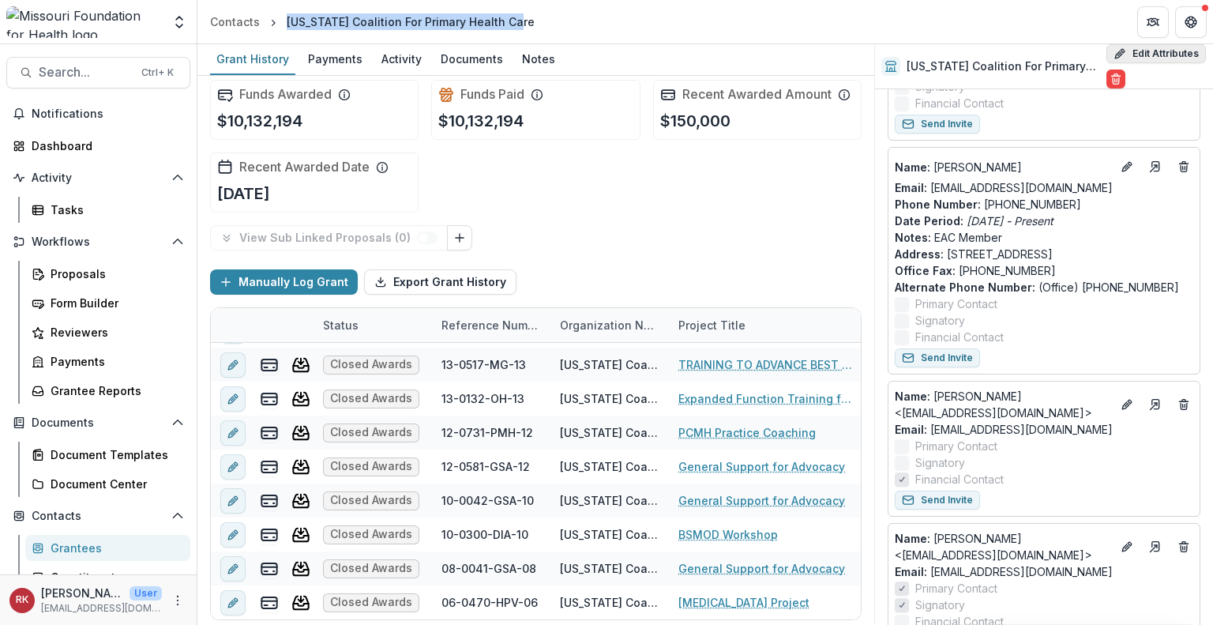
select select
select select "***"
select select "**********"
select select
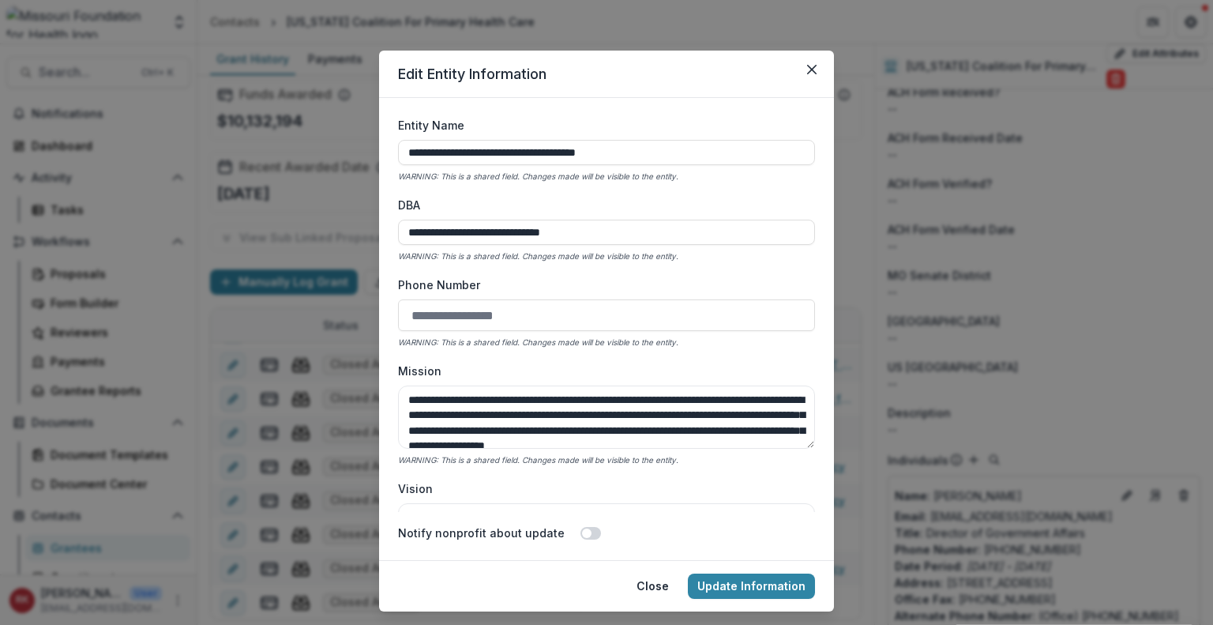
scroll to position [4737, 0]
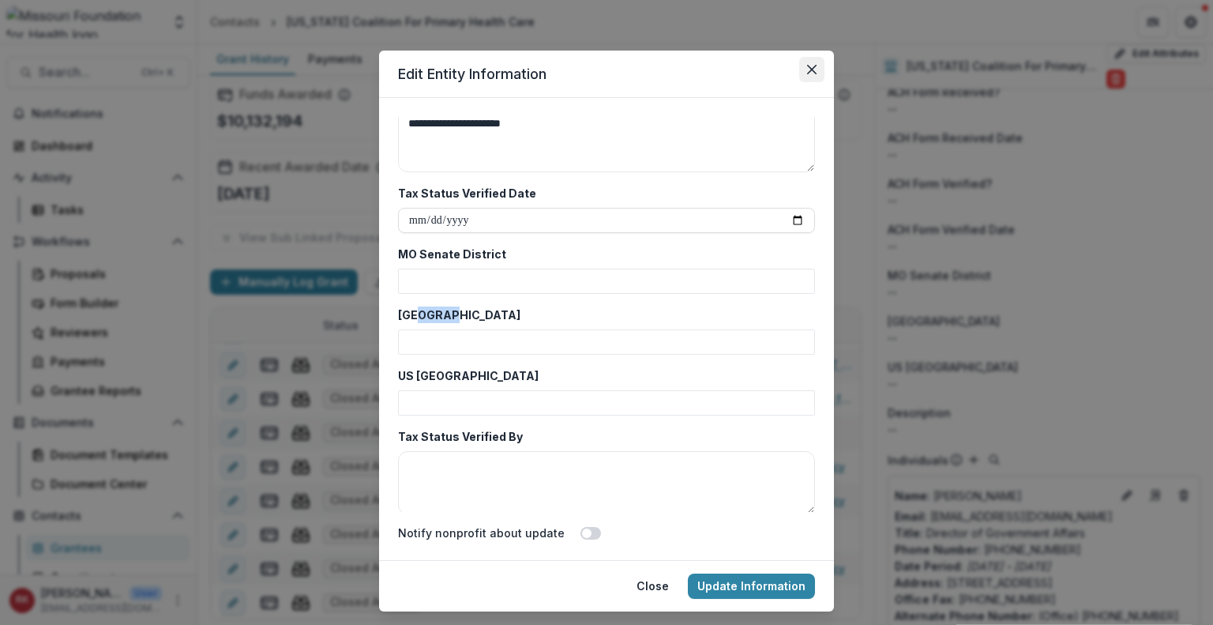
click at [809, 66] on icon "Close" at bounding box center [811, 69] width 9 height 9
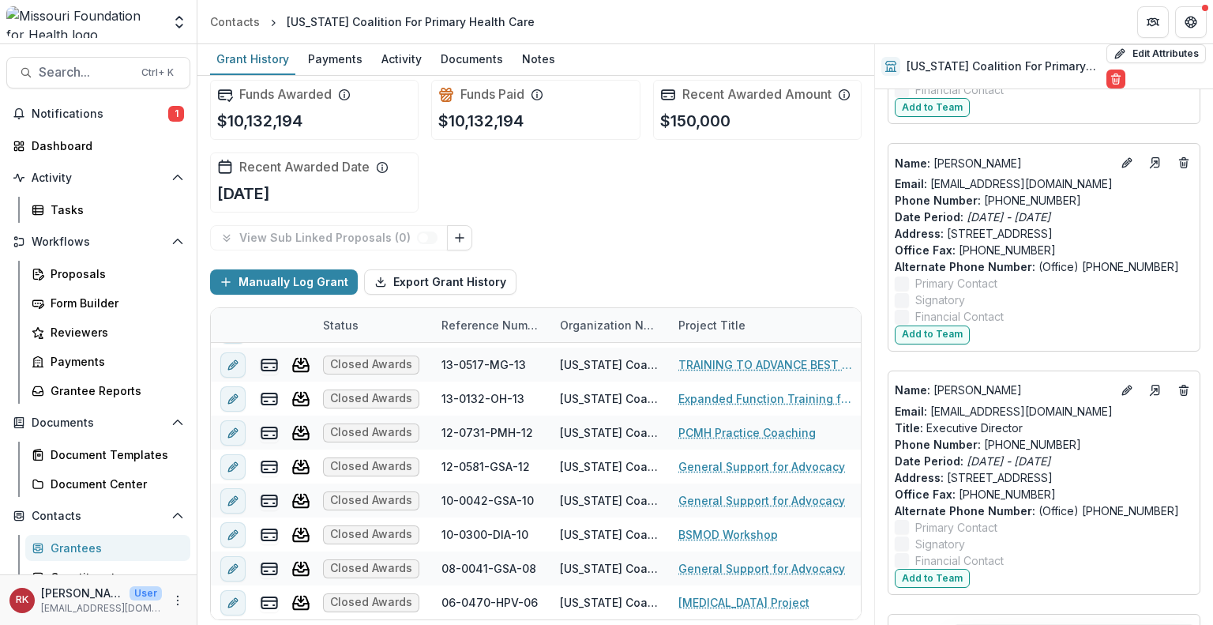
scroll to position [4914, 0]
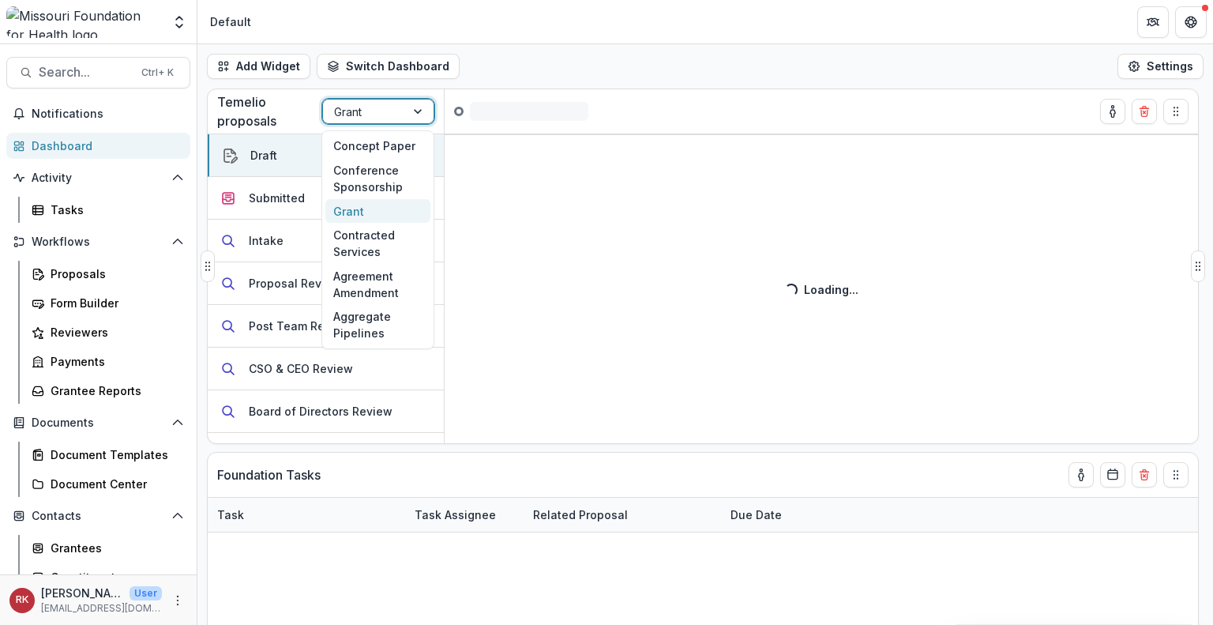
click at [348, 102] on div at bounding box center [364, 112] width 60 height 20
click at [353, 138] on div "Concept Paper" at bounding box center [377, 146] width 105 height 24
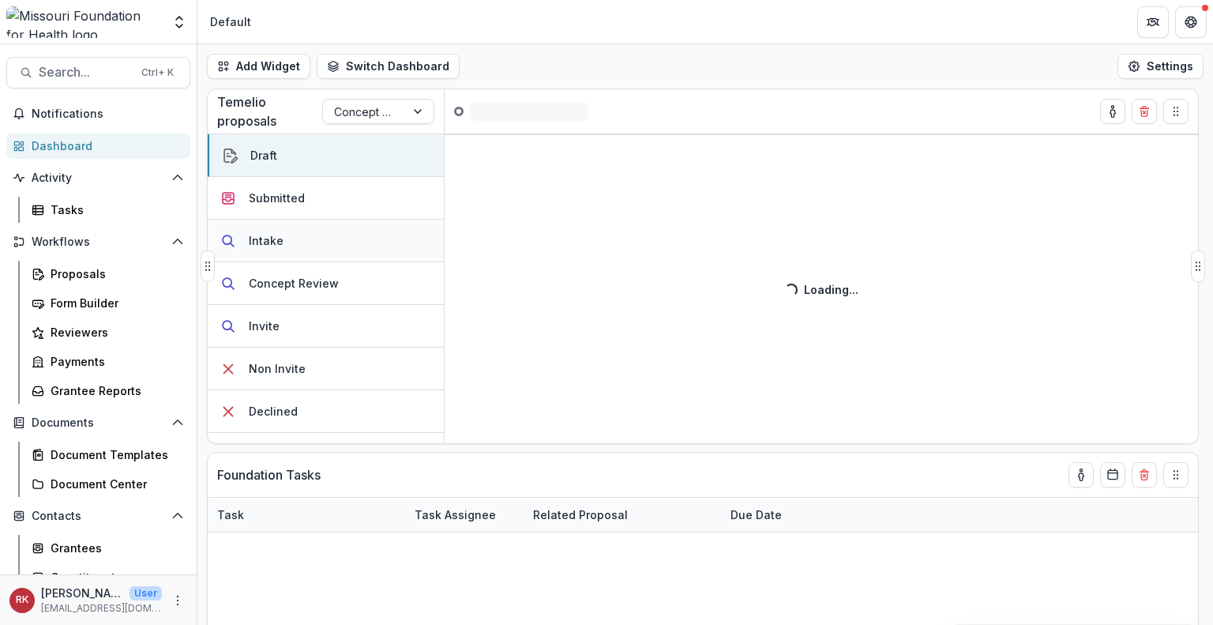
click at [281, 251] on button "Intake" at bounding box center [326, 241] width 236 height 43
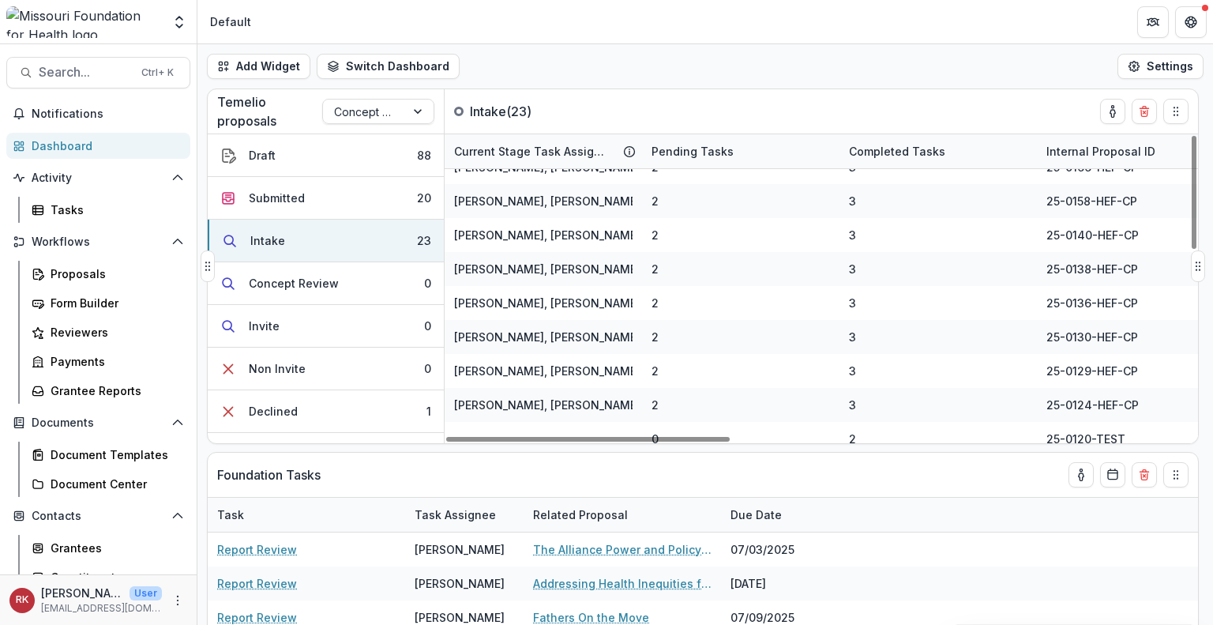
scroll to position [505, 0]
